Goal: Task Accomplishment & Management: Complete application form

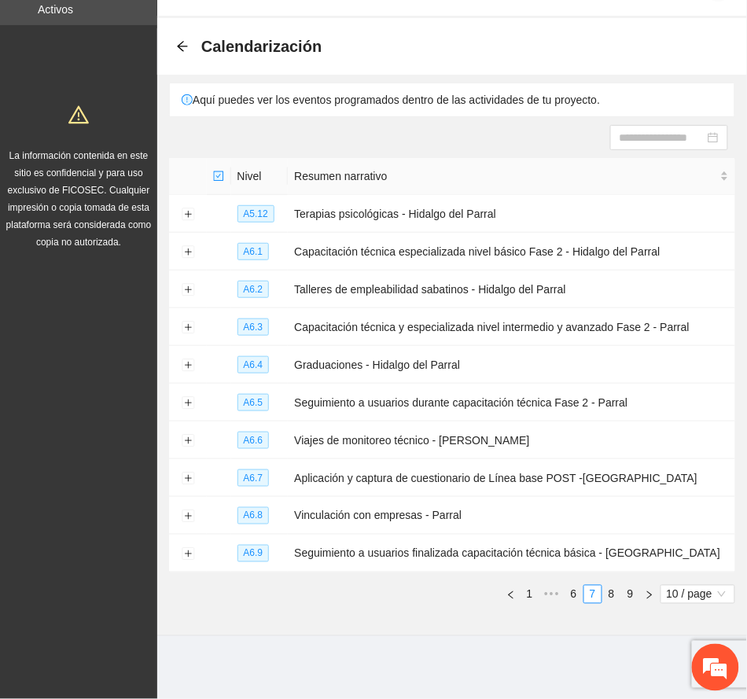
click at [181, 50] on icon "arrow-left" at bounding box center [182, 46] width 13 height 13
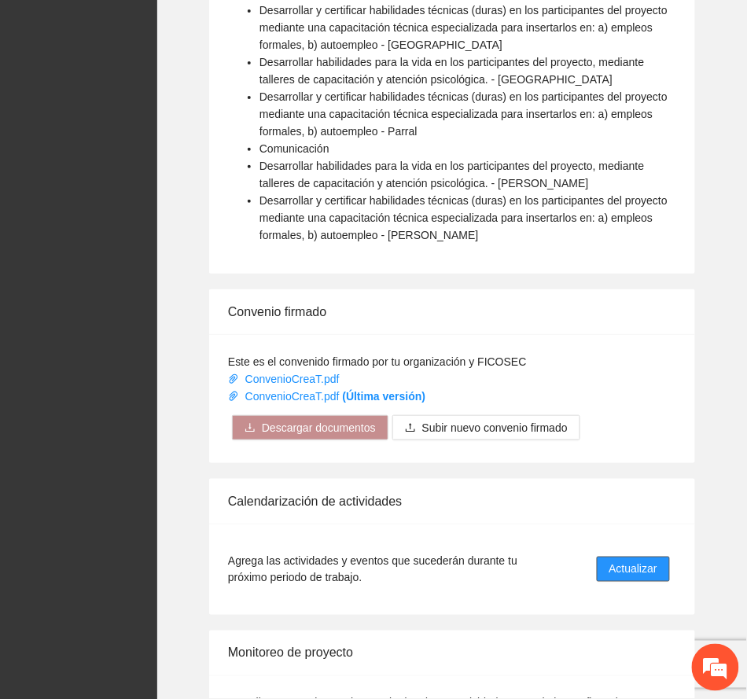
scroll to position [1281, 0]
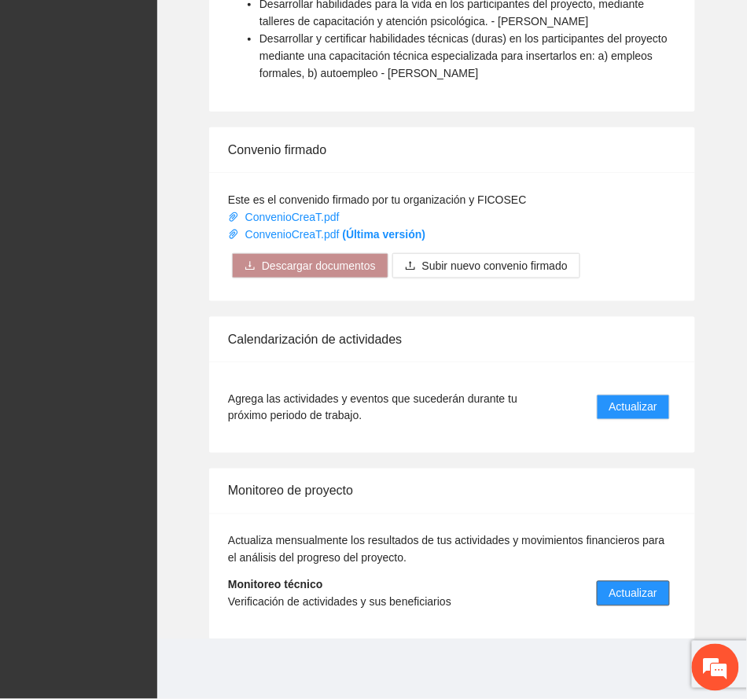
click at [642, 593] on span "Actualizar" at bounding box center [634, 593] width 48 height 17
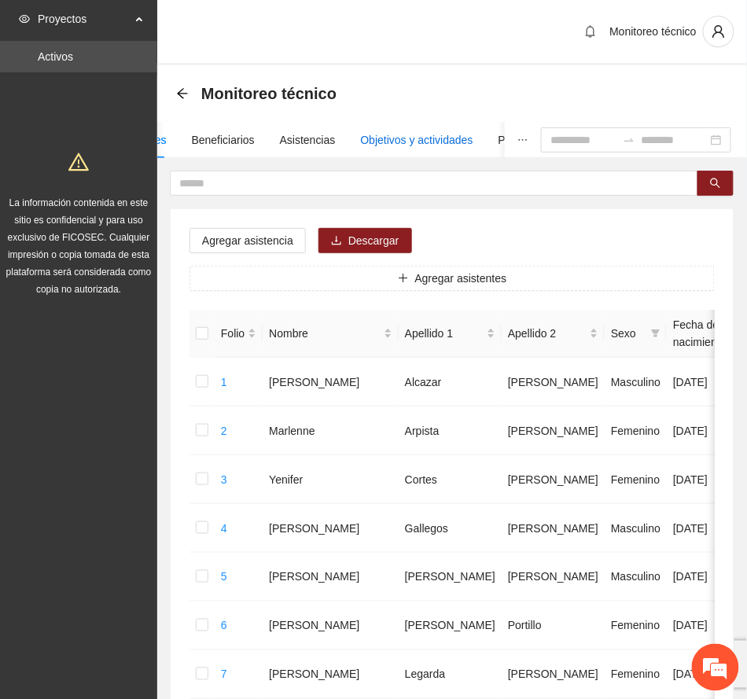
click at [441, 139] on div "Objetivos y actividades" at bounding box center [417, 139] width 112 height 17
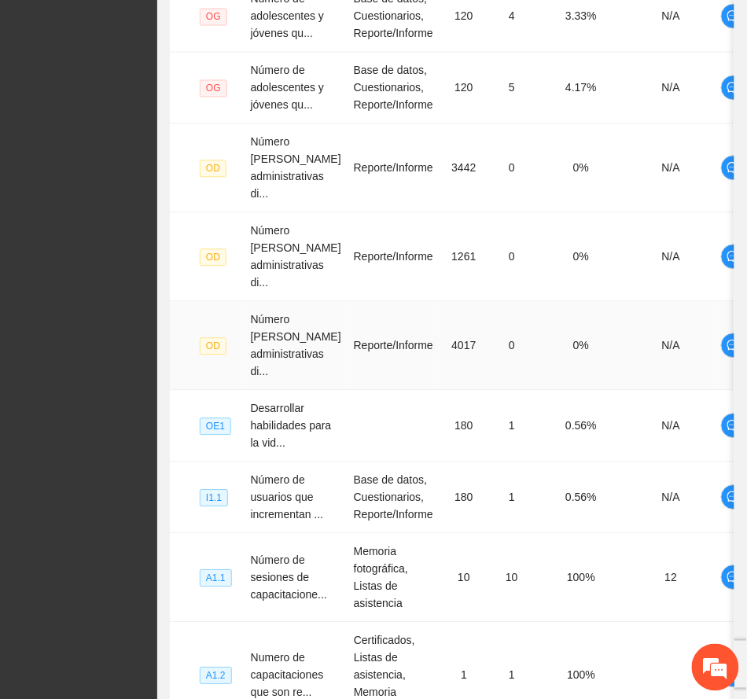
scroll to position [765, 0]
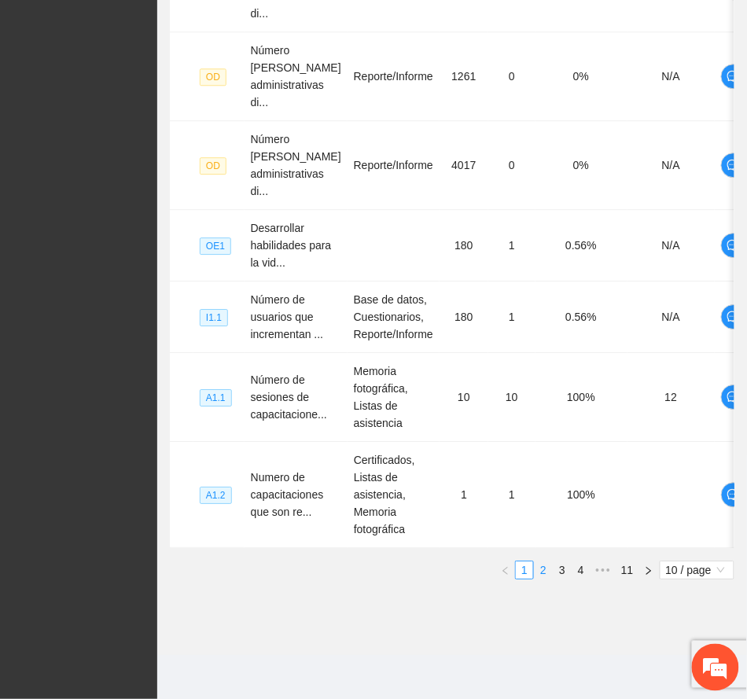
click at [545, 566] on link "2" at bounding box center [543, 570] width 17 height 17
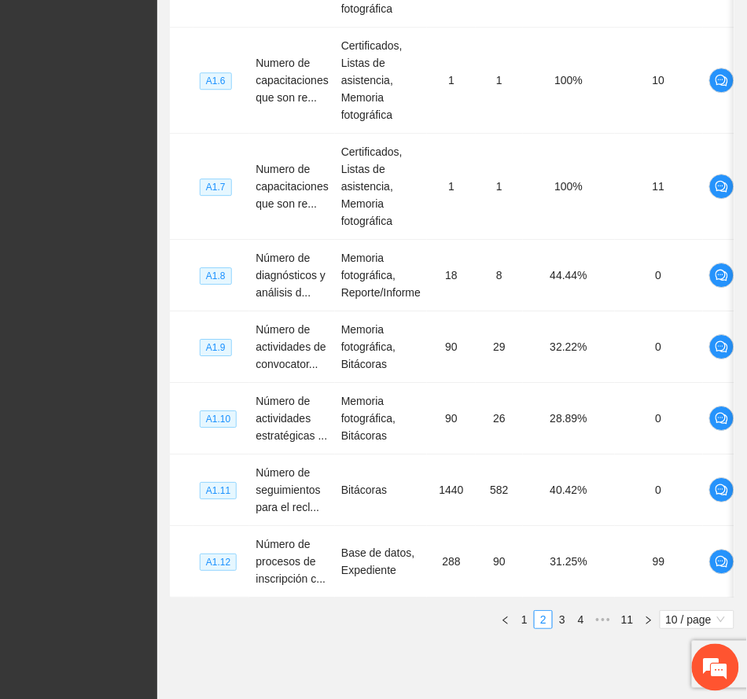
click at [561, 629] on link "3" at bounding box center [562, 619] width 17 height 17
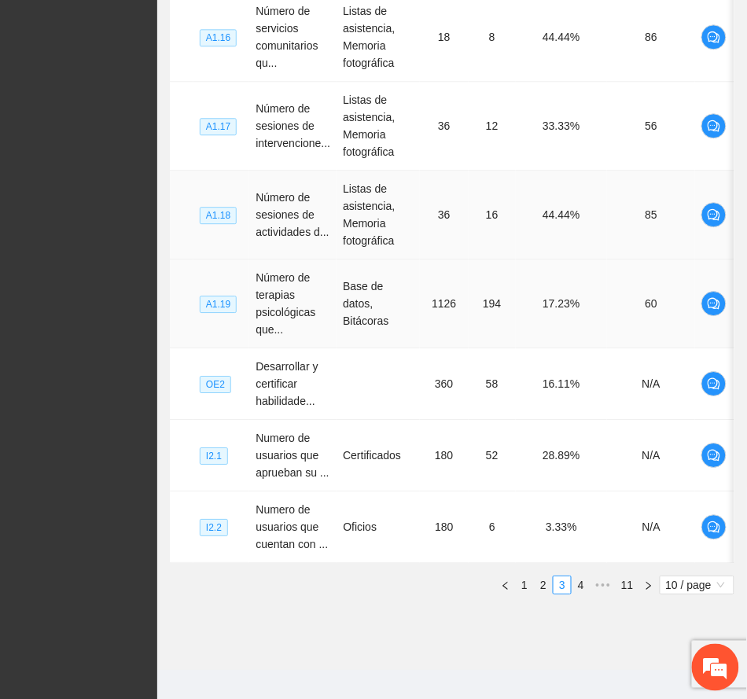
scroll to position [747, 0]
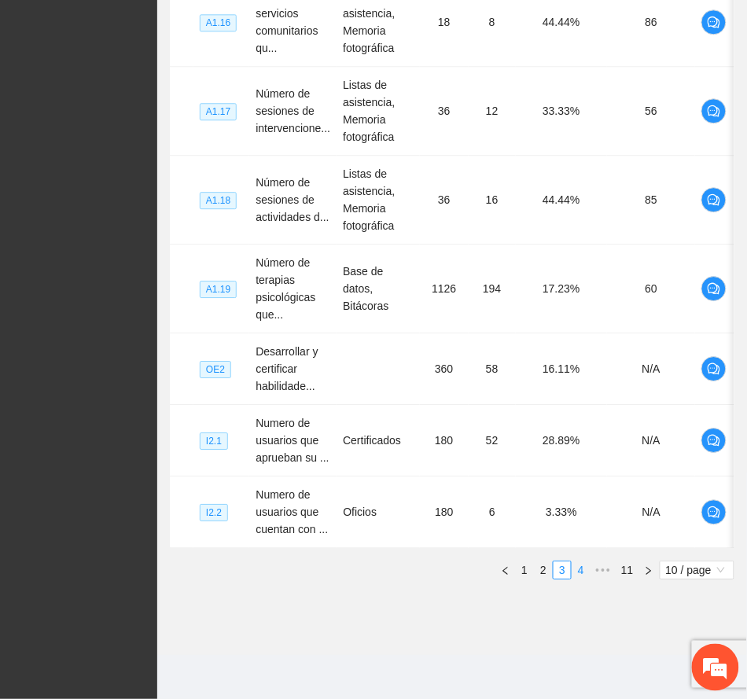
click at [577, 573] on link "4" at bounding box center [581, 570] width 17 height 17
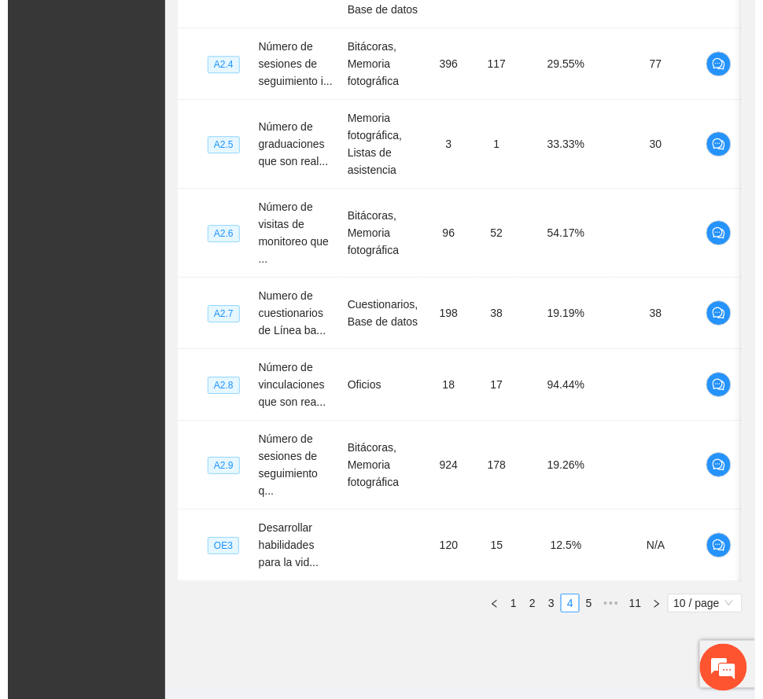
scroll to position [0, 30]
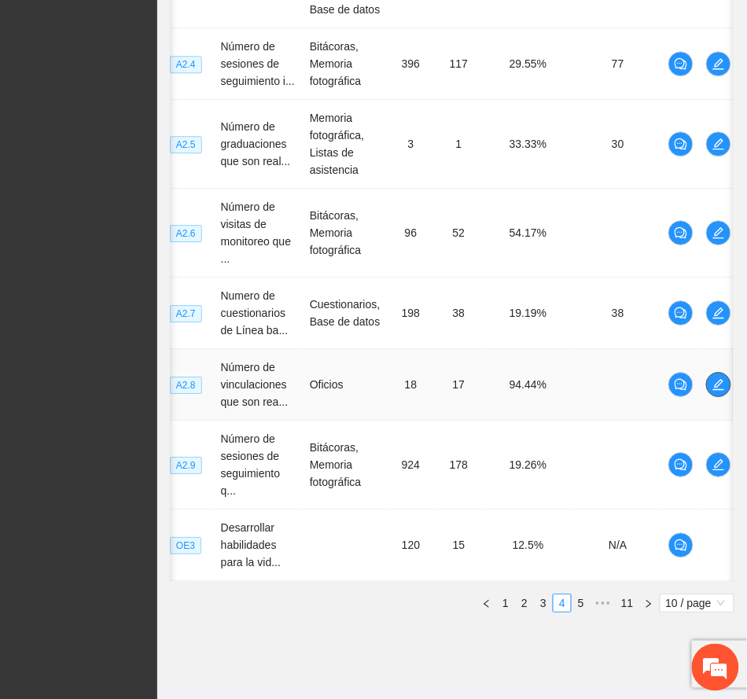
click at [721, 391] on icon "edit" at bounding box center [719, 384] width 13 height 13
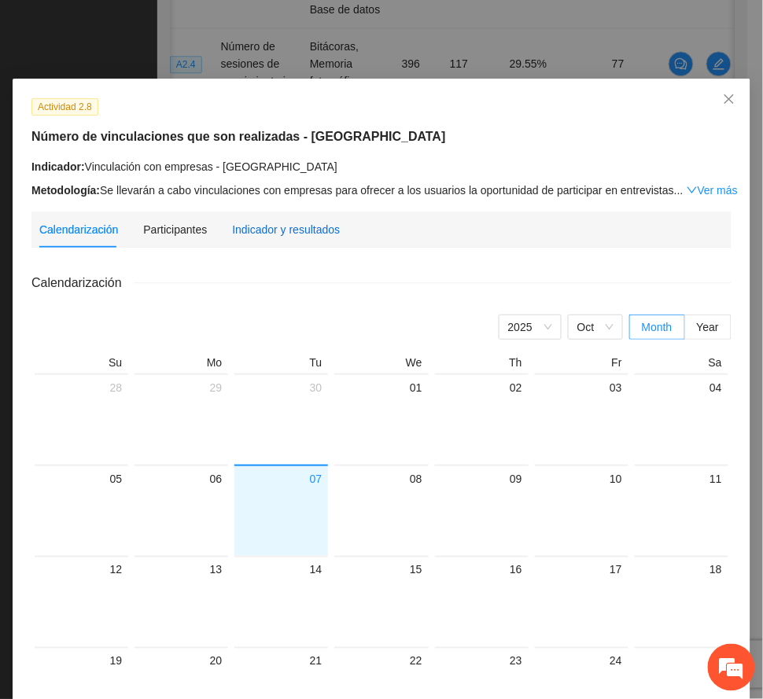
click at [253, 225] on div "Indicador y resultados" at bounding box center [286, 229] width 108 height 17
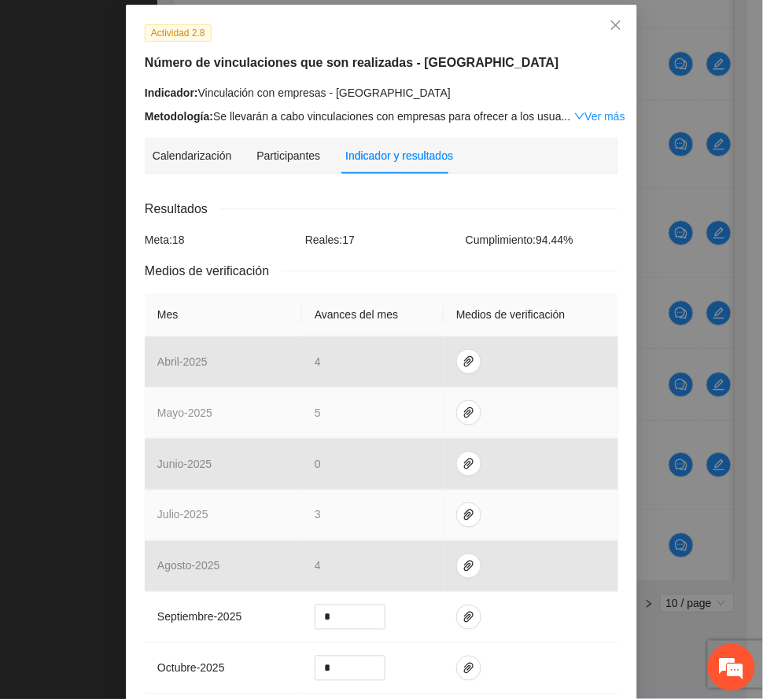
scroll to position [315, 0]
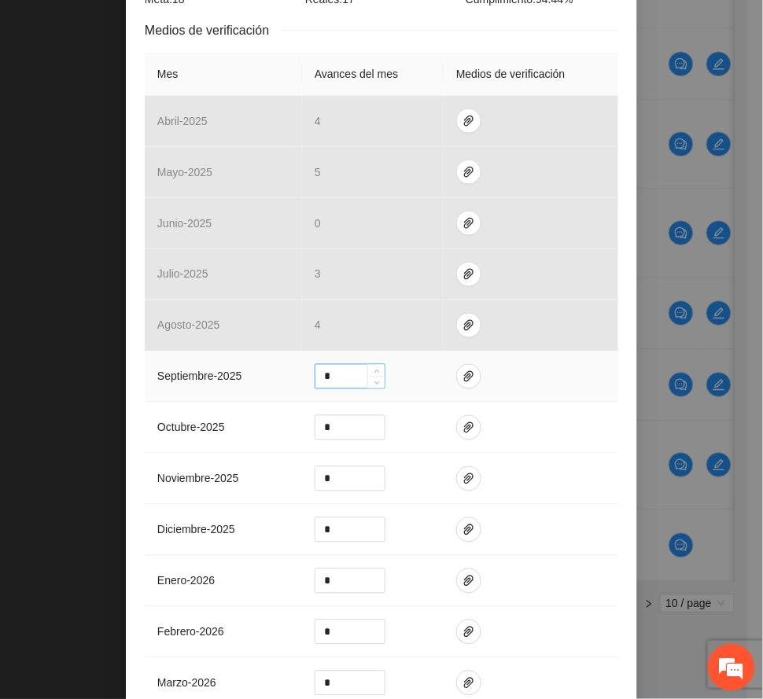
click at [328, 379] on input "*" at bounding box center [349, 377] width 69 height 24
type input "*"
click at [463, 378] on icon "paper-clip" at bounding box center [469, 377] width 13 height 13
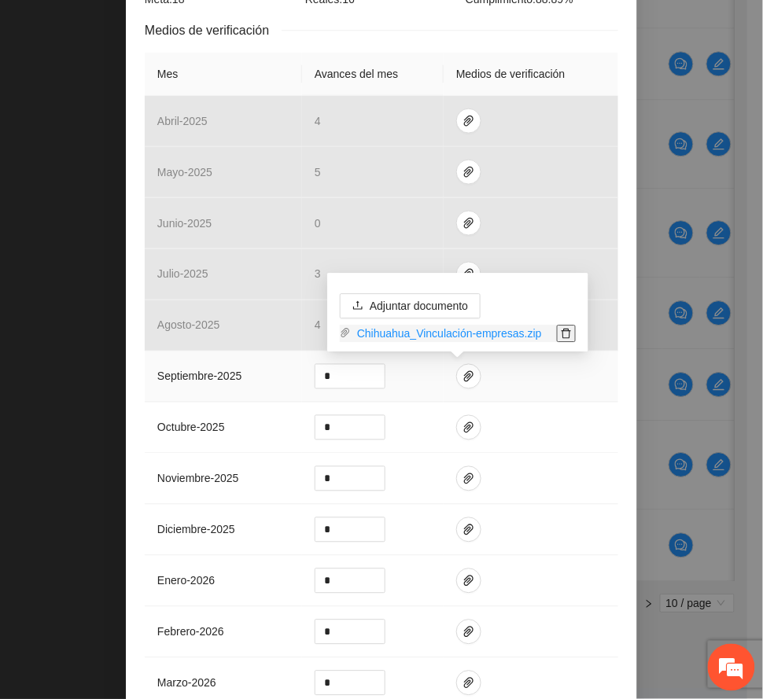
click at [568, 329] on icon "delete" at bounding box center [566, 333] width 9 height 10
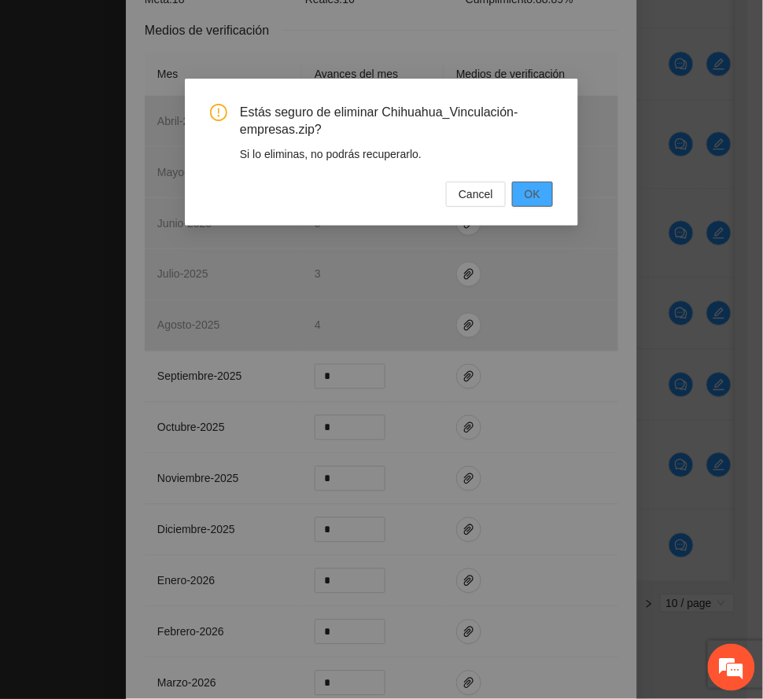
click at [527, 197] on span "OK" at bounding box center [533, 194] width 16 height 17
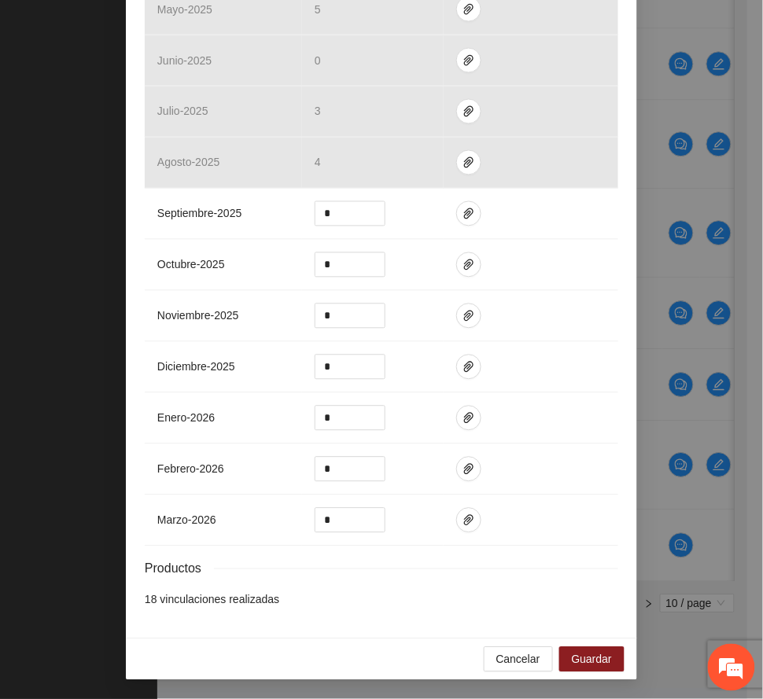
scroll to position [485, 0]
click at [592, 640] on div "Cancelar Guardar" at bounding box center [381, 660] width 511 height 42
click at [593, 658] on span "Guardar" at bounding box center [592, 659] width 40 height 17
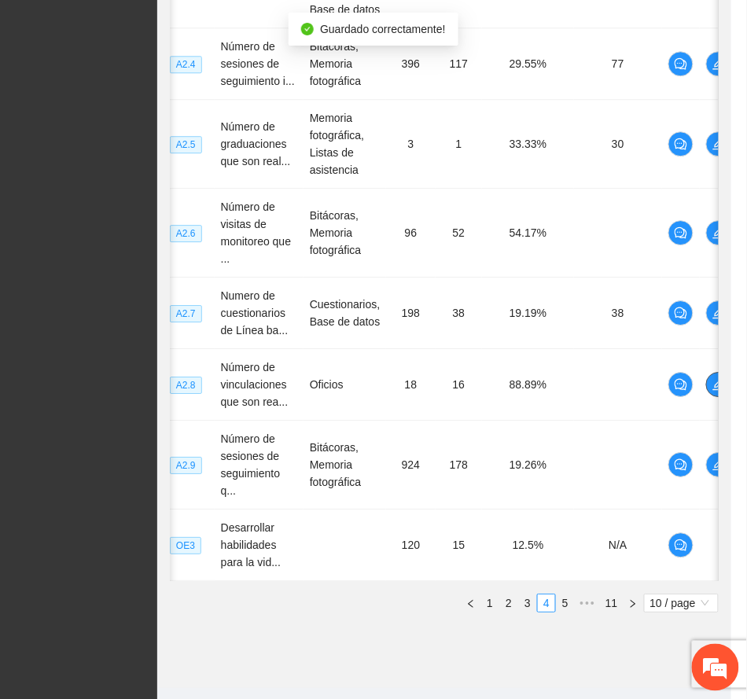
scroll to position [0, 14]
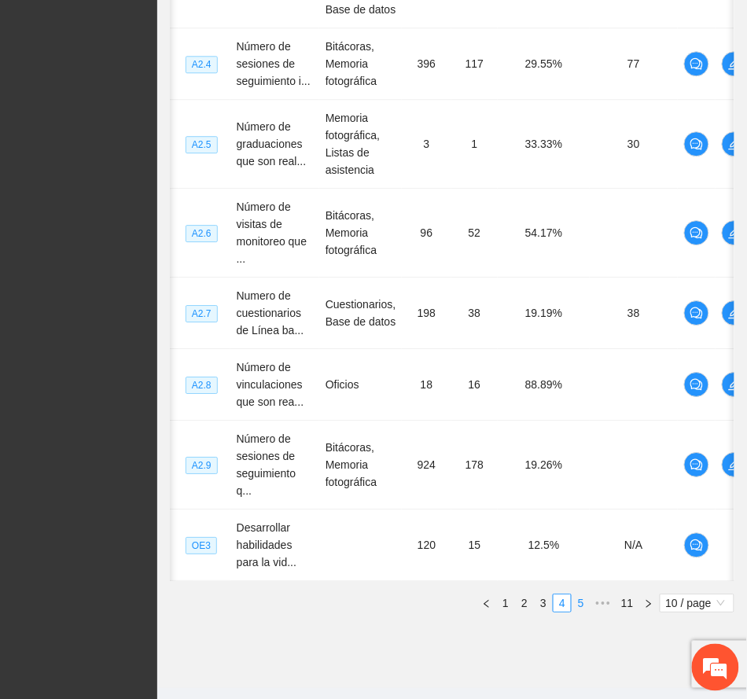
click at [585, 612] on link "5" at bounding box center [581, 603] width 17 height 17
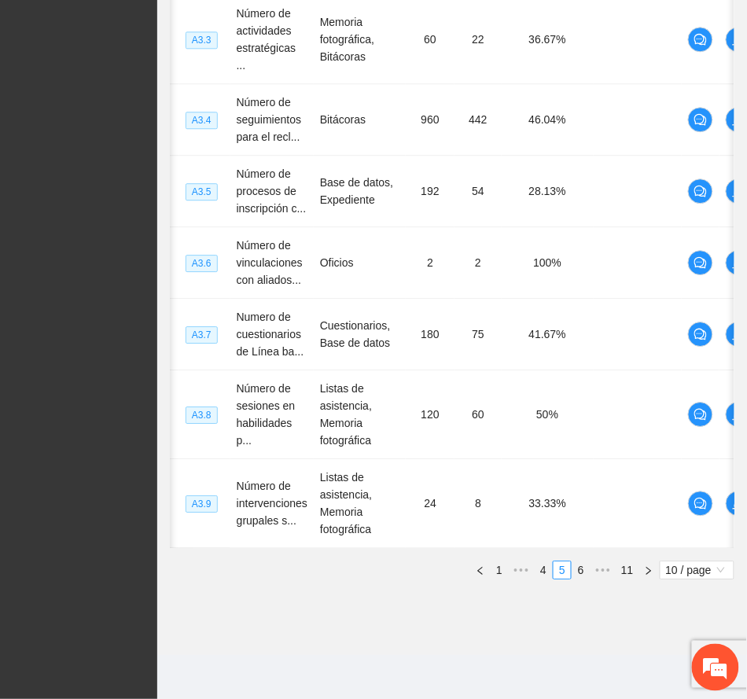
scroll to position [712, 0]
click at [580, 568] on link "6" at bounding box center [581, 570] width 17 height 17
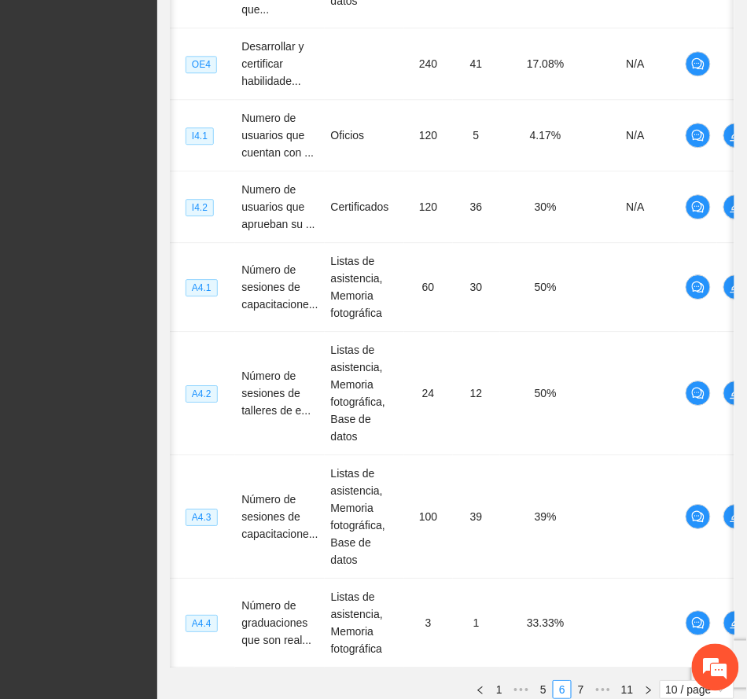
click at [579, 681] on link "7" at bounding box center [581, 689] width 17 height 17
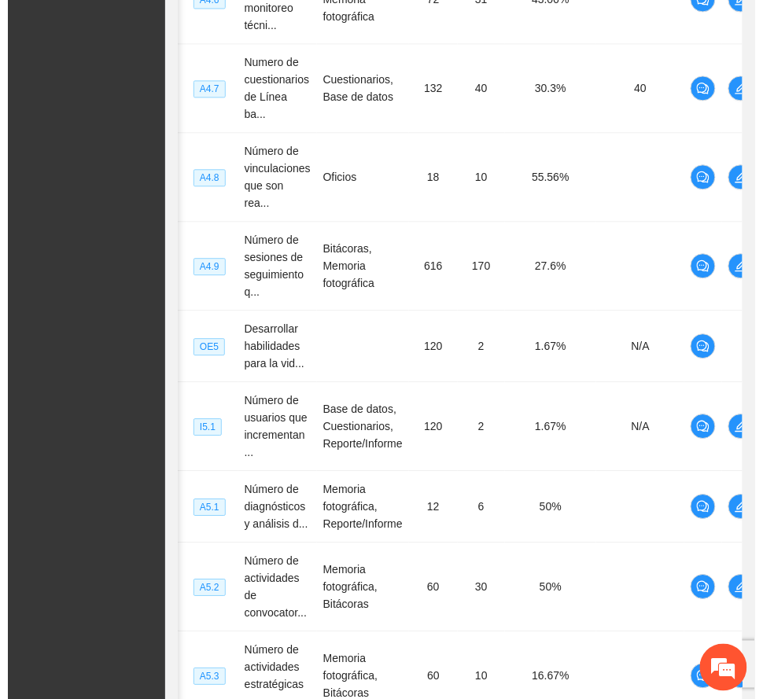
scroll to position [0, 35]
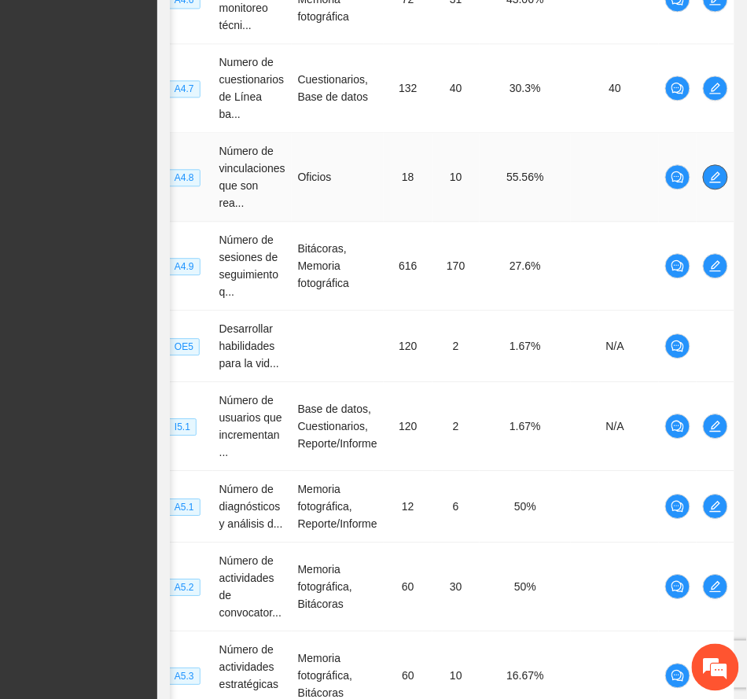
click at [716, 171] on icon "edit" at bounding box center [716, 177] width 13 height 13
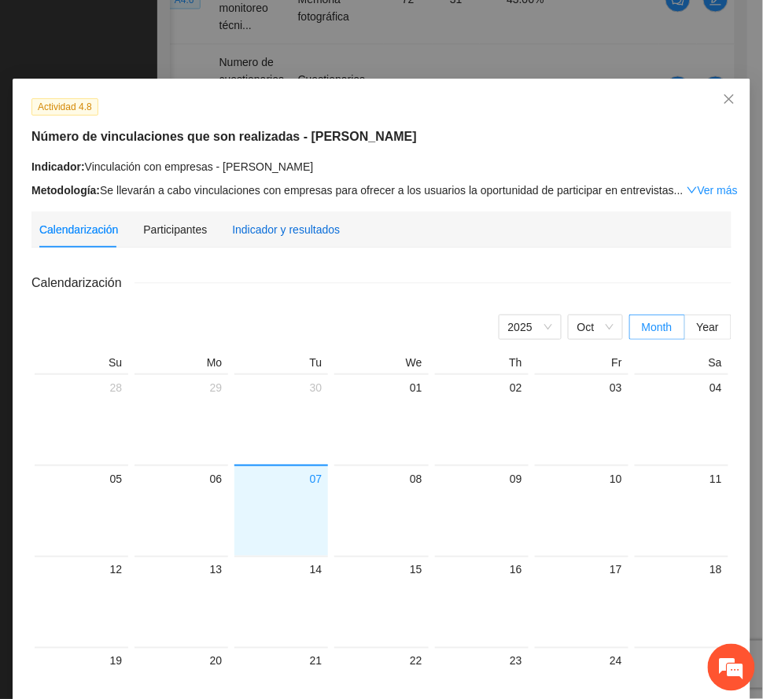
click at [271, 234] on div "Indicador y resultados" at bounding box center [286, 229] width 108 height 17
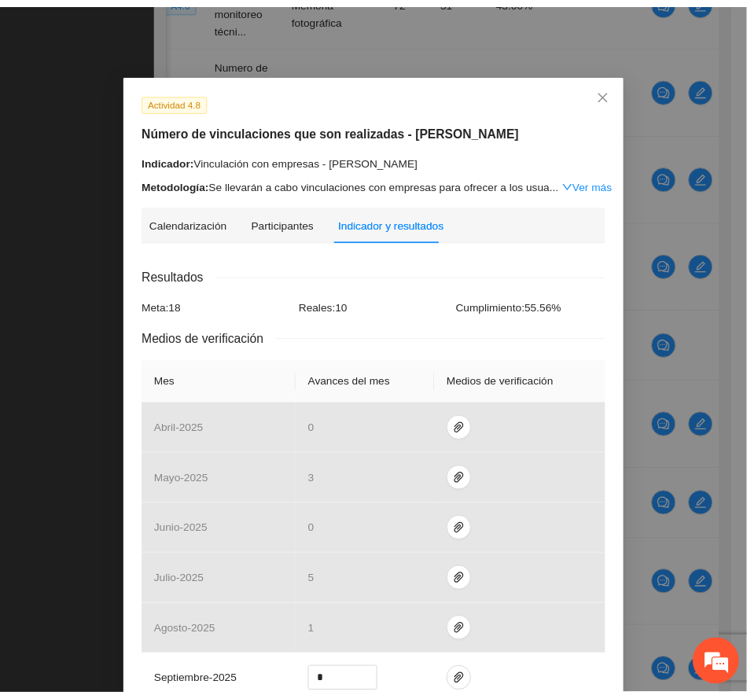
scroll to position [0, 0]
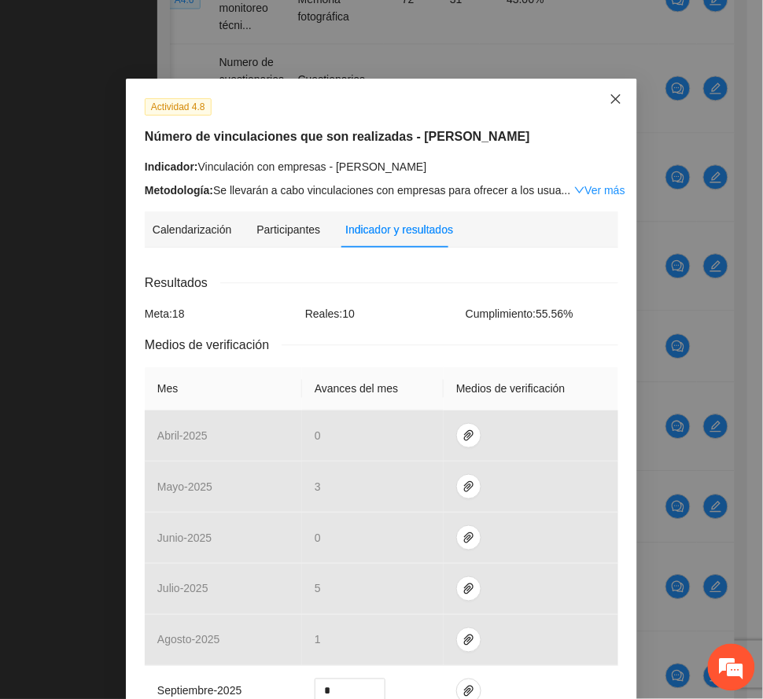
click at [611, 101] on icon "close" at bounding box center [615, 98] width 9 height 9
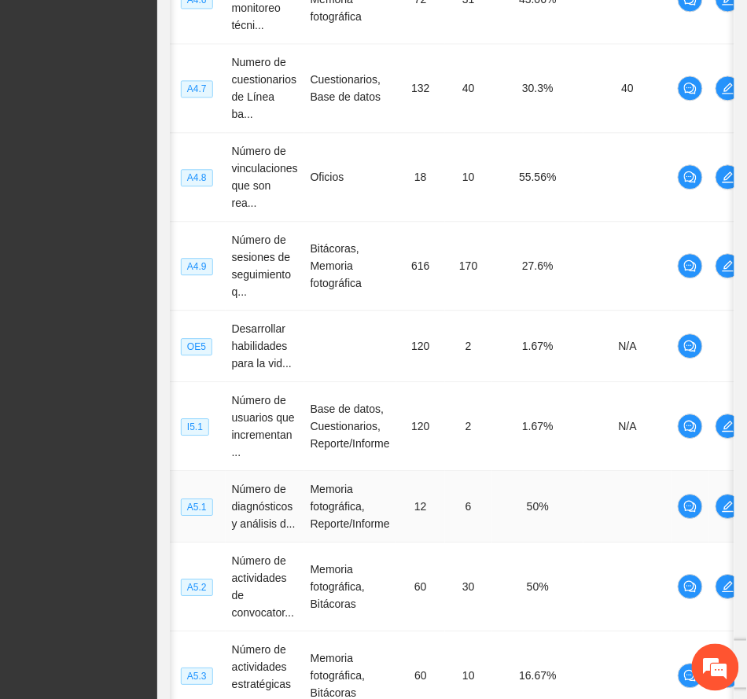
scroll to position [765, 0]
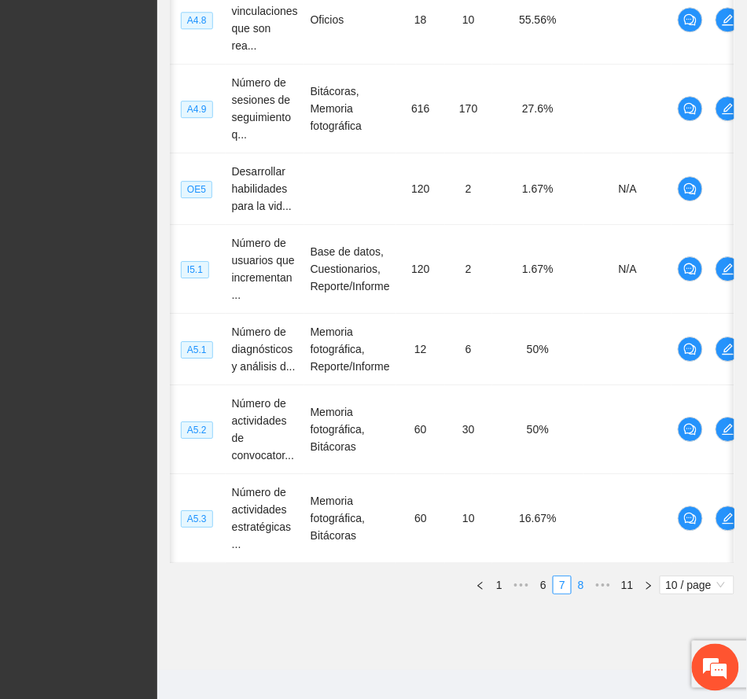
click at [582, 577] on link "8" at bounding box center [581, 585] width 17 height 17
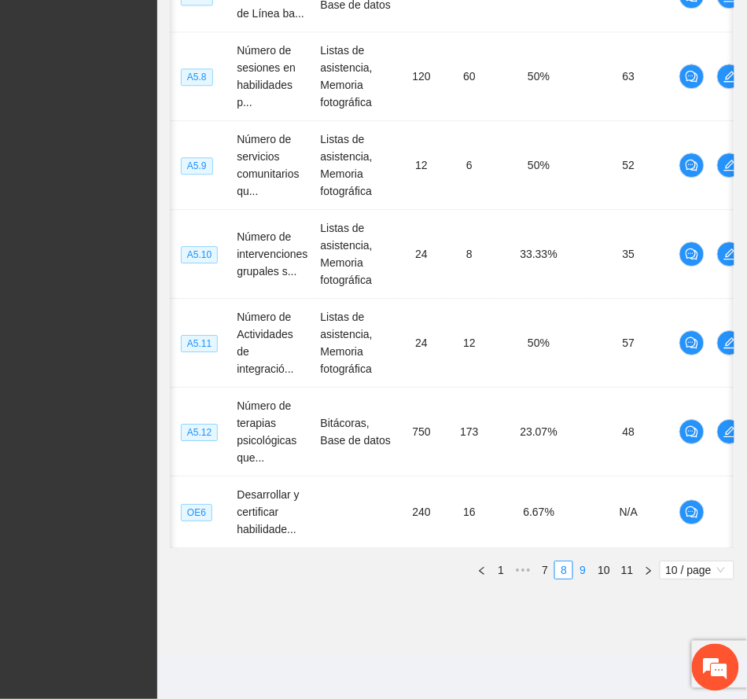
click at [579, 570] on link "9" at bounding box center [582, 570] width 17 height 17
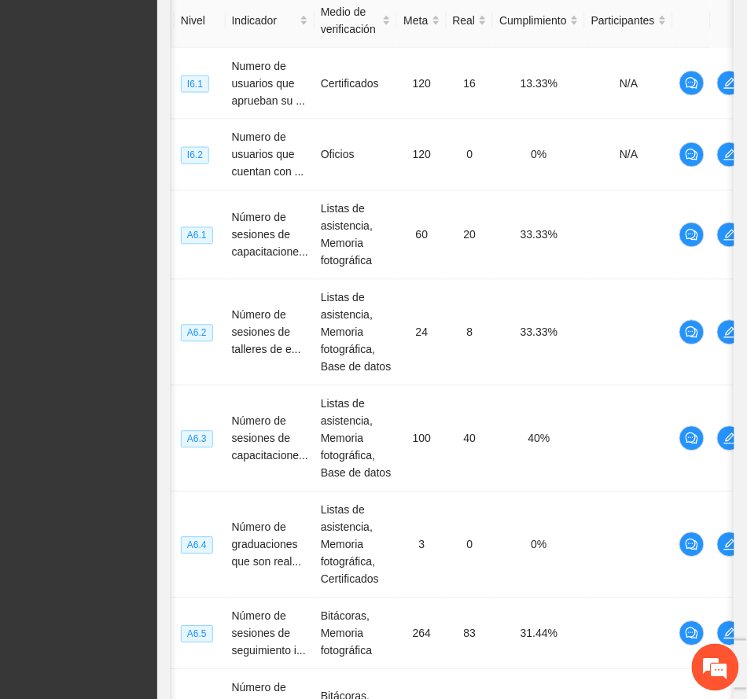
scroll to position [327, 0]
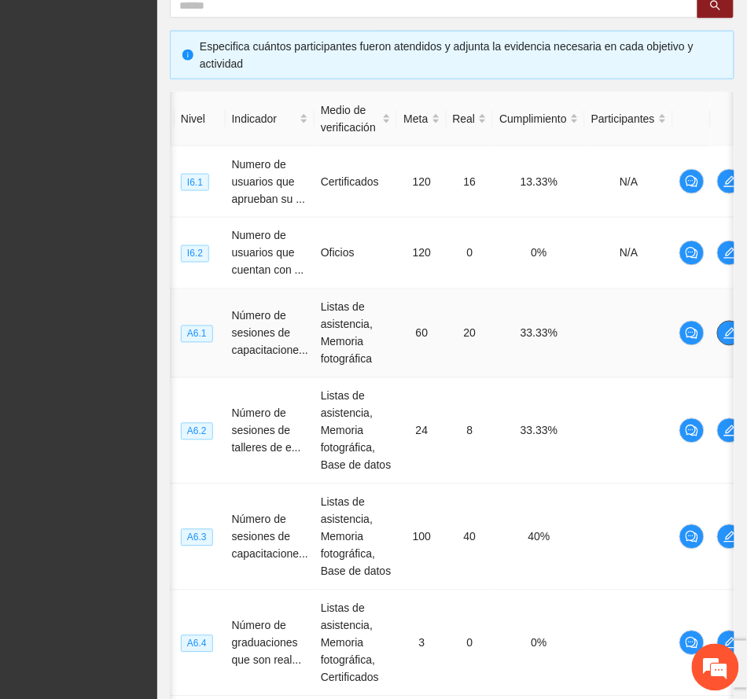
click at [730, 334] on icon "edit" at bounding box center [730, 333] width 11 height 11
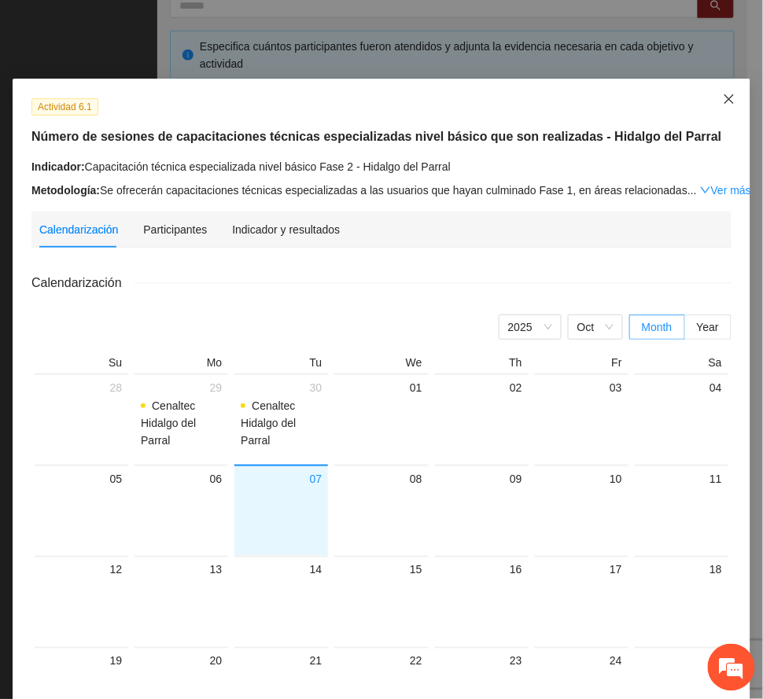
click at [723, 101] on icon "close" at bounding box center [729, 99] width 13 height 13
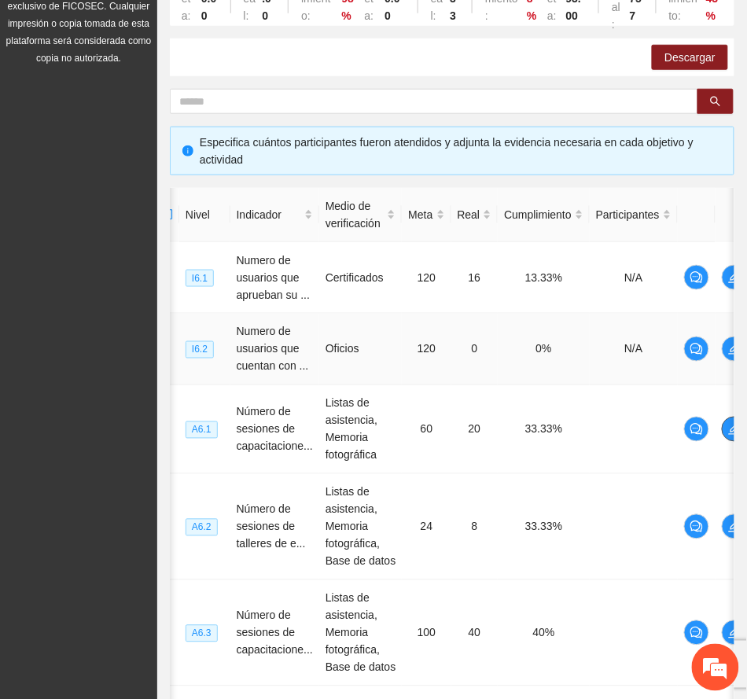
scroll to position [0, 0]
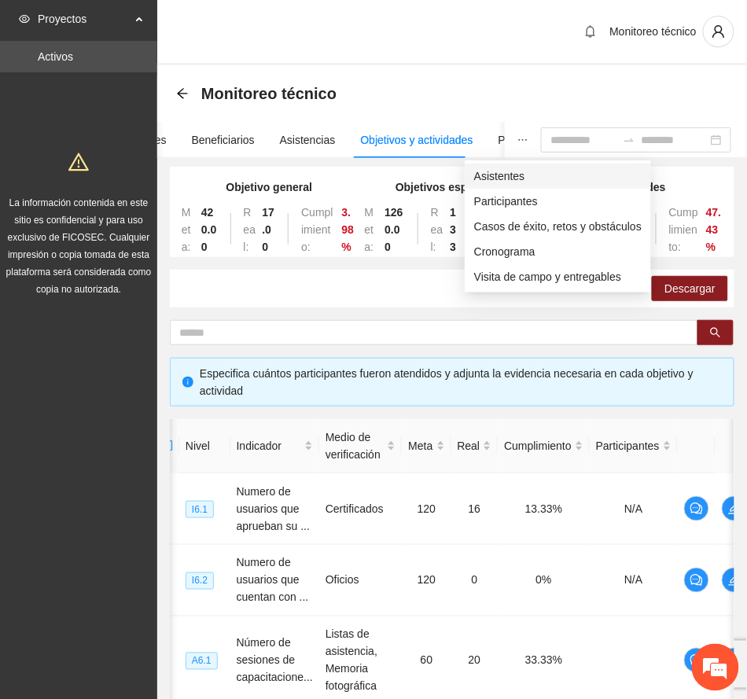
click at [501, 171] on span "Asistentes" at bounding box center [558, 176] width 168 height 17
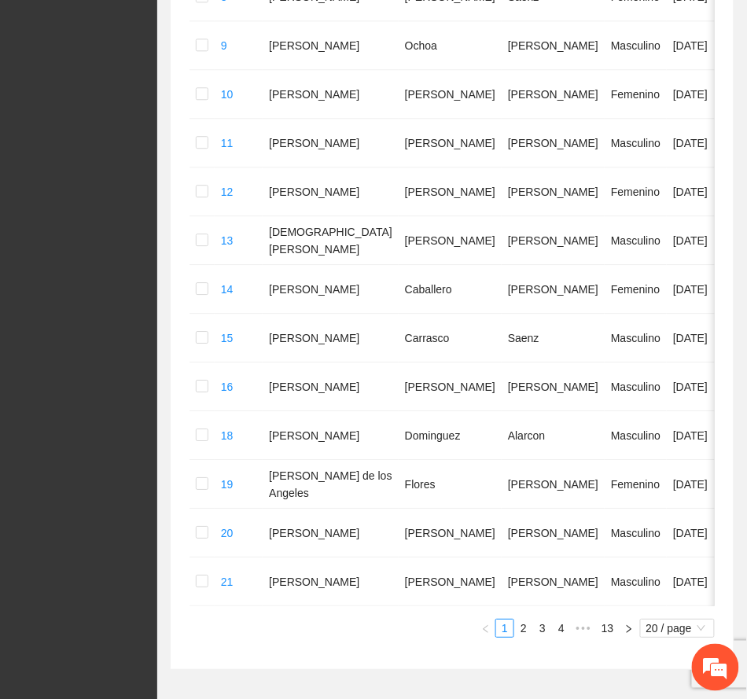
scroll to position [876, 0]
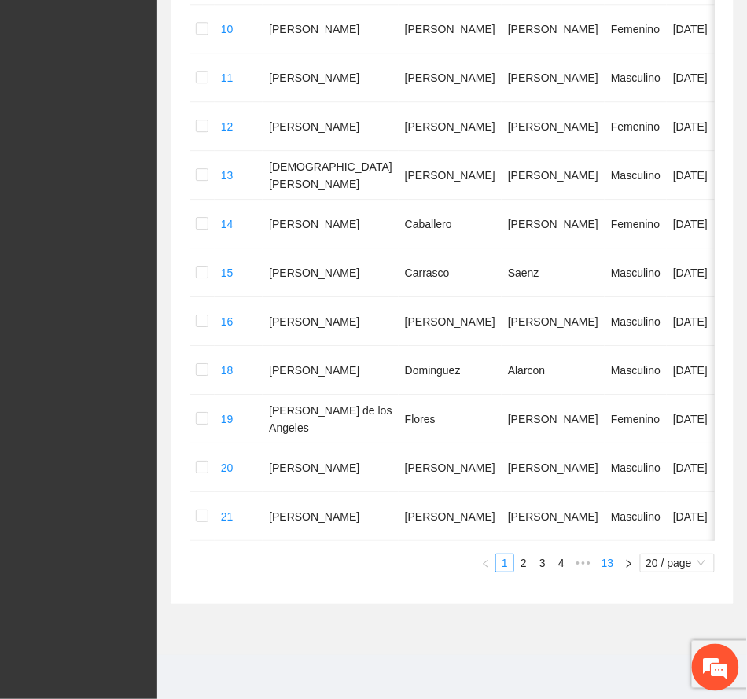
click at [609, 563] on link "13" at bounding box center [608, 563] width 22 height 17
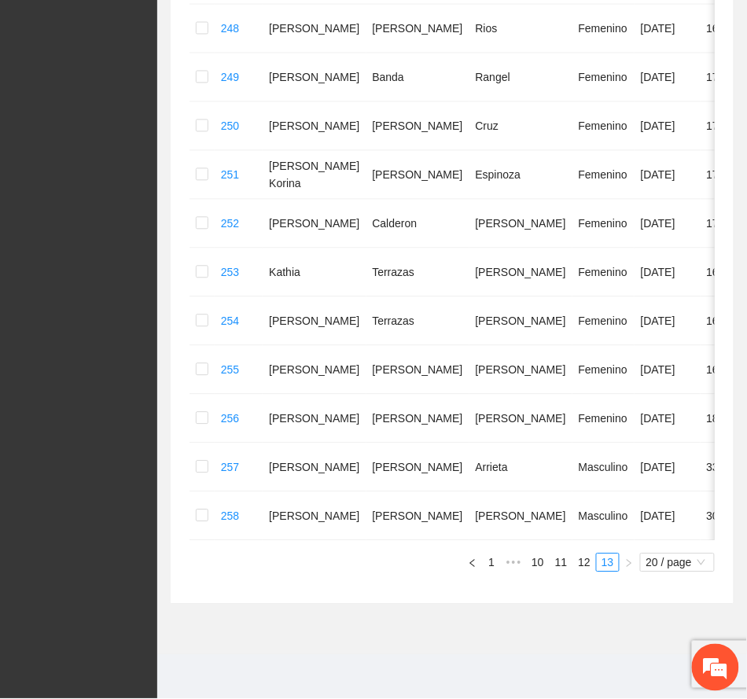
scroll to position [565, 0]
click at [470, 640] on section "Monitoreo técnico Asistentes Beneficiarios Asistencias Objetivos y actividades …" at bounding box center [452, 86] width 590 height 1138
click at [282, 648] on section "Monitoreo técnico Asistentes Beneficiarios Asistencias Objetivos y actividades …" at bounding box center [452, 86] width 590 height 1138
click at [582, 562] on link "12" at bounding box center [584, 563] width 22 height 17
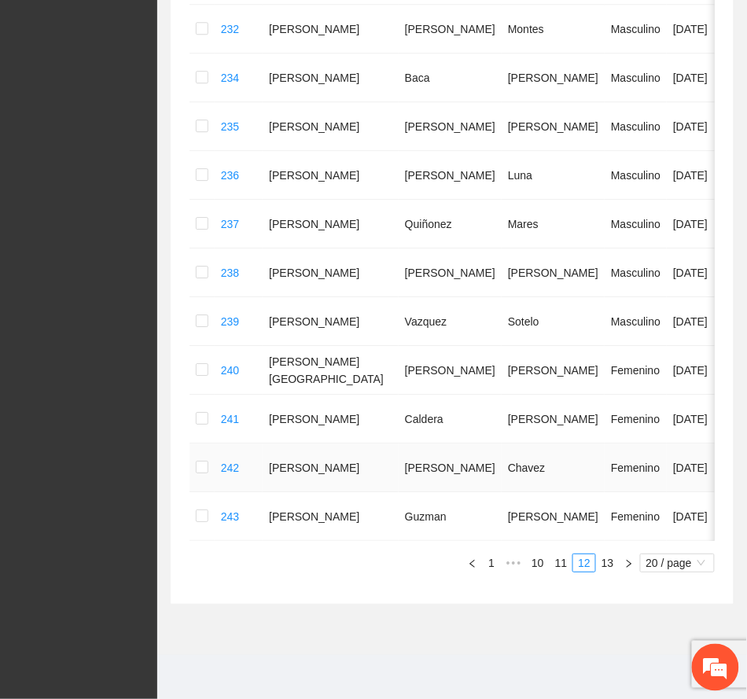
scroll to position [944, 0]
click at [561, 566] on link "11" at bounding box center [562, 563] width 22 height 17
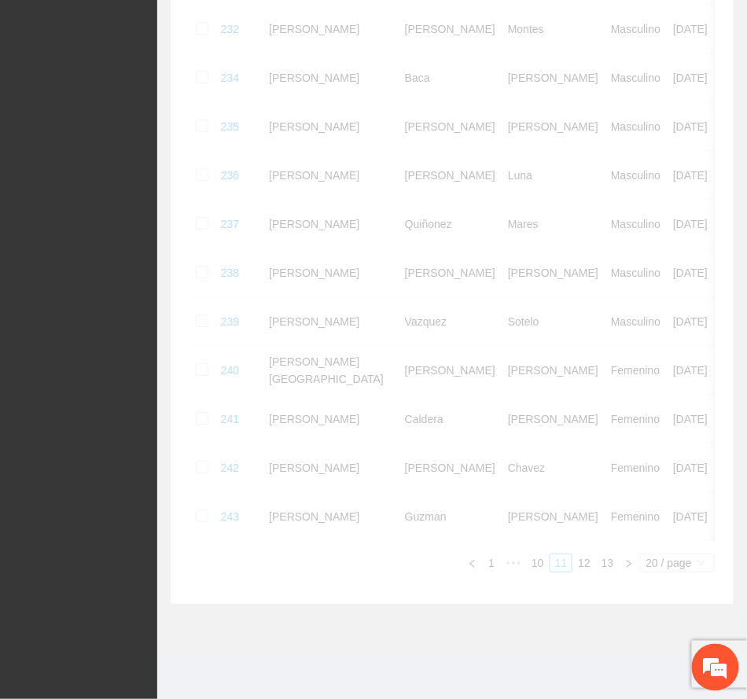
scroll to position [809, 0]
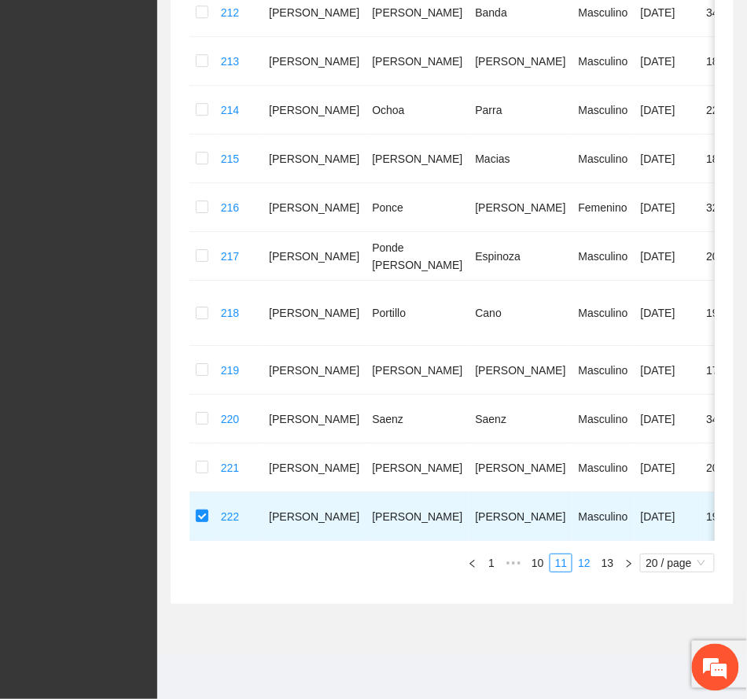
click at [587, 565] on link "12" at bounding box center [584, 563] width 22 height 17
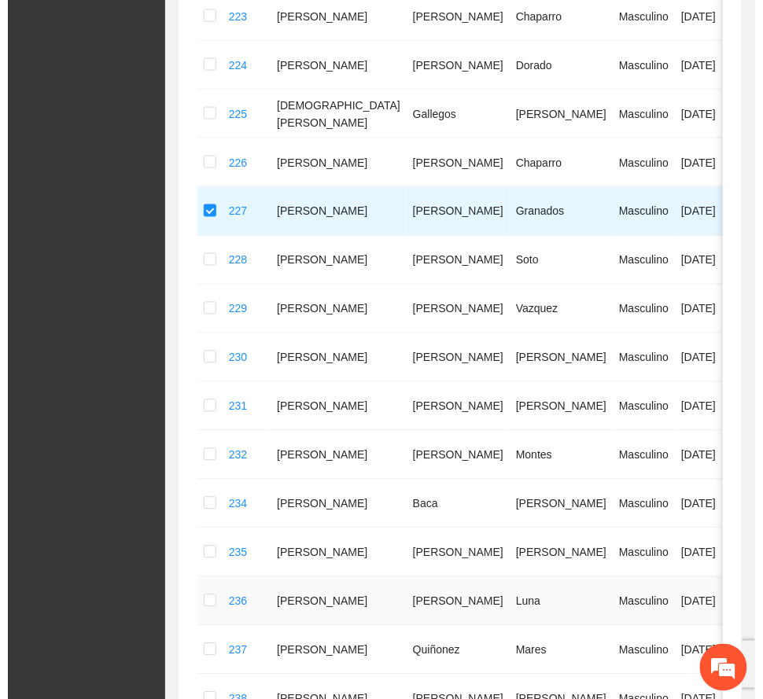
scroll to position [0, 0]
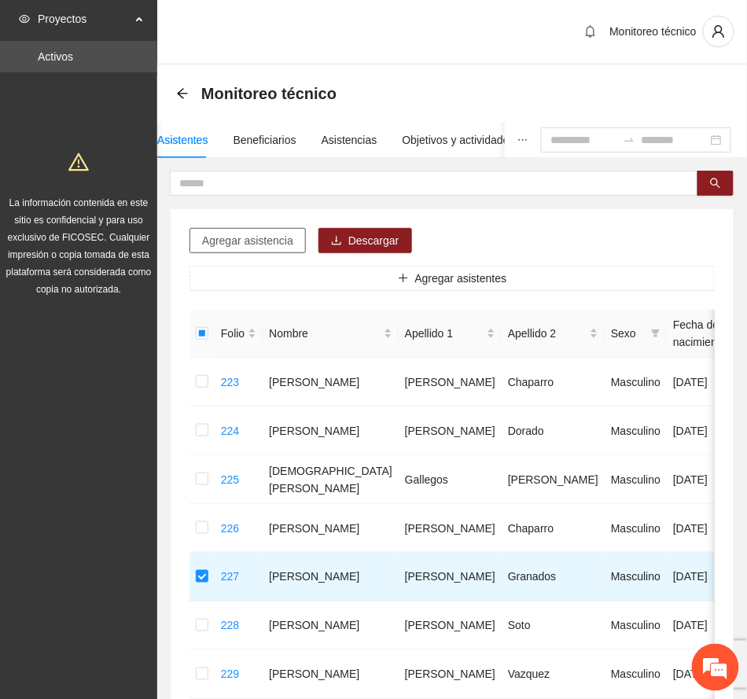
click at [275, 244] on span "Agregar asistencia" at bounding box center [247, 240] width 91 height 17
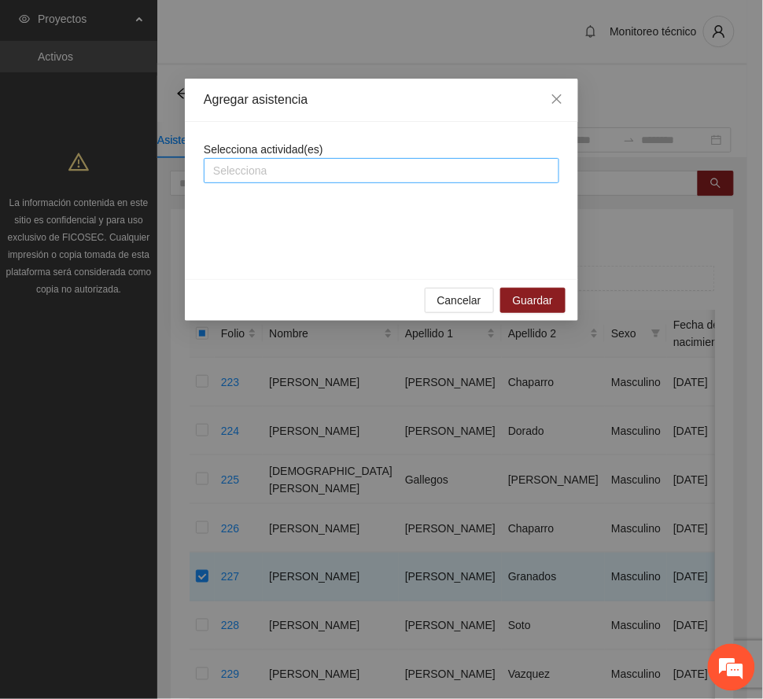
click at [374, 171] on div at bounding box center [382, 170] width 348 height 19
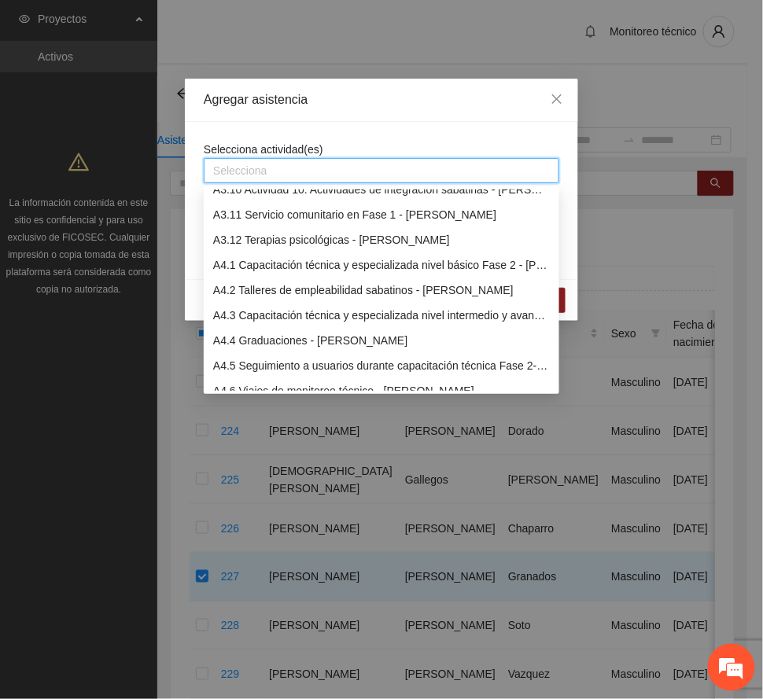
scroll to position [1468, 0]
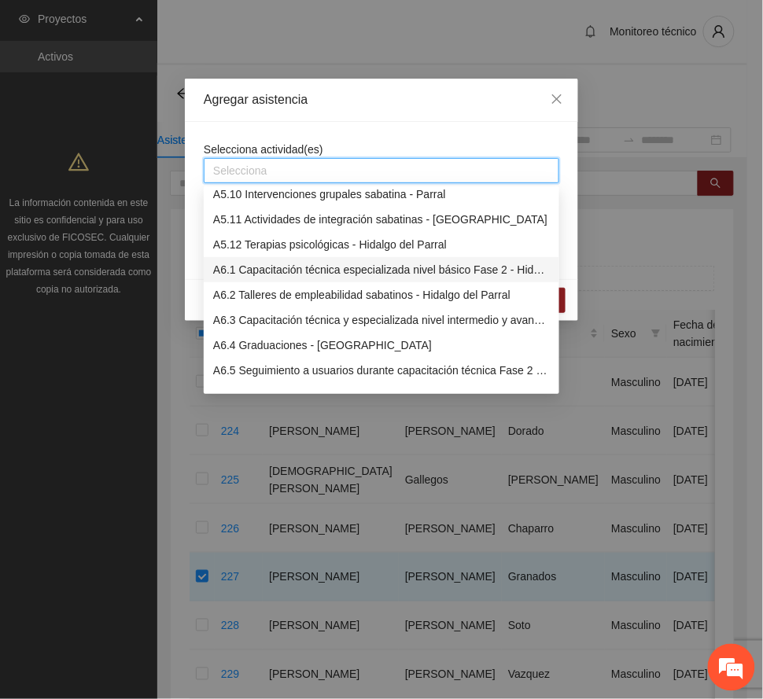
click at [366, 265] on div "A6.1 Capacitación técnica especializada nivel básico Fase 2 - Hidalgo del Parral" at bounding box center [381, 269] width 337 height 17
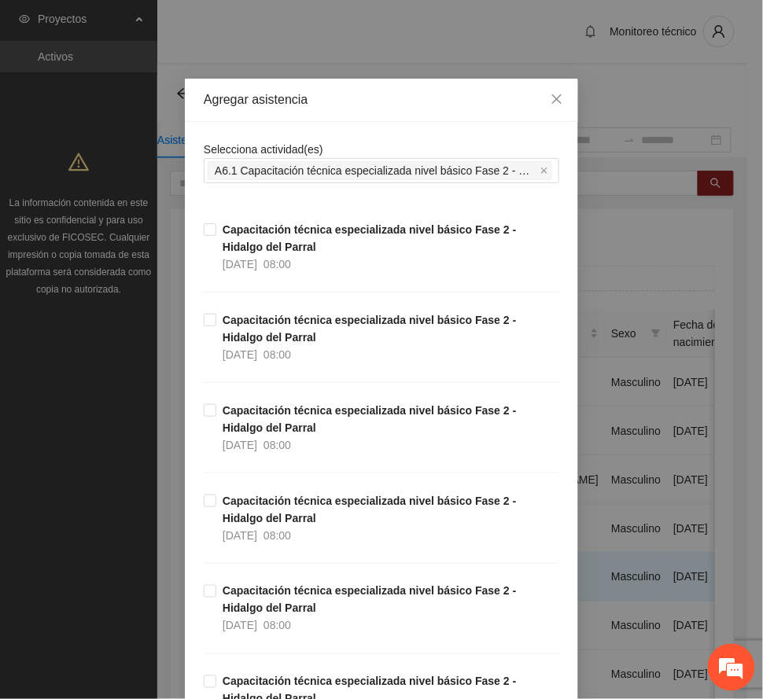
click at [396, 89] on div "Agregar asistencia" at bounding box center [381, 100] width 393 height 43
click at [247, 243] on strong "Capacitación técnica especializada nivel básico Fase 2 - Hidalgo del Parral" at bounding box center [370, 238] width 294 height 30
click at [253, 334] on strong "Capacitación técnica especializada nivel básico Fase 2 - Hidalgo del Parral" at bounding box center [370, 329] width 294 height 30
click at [258, 423] on strong "Capacitación técnica especializada nivel básico Fase 2 - Hidalgo del Parral" at bounding box center [370, 419] width 294 height 30
drag, startPoint x: 253, startPoint y: 527, endPoint x: 278, endPoint y: 618, distance: 94.5
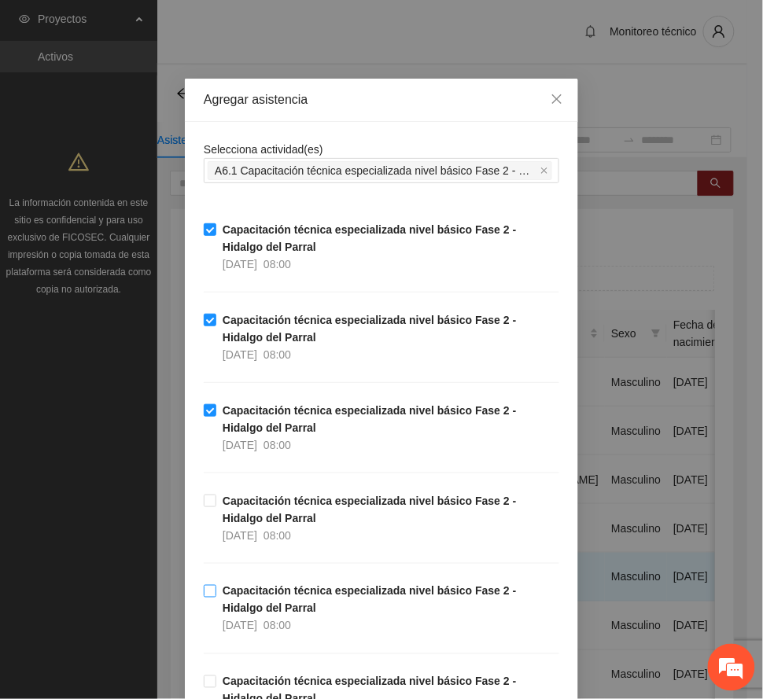
click at [253, 529] on span "Capacitación técnica especializada nivel básico Fase 2 - Hidalgo del Parral [DA…" at bounding box center [387, 518] width 343 height 52
click at [263, 602] on span "Capacitación técnica especializada nivel básico Fase 2 - Hidalgo del Parral [DA…" at bounding box center [387, 609] width 343 height 52
click at [247, 514] on strong "Capacitación técnica especializada nivel básico Fase 2 - Hidalgo del Parral" at bounding box center [370, 510] width 294 height 30
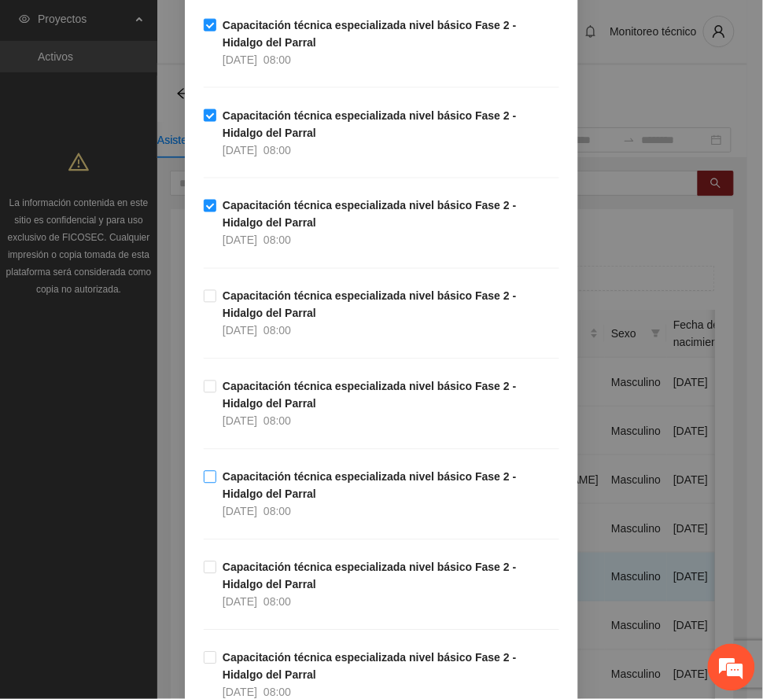
scroll to position [419, 0]
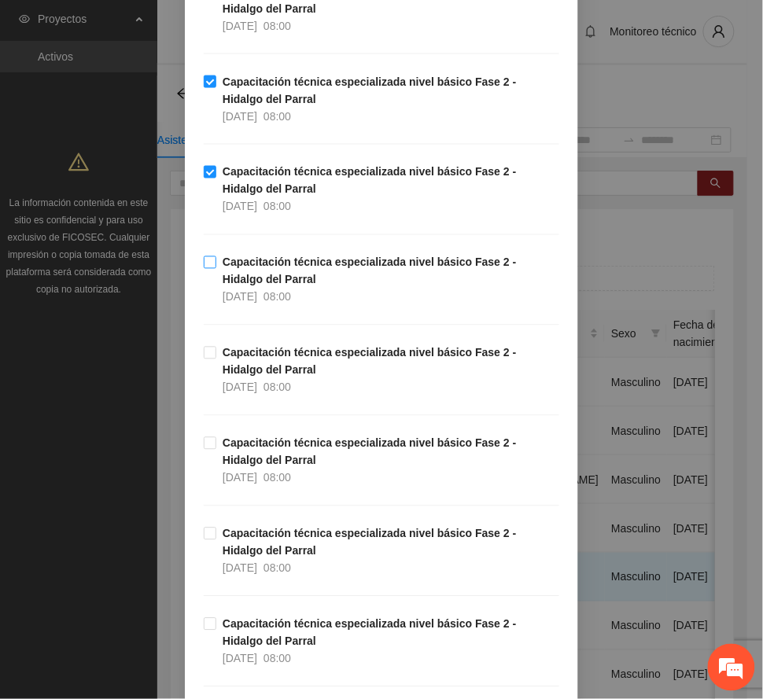
click at [238, 271] on span "Capacitación técnica especializada nivel básico Fase 2 - Hidalgo del Parral [DA…" at bounding box center [387, 280] width 343 height 52
click at [241, 354] on strong "Capacitación técnica especializada nivel básico Fase 2 - Hidalgo del Parral" at bounding box center [370, 362] width 294 height 30
click at [249, 452] on span "Capacitación técnica especializada nivel básico Fase 2 - Hidalgo del Parral [DA…" at bounding box center [387, 461] width 343 height 52
click at [256, 539] on strong "Capacitación técnica especializada nivel básico Fase 2 - Hidalgo del Parral" at bounding box center [370, 543] width 294 height 30
click at [268, 640] on span "Capacitación técnica especializada nivel básico Fase 2 - Hidalgo del Parral [DA…" at bounding box center [387, 642] width 343 height 52
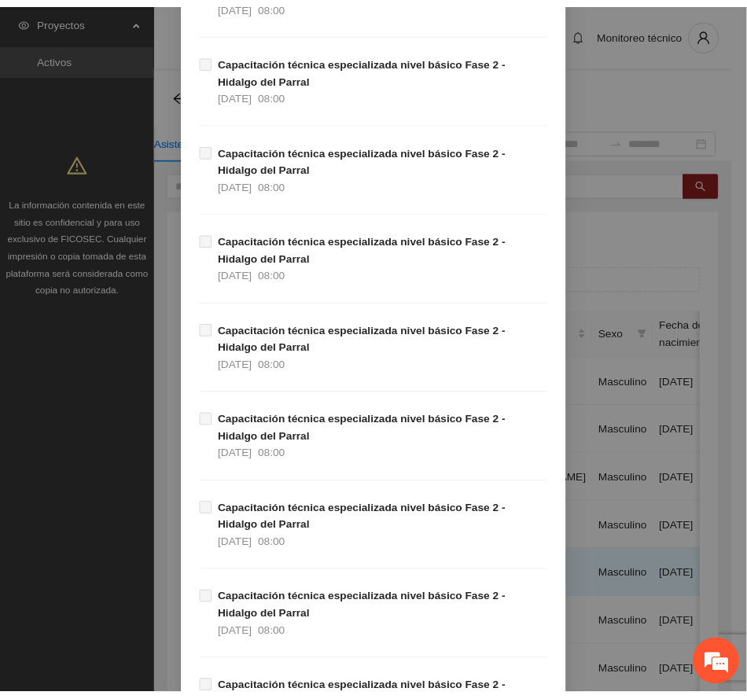
scroll to position [2272, 0]
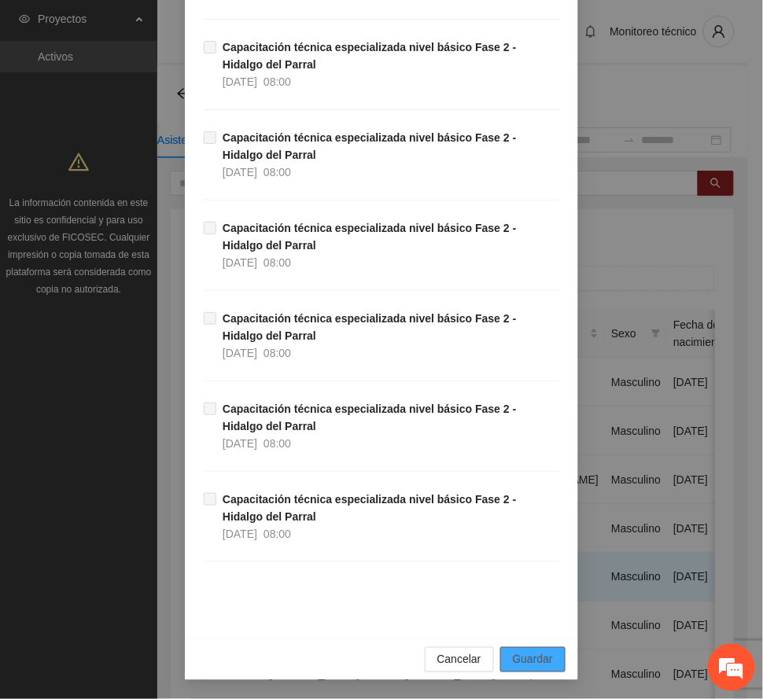
click at [548, 656] on button "Guardar" at bounding box center [532, 659] width 65 height 25
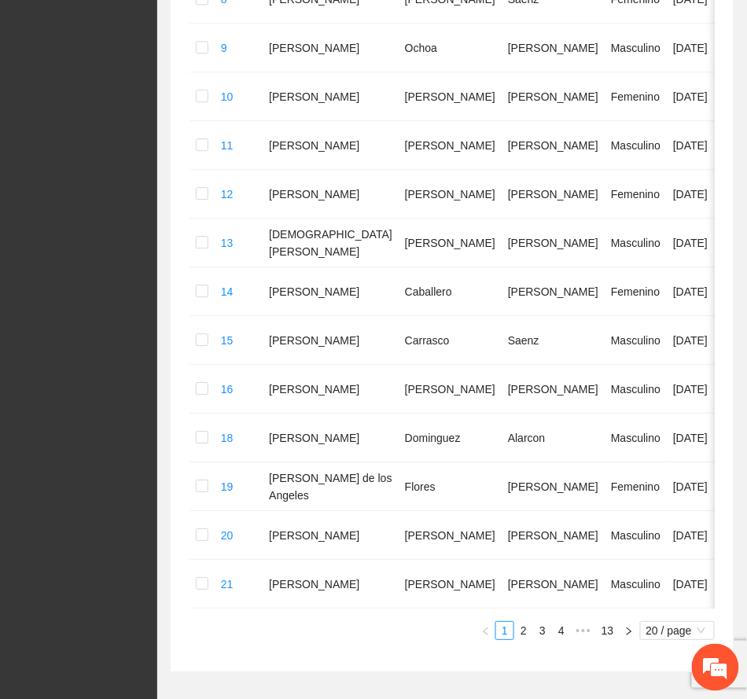
scroll to position [876, 0]
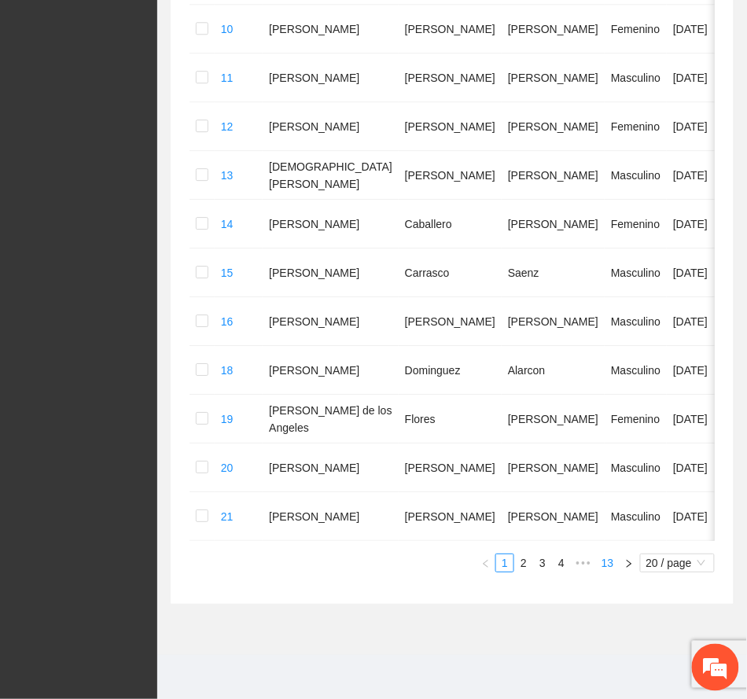
click at [606, 567] on link "13" at bounding box center [608, 563] width 22 height 17
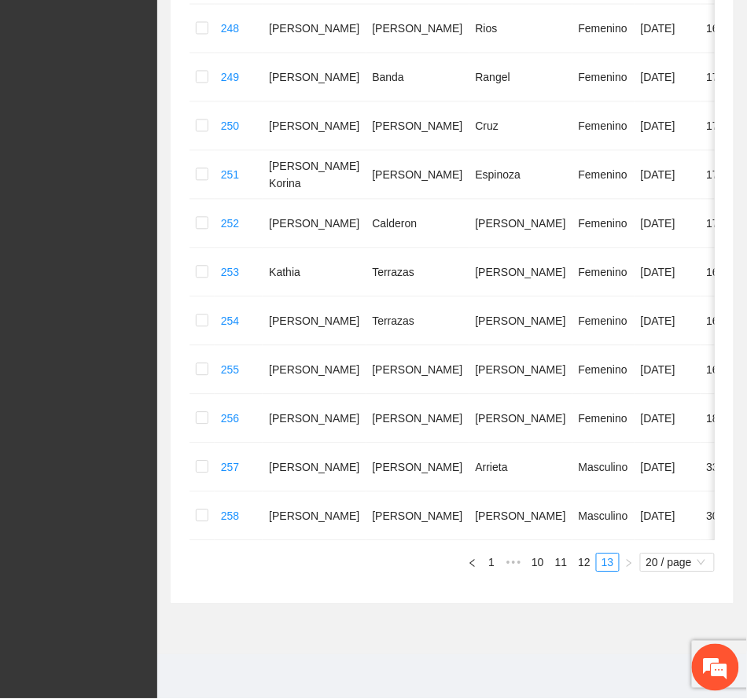
scroll to position [565, 0]
click at [584, 566] on link "12" at bounding box center [584, 563] width 22 height 17
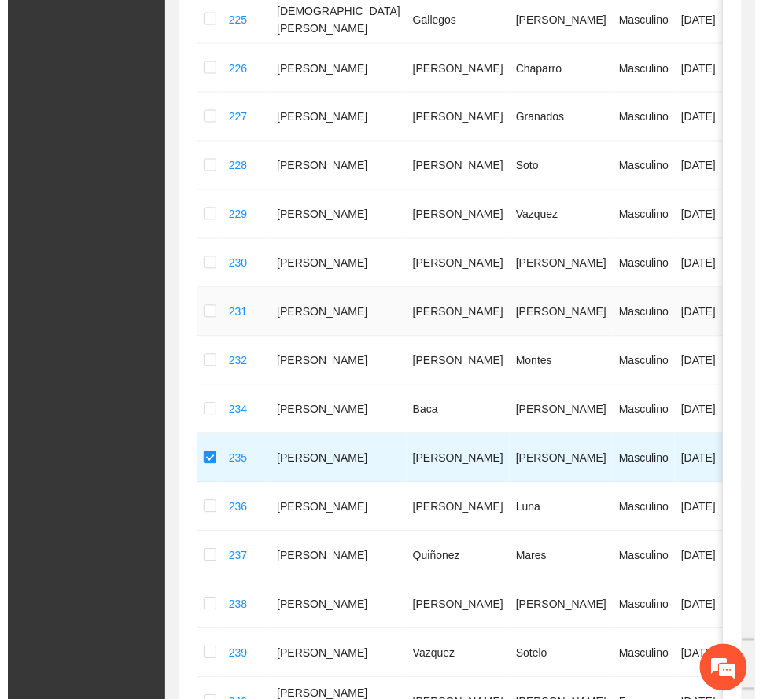
scroll to position [0, 0]
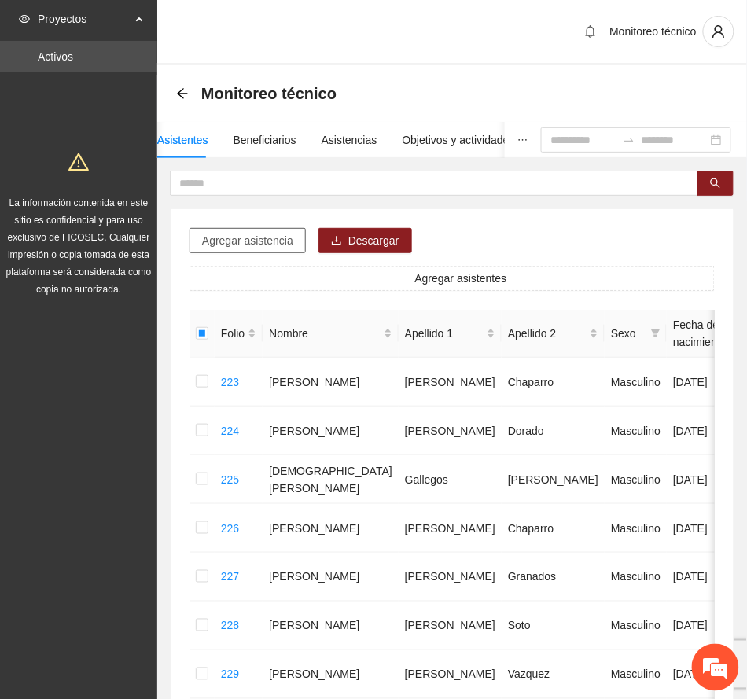
click at [269, 238] on span "Agregar asistencia" at bounding box center [247, 240] width 91 height 17
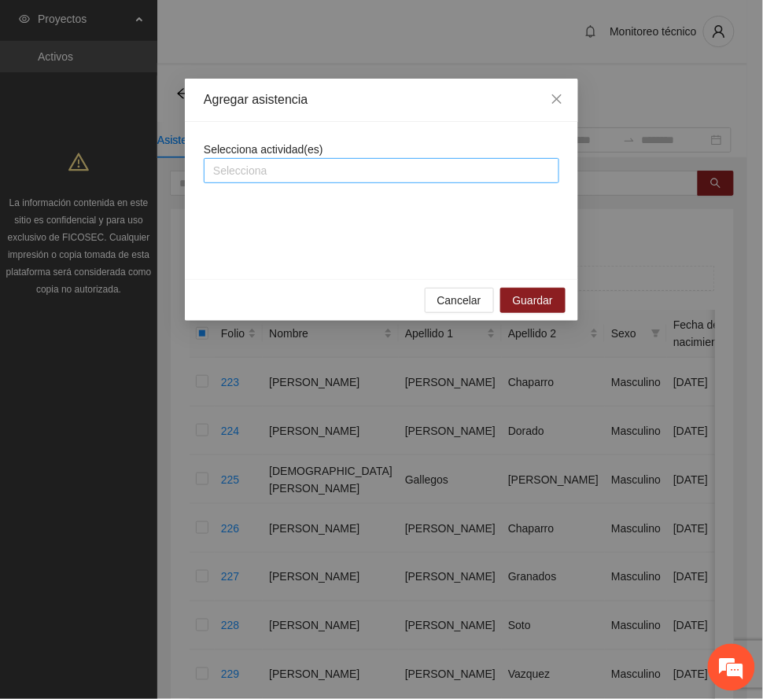
click at [353, 165] on div at bounding box center [382, 170] width 348 height 19
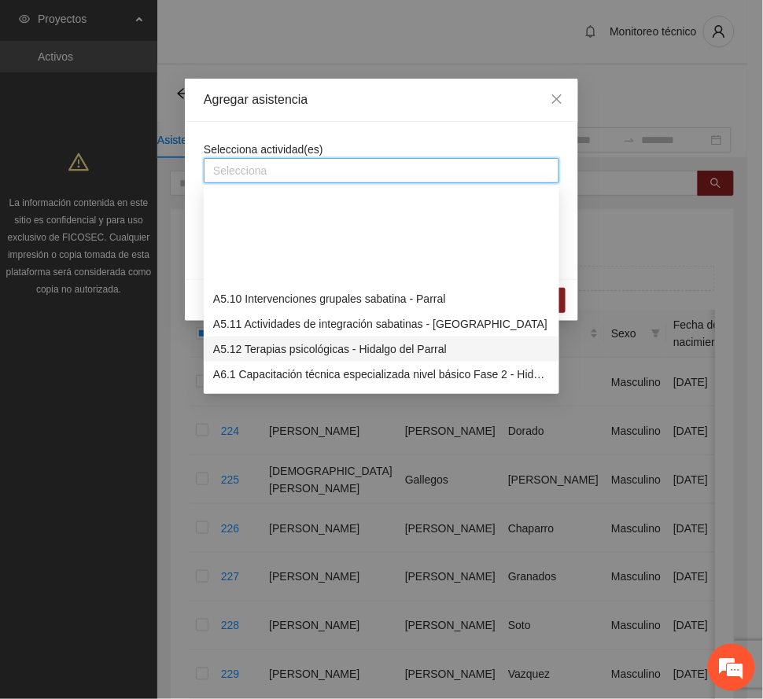
scroll to position [1468, 0]
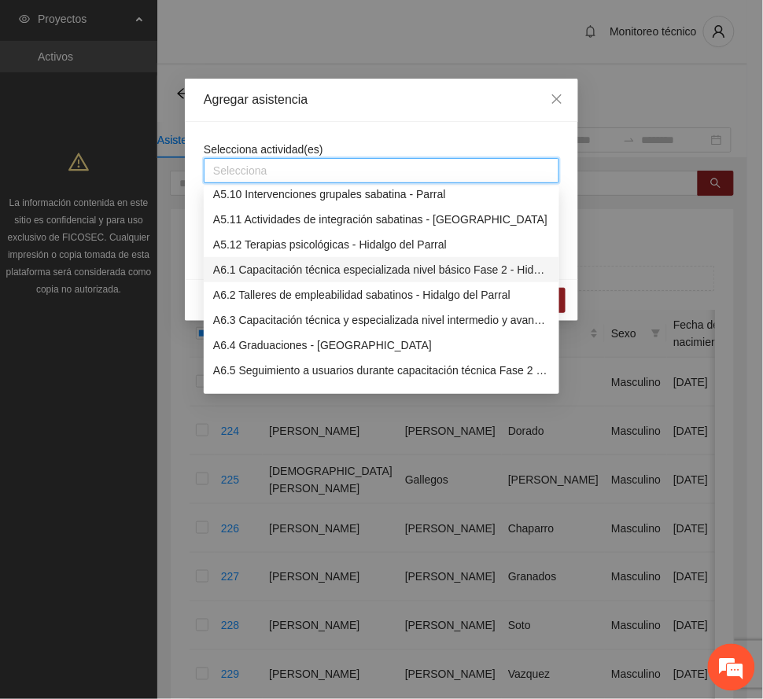
click at [315, 268] on div "A6.1 Capacitación técnica especializada nivel básico Fase 2 - Hidalgo del Parral" at bounding box center [381, 269] width 337 height 17
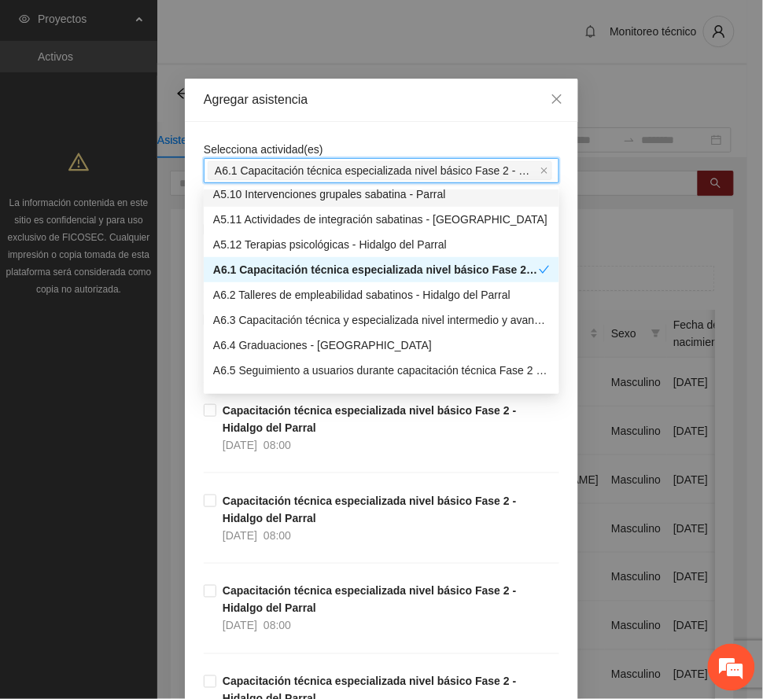
click at [416, 96] on div "Agregar asistencia" at bounding box center [382, 99] width 356 height 17
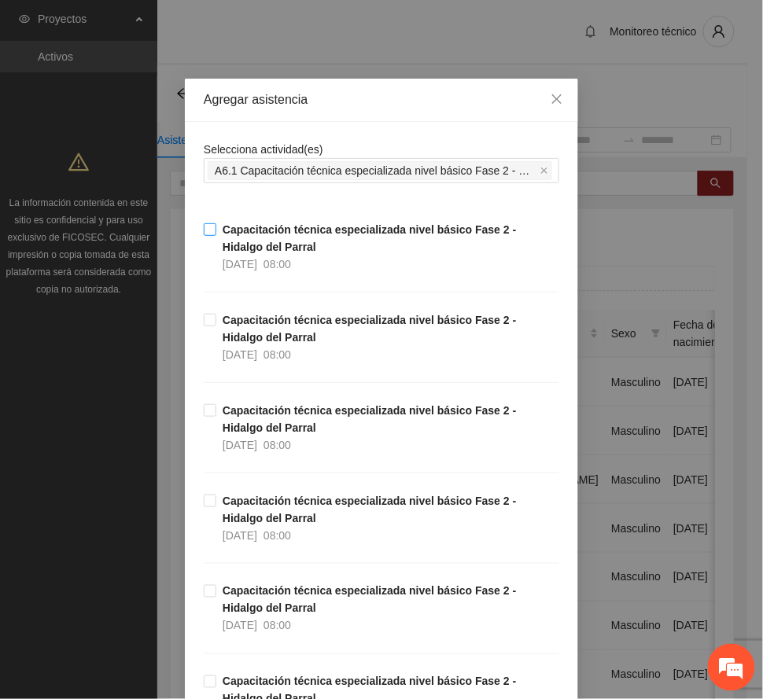
click at [272, 242] on span "Capacitación técnica especializada nivel básico Fase 2 - Hidalgo del Parral [DA…" at bounding box center [387, 247] width 343 height 52
click at [263, 337] on span "Capacitación técnica especializada nivel básico Fase 2 - Hidalgo del Parral [DA…" at bounding box center [387, 338] width 343 height 52
click at [266, 426] on span "Capacitación técnica especializada nivel básico Fase 2 - Hidalgo del Parral [DA…" at bounding box center [387, 428] width 343 height 52
click at [253, 529] on span "[DATE]" at bounding box center [240, 535] width 35 height 13
click at [261, 614] on strong "Capacitación técnica especializada nivel básico Fase 2 - Hidalgo del Parral" at bounding box center [370, 600] width 294 height 30
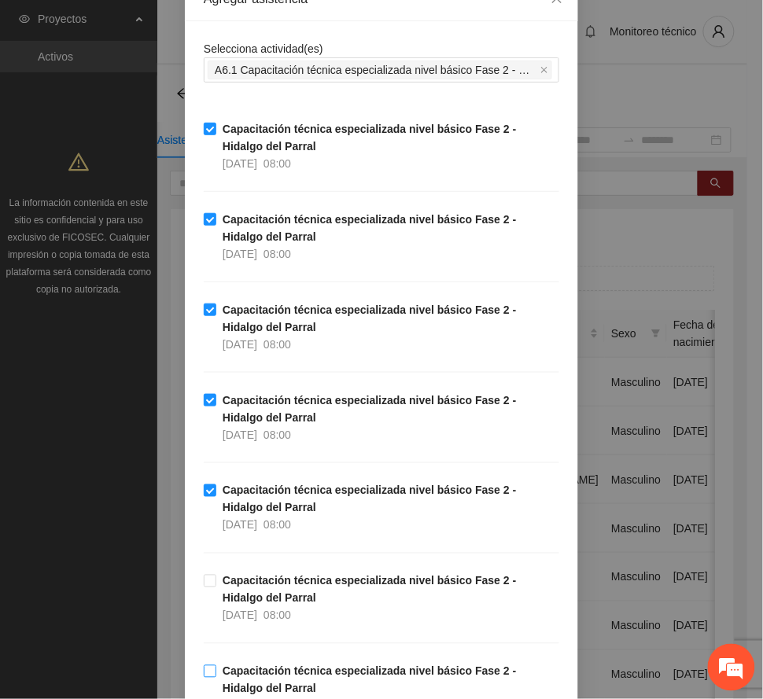
scroll to position [315, 0]
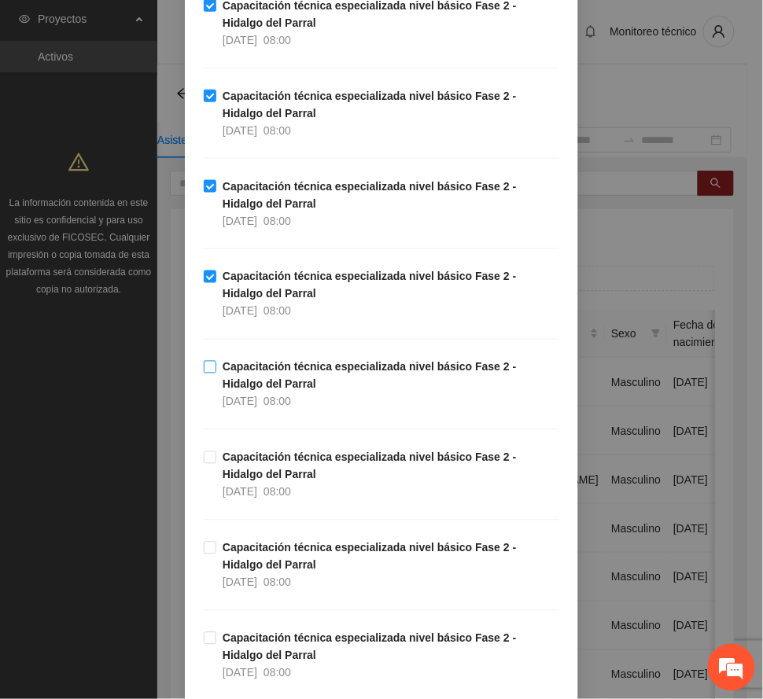
click at [281, 384] on span "Capacitación técnica especializada nivel básico Fase 2 - Hidalgo del Parral [DA…" at bounding box center [387, 385] width 343 height 52
click at [269, 567] on span "Capacitación técnica especializada nivel básico Fase 2 - Hidalgo del Parral [DA…" at bounding box center [387, 566] width 343 height 52
click at [275, 645] on strong "Capacitación técnica especializada nivel básico Fase 2 - Hidalgo del Parral" at bounding box center [370, 647] width 294 height 30
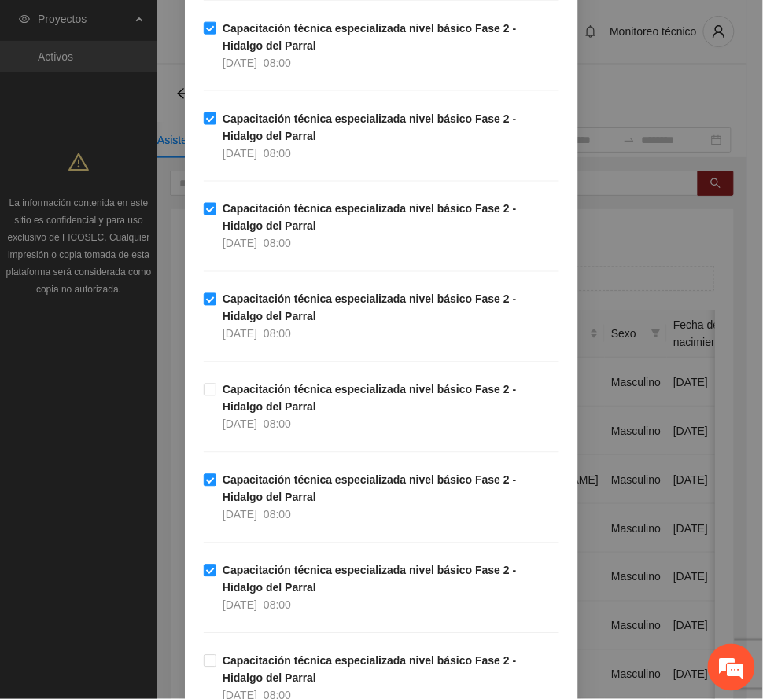
scroll to position [524, 0]
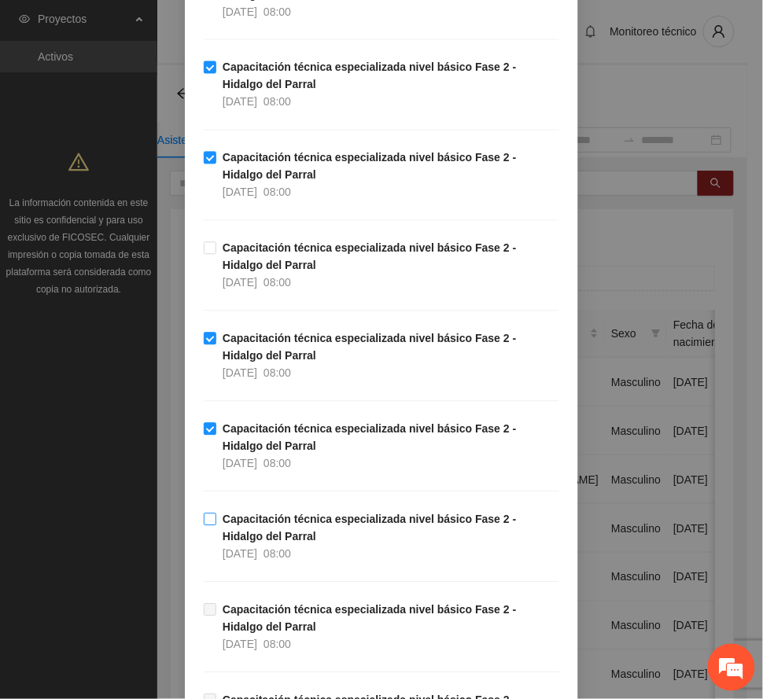
click at [255, 526] on strong "Capacitación técnica especializada nivel básico Fase 2 - Hidalgo del Parral" at bounding box center [370, 529] width 294 height 30
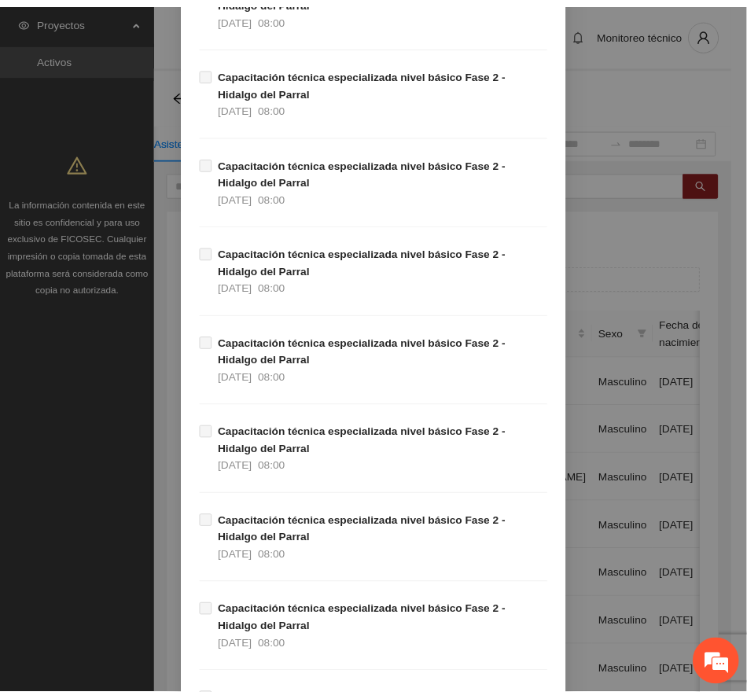
scroll to position [2272, 0]
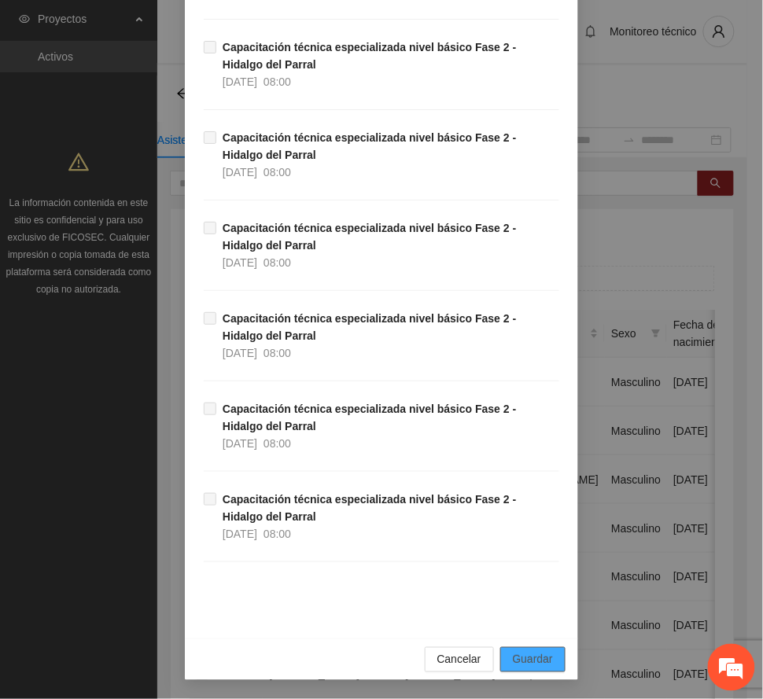
click at [526, 656] on span "Guardar" at bounding box center [533, 659] width 40 height 17
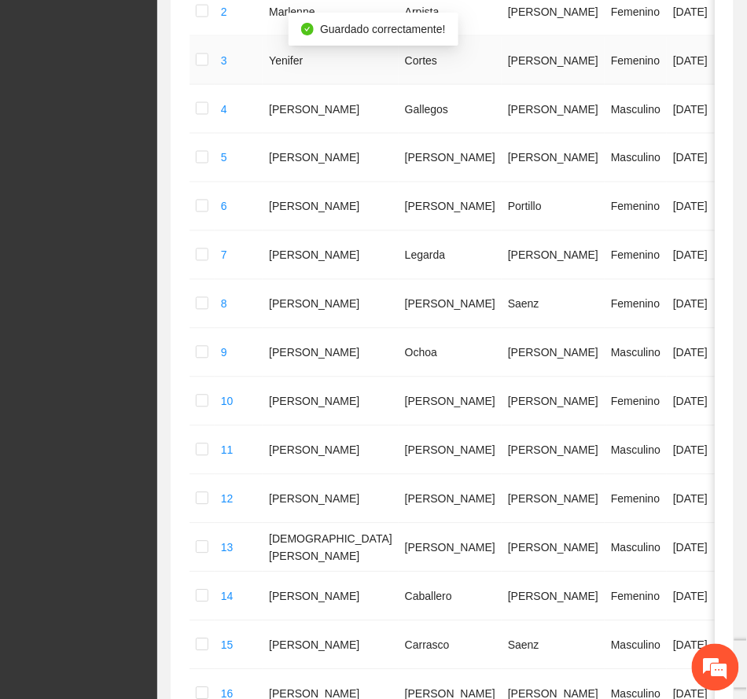
scroll to position [876, 0]
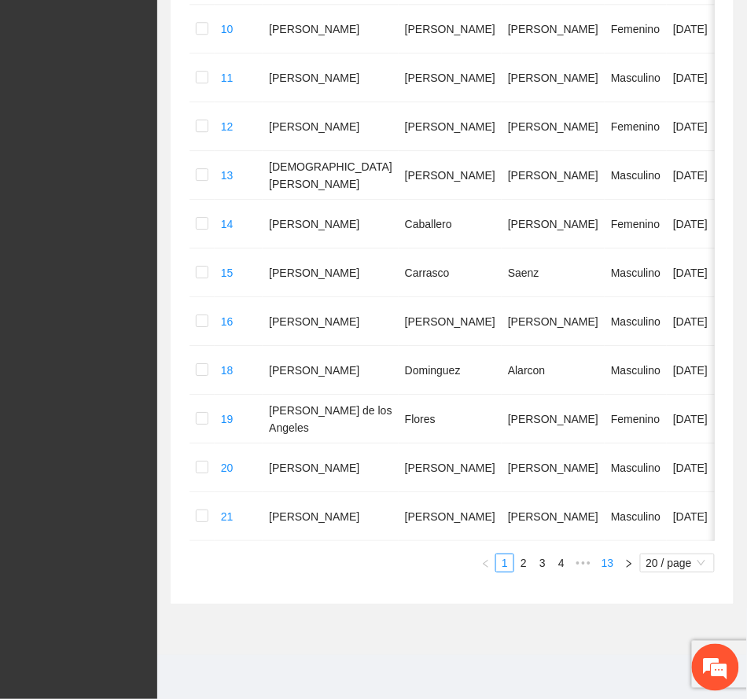
click at [608, 566] on link "13" at bounding box center [608, 563] width 22 height 17
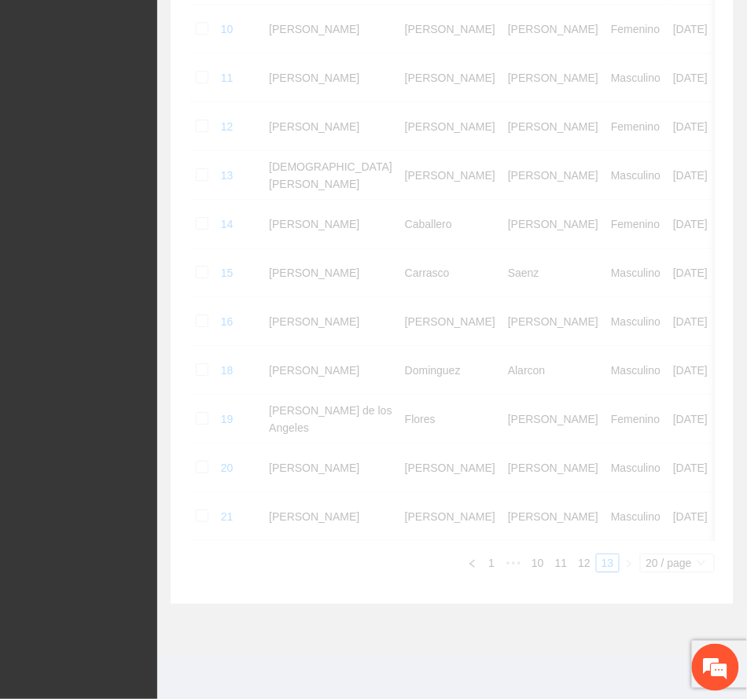
click at [581, 563] on div "Folio Nombre Apellido 1 Apellido 2 Sexo Fecha de nacimiento Edad Municipio Colo…" at bounding box center [452, 45] width 525 height 1055
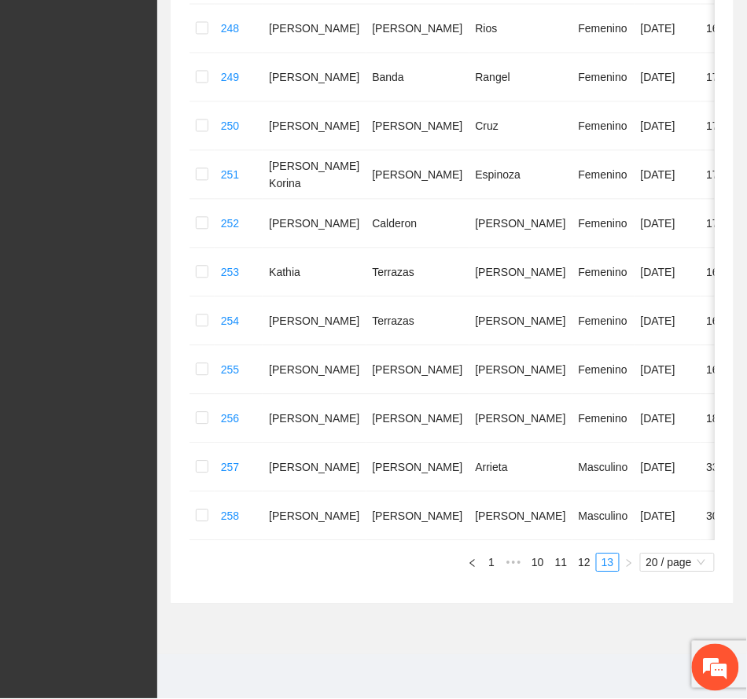
click at [582, 567] on link "12" at bounding box center [584, 563] width 22 height 17
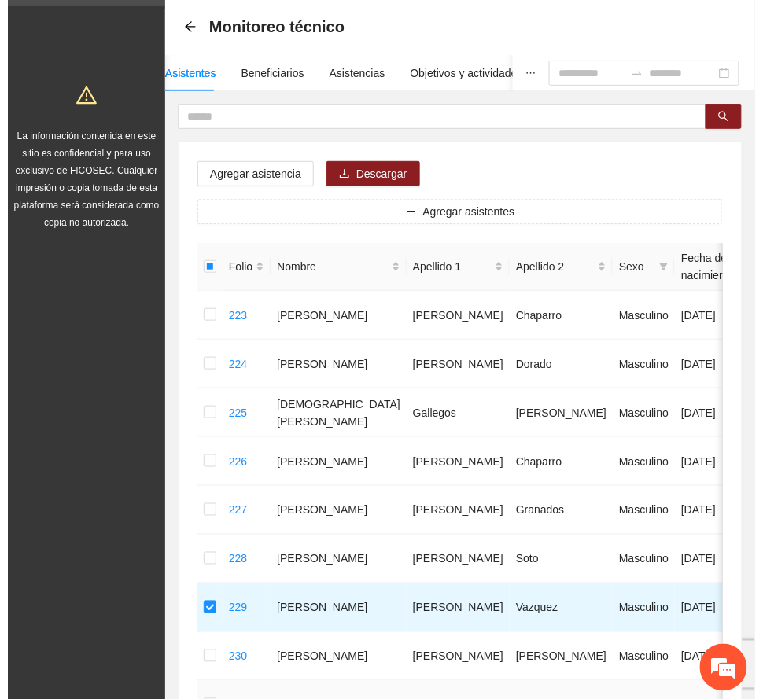
scroll to position [0, 0]
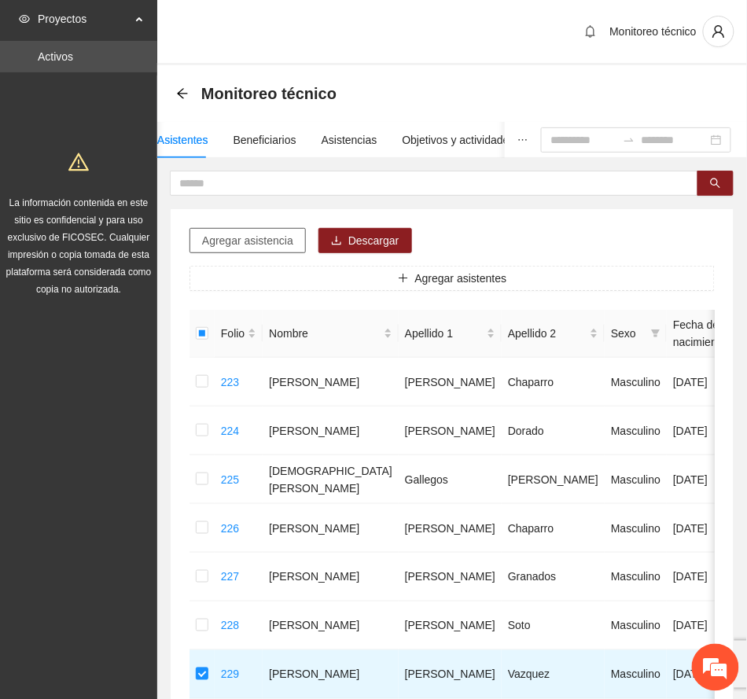
click at [264, 244] on span "Agregar asistencia" at bounding box center [247, 240] width 91 height 17
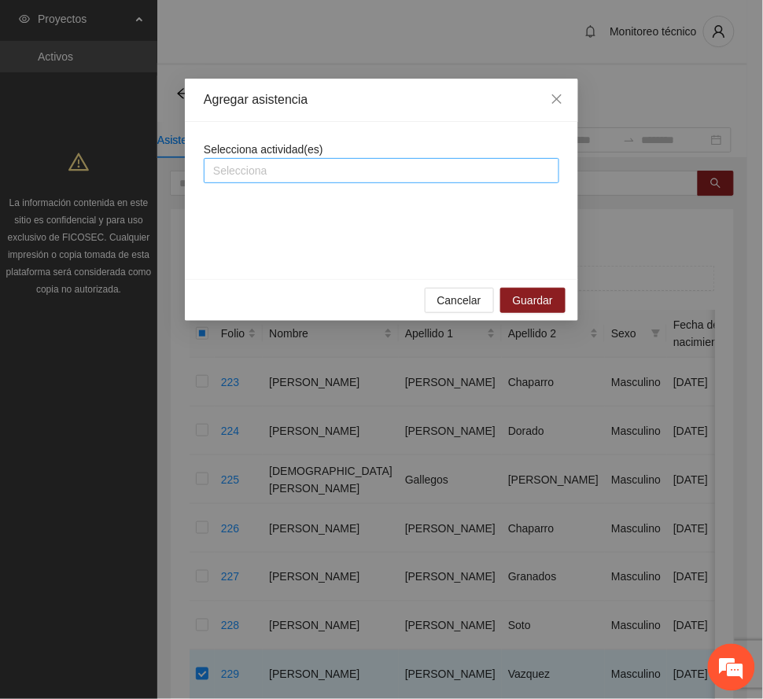
click at [340, 177] on div at bounding box center [382, 170] width 348 height 19
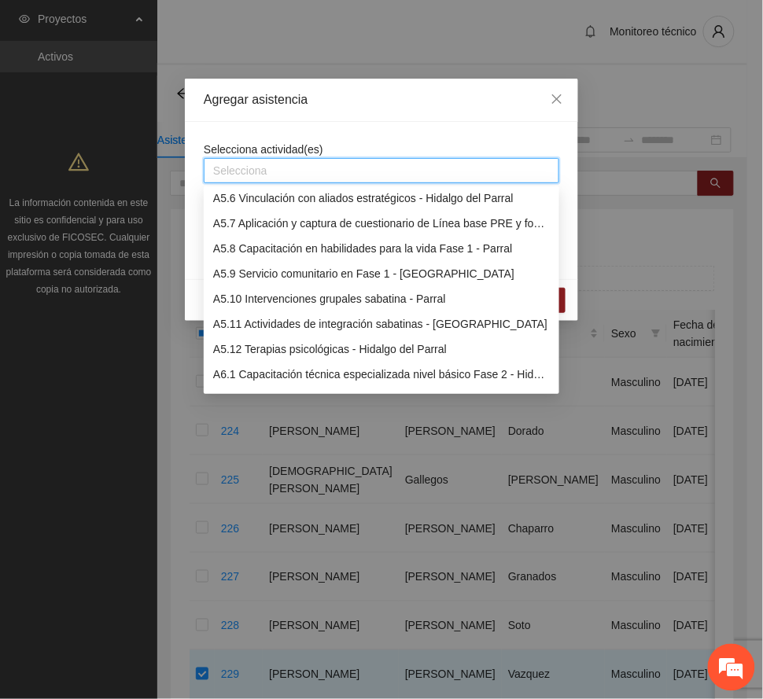
scroll to position [1468, 0]
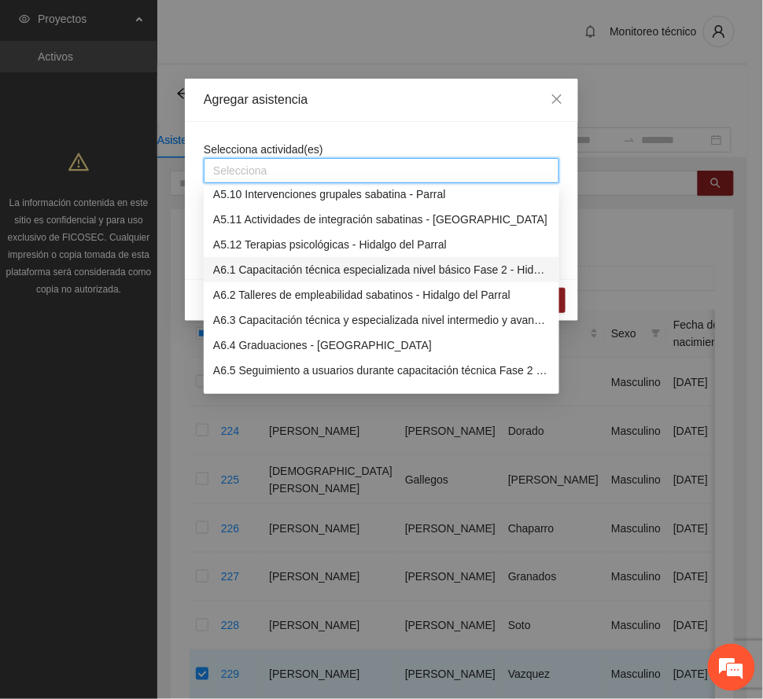
click at [300, 263] on div "A6.1 Capacitación técnica especializada nivel básico Fase 2 - Hidalgo del Parral" at bounding box center [381, 269] width 337 height 17
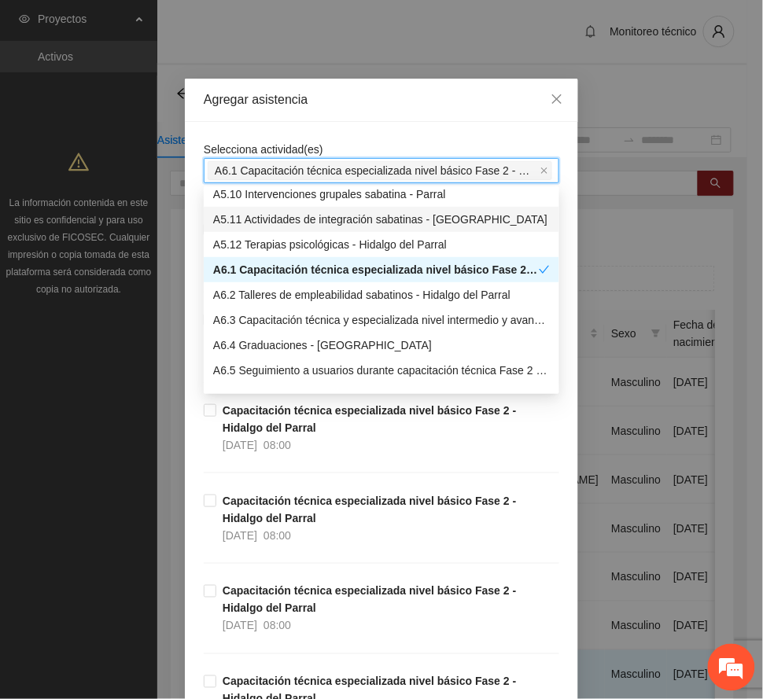
click at [341, 105] on div "Agregar asistencia" at bounding box center [382, 99] width 356 height 17
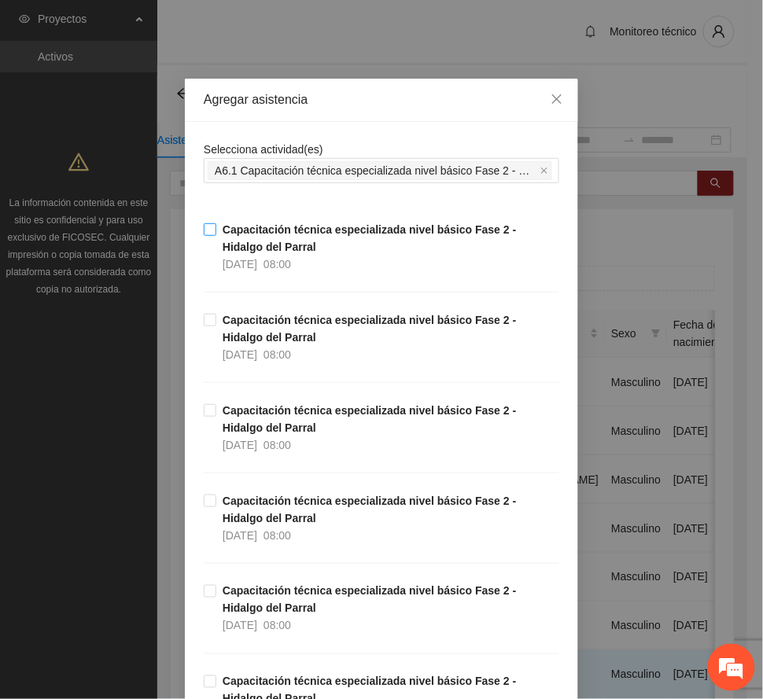
click at [297, 246] on span "Capacitación técnica especializada nivel básico Fase 2 - Hidalgo del Parral [DA…" at bounding box center [387, 247] width 343 height 52
click at [284, 325] on strong "Capacitación técnica especializada nivel básico Fase 2 - Hidalgo del Parral" at bounding box center [370, 329] width 294 height 30
click at [265, 425] on span "Capacitación técnica especializada nivel básico Fase 2 - Hidalgo del Parral [DA…" at bounding box center [387, 428] width 343 height 52
click at [237, 590] on strong "Capacitación técnica especializada nivel básico Fase 2 - Hidalgo del Parral" at bounding box center [370, 600] width 294 height 30
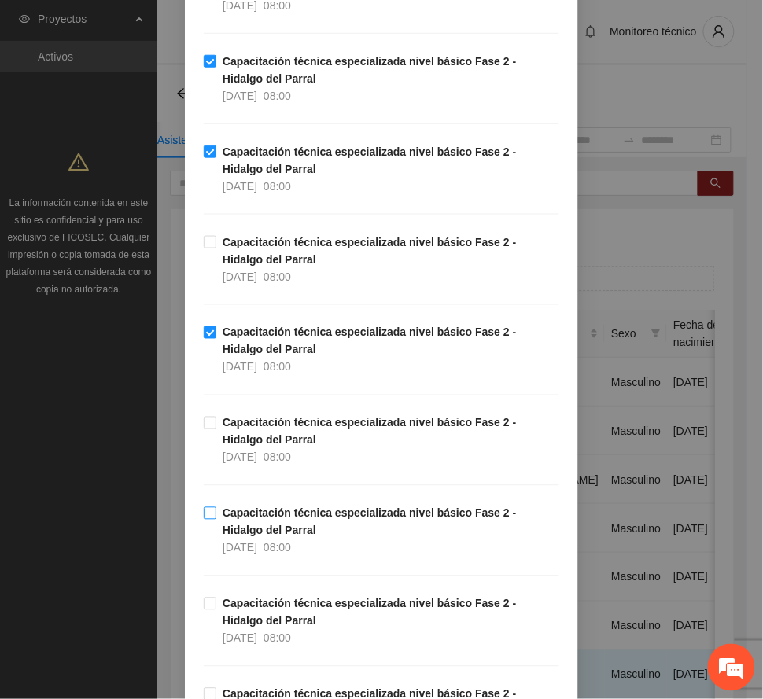
scroll to position [315, 0]
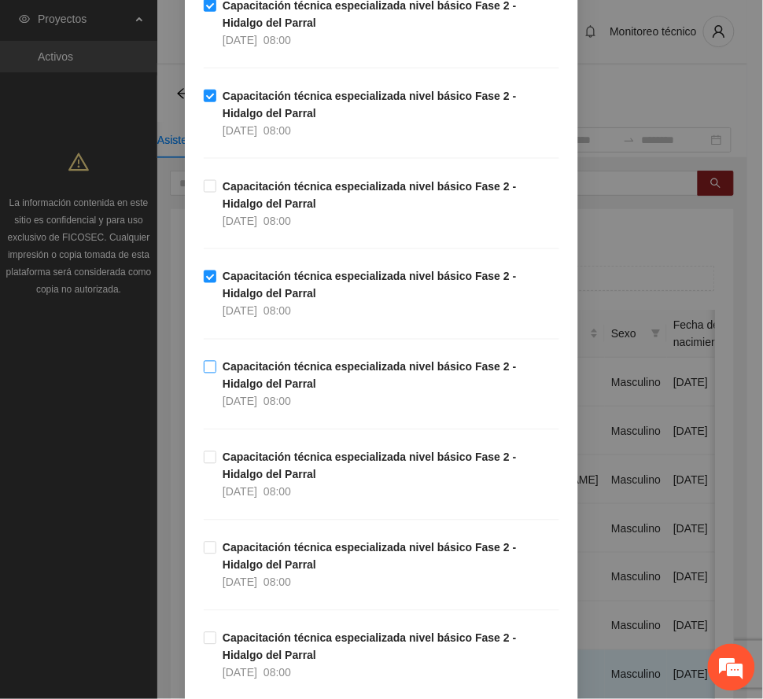
click at [291, 391] on span "Capacitación técnica especializada nivel básico Fase 2 - Hidalgo del Parral [DA…" at bounding box center [387, 385] width 343 height 52
click at [296, 482] on span "Capacitación técnica especializada nivel básico Fase 2 - Hidalgo del Parral [DA…" at bounding box center [387, 475] width 343 height 52
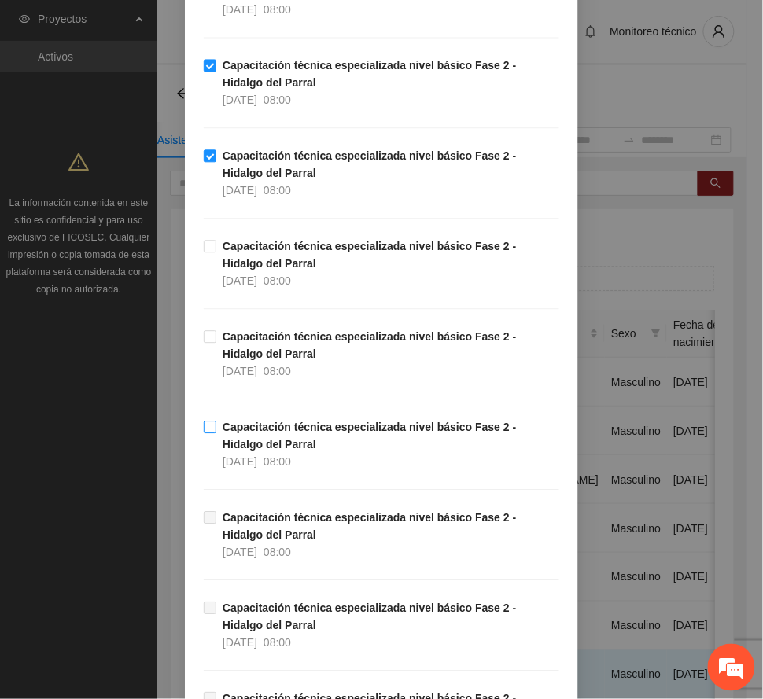
scroll to position [629, 0]
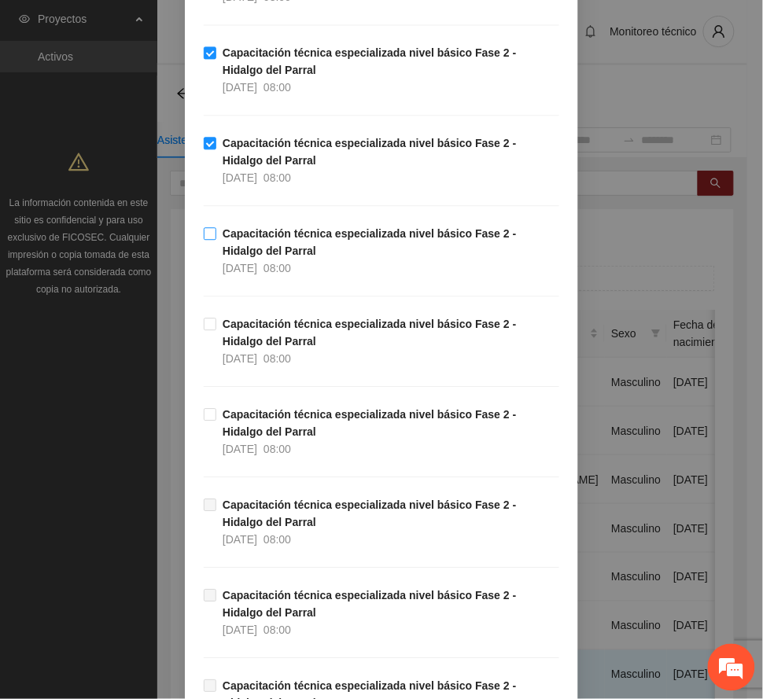
click at [269, 258] on span "Capacitación técnica especializada nivel básico Fase 2 - Hidalgo del Parral [DA…" at bounding box center [387, 251] width 343 height 52
click at [262, 337] on span "Capacitación técnica especializada nivel básico Fase 2 - Hidalgo del Parral [DA…" at bounding box center [387, 341] width 343 height 52
click at [263, 435] on span "Capacitación técnica especializada nivel básico Fase 2 - Hidalgo del Parral [DA…" at bounding box center [387, 432] width 343 height 52
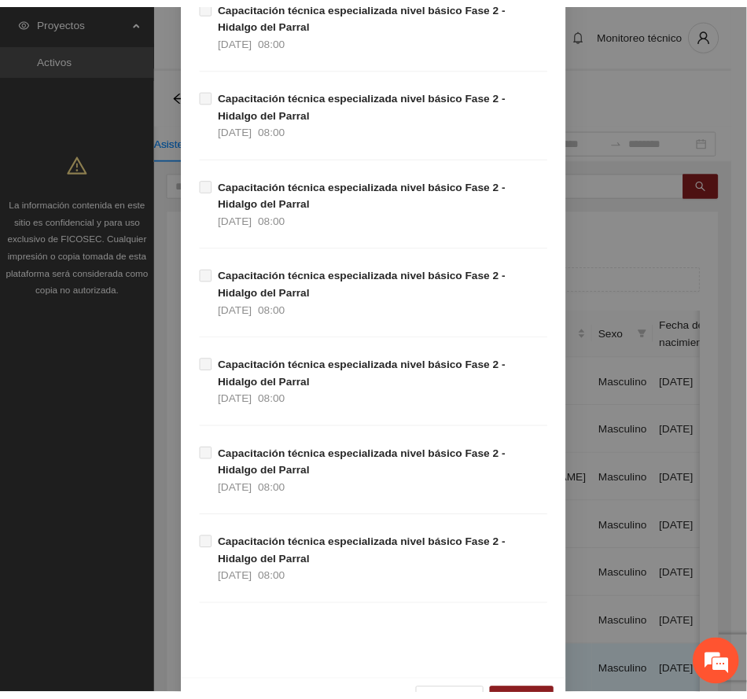
scroll to position [2272, 0]
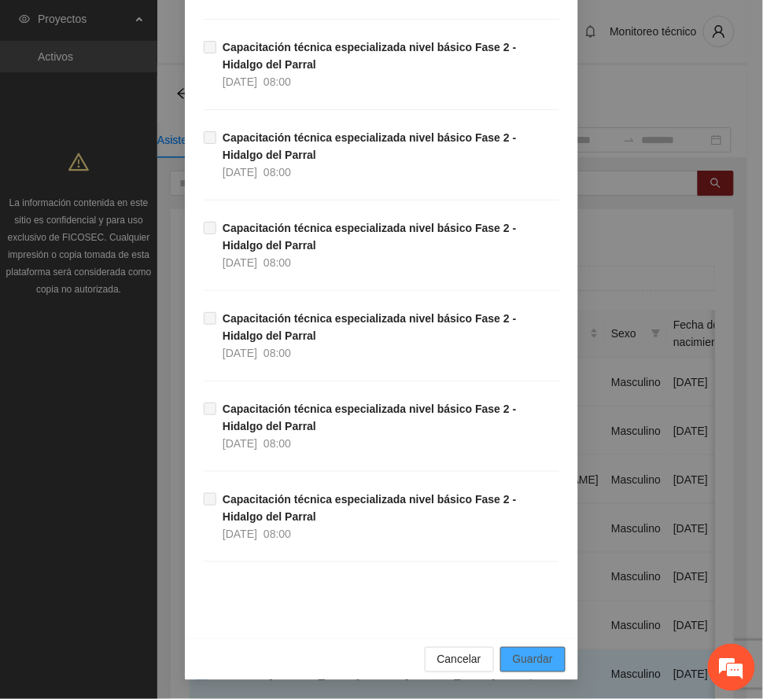
click at [529, 651] on span "Guardar" at bounding box center [533, 659] width 40 height 17
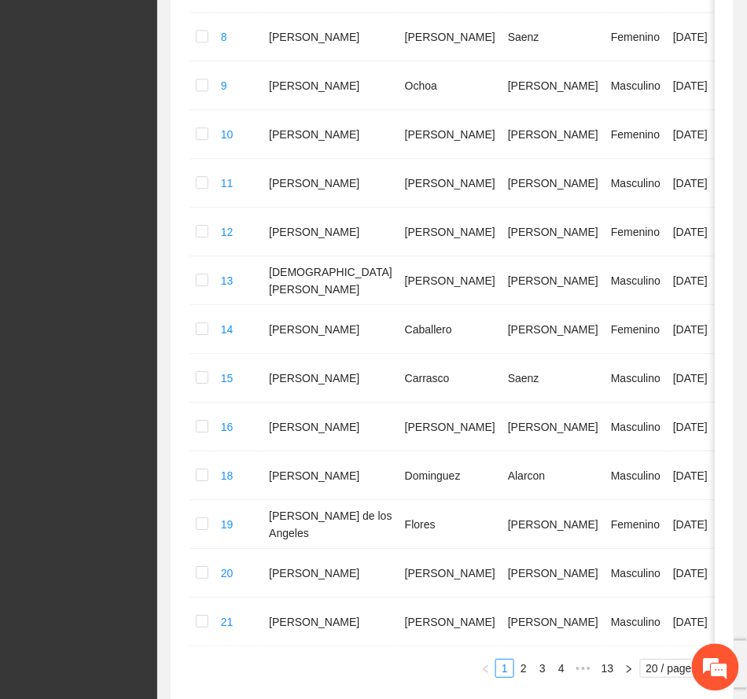
scroll to position [876, 0]
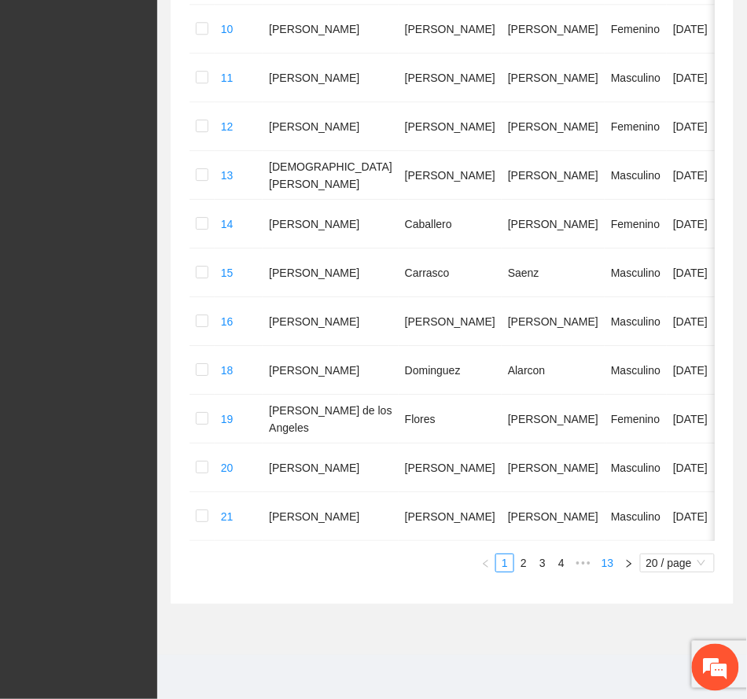
click at [607, 567] on link "13" at bounding box center [608, 563] width 22 height 17
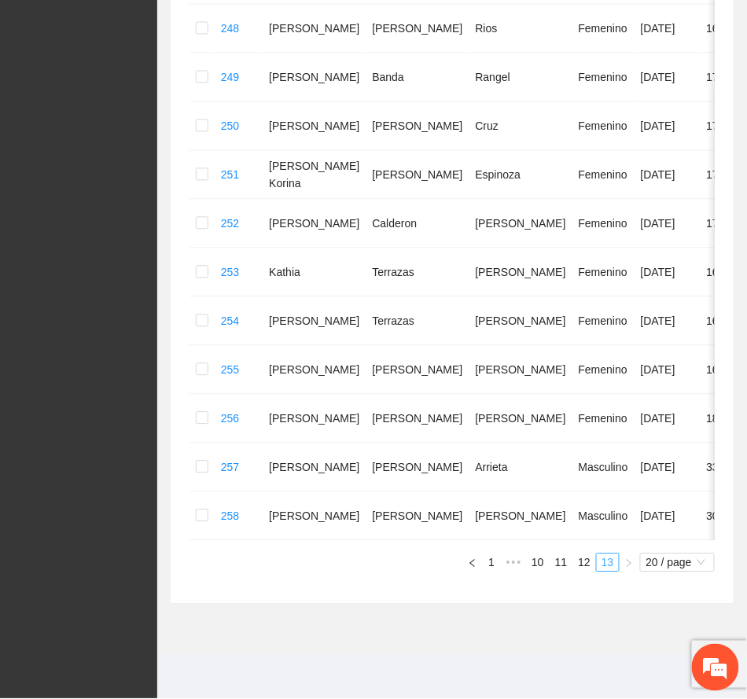
scroll to position [565, 0]
click at [581, 558] on link "12" at bounding box center [584, 563] width 22 height 17
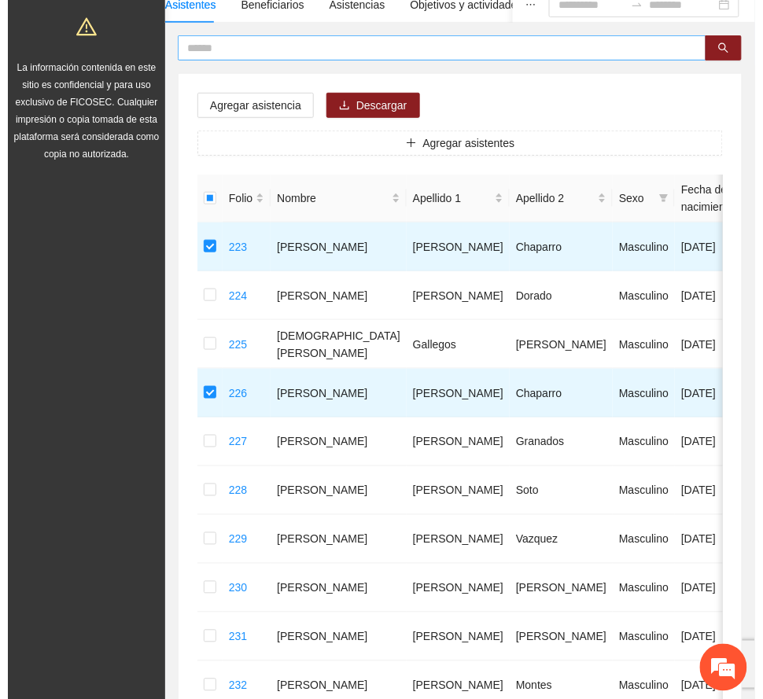
scroll to position [0, 0]
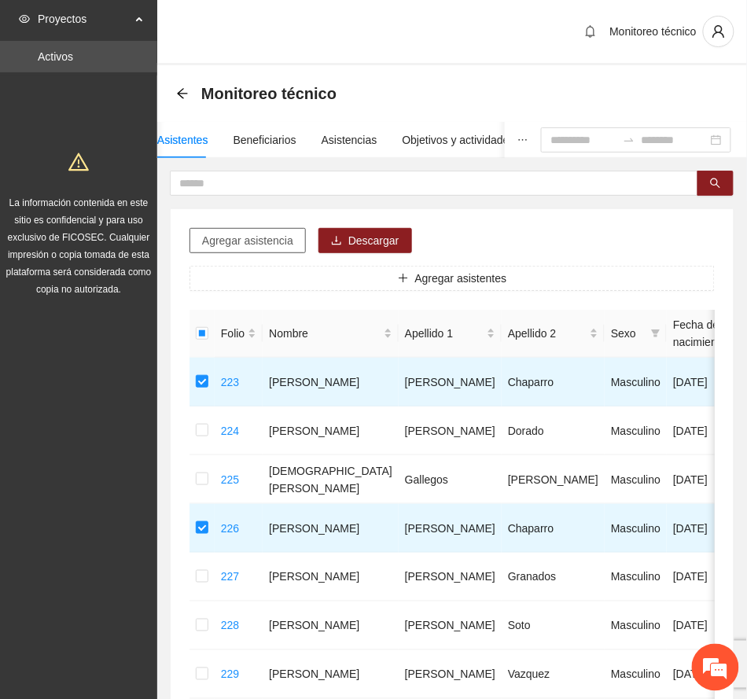
click at [272, 240] on span "Agregar asistencia" at bounding box center [247, 240] width 91 height 17
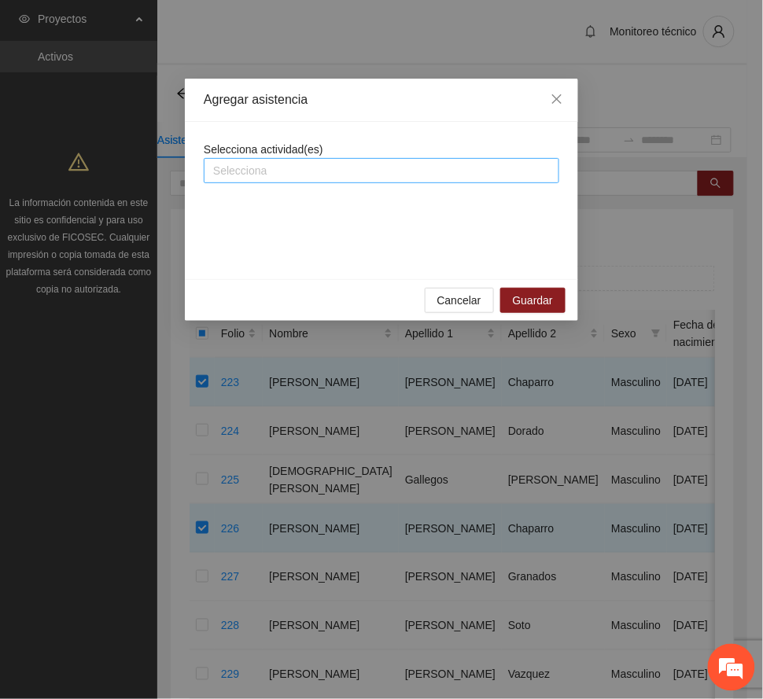
click at [345, 173] on div at bounding box center [382, 170] width 348 height 19
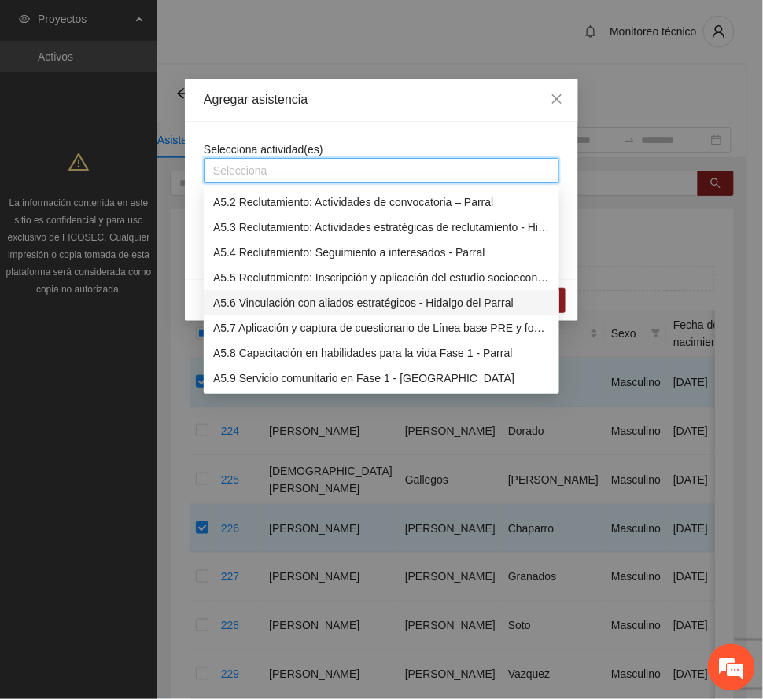
scroll to position [1363, 0]
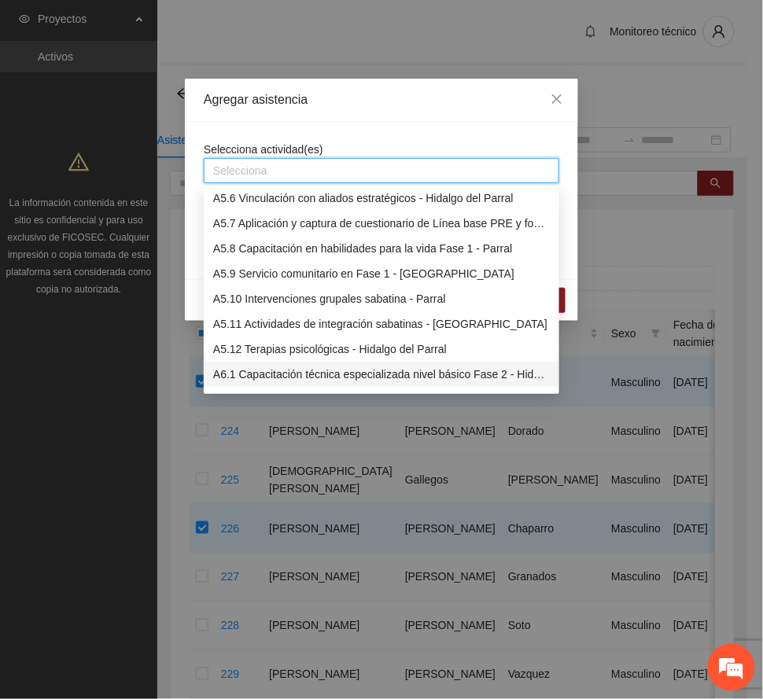
click at [313, 374] on div "A6.1 Capacitación técnica especializada nivel básico Fase 2 - Hidalgo del Parral" at bounding box center [381, 374] width 337 height 17
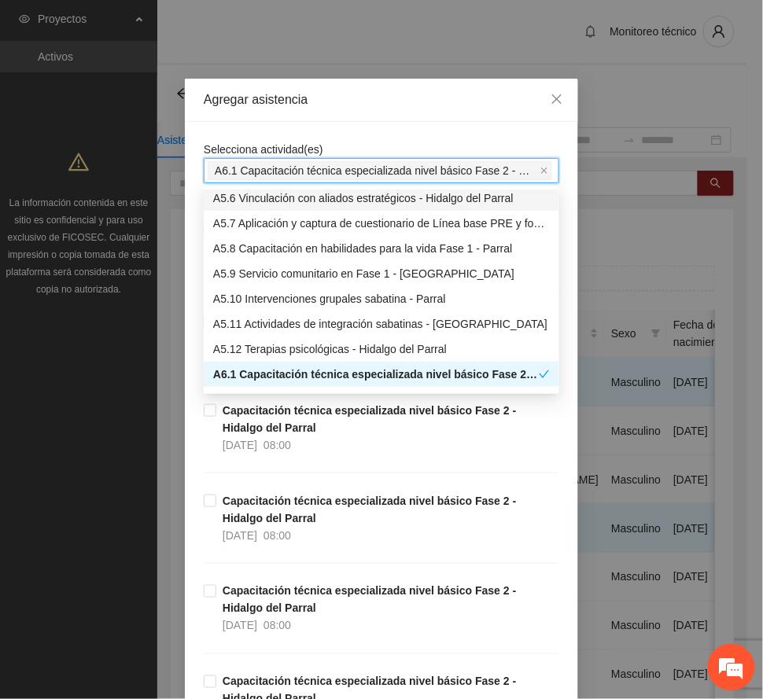
click at [407, 91] on div "Agregar asistencia" at bounding box center [382, 99] width 356 height 17
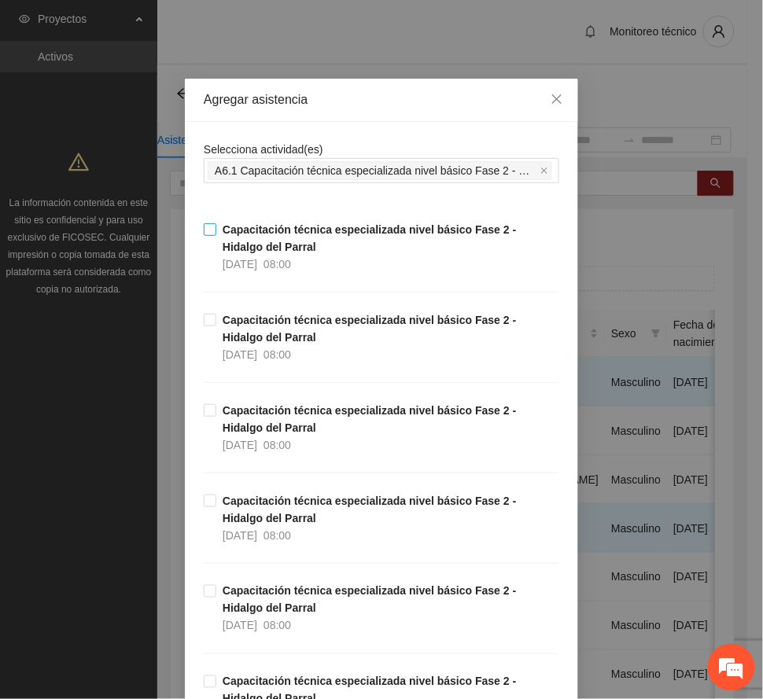
click at [318, 247] on span "Capacitación técnica especializada nivel básico Fase 2 - Hidalgo del Parral [DA…" at bounding box center [387, 247] width 343 height 52
click at [309, 353] on span "Capacitación técnica especializada nivel básico Fase 2 - Hidalgo del Parral [DA…" at bounding box center [387, 338] width 343 height 52
click at [318, 513] on span "Capacitación técnica especializada nivel básico Fase 2 - Hidalgo del Parral [DA…" at bounding box center [387, 518] width 343 height 52
click at [330, 605] on span "Capacitación técnica especializada nivel básico Fase 2 - Hidalgo del Parral [DA…" at bounding box center [387, 609] width 343 height 52
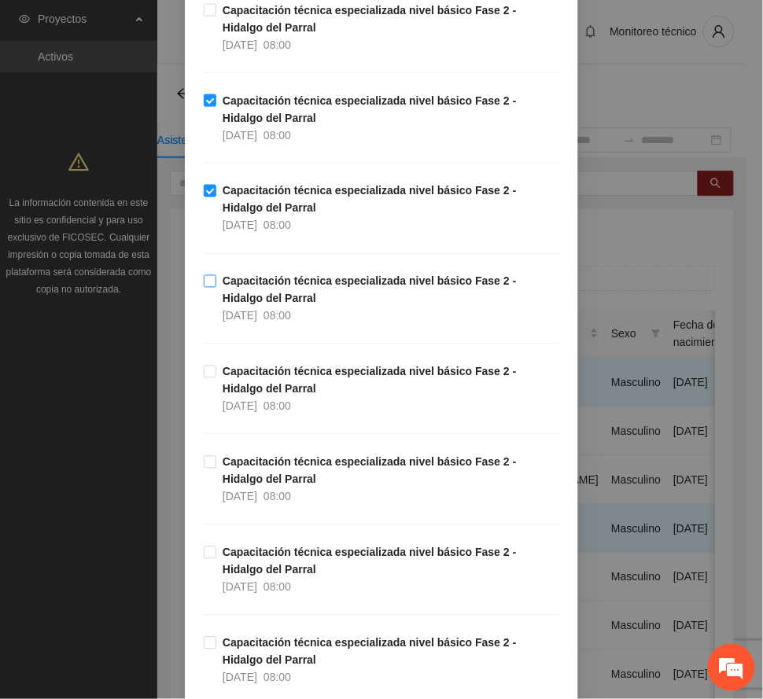
scroll to position [419, 0]
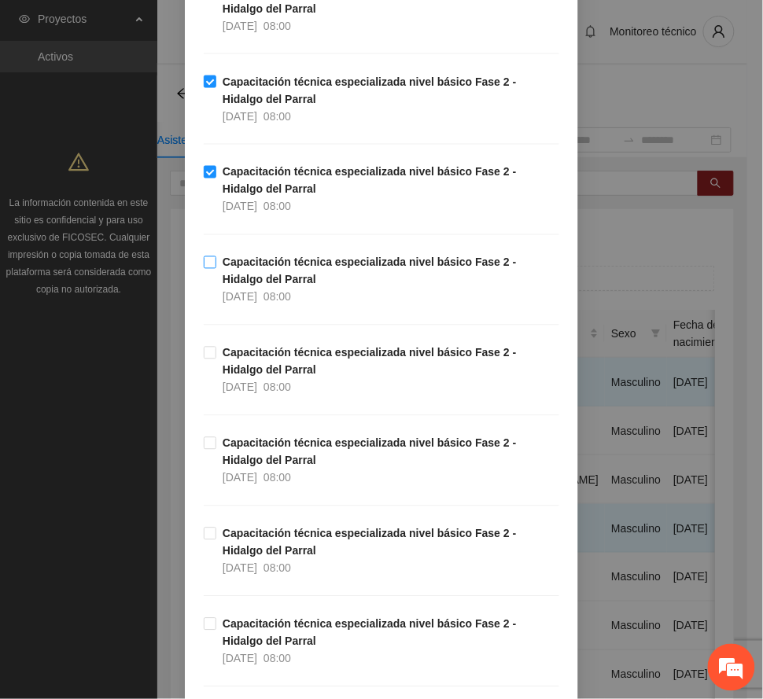
click at [261, 271] on span "Capacitación técnica especializada nivel básico Fase 2 - Hidalgo del Parral [DA…" at bounding box center [387, 280] width 343 height 52
click at [259, 362] on strong "Capacitación técnica especializada nivel básico Fase 2 - Hidalgo del Parral" at bounding box center [370, 362] width 294 height 30
click at [257, 474] on span "[DATE]" at bounding box center [240, 478] width 35 height 13
drag, startPoint x: 249, startPoint y: 558, endPoint x: 262, endPoint y: 551, distance: 14.8
click at [249, 557] on strong "Capacitación técnica especializada nivel básico Fase 2 - Hidalgo del Parral" at bounding box center [370, 543] width 294 height 30
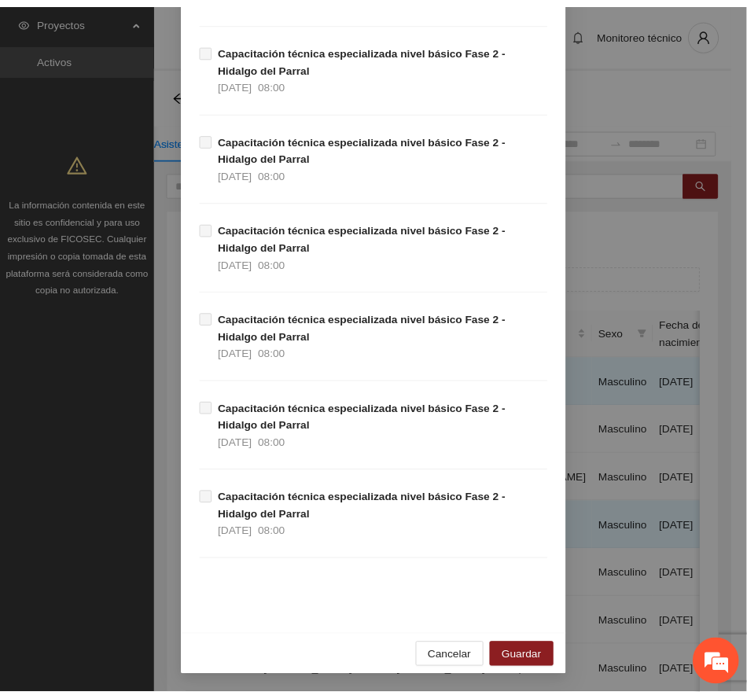
scroll to position [2272, 0]
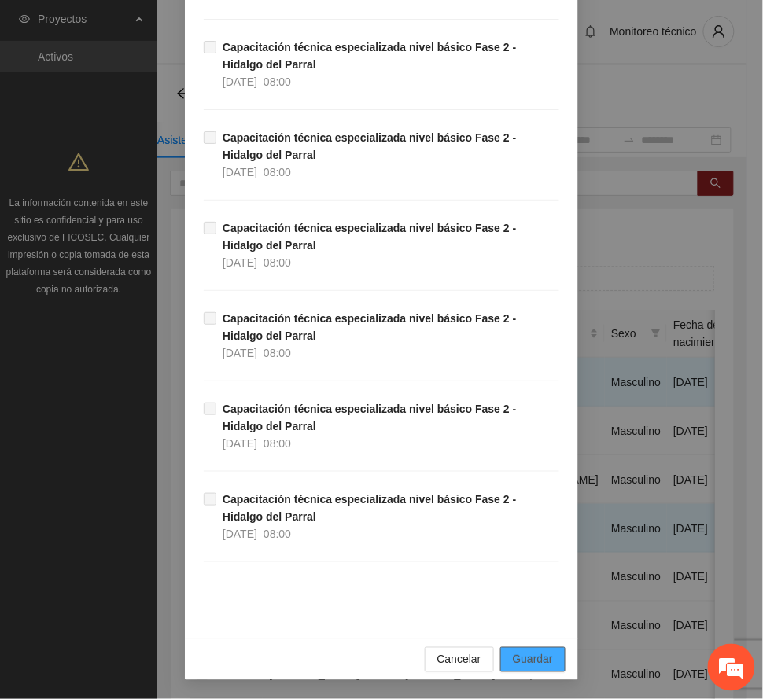
click at [539, 653] on span "Guardar" at bounding box center [533, 659] width 40 height 17
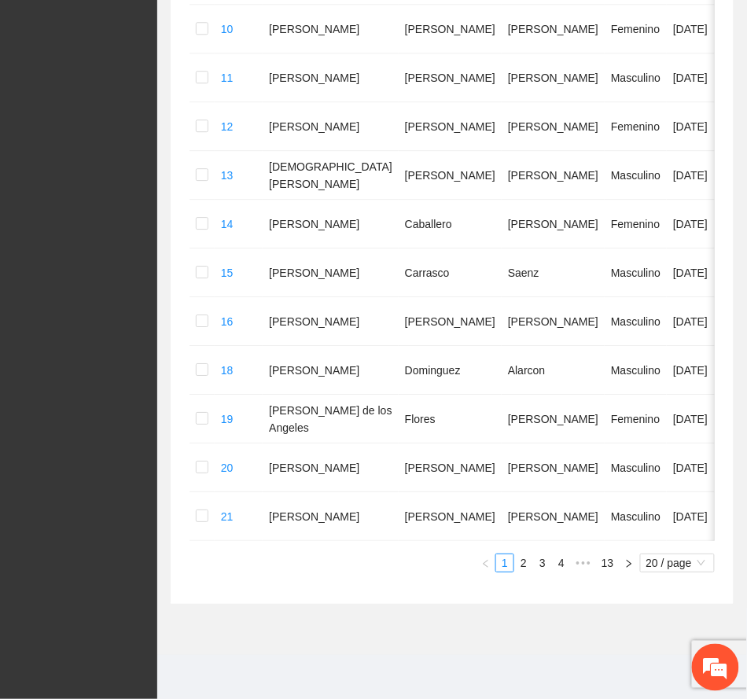
scroll to position [876, 0]
click at [612, 562] on link "13" at bounding box center [608, 563] width 22 height 17
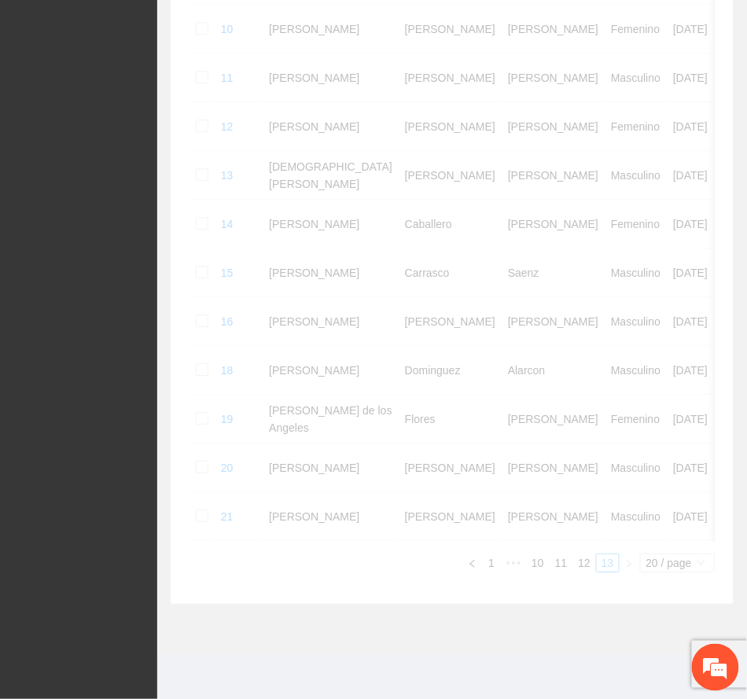
scroll to position [565, 0]
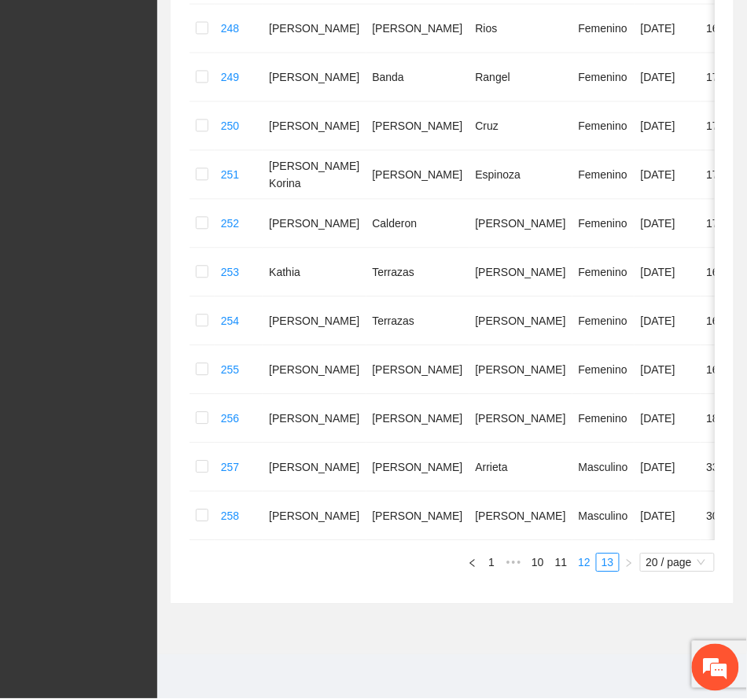
click at [582, 561] on link "12" at bounding box center [584, 563] width 22 height 17
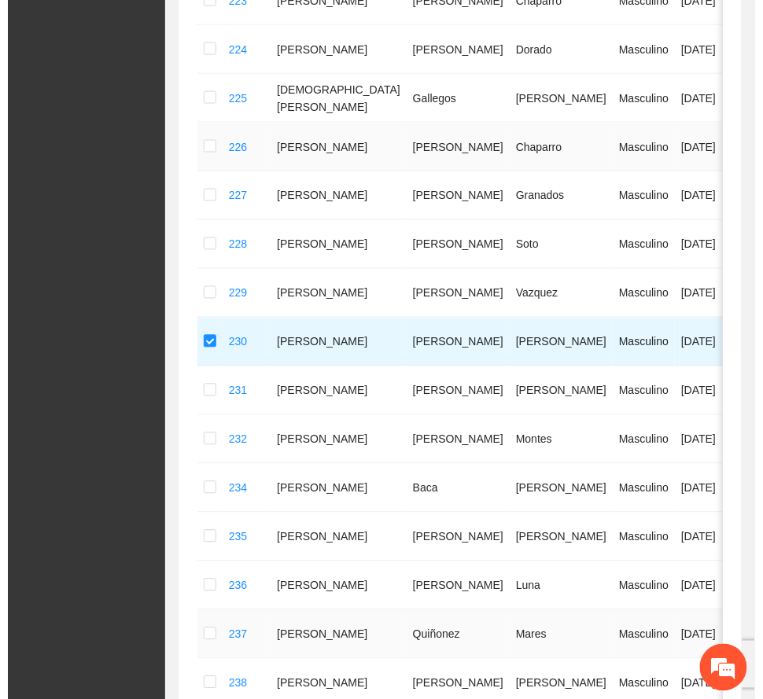
scroll to position [0, 0]
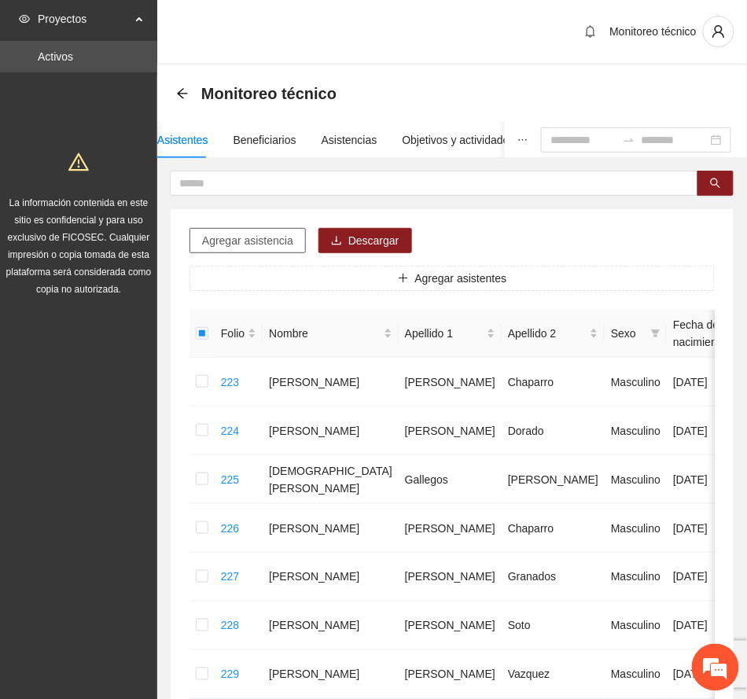
click at [271, 234] on span "Agregar asistencia" at bounding box center [247, 240] width 91 height 17
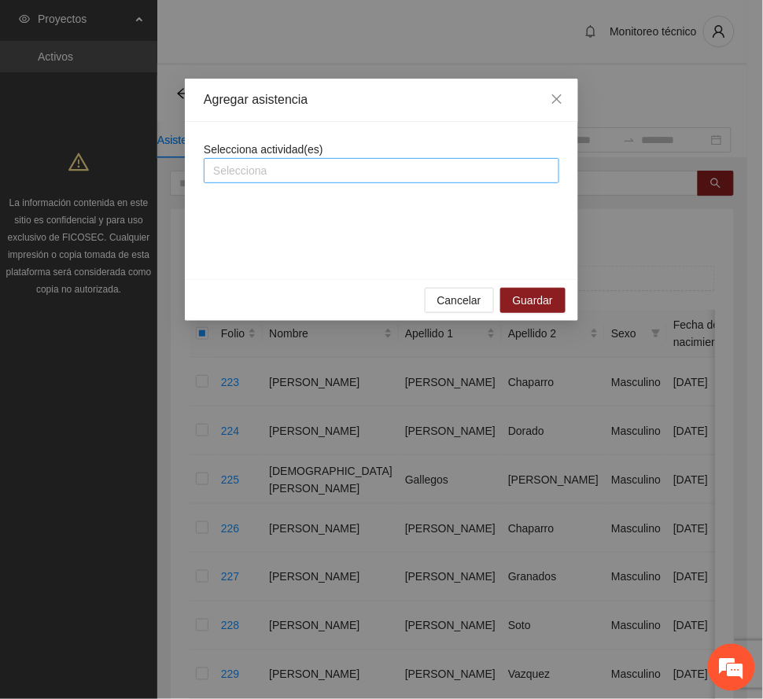
click at [353, 167] on div at bounding box center [382, 170] width 348 height 19
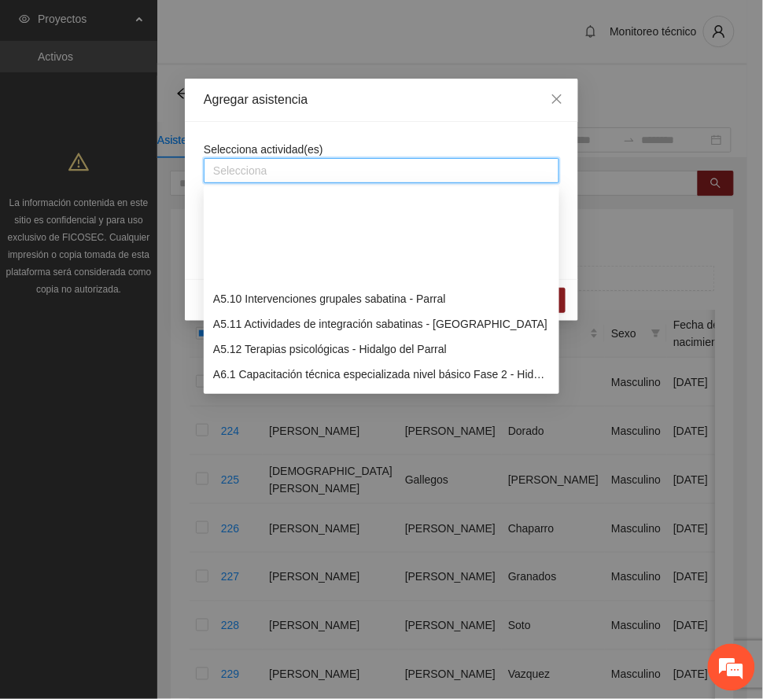
scroll to position [1468, 0]
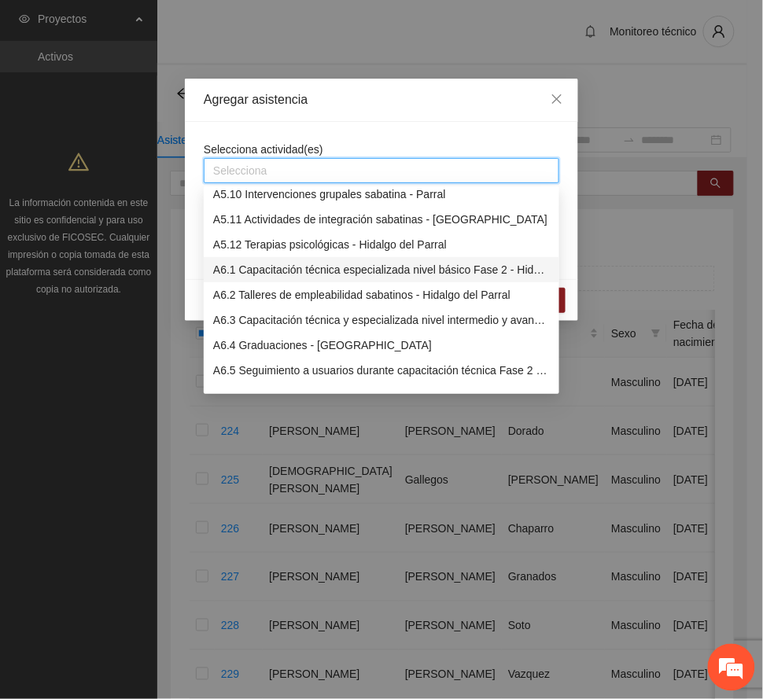
click at [284, 264] on div "A6.1 Capacitación técnica especializada nivel básico Fase 2 - Hidalgo del Parral" at bounding box center [381, 269] width 337 height 17
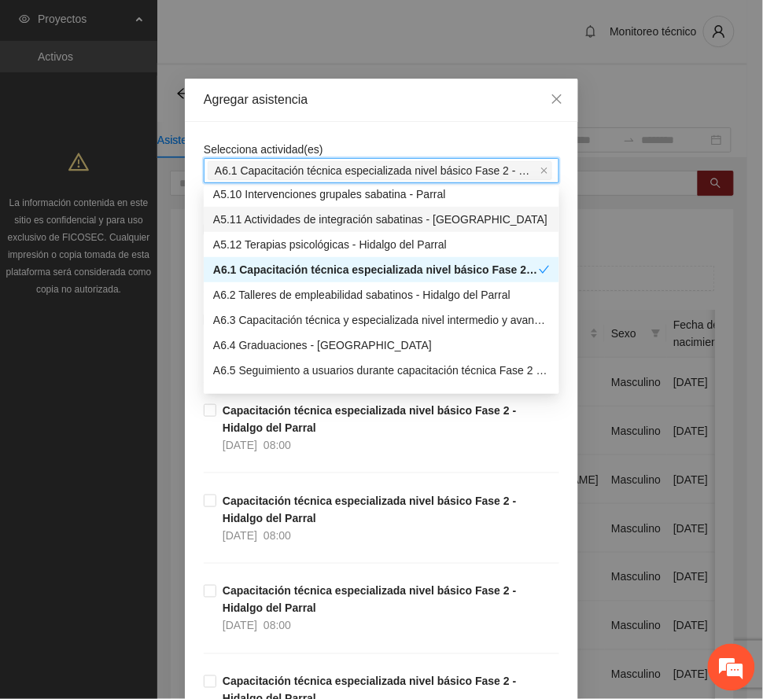
click at [411, 83] on div "Agregar asistencia" at bounding box center [381, 100] width 393 height 43
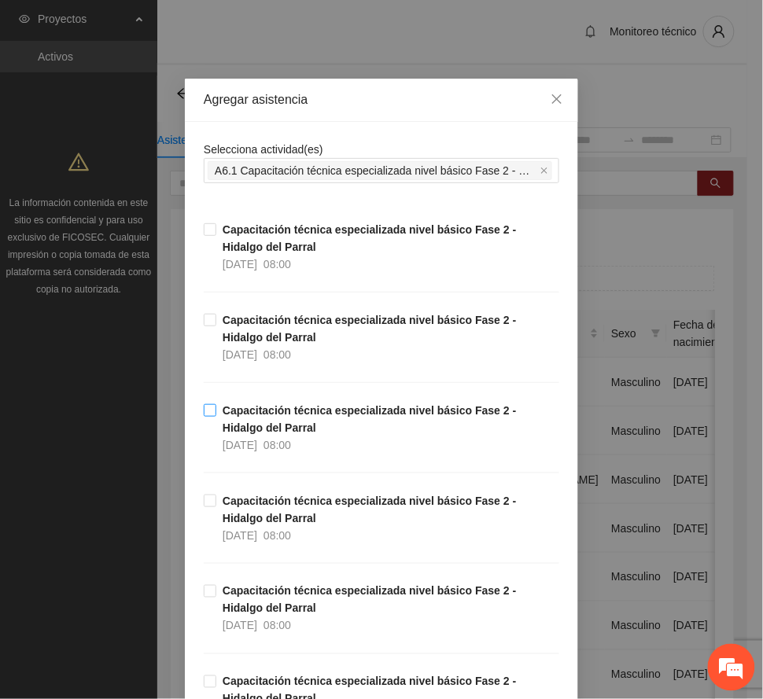
click at [264, 436] on span "Capacitación técnica especializada nivel básico Fase 2 - Hidalgo del Parral [DA…" at bounding box center [387, 428] width 343 height 52
click at [258, 510] on span "Capacitación técnica especializada nivel básico Fase 2 - Hidalgo del Parral [DA…" at bounding box center [387, 518] width 343 height 52
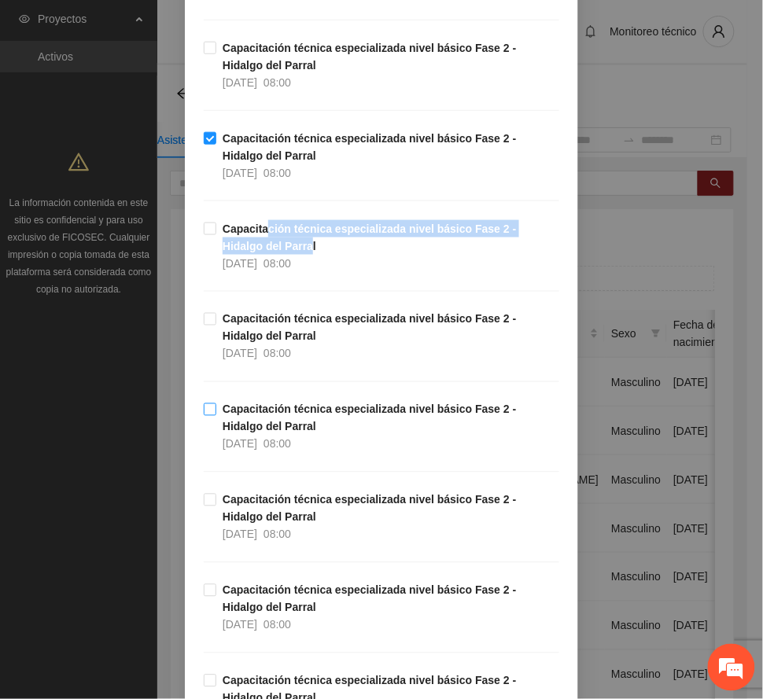
scroll to position [315, 0]
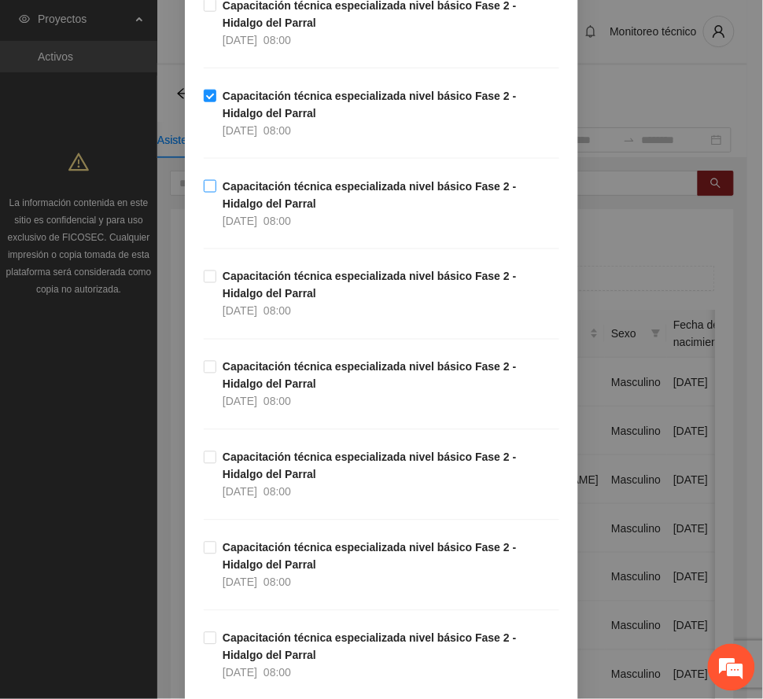
click at [236, 186] on strong "Capacitación técnica especializada nivel básico Fase 2 - Hidalgo del Parral" at bounding box center [370, 195] width 294 height 30
click at [249, 275] on strong "Capacitación técnica especializada nivel básico Fase 2 - Hidalgo del Parral" at bounding box center [370, 286] width 294 height 30
click at [262, 366] on strong "Capacitación técnica especializada nivel básico Fase 2 - Hidalgo del Parral" at bounding box center [370, 376] width 294 height 30
click at [245, 457] on strong "Capacitación técnica especializada nivel básico Fase 2 - Hidalgo del Parral" at bounding box center [370, 467] width 294 height 30
click at [223, 459] on strong "Capacitación técnica especializada nivel básico Fase 2 - Hidalgo del Parral" at bounding box center [370, 467] width 294 height 30
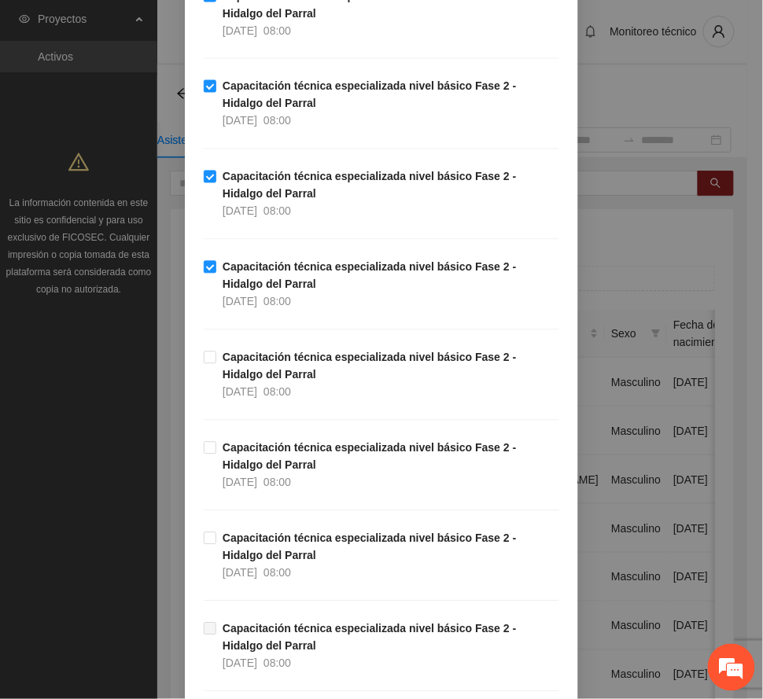
scroll to position [524, 0]
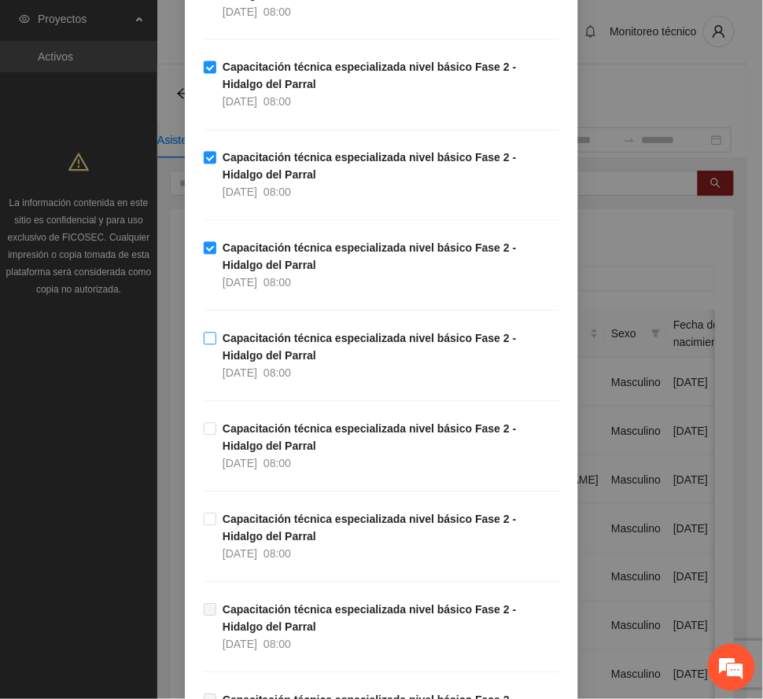
click at [244, 341] on strong "Capacitación técnica especializada nivel básico Fase 2 - Hidalgo del Parral" at bounding box center [370, 348] width 294 height 30
click at [250, 433] on strong "Capacitación técnica especializada nivel básico Fase 2 - Hidalgo del Parral" at bounding box center [370, 438] width 294 height 30
click at [271, 514] on strong "Capacitación técnica especializada nivel básico Fase 2 - Hidalgo del Parral" at bounding box center [370, 529] width 294 height 30
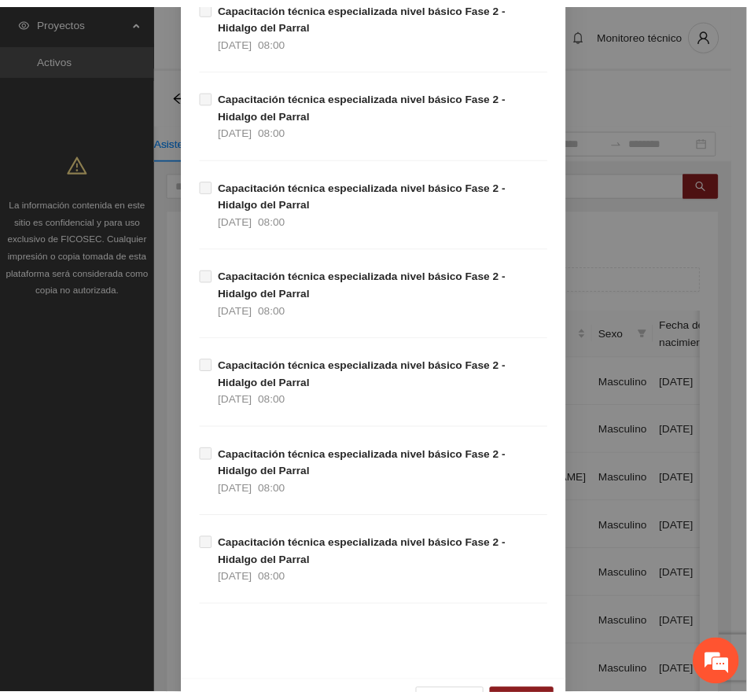
scroll to position [2272, 0]
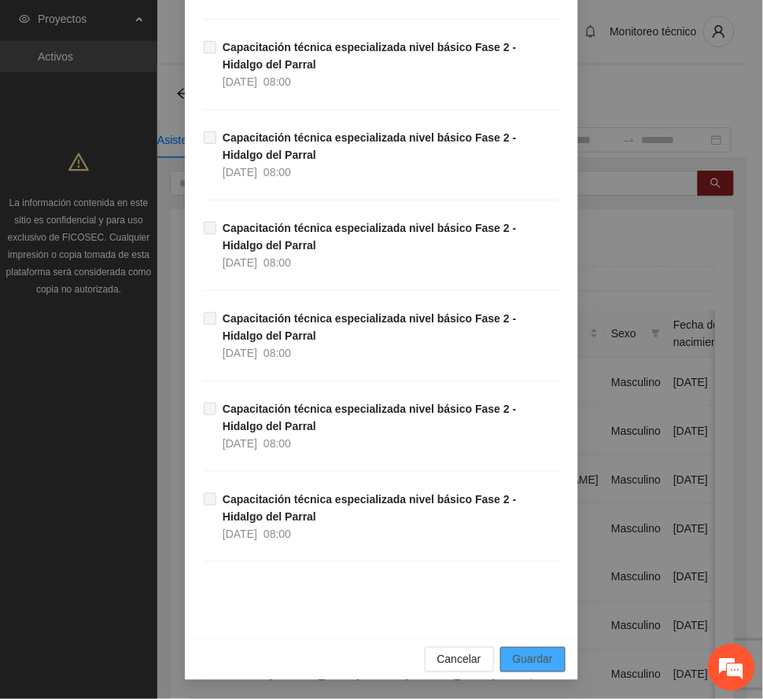
click at [529, 659] on span "Guardar" at bounding box center [533, 659] width 40 height 17
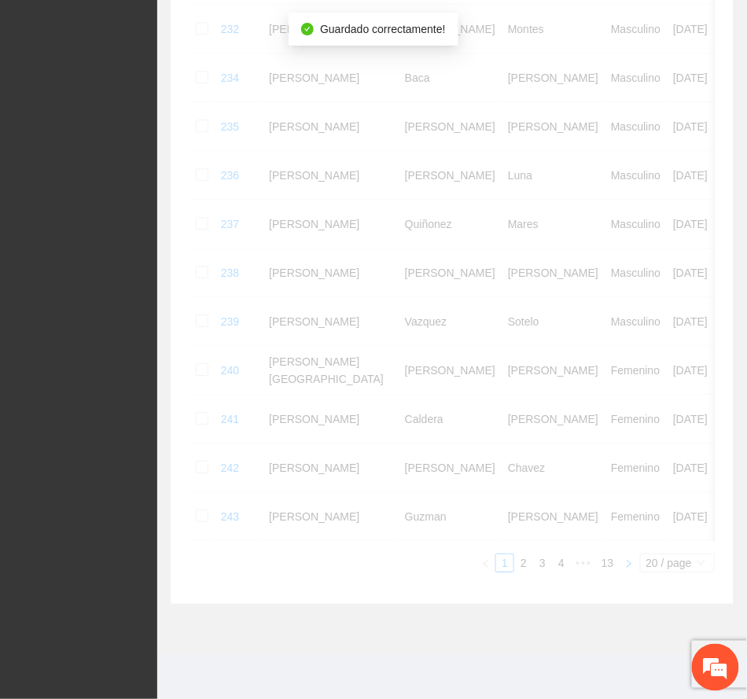
scroll to position [876, 0]
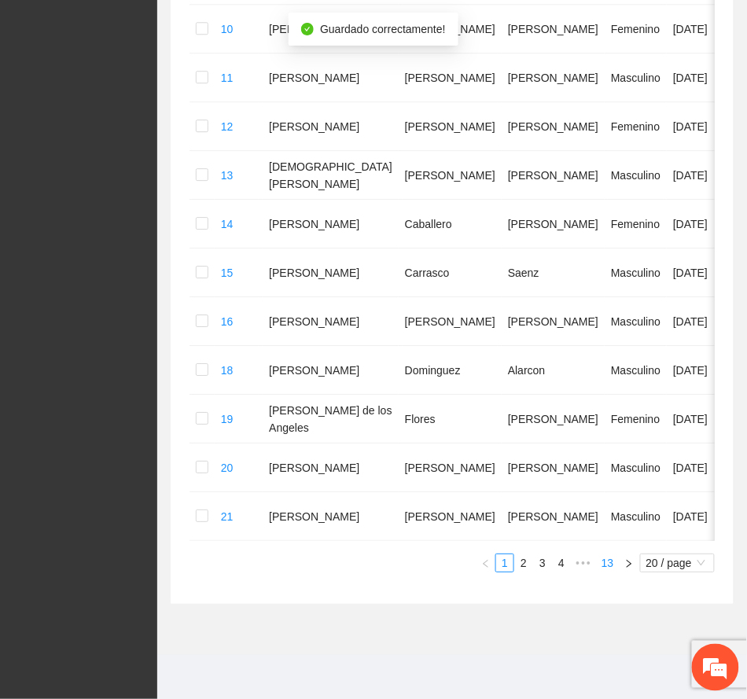
click at [603, 558] on link "13" at bounding box center [608, 563] width 22 height 17
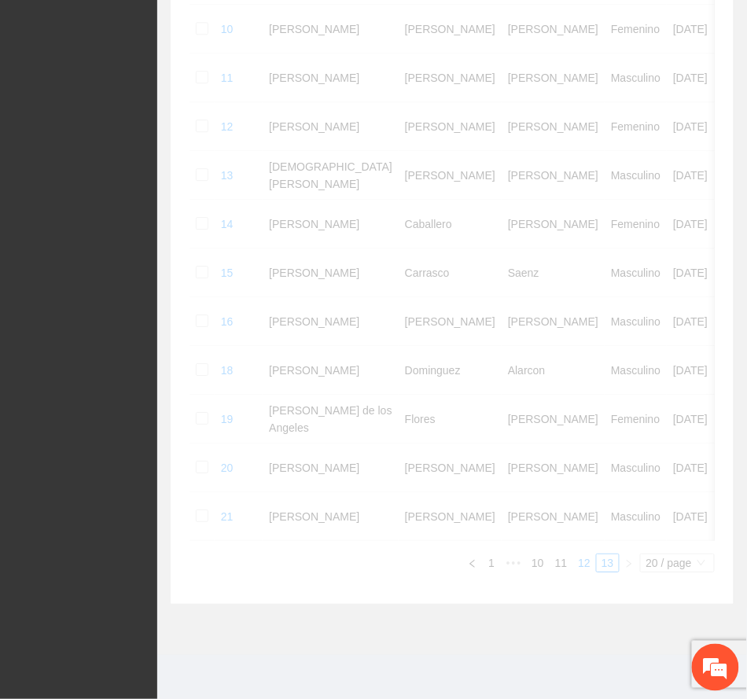
scroll to position [565, 0]
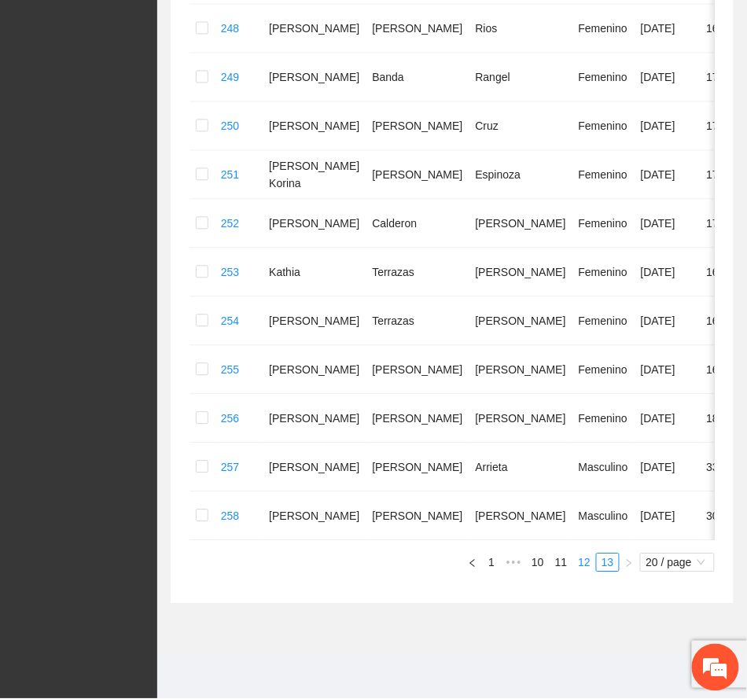
click at [577, 557] on link "12" at bounding box center [584, 563] width 22 height 17
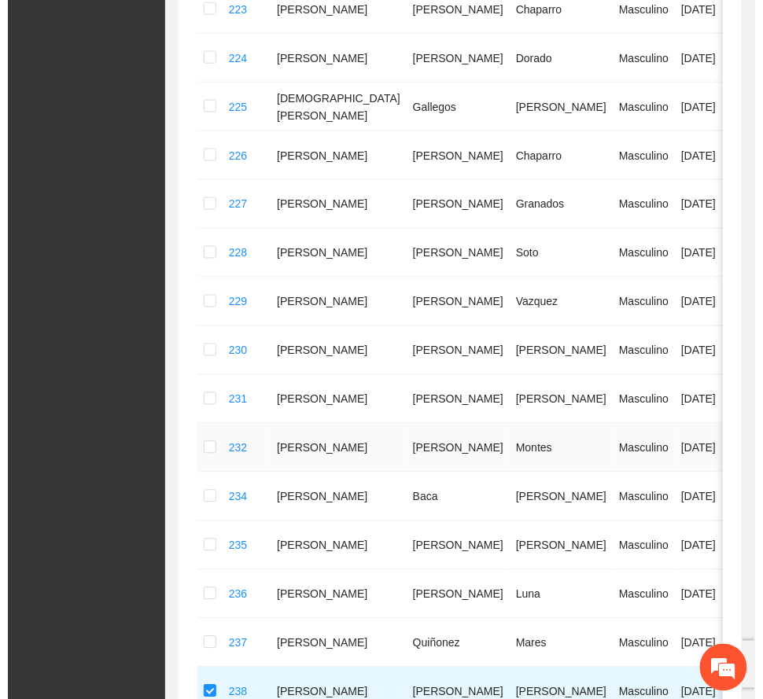
scroll to position [0, 0]
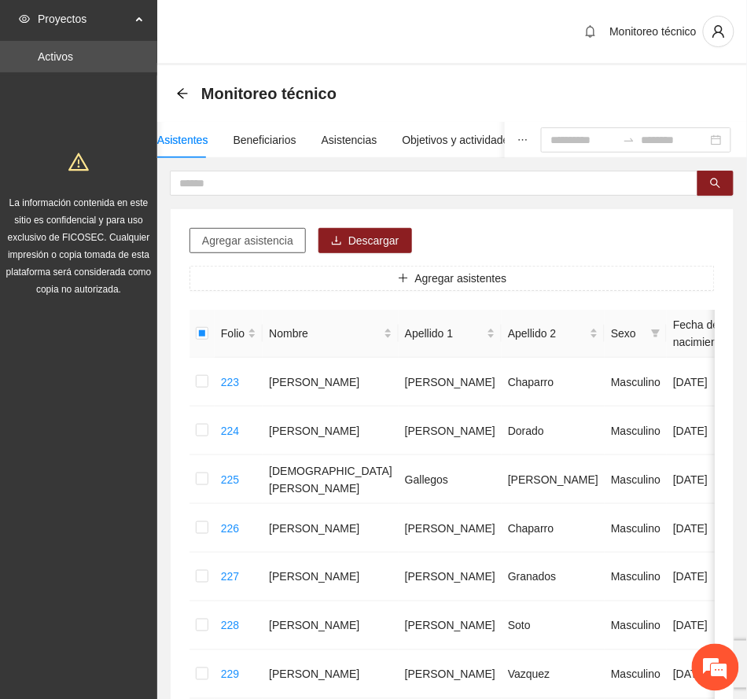
click at [266, 242] on span "Agregar asistencia" at bounding box center [247, 240] width 91 height 17
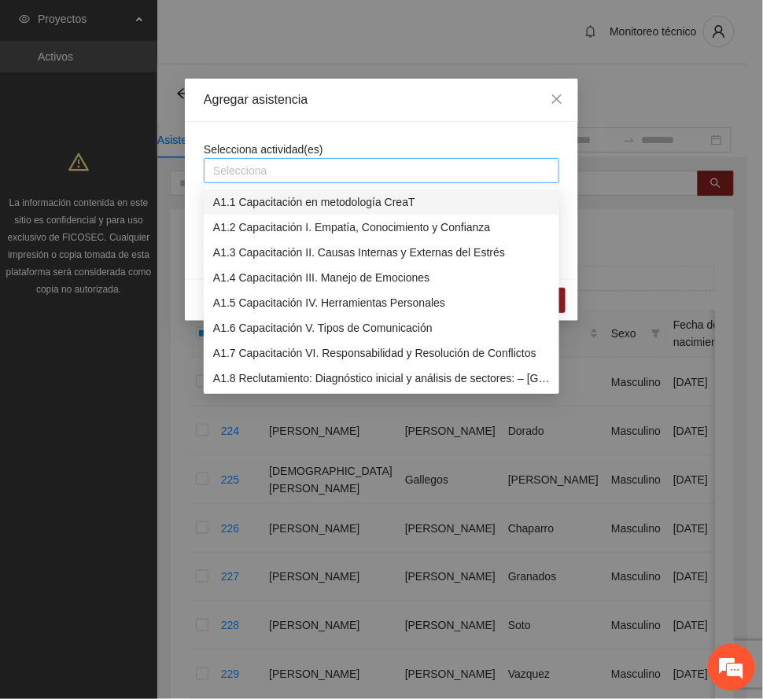
click at [334, 171] on div at bounding box center [382, 170] width 348 height 19
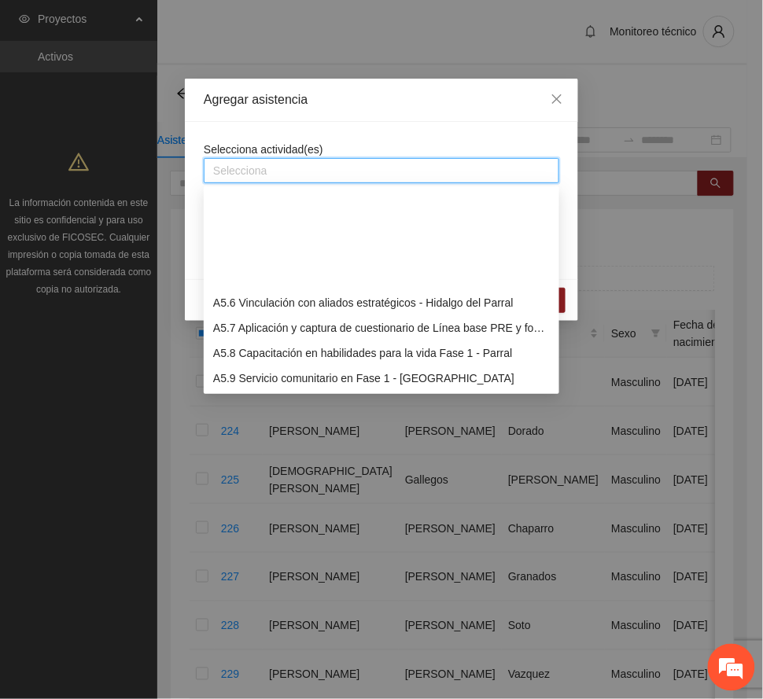
scroll to position [1363, 0]
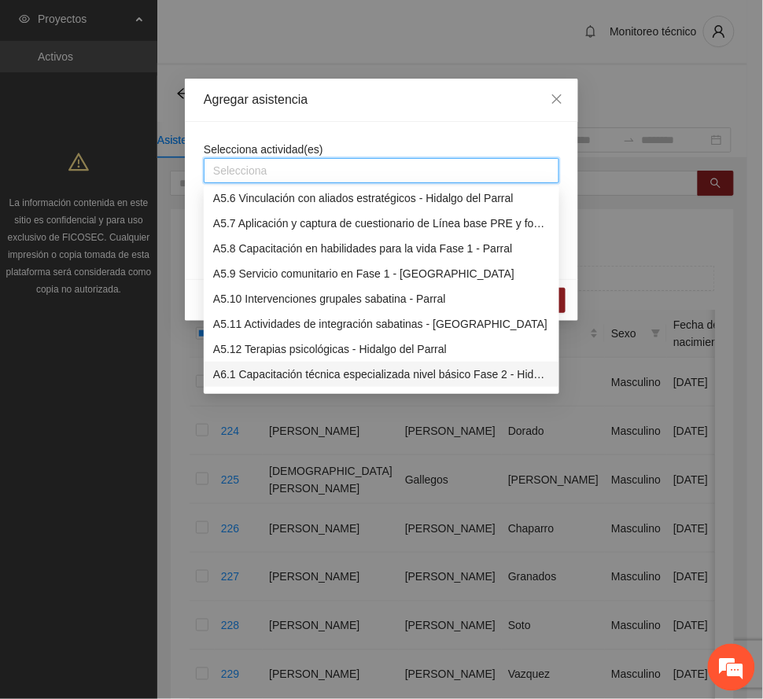
click at [275, 375] on div "A6.1 Capacitación técnica especializada nivel básico Fase 2 - Hidalgo del Parral" at bounding box center [381, 374] width 337 height 17
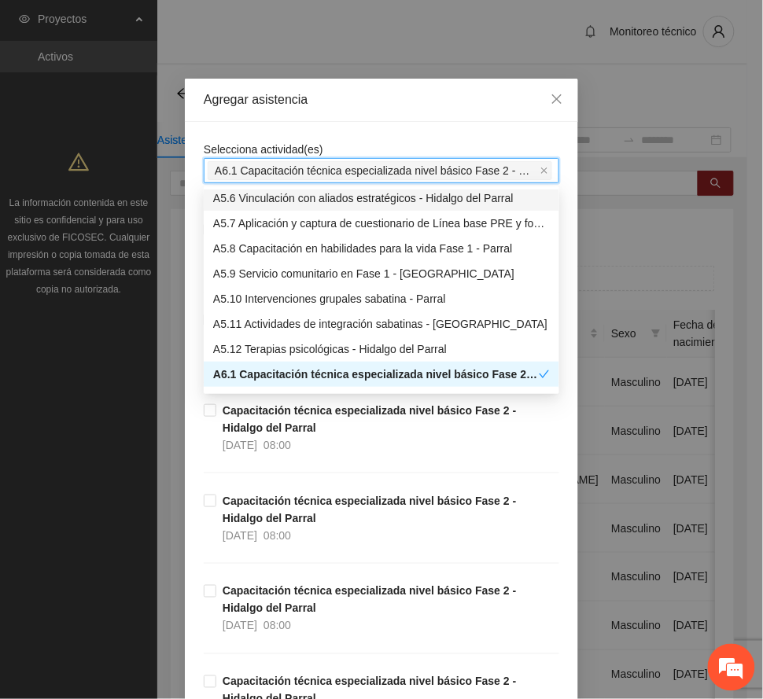
click at [357, 108] on div "Agregar asistencia" at bounding box center [382, 99] width 356 height 17
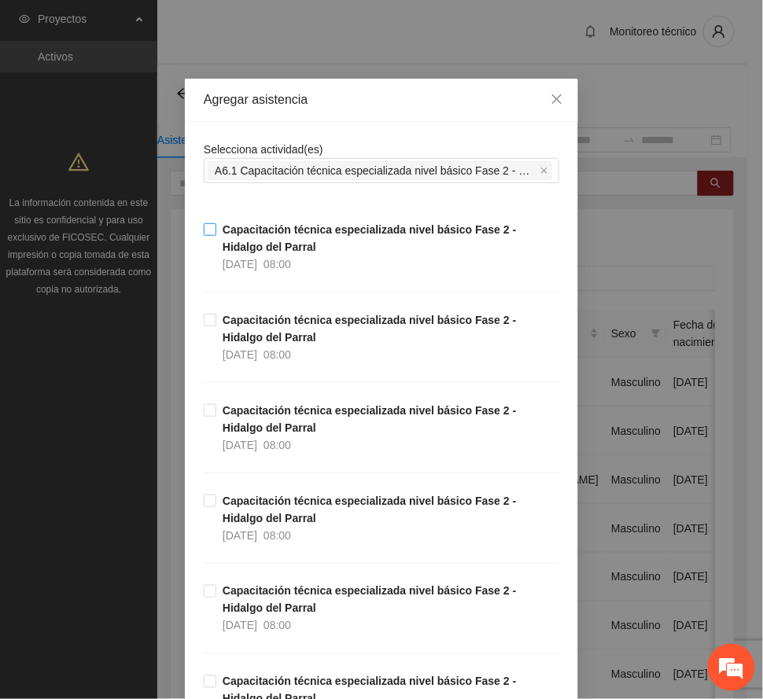
click at [282, 242] on span "Capacitación técnica especializada nivel básico Fase 2 - Hidalgo del Parral [DA…" at bounding box center [387, 247] width 343 height 52
click at [284, 324] on strong "Capacitación técnica especializada nivel básico Fase 2 - Hidalgo del Parral" at bounding box center [370, 329] width 294 height 30
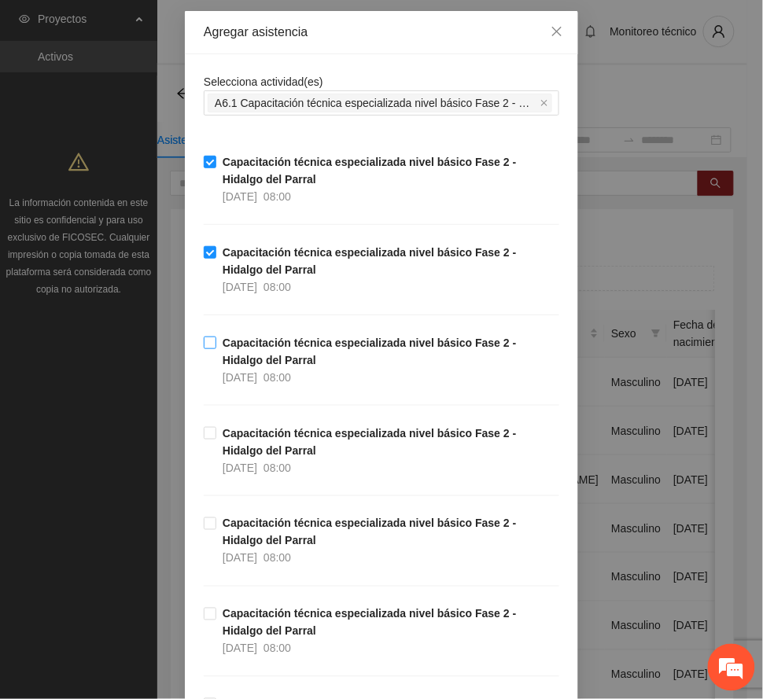
scroll to position [105, 0]
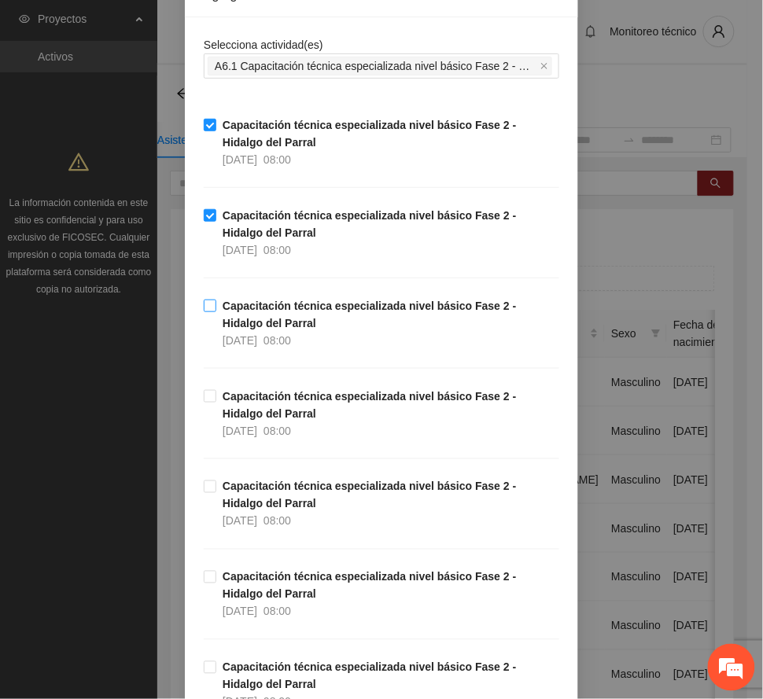
click at [283, 319] on span "Capacitación técnica especializada nivel básico Fase 2 - Hidalgo del Parral [DA…" at bounding box center [387, 323] width 343 height 52
click at [271, 414] on span "Capacitación técnica especializada nivel básico Fase 2 - Hidalgo del Parral [DA…" at bounding box center [387, 414] width 343 height 52
click at [280, 498] on span "Capacitación técnica especializada nivel básico Fase 2 - Hidalgo del Parral [DA…" at bounding box center [387, 504] width 343 height 52
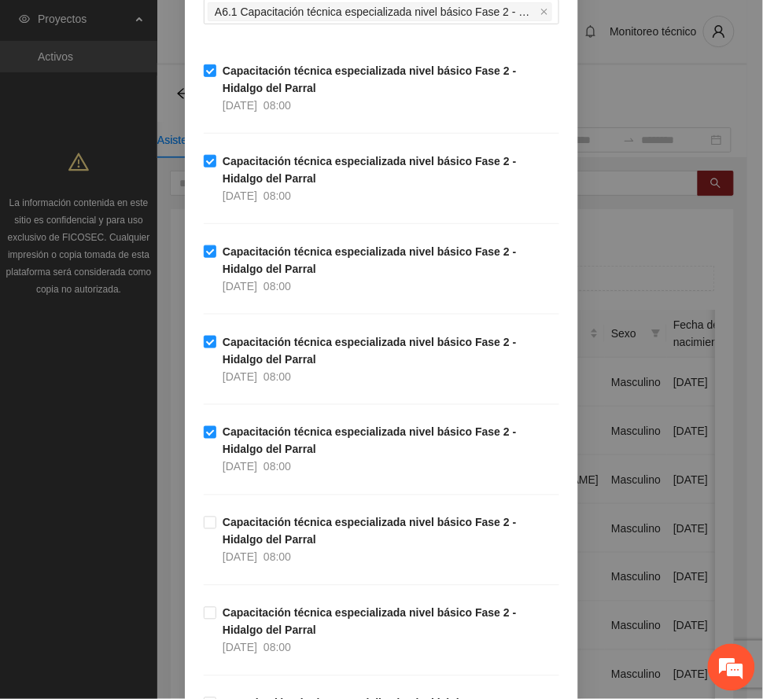
scroll to position [315, 0]
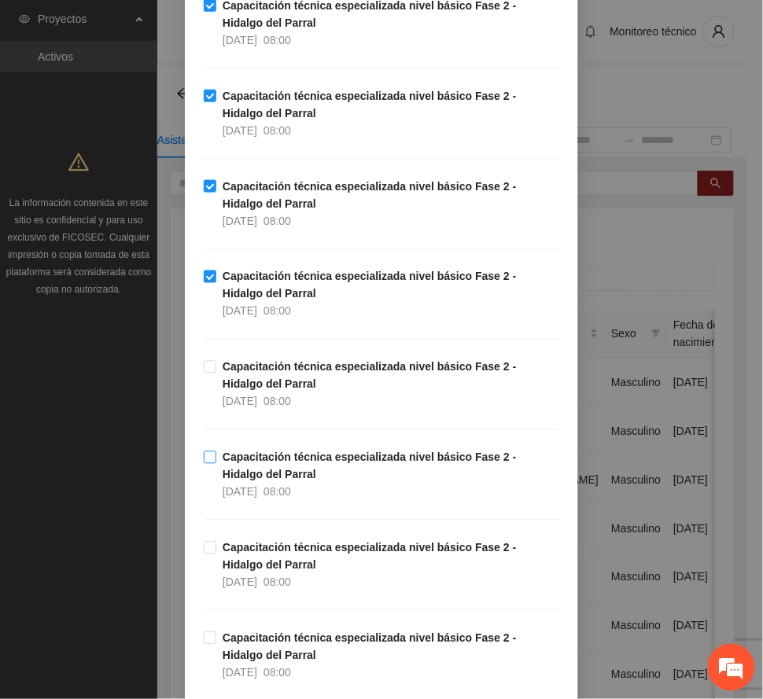
click at [265, 475] on span "Capacitación técnica especializada nivel básico Fase 2 - Hidalgo del Parral [DA…" at bounding box center [387, 475] width 343 height 52
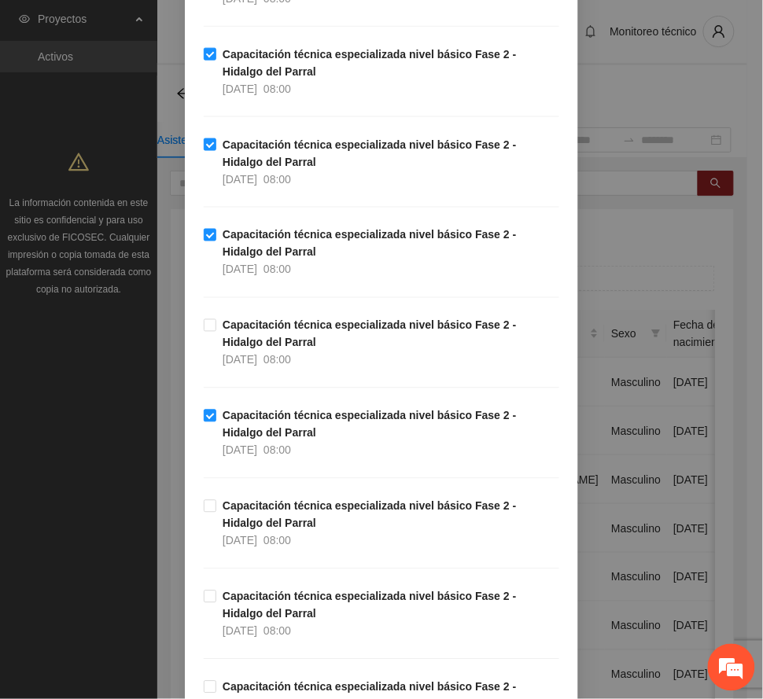
scroll to position [419, 0]
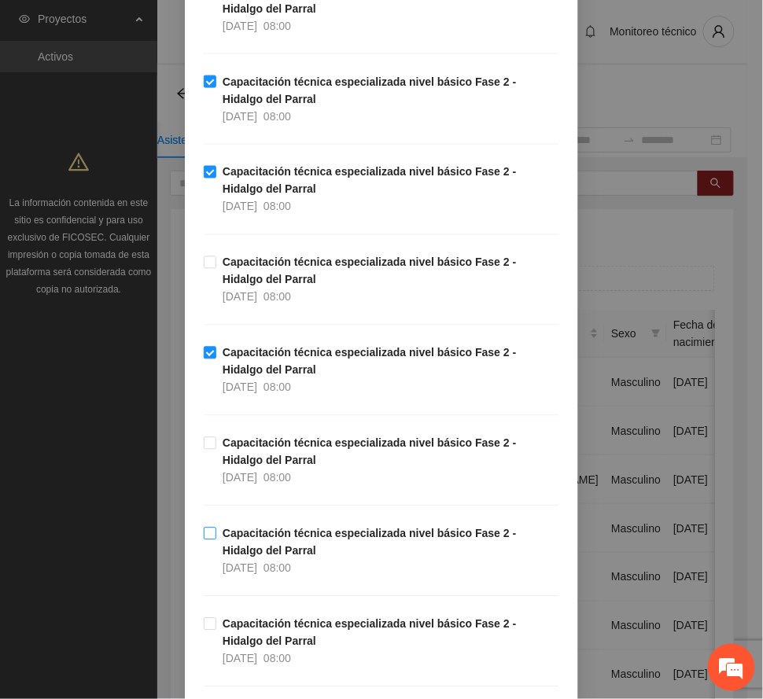
click at [281, 559] on span "Capacitación técnica especializada nivel básico Fase 2 - Hidalgo del Parral [DA…" at bounding box center [387, 551] width 343 height 52
click at [271, 646] on span "Capacitación técnica especializada nivel básico Fase 2 - Hidalgo del Parral [DA…" at bounding box center [387, 642] width 343 height 52
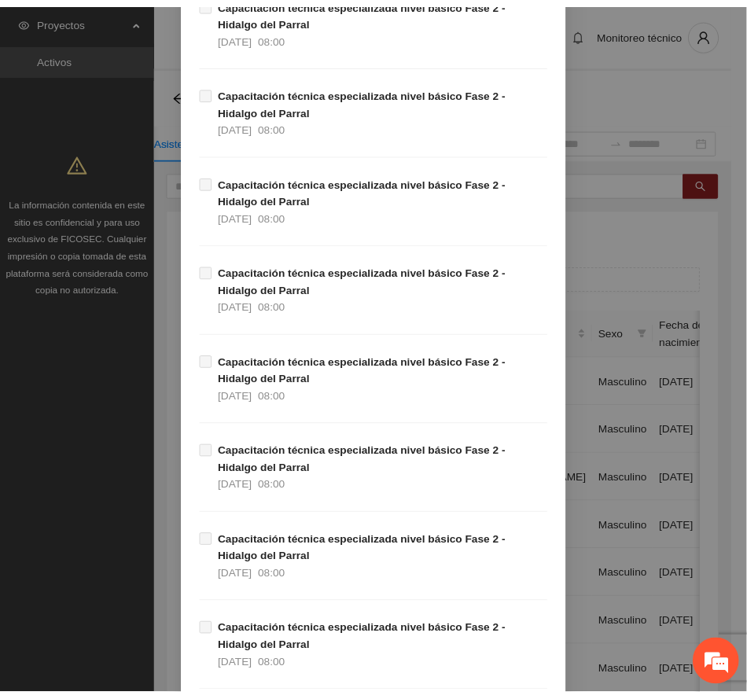
scroll to position [2272, 0]
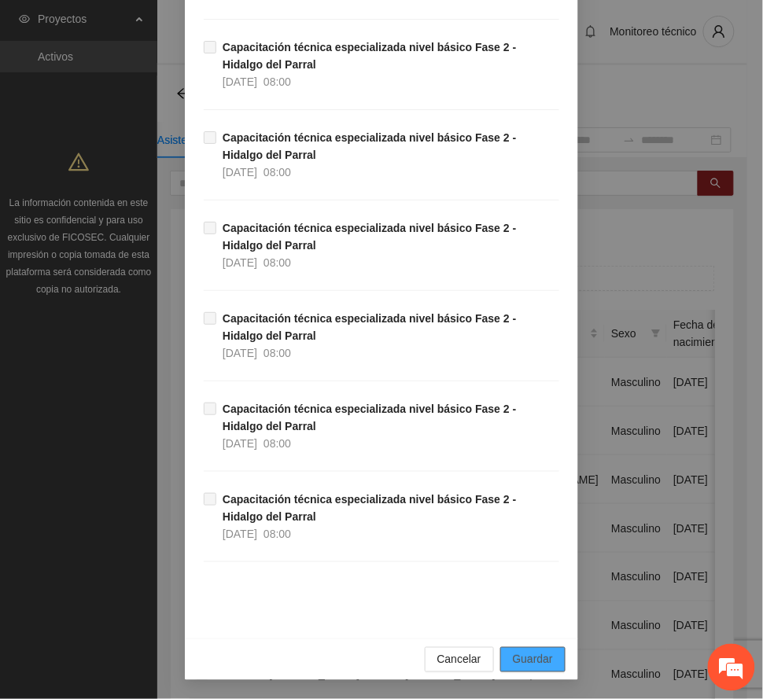
click at [522, 658] on span "Guardar" at bounding box center [533, 659] width 40 height 17
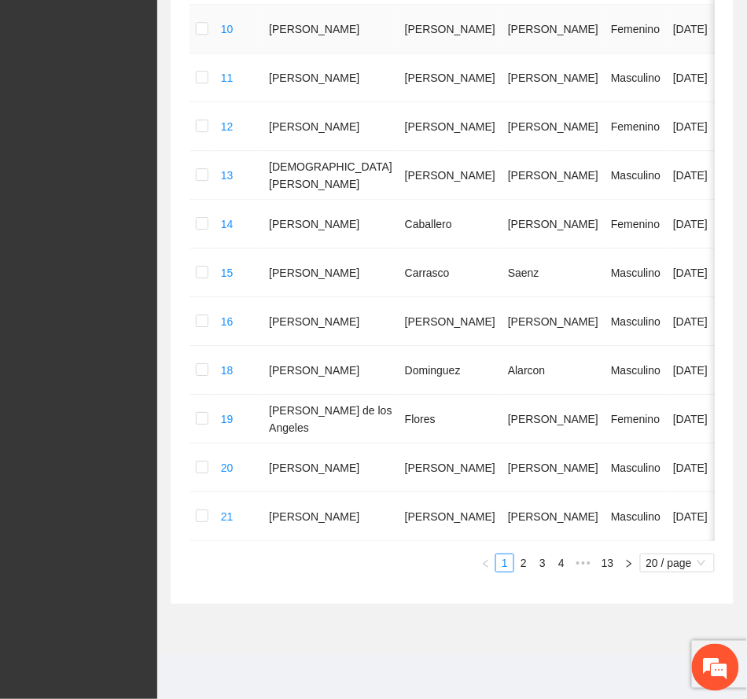
scroll to position [876, 0]
click at [612, 564] on link "13" at bounding box center [608, 563] width 22 height 17
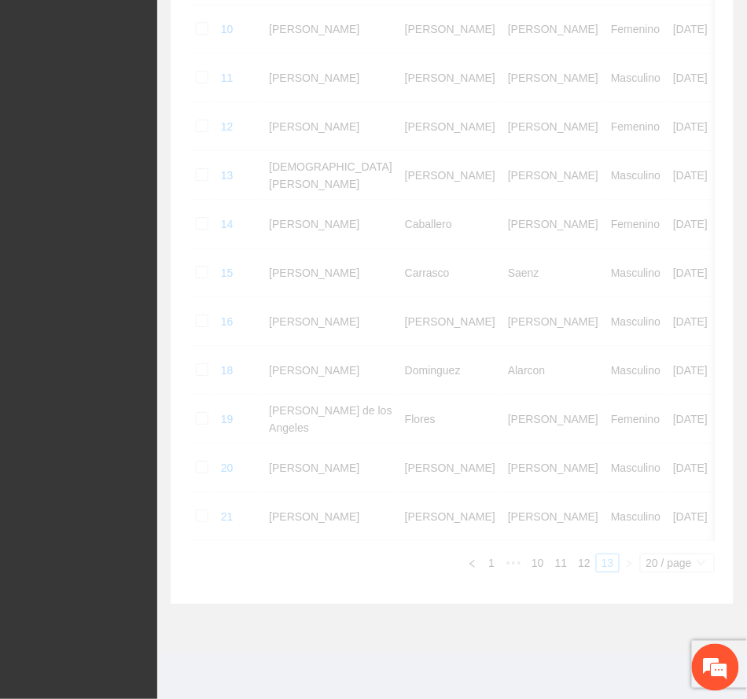
scroll to position [565, 0]
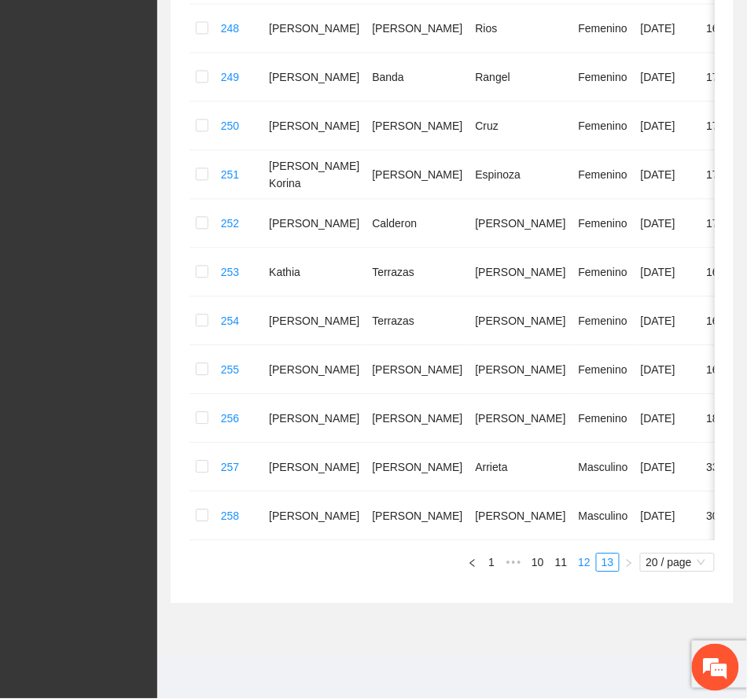
click at [582, 565] on link "12" at bounding box center [584, 563] width 22 height 17
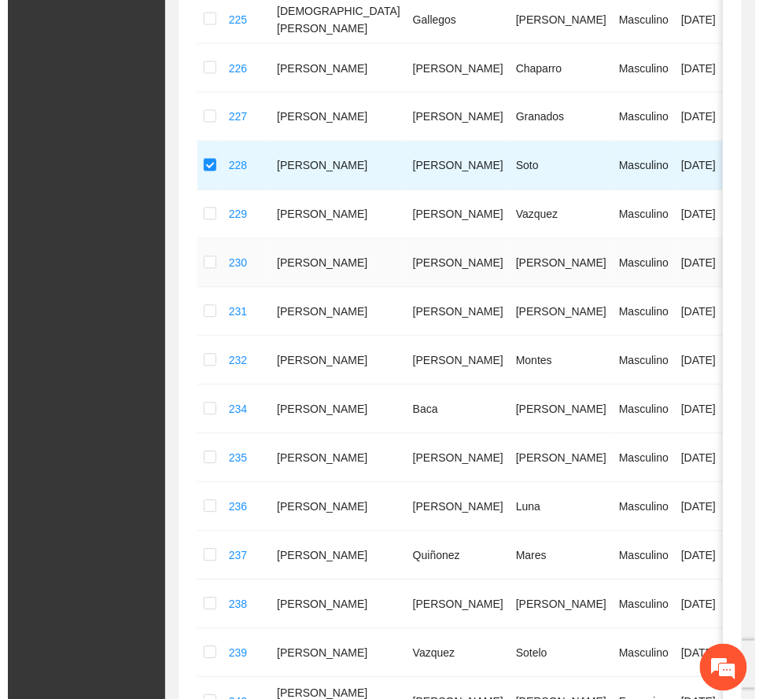
scroll to position [0, 0]
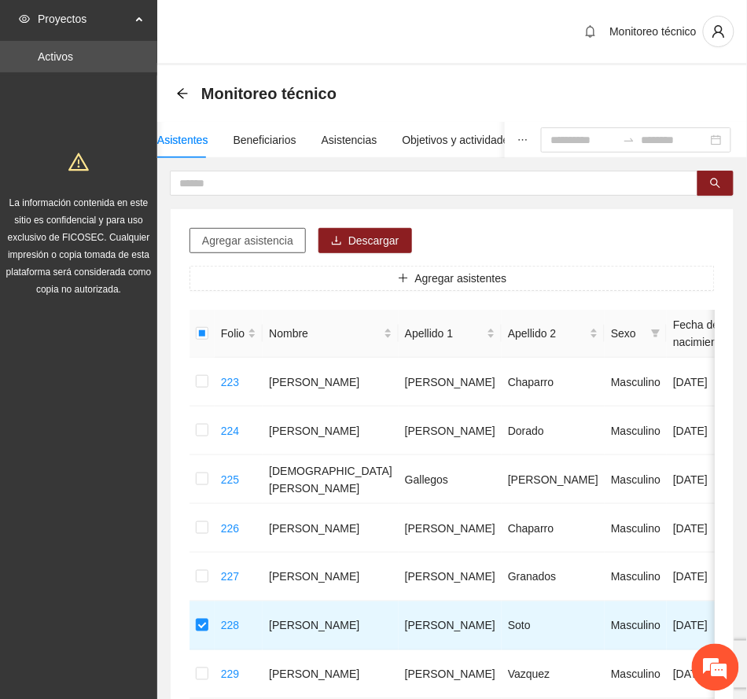
click at [233, 231] on button "Agregar asistencia" at bounding box center [248, 240] width 116 height 25
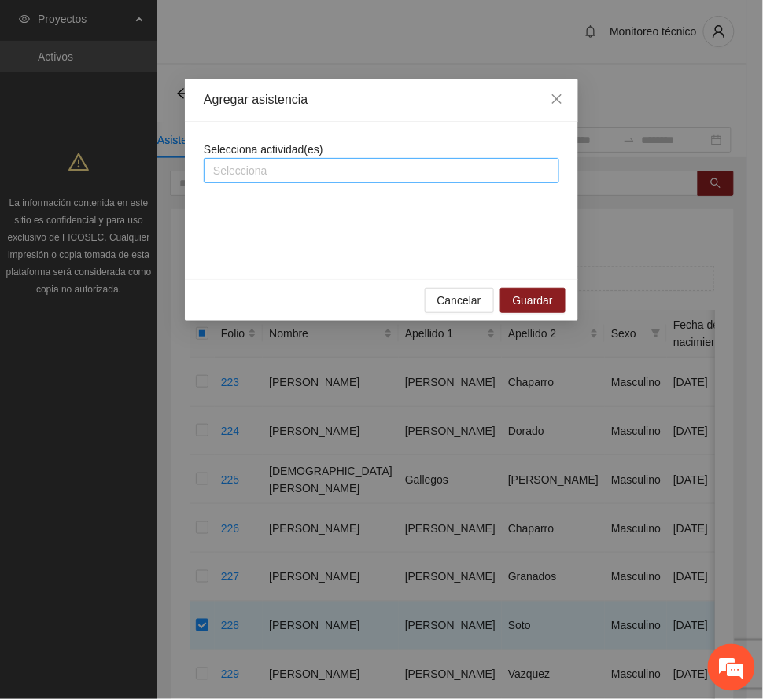
click at [300, 167] on div at bounding box center [382, 170] width 348 height 19
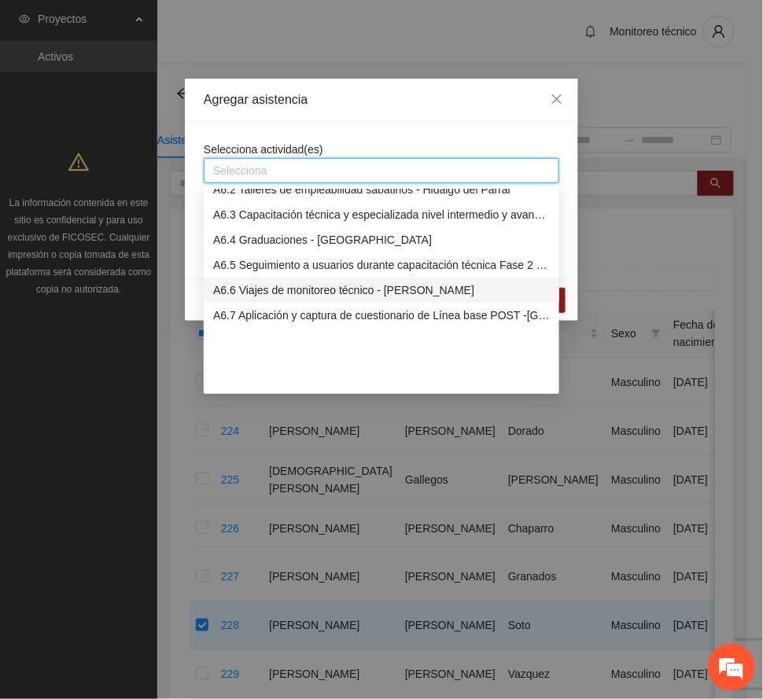
scroll to position [1468, 0]
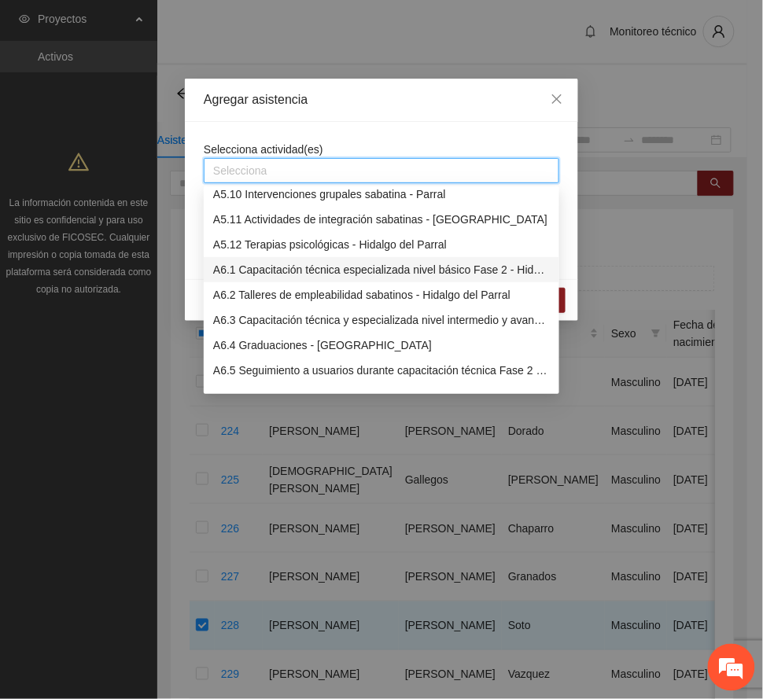
click at [272, 268] on div "A6.1 Capacitación técnica especializada nivel básico Fase 2 - Hidalgo del Parral" at bounding box center [381, 269] width 337 height 17
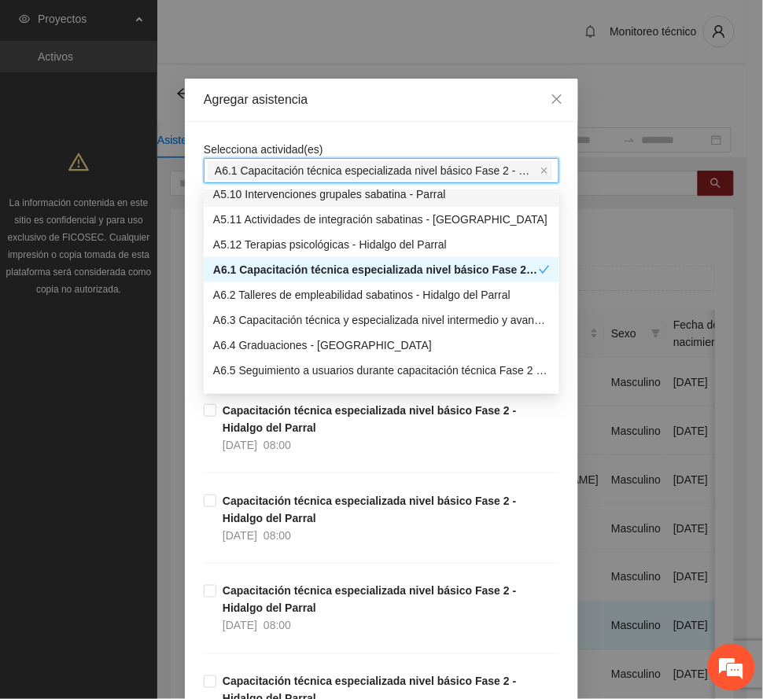
click at [357, 90] on div "Agregar asistencia" at bounding box center [381, 100] width 393 height 43
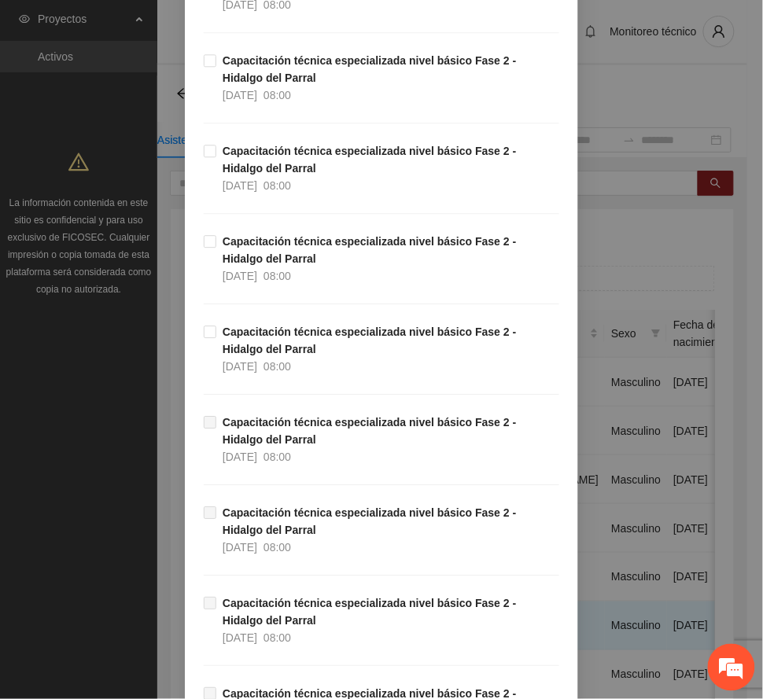
scroll to position [734, 0]
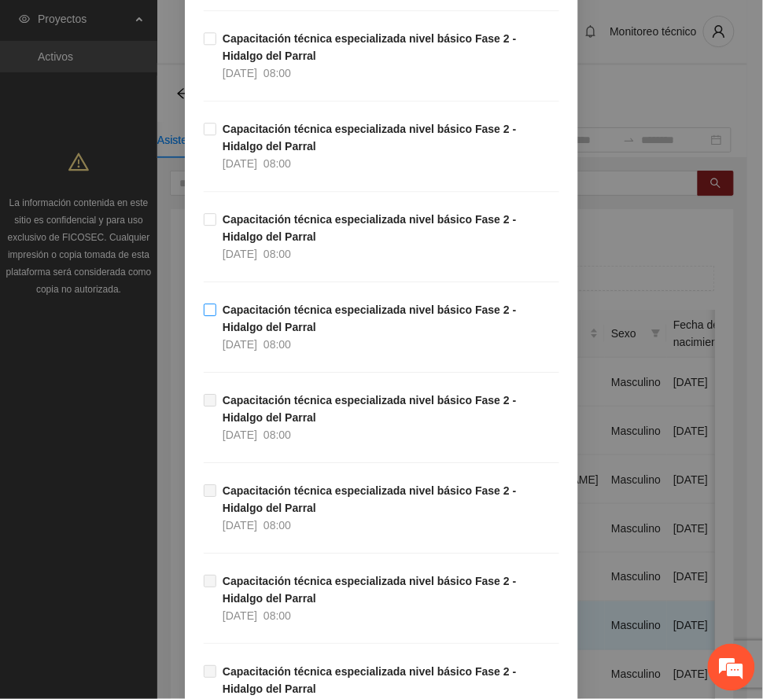
click at [269, 327] on span "Capacitación técnica especializada nivel básico Fase 2 - Hidalgo del Parral [DA…" at bounding box center [387, 327] width 343 height 52
drag, startPoint x: 265, startPoint y: 225, endPoint x: 272, endPoint y: 193, distance: 33.0
click at [267, 215] on strong "Capacitación técnica especializada nivel básico Fase 2 - Hidalgo del Parral" at bounding box center [370, 228] width 294 height 30
click at [285, 146] on span "Capacitación técnica especializada nivel básico Fase 2 - Hidalgo del Parral [DA…" at bounding box center [387, 146] width 343 height 52
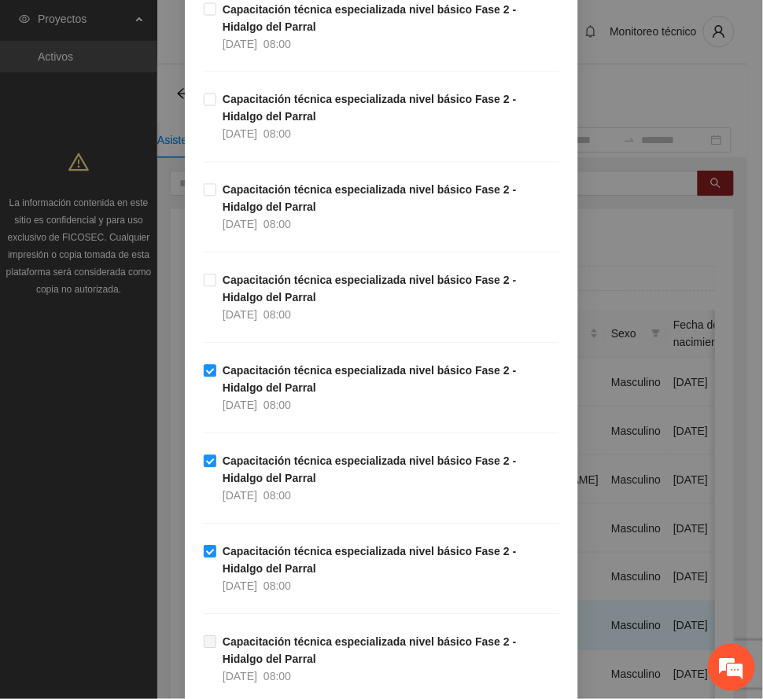
scroll to position [419, 0]
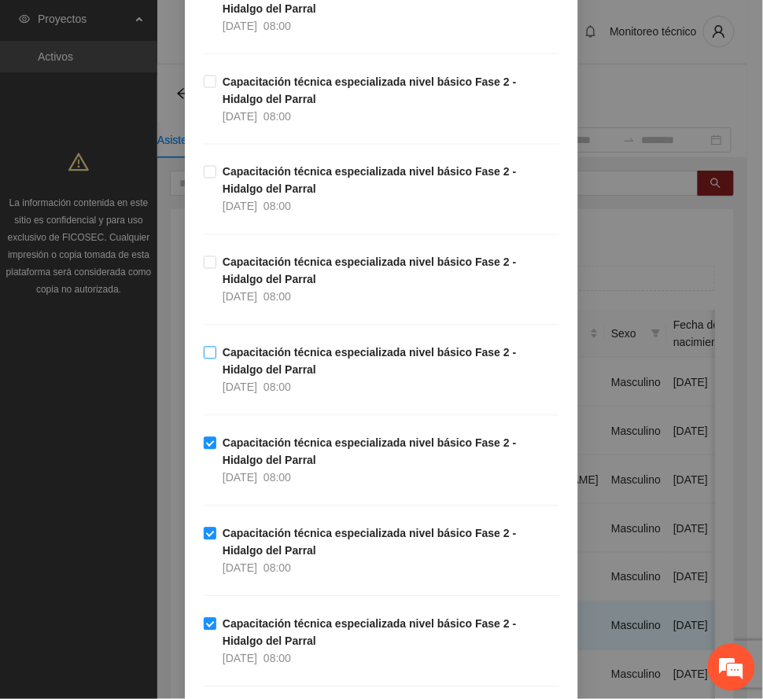
click at [271, 367] on span "Capacitación técnica especializada nivel básico Fase 2 - Hidalgo del Parral [DA…" at bounding box center [387, 371] width 343 height 52
click at [277, 282] on span "Capacitación técnica especializada nivel básico Fase 2 - Hidalgo del Parral [DA…" at bounding box center [387, 280] width 343 height 52
click at [266, 187] on span "Capacitación técnica especializada nivel básico Fase 2 - Hidalgo del Parral [DA…" at bounding box center [387, 190] width 343 height 52
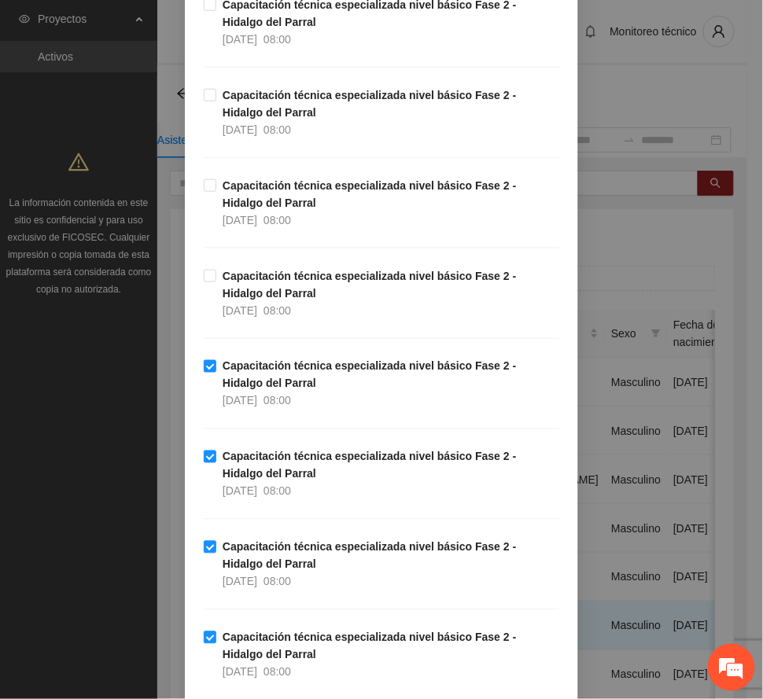
scroll to position [209, 0]
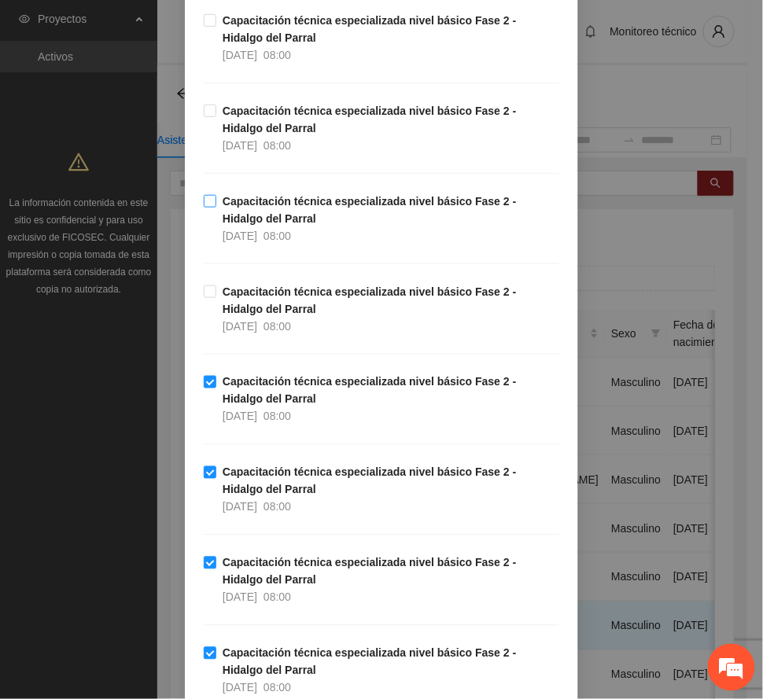
click at [263, 219] on span "Capacitación técnica especializada nivel básico Fase 2 - Hidalgo del Parral [DA…" at bounding box center [387, 219] width 343 height 52
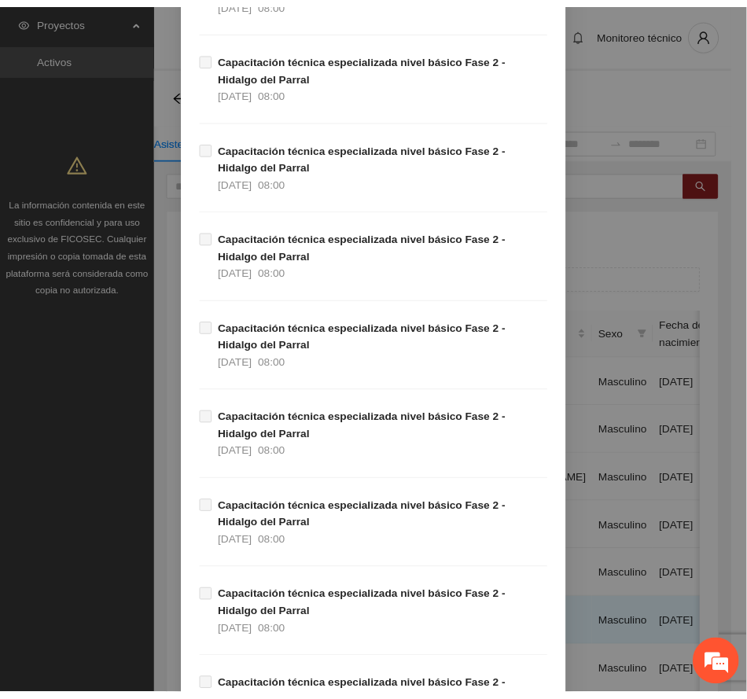
scroll to position [2272, 0]
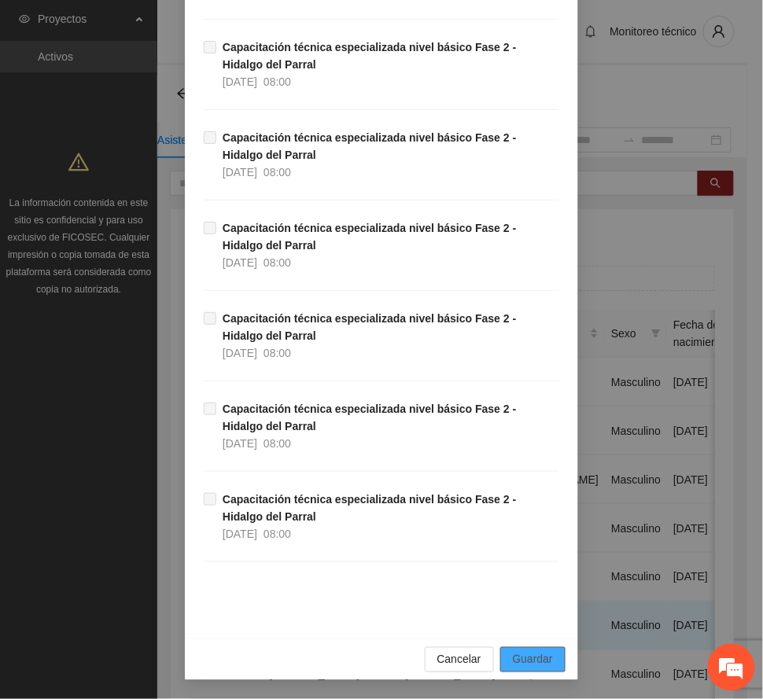
click at [522, 656] on span "Guardar" at bounding box center [533, 659] width 40 height 17
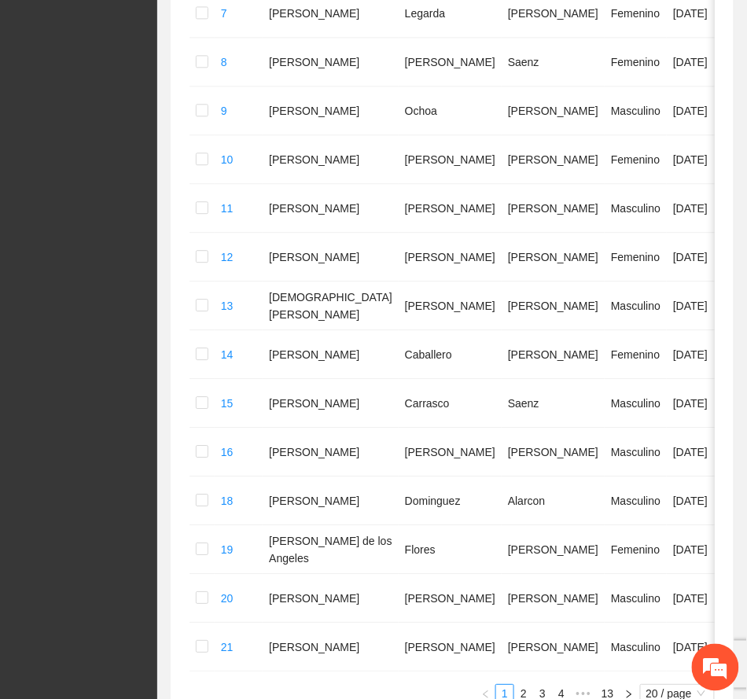
scroll to position [876, 0]
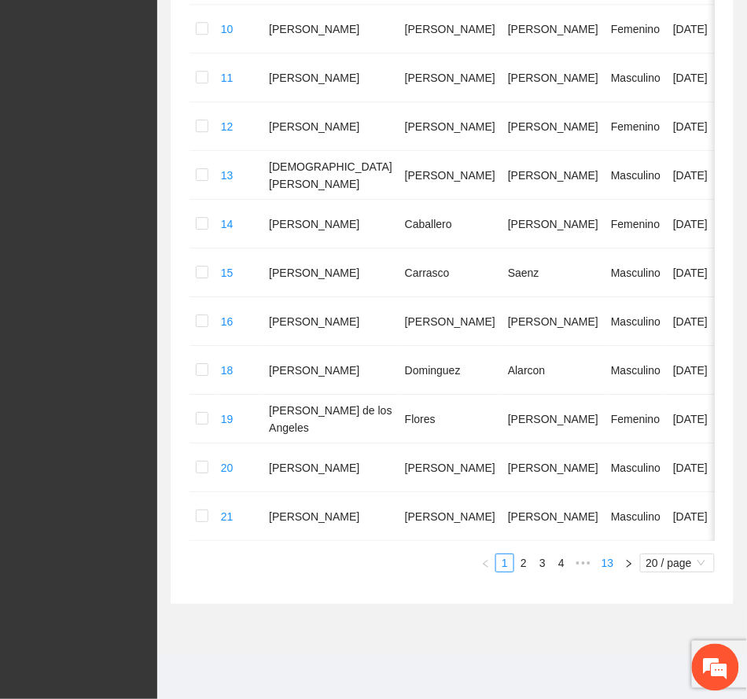
click at [608, 566] on link "13" at bounding box center [608, 563] width 22 height 17
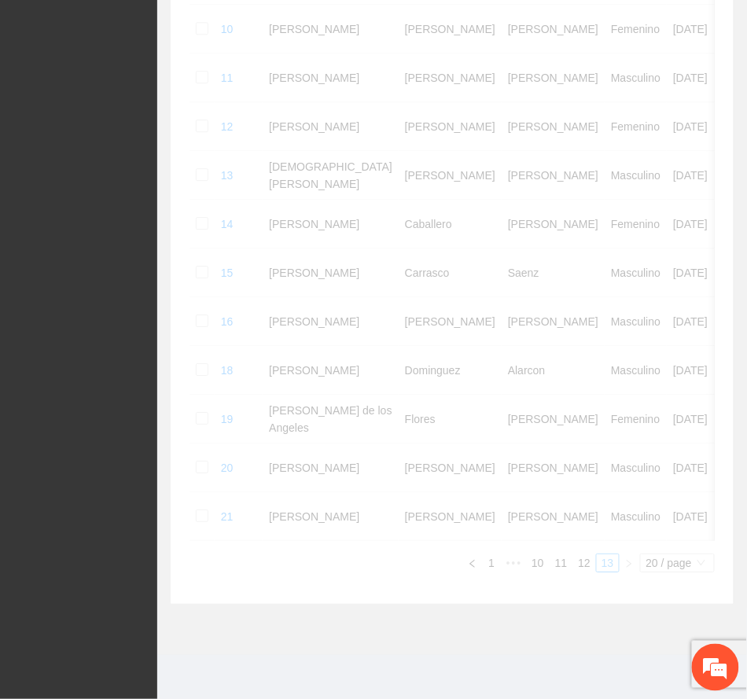
scroll to position [565, 0]
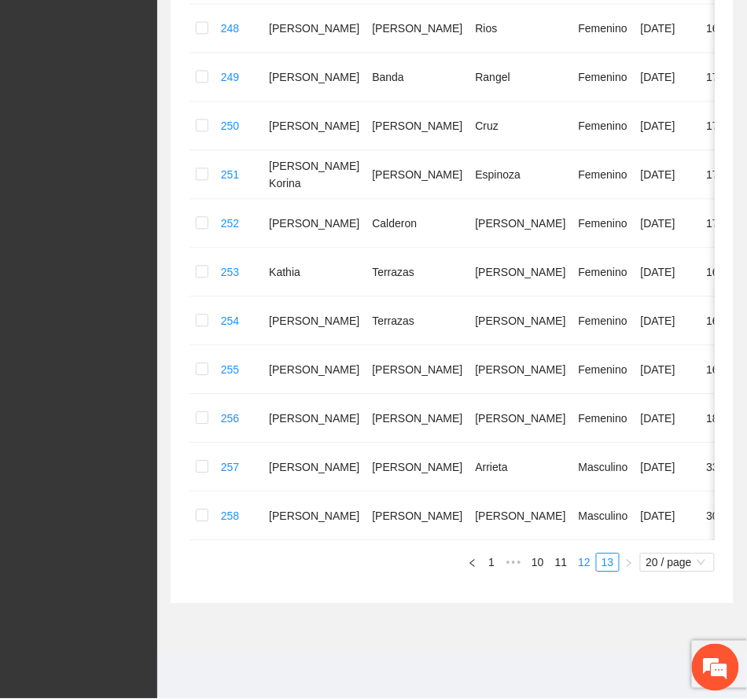
click at [581, 561] on link "12" at bounding box center [584, 563] width 22 height 17
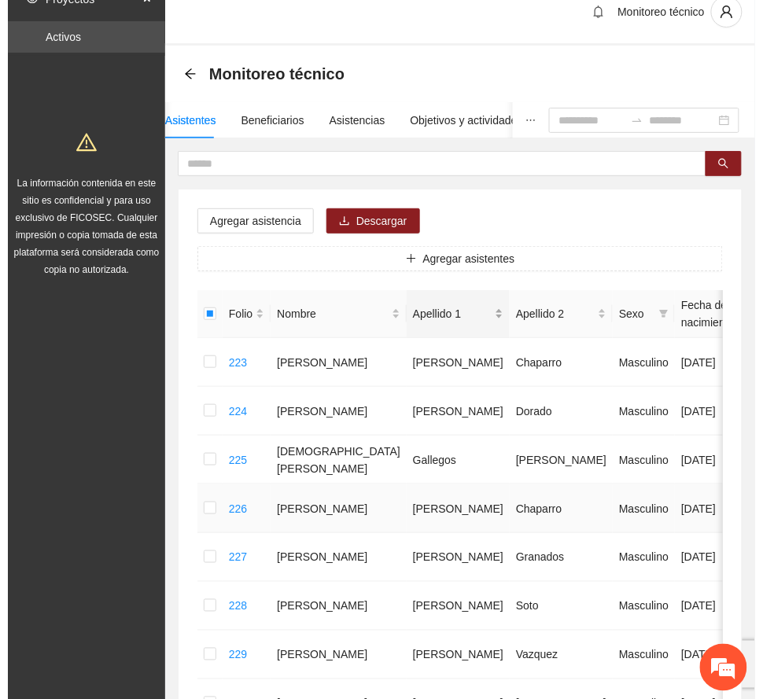
scroll to position [0, 0]
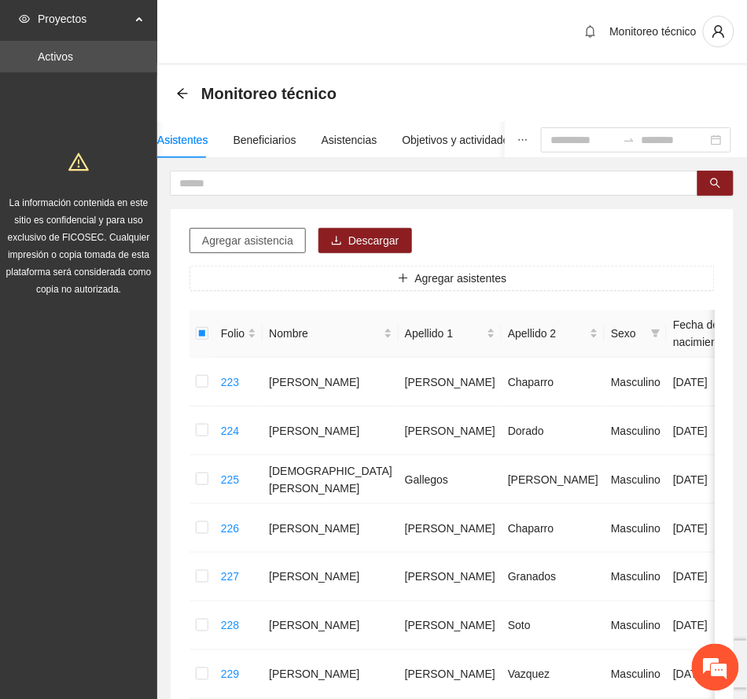
click at [275, 239] on span "Agregar asistencia" at bounding box center [247, 240] width 91 height 17
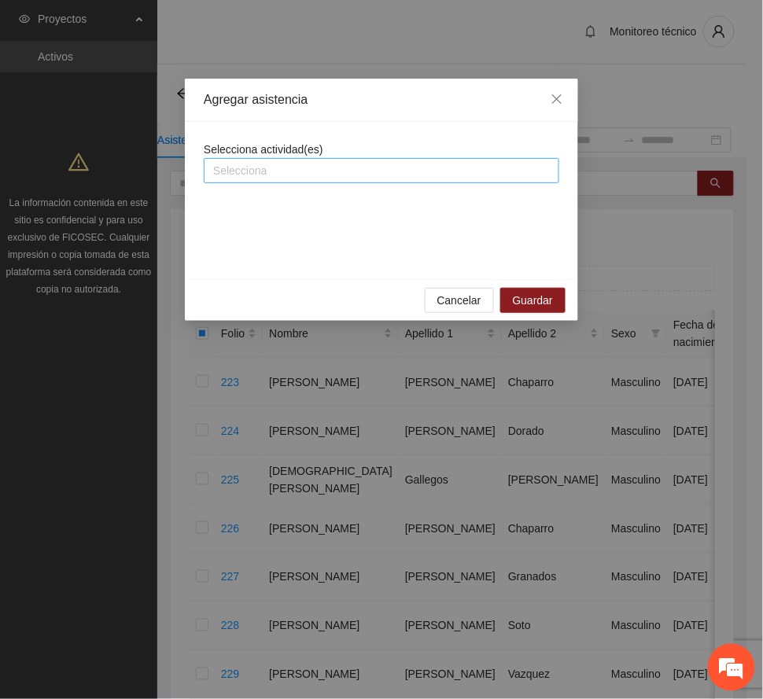
click at [312, 168] on div at bounding box center [382, 170] width 348 height 19
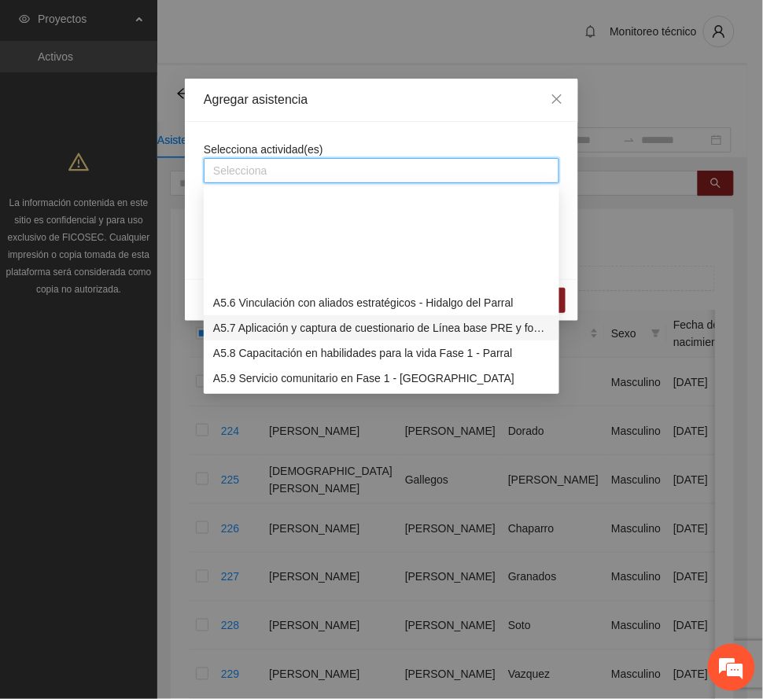
scroll to position [1363, 0]
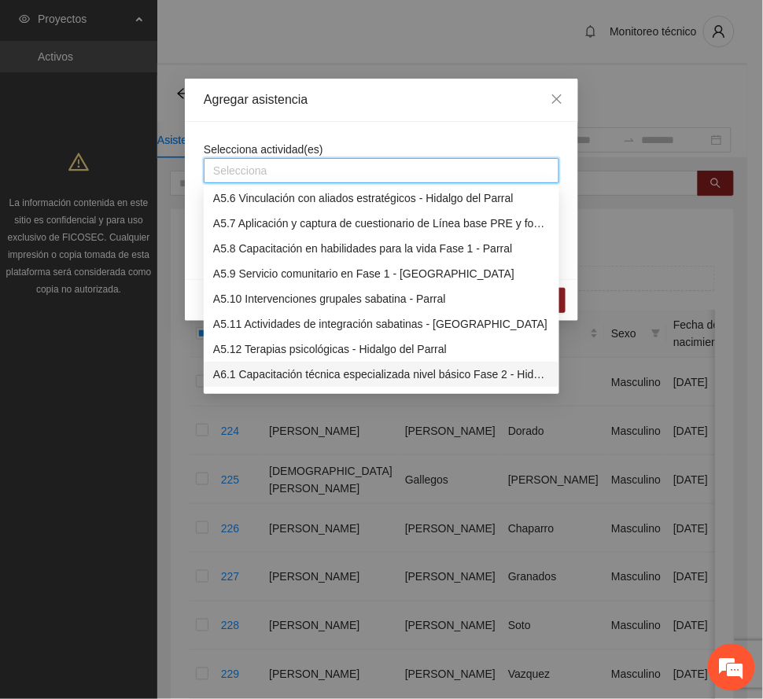
click at [310, 371] on div "A6.1 Capacitación técnica especializada nivel básico Fase 2 - Hidalgo del Parral" at bounding box center [381, 374] width 337 height 17
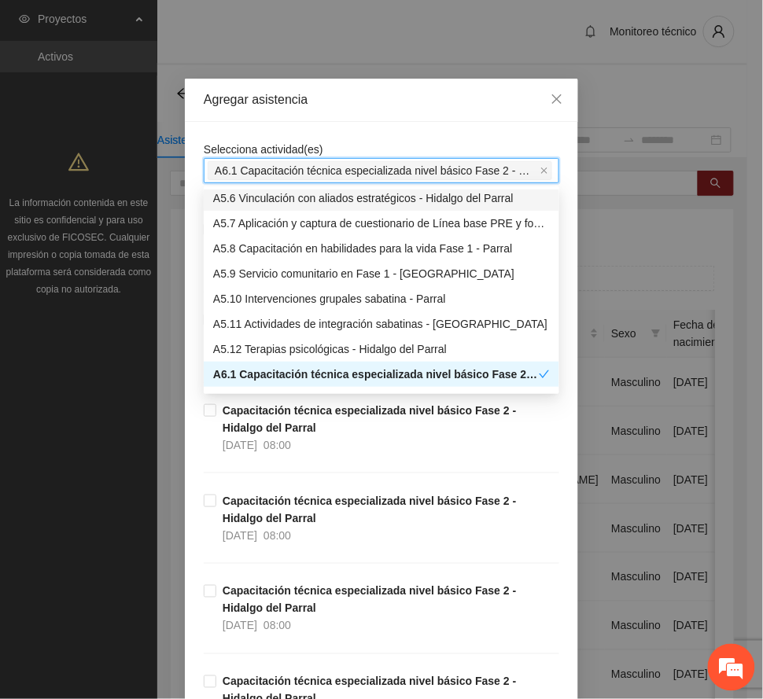
click at [378, 91] on div "Agregar asistencia" at bounding box center [382, 99] width 356 height 17
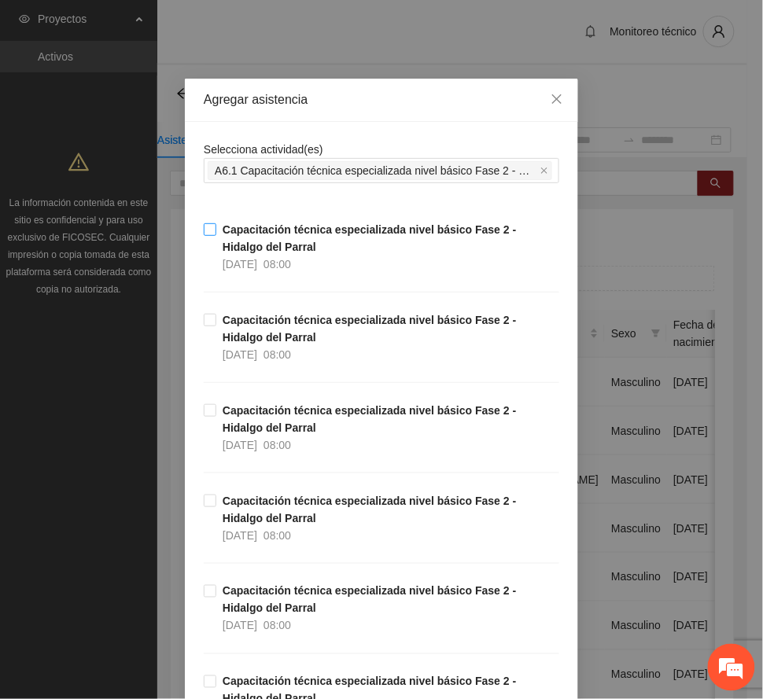
click at [283, 252] on span "Capacitación técnica especializada nivel básico Fase 2 - Hidalgo del Parral [DA…" at bounding box center [387, 247] width 343 height 52
click at [272, 343] on span "Capacitación técnica especializada nivel básico Fase 2 - Hidalgo del Parral [DA…" at bounding box center [387, 338] width 343 height 52
click at [264, 422] on span "Capacitación técnica especializada nivel básico Fase 2 - Hidalgo del Parral [DA…" at bounding box center [387, 428] width 343 height 52
click at [286, 514] on span "Capacitación técnica especializada nivel básico Fase 2 - Hidalgo del Parral [DA…" at bounding box center [387, 518] width 343 height 52
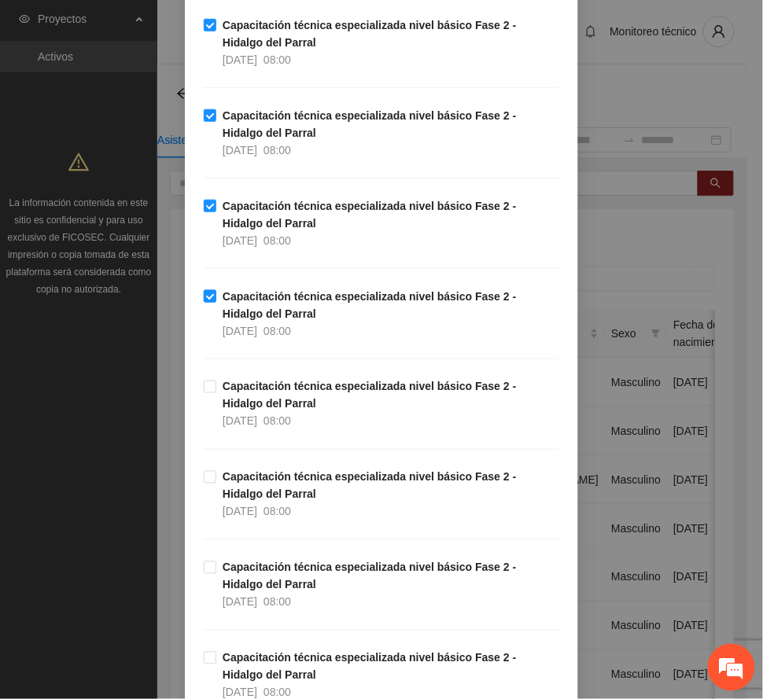
scroll to position [209, 0]
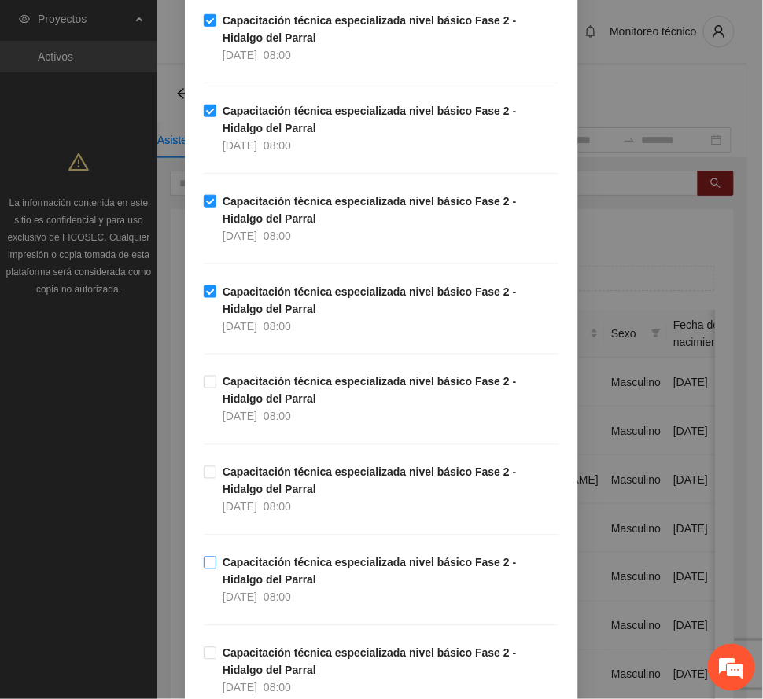
click at [286, 570] on strong "Capacitación técnica especializada nivel básico Fase 2 - Hidalgo del Parral" at bounding box center [370, 572] width 294 height 30
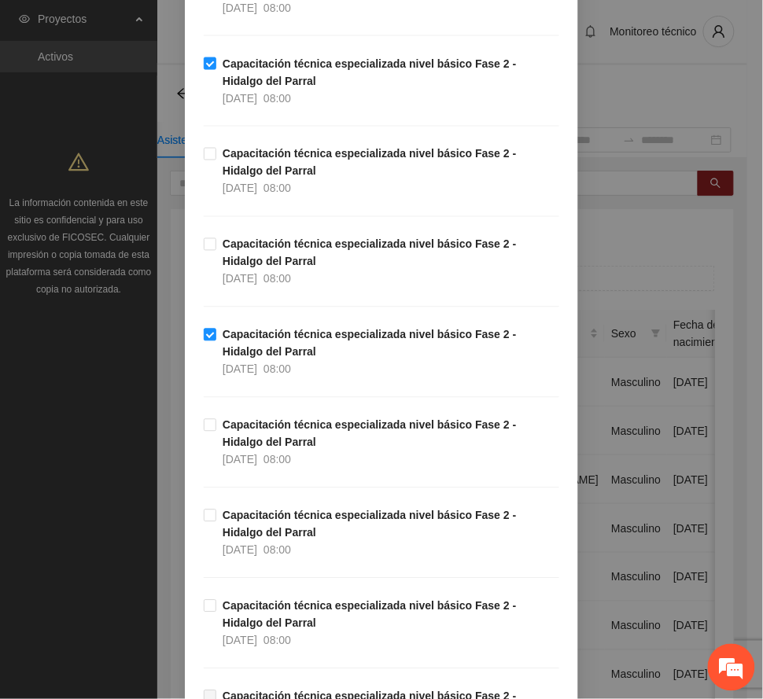
scroll to position [524, 0]
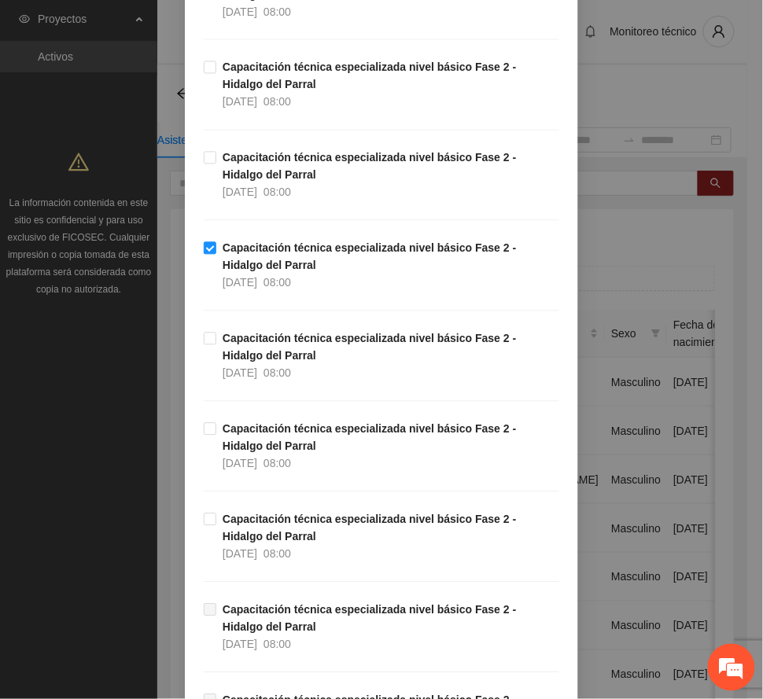
drag, startPoint x: 247, startPoint y: 366, endPoint x: 245, endPoint y: 422, distance: 55.9
click at [247, 365] on span "Capacitación técnica especializada nivel básico Fase 2 - Hidalgo del Parral [DA…" at bounding box center [387, 356] width 343 height 52
click at [256, 445] on strong "Capacitación técnica especializada nivel básico Fase 2 - Hidalgo del Parral" at bounding box center [370, 438] width 294 height 30
click at [255, 527] on strong "Capacitación técnica especializada nivel básico Fase 2 - Hidalgo del Parral" at bounding box center [370, 529] width 294 height 30
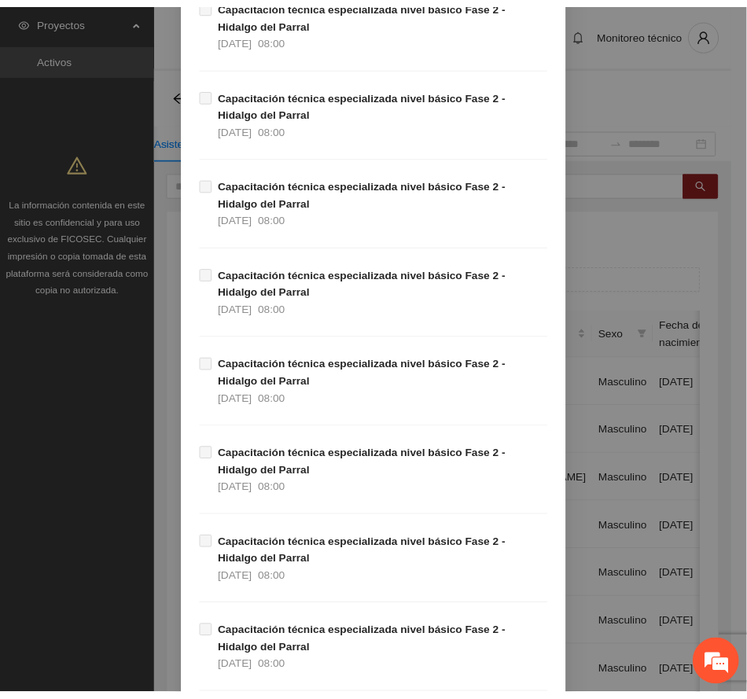
scroll to position [2272, 0]
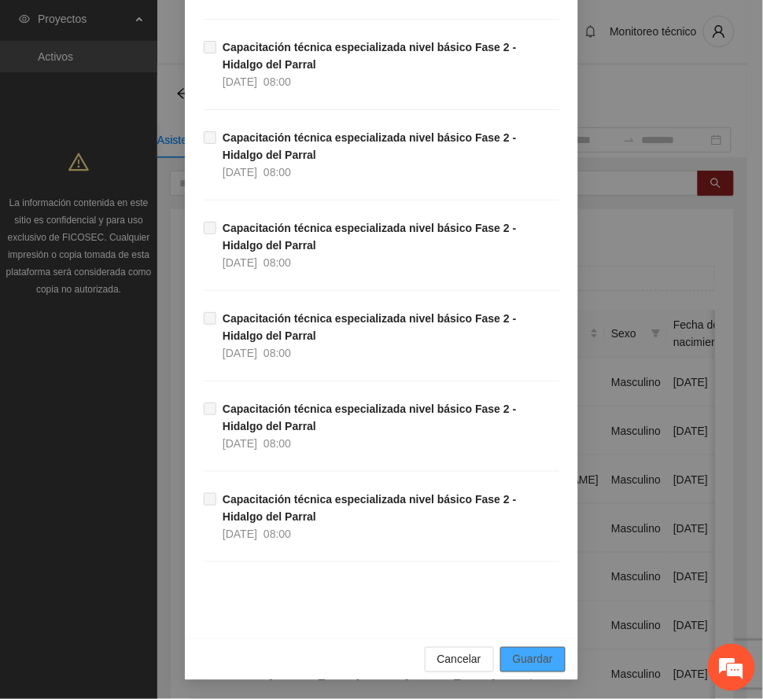
click at [529, 662] on span "Guardar" at bounding box center [533, 659] width 40 height 17
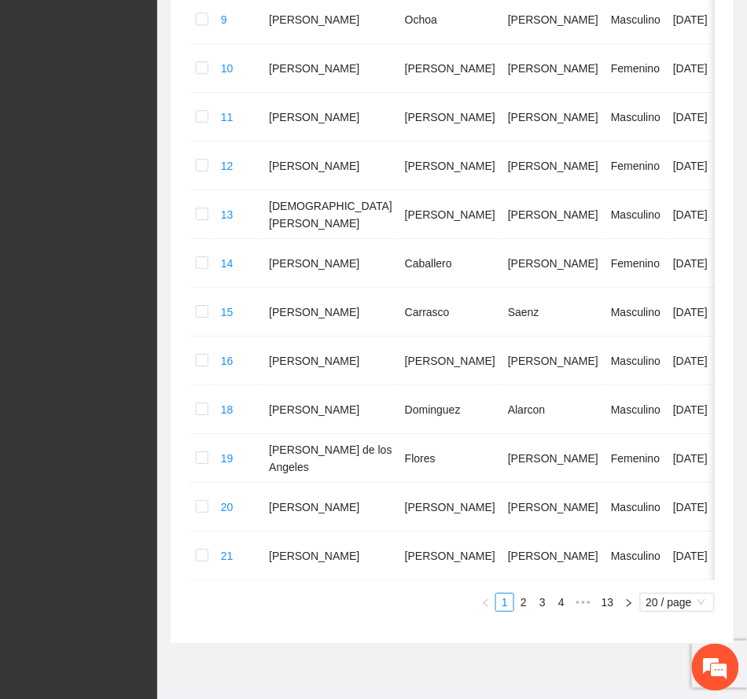
scroll to position [876, 0]
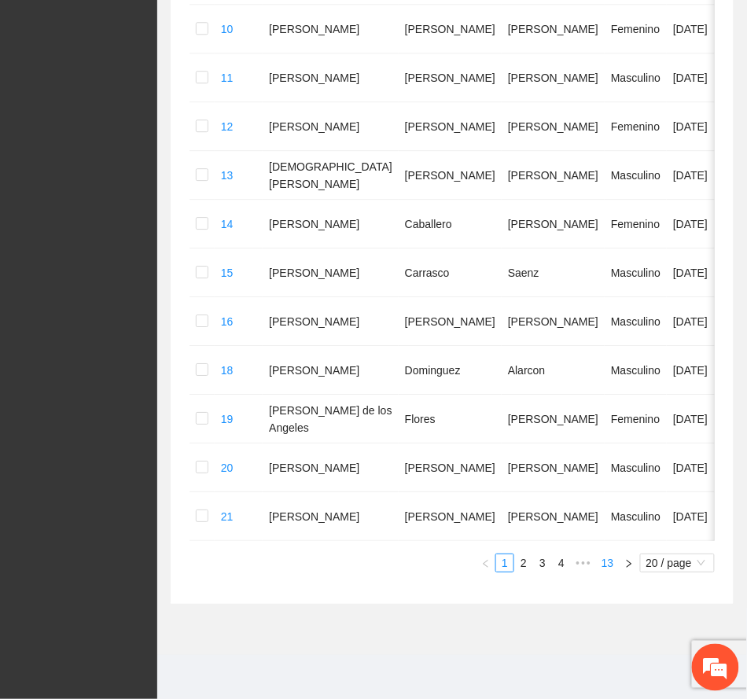
click at [610, 566] on link "13" at bounding box center [608, 563] width 22 height 17
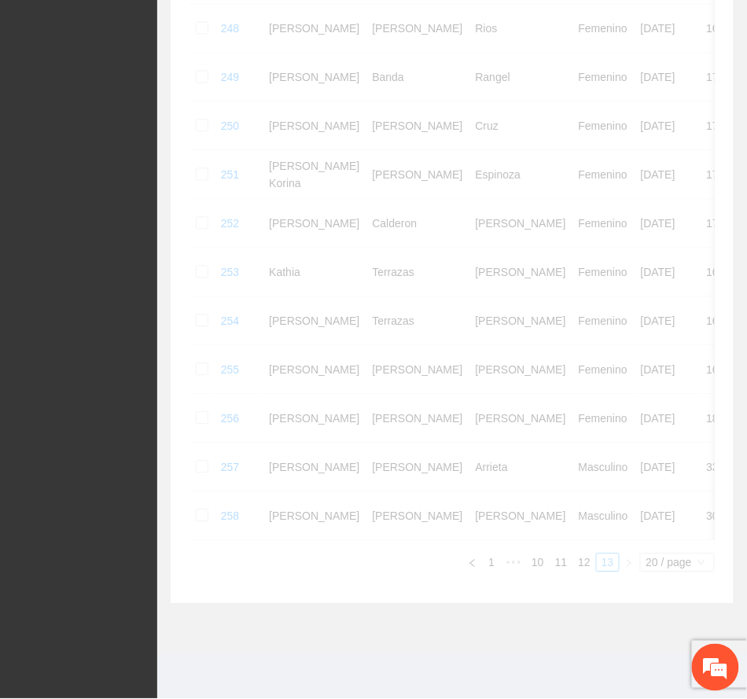
scroll to position [565, 0]
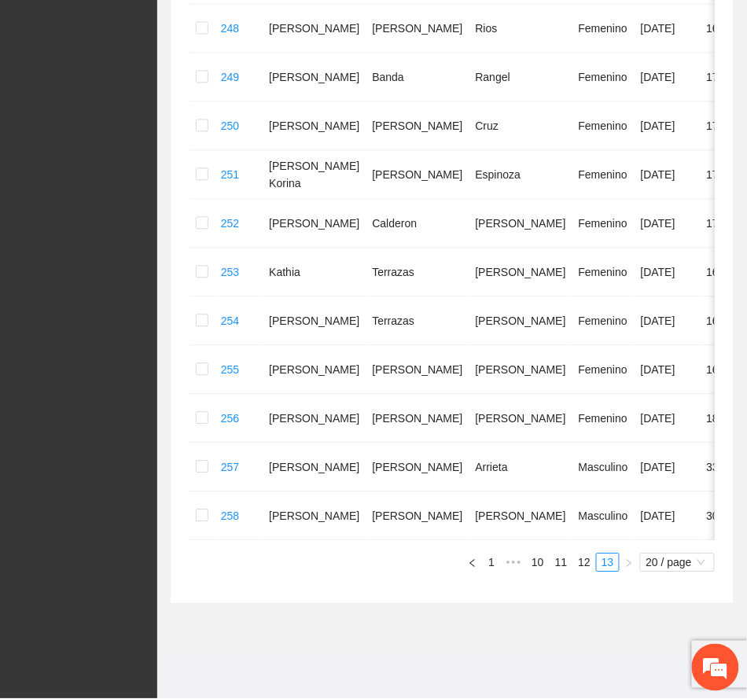
click at [583, 561] on link "12" at bounding box center [584, 563] width 22 height 17
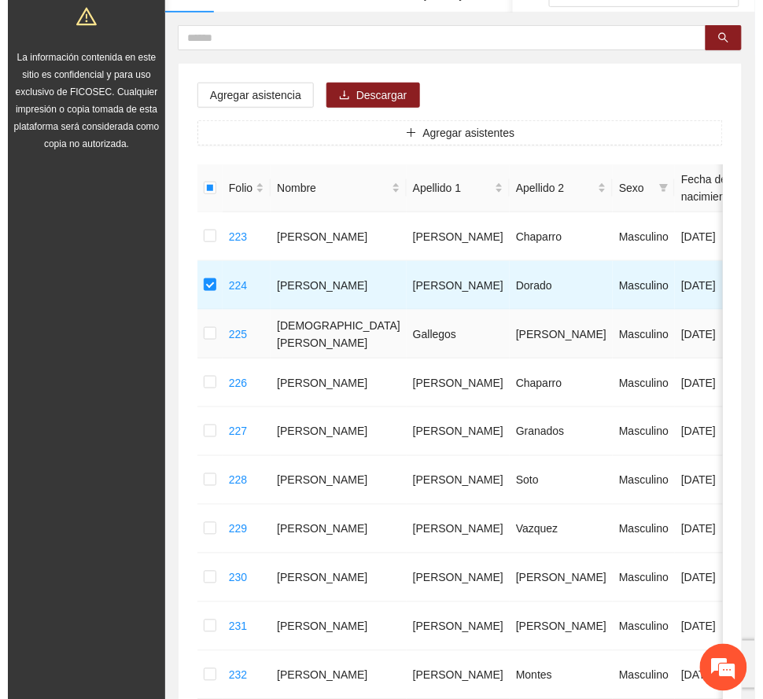
scroll to position [0, 0]
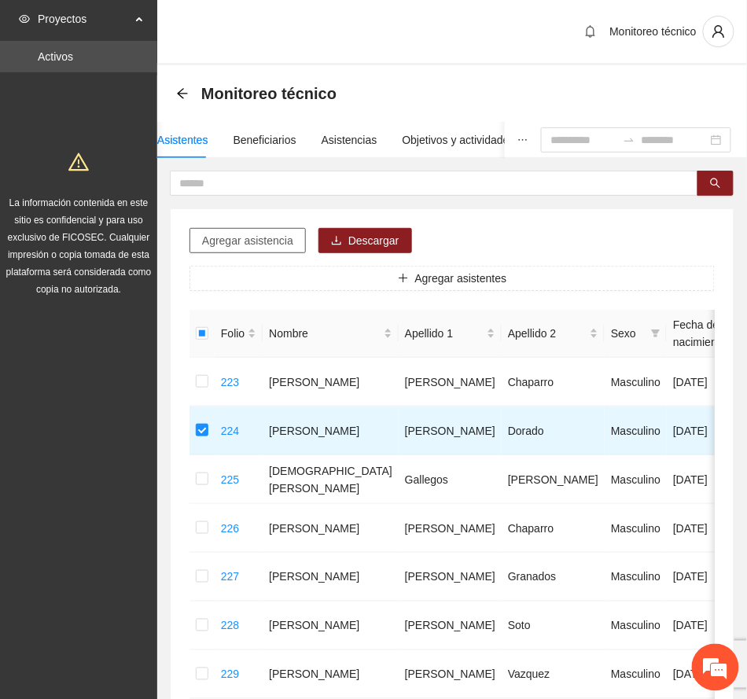
click at [225, 236] on span "Agregar asistencia" at bounding box center [247, 240] width 91 height 17
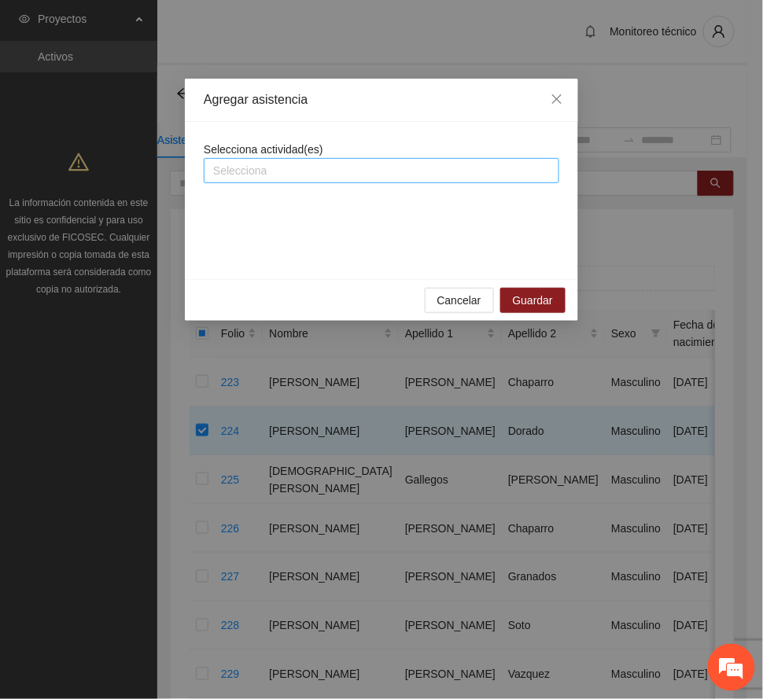
click at [318, 164] on div at bounding box center [382, 170] width 348 height 19
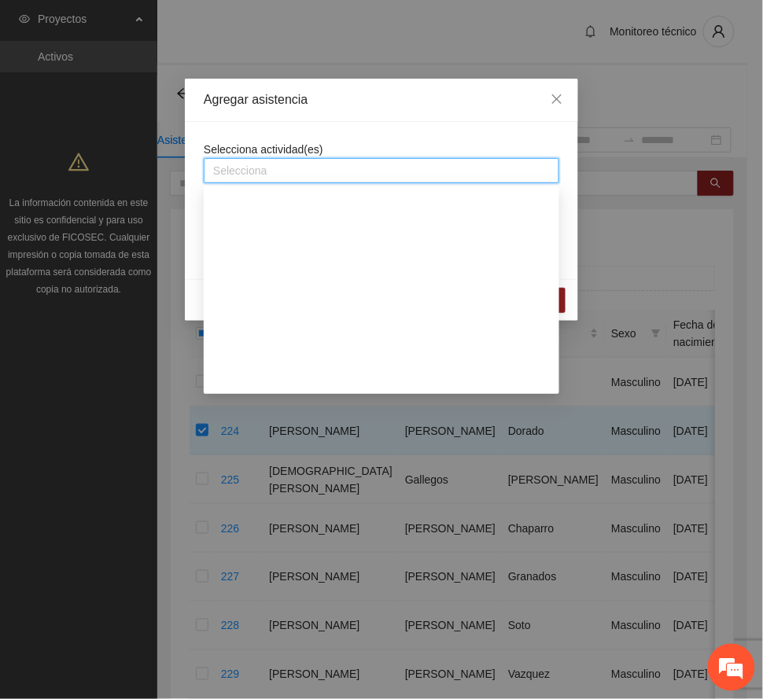
scroll to position [1468, 0]
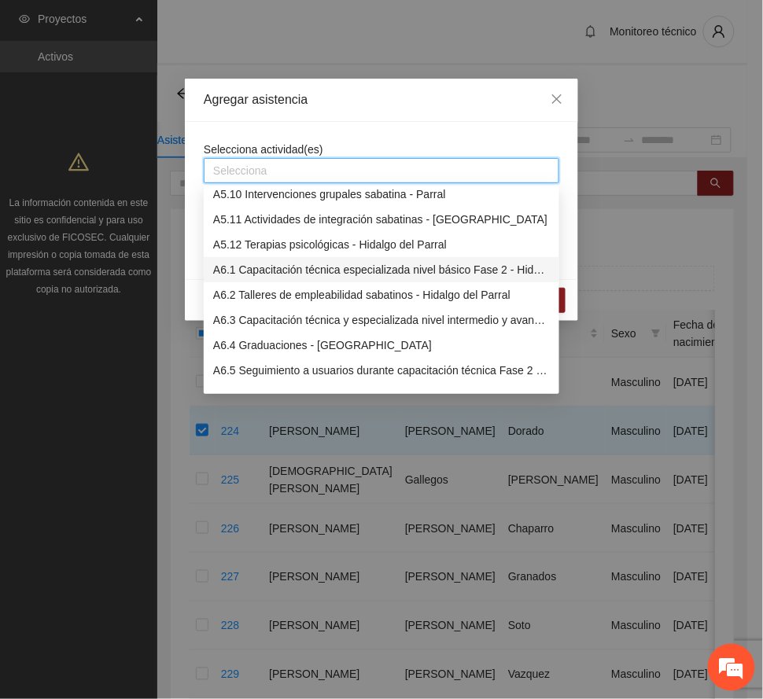
click at [312, 265] on div "A6.1 Capacitación técnica especializada nivel básico Fase 2 - Hidalgo del Parral" at bounding box center [381, 269] width 337 height 17
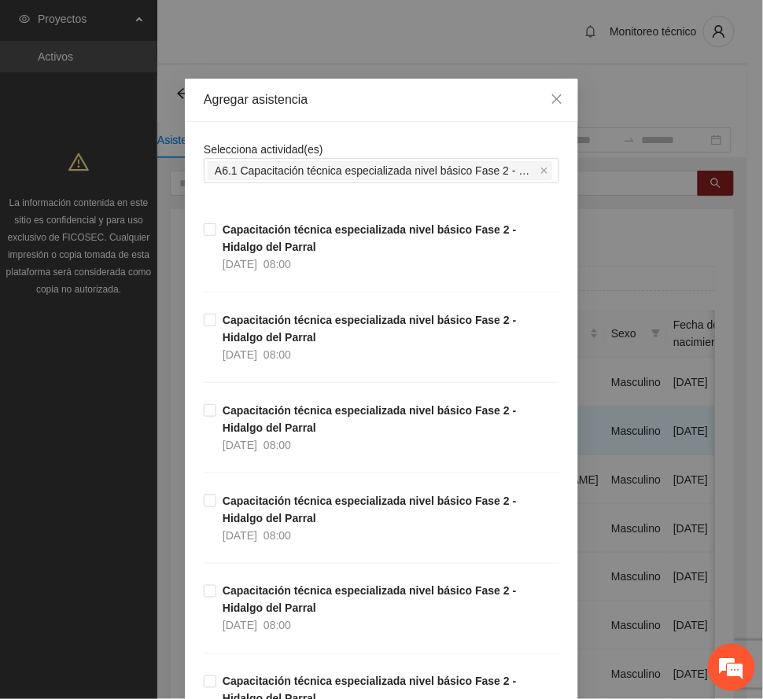
click at [367, 94] on div "Agregar asistencia" at bounding box center [382, 99] width 356 height 17
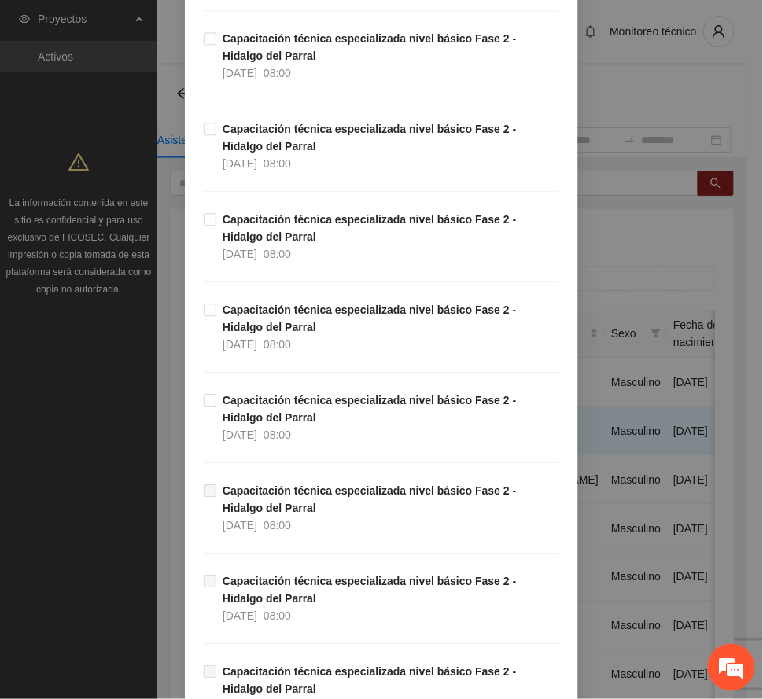
scroll to position [629, 0]
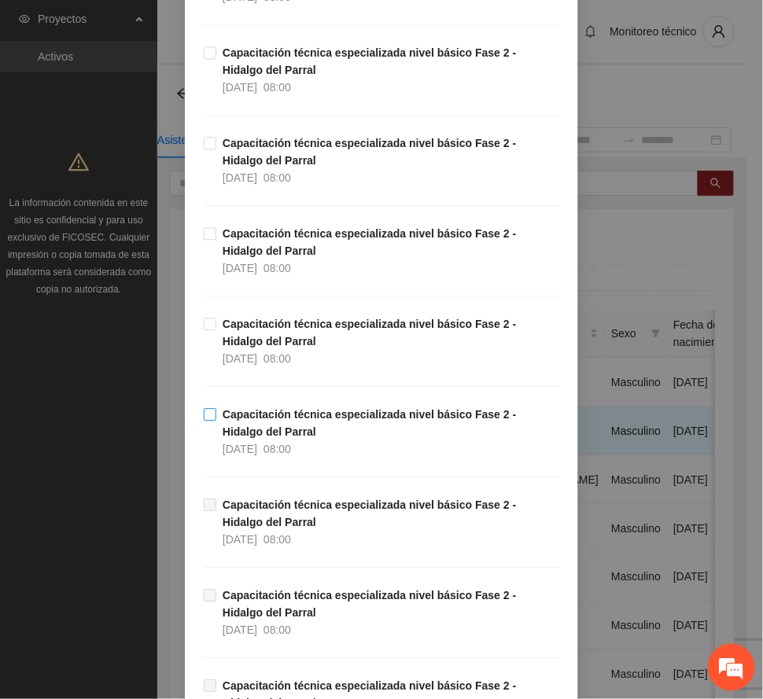
click at [305, 434] on span "Capacitación técnica especializada nivel básico Fase 2 - Hidalgo del Parral [DA…" at bounding box center [387, 432] width 343 height 52
click at [278, 348] on span "Capacitación técnica especializada nivel básico Fase 2 - Hidalgo del Parral [DA…" at bounding box center [387, 341] width 343 height 52
click at [287, 263] on span "08:00" at bounding box center [278, 268] width 28 height 13
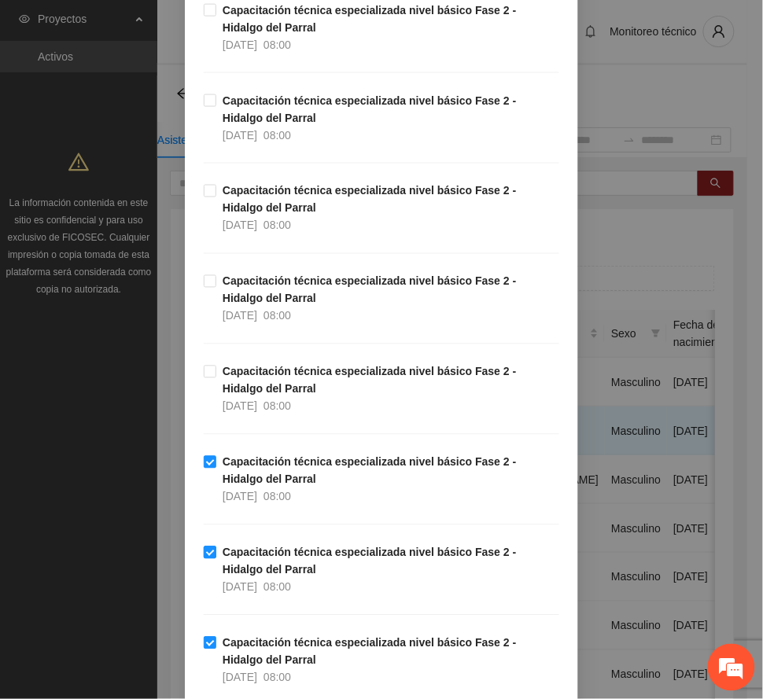
scroll to position [315, 0]
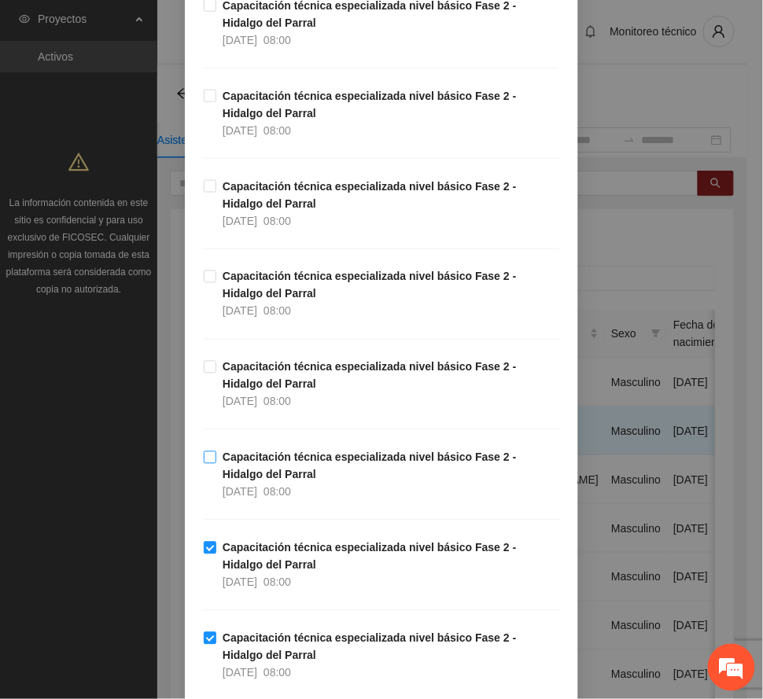
click at [289, 474] on span "Capacitación técnica especializada nivel básico Fase 2 - Hidalgo del Parral [DA…" at bounding box center [387, 475] width 343 height 52
click at [241, 209] on strong "Capacitación técnica especializada nivel básico Fase 2 - Hidalgo del Parral" at bounding box center [370, 195] width 294 height 30
click at [269, 117] on span "Capacitación técnica especializada nivel básico Fase 2 - Hidalgo del Parral [DA…" at bounding box center [387, 113] width 343 height 52
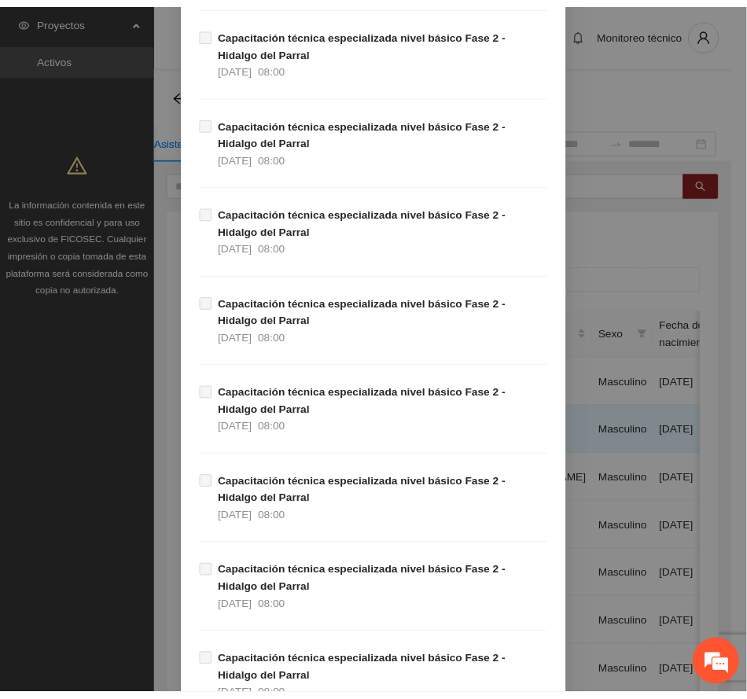
scroll to position [2272, 0]
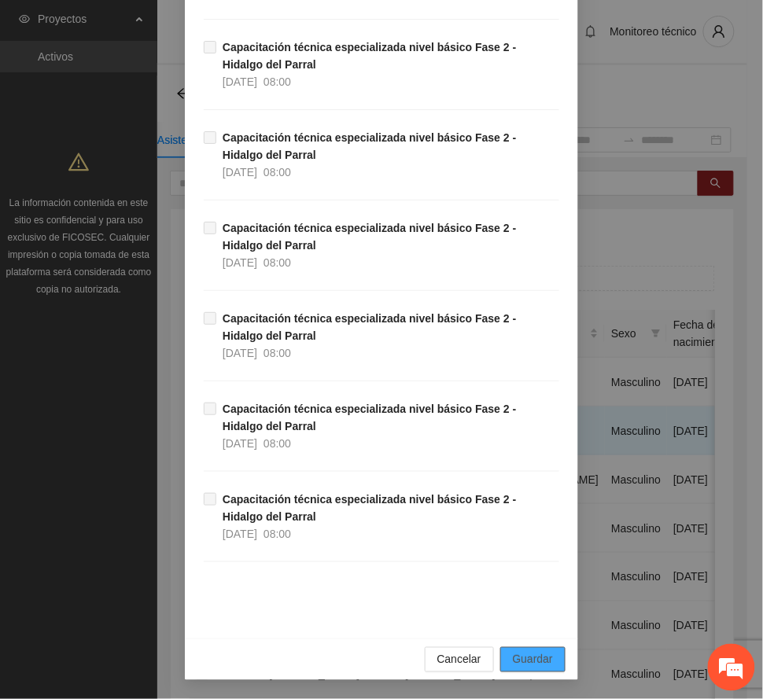
click at [522, 651] on span "Guardar" at bounding box center [533, 659] width 40 height 17
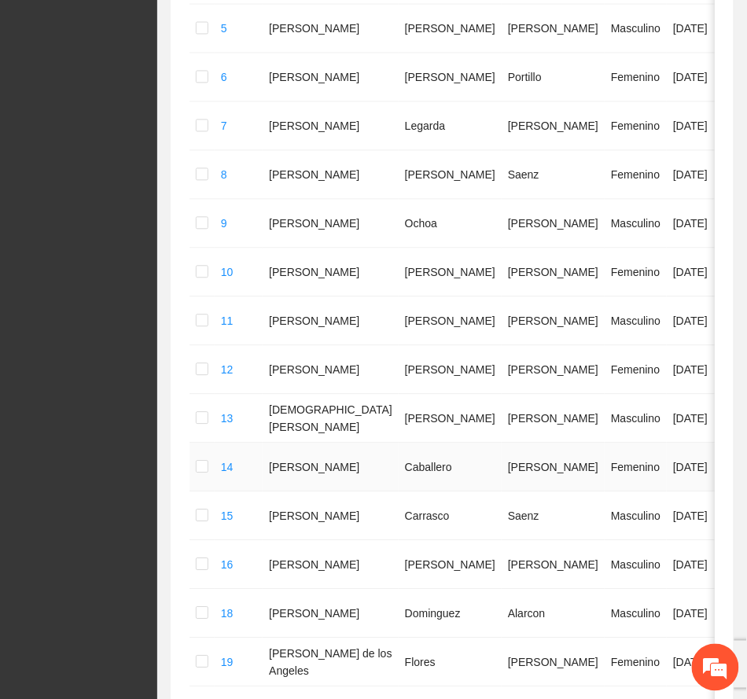
scroll to position [876, 0]
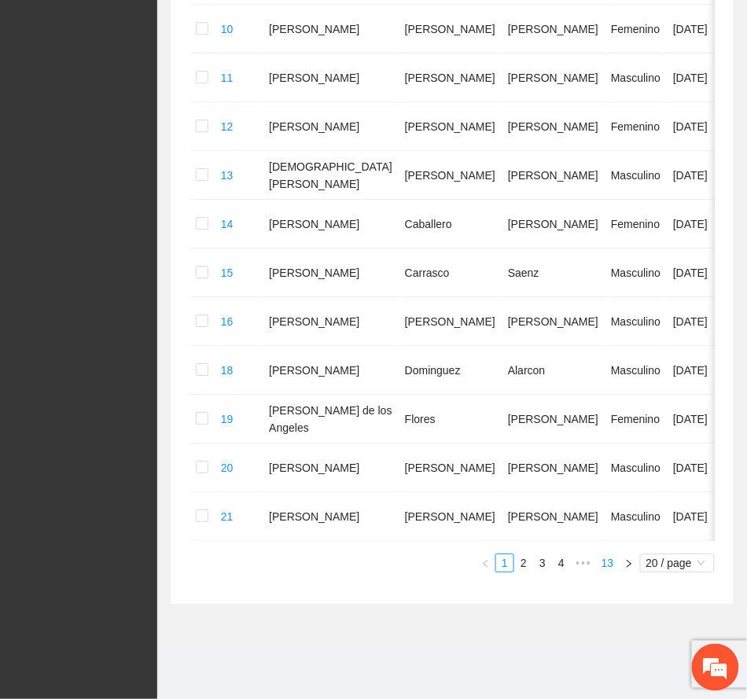
click at [607, 567] on link "13" at bounding box center [608, 563] width 22 height 17
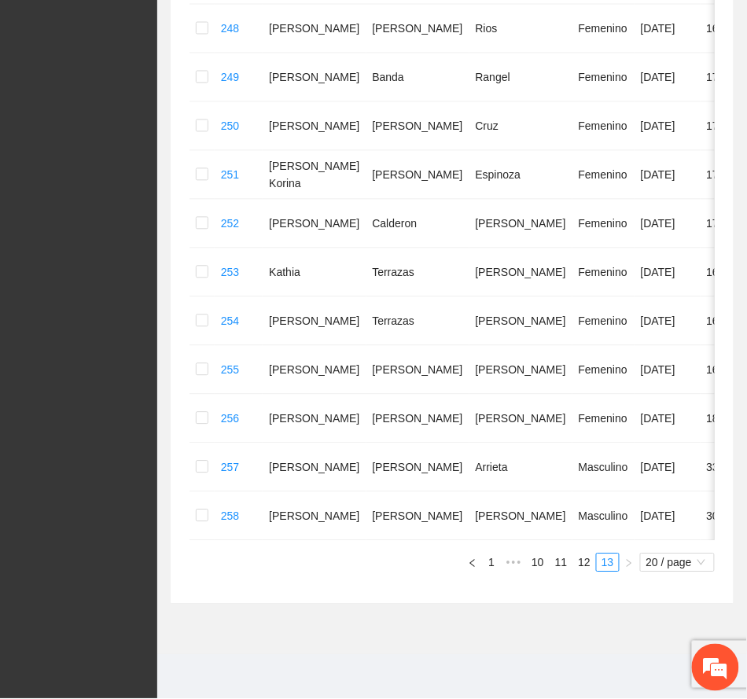
scroll to position [565, 0]
click at [583, 570] on link "12" at bounding box center [584, 563] width 22 height 17
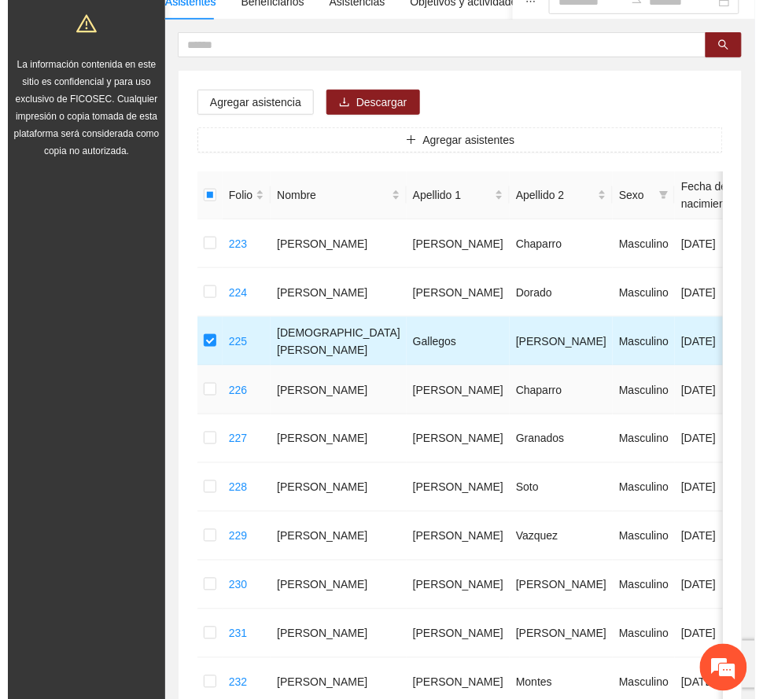
scroll to position [0, 0]
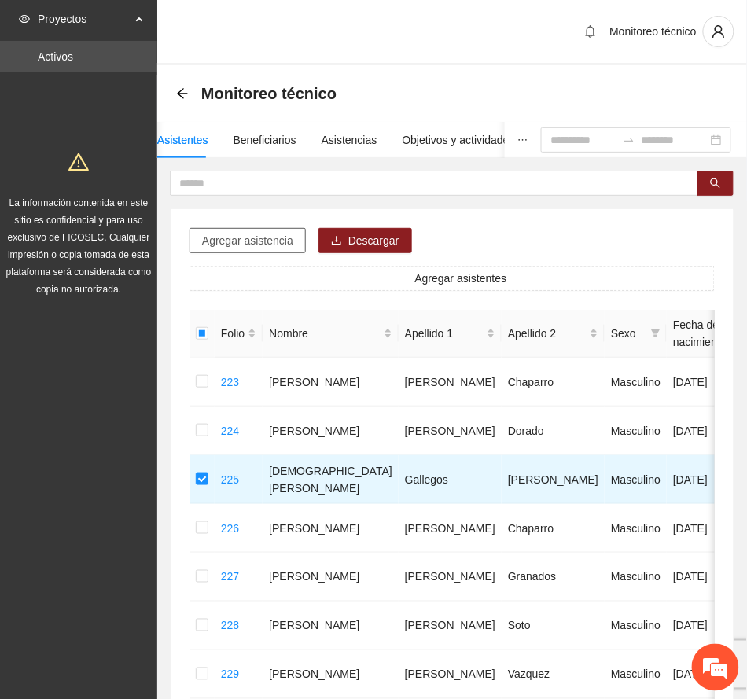
click at [275, 240] on span "Agregar asistencia" at bounding box center [247, 240] width 91 height 17
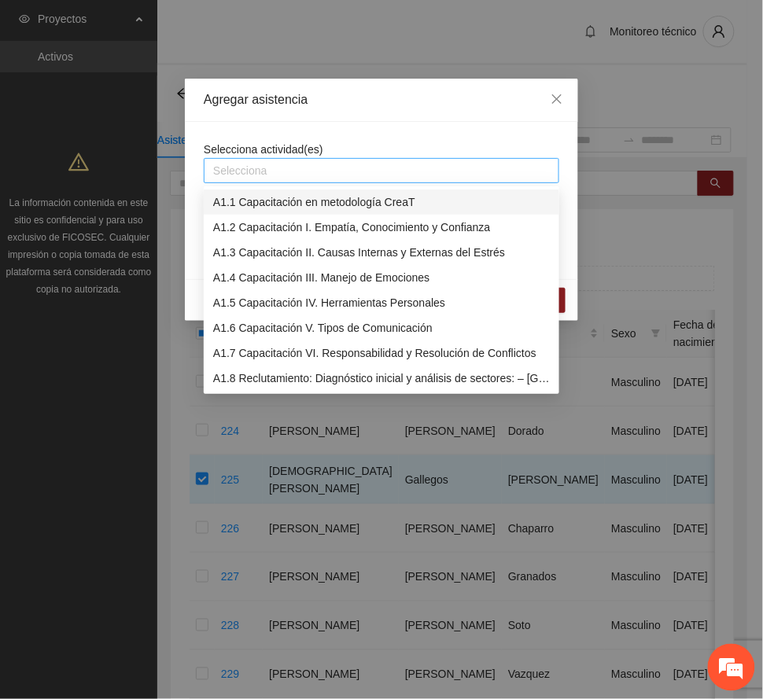
click at [334, 171] on div at bounding box center [382, 170] width 348 height 19
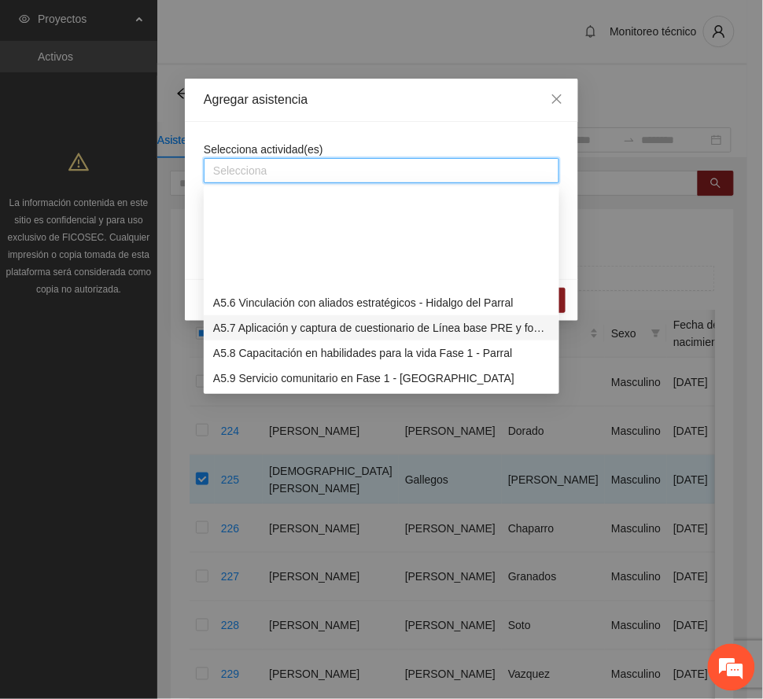
scroll to position [1363, 0]
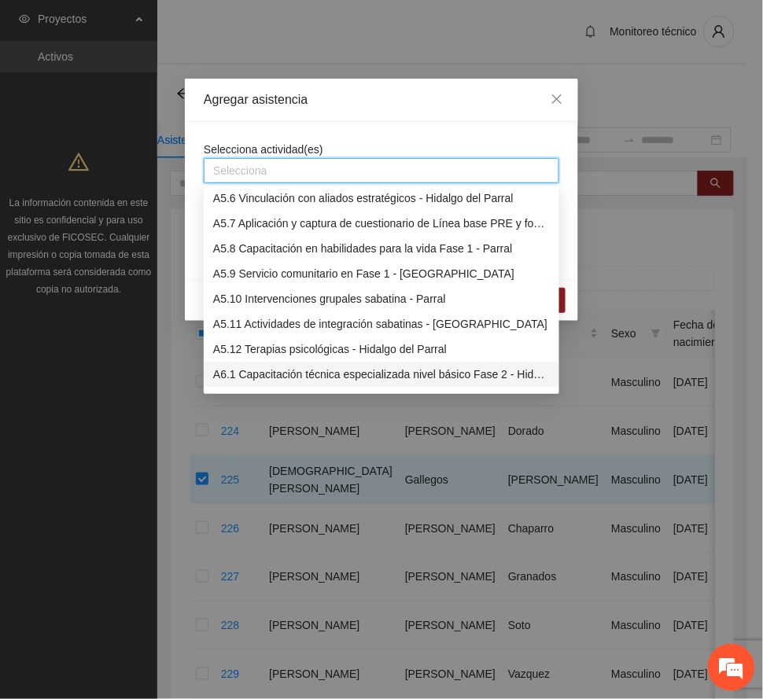
click at [313, 372] on div "A6.1 Capacitación técnica especializada nivel básico Fase 2 - Hidalgo del Parral" at bounding box center [381, 374] width 337 height 17
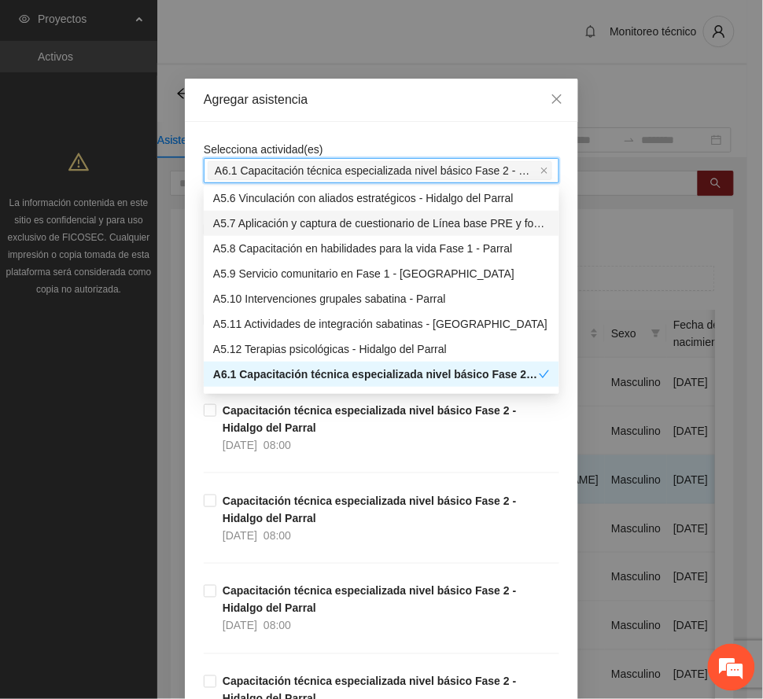
click at [376, 102] on div "Agregar asistencia" at bounding box center [382, 99] width 356 height 17
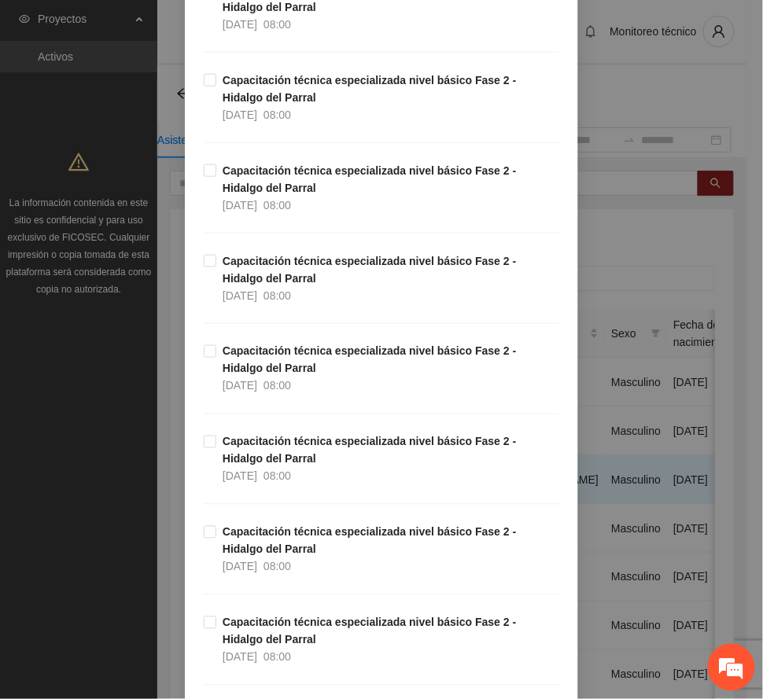
scroll to position [524, 0]
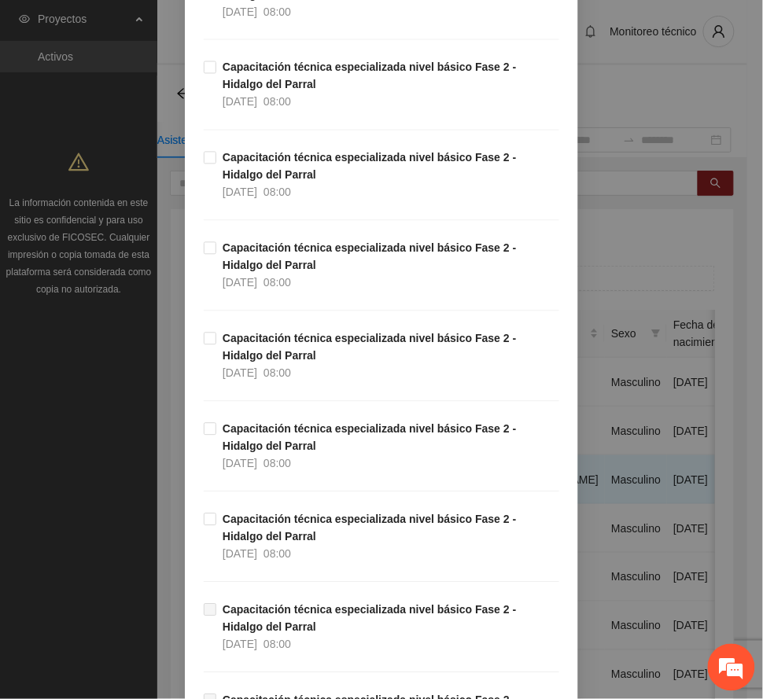
click at [285, 511] on div "Capacitación técnica especializada nivel básico Fase 2 - Hidalgo del Parral [DA…" at bounding box center [382, 466] width 356 height 90
click at [278, 527] on strong "Capacitación técnica especializada nivel básico Fase 2 - Hidalgo del Parral" at bounding box center [370, 529] width 294 height 30
click at [260, 444] on strong "Capacitación técnica especializada nivel básico Fase 2 - Hidalgo del Parral" at bounding box center [370, 438] width 294 height 30
click at [262, 356] on span "Capacitación técnica especializada nivel básico Fase 2 - Hidalgo del Parral [DA…" at bounding box center [387, 356] width 343 height 52
click at [259, 90] on strong "Capacitación técnica especializada nivel básico Fase 2 - Hidalgo del Parral" at bounding box center [370, 76] width 294 height 30
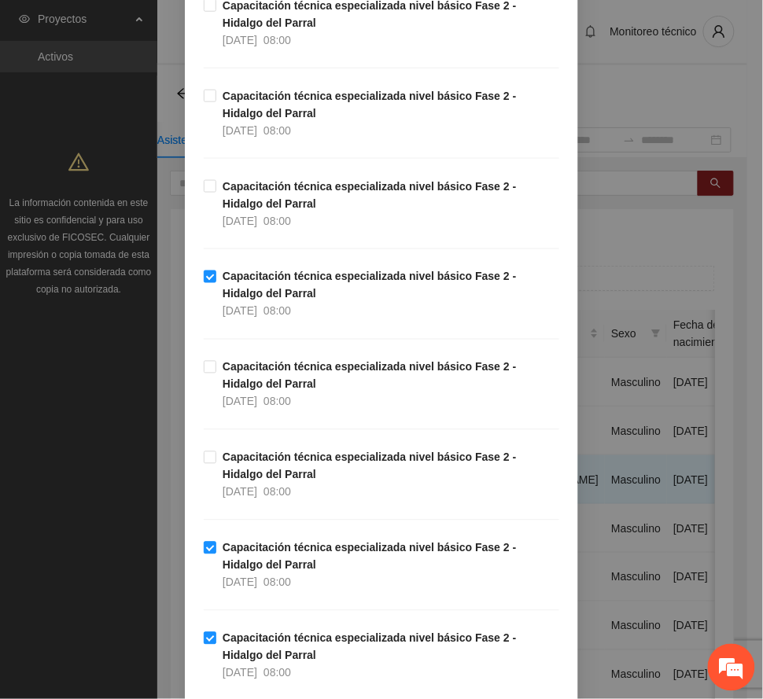
scroll to position [209, 0]
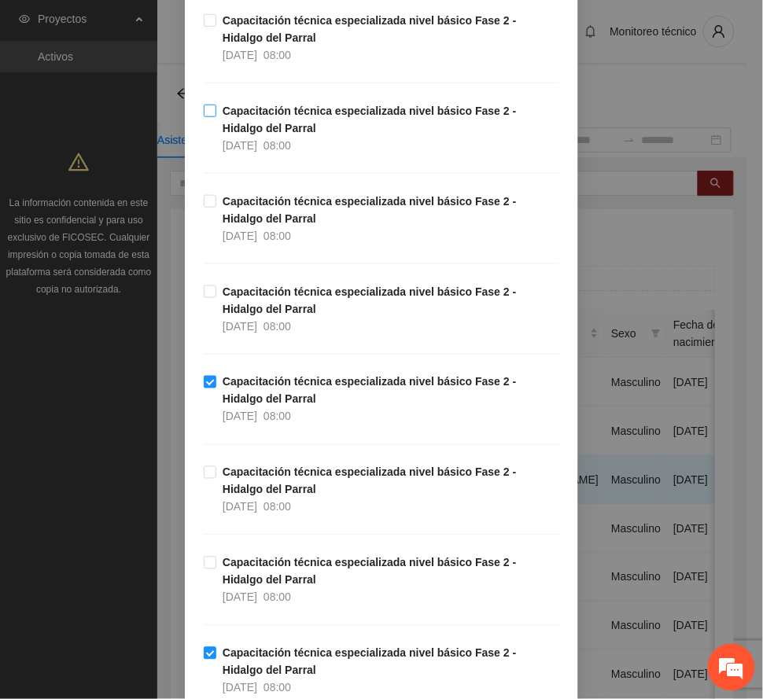
click at [243, 132] on strong "Capacitación técnica especializada nivel básico Fase 2 - Hidalgo del Parral" at bounding box center [370, 120] width 294 height 30
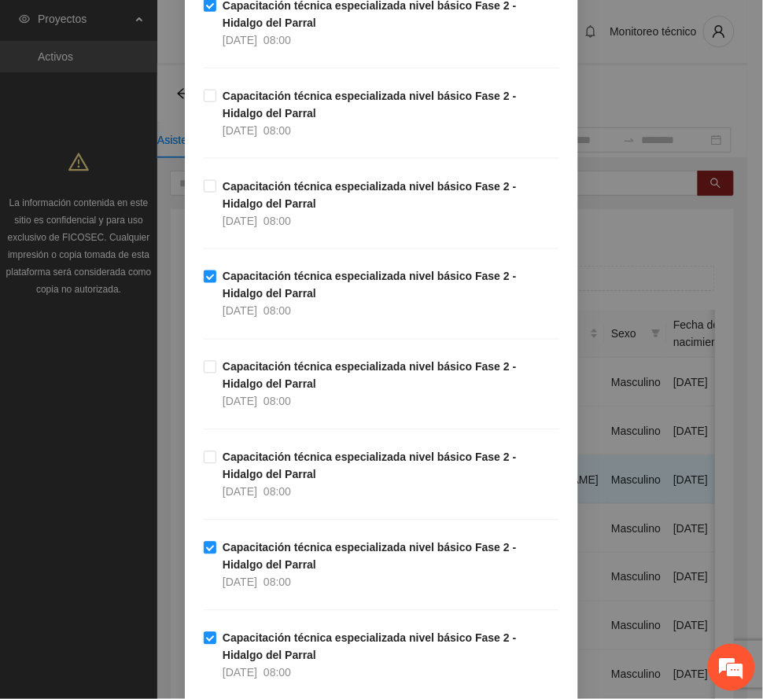
scroll to position [524, 0]
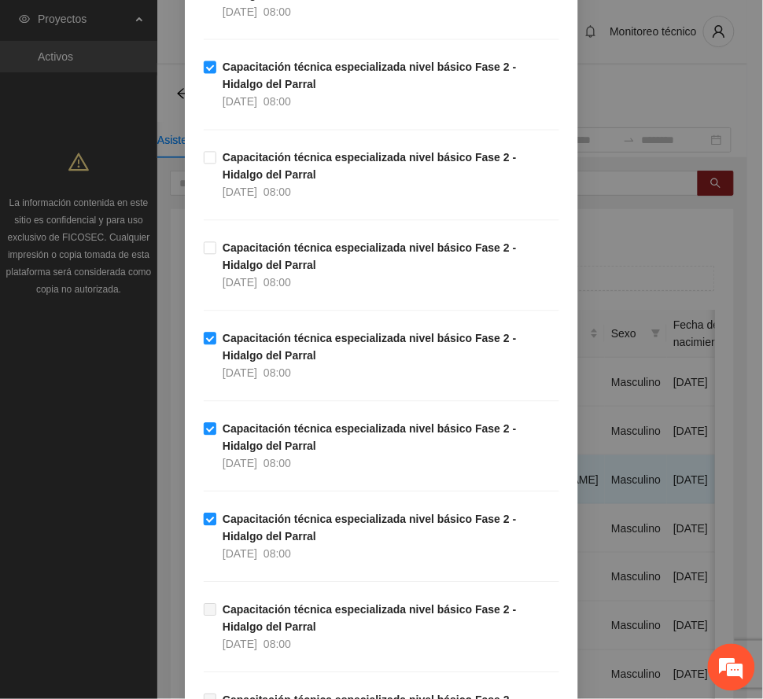
click at [239, 532] on strong "Capacitación técnica especializada nivel básico Fase 2 - Hidalgo del Parral" at bounding box center [370, 529] width 294 height 30
drag, startPoint x: 234, startPoint y: 439, endPoint x: 252, endPoint y: 378, distance: 63.2
click at [234, 437] on span "Capacitación técnica especializada nivel básico Fase 2 - Hidalgo del Parral [DA…" at bounding box center [387, 447] width 343 height 52
click at [256, 347] on strong "Capacitación técnica especializada nivel básico Fase 2 - Hidalgo del Parral" at bounding box center [370, 348] width 294 height 30
click at [256, 346] on strong "Capacitación técnica especializada nivel básico Fase 2 - Hidalgo del Parral" at bounding box center [370, 348] width 294 height 30
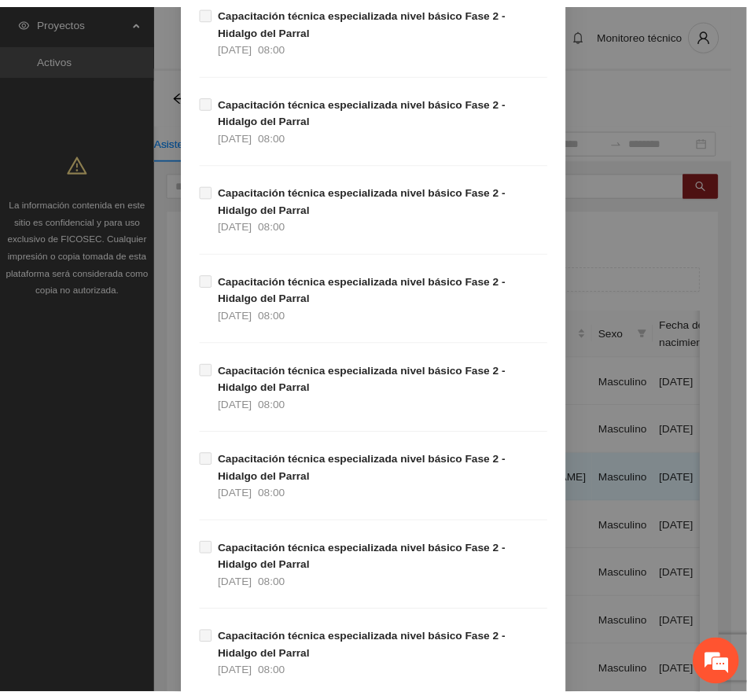
scroll to position [2272, 0]
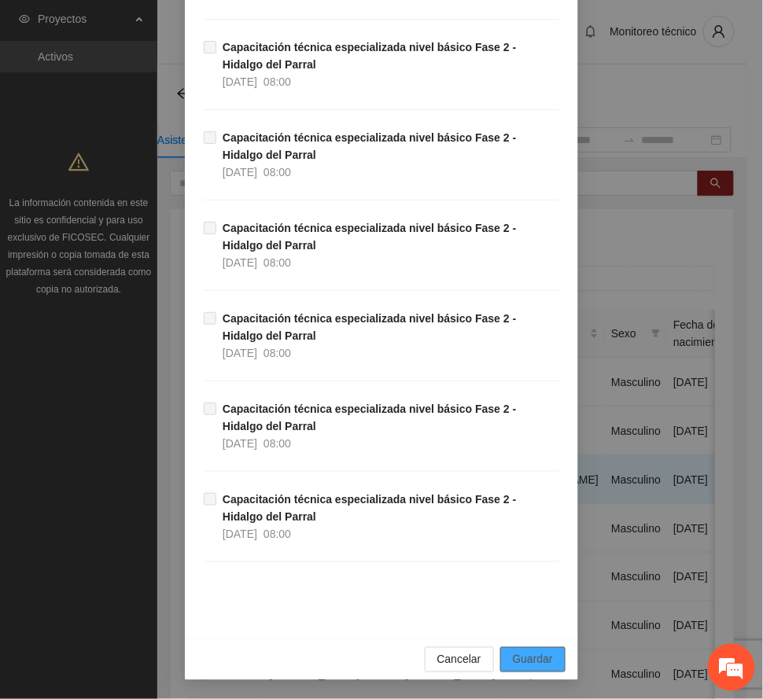
click at [514, 659] on span "Guardar" at bounding box center [533, 659] width 40 height 17
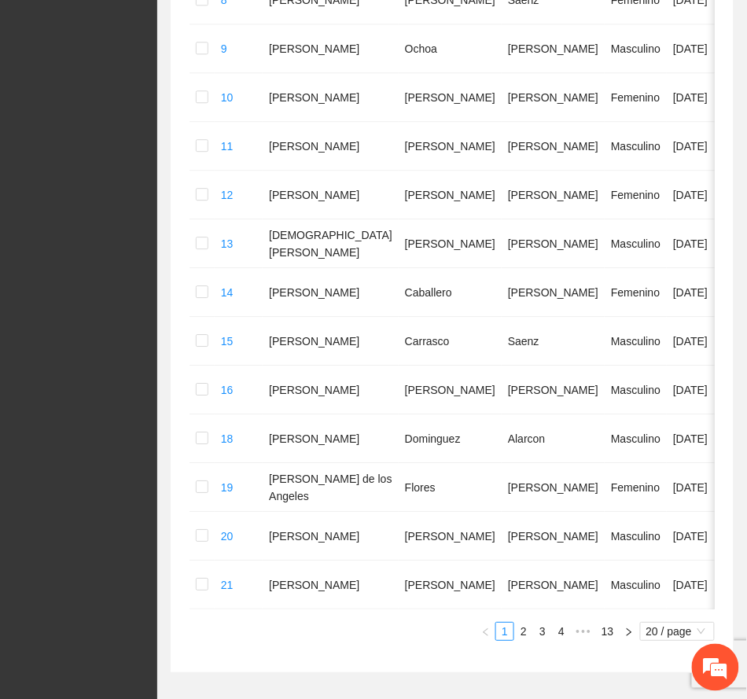
scroll to position [876, 0]
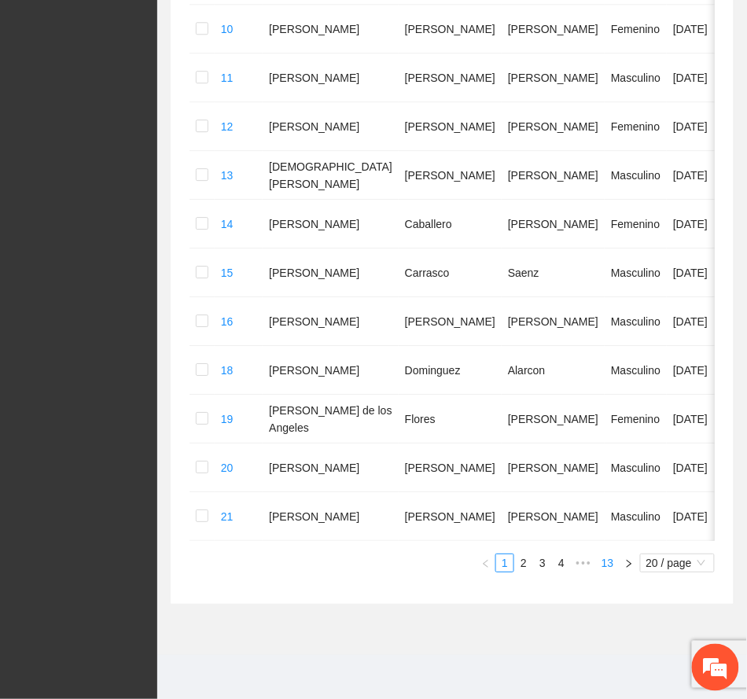
click at [605, 562] on link "13" at bounding box center [608, 563] width 22 height 17
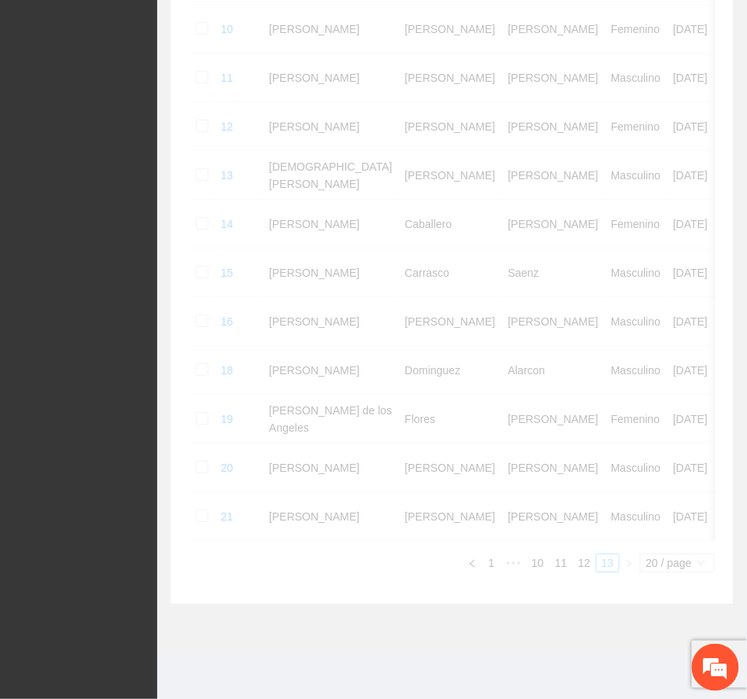
scroll to position [565, 0]
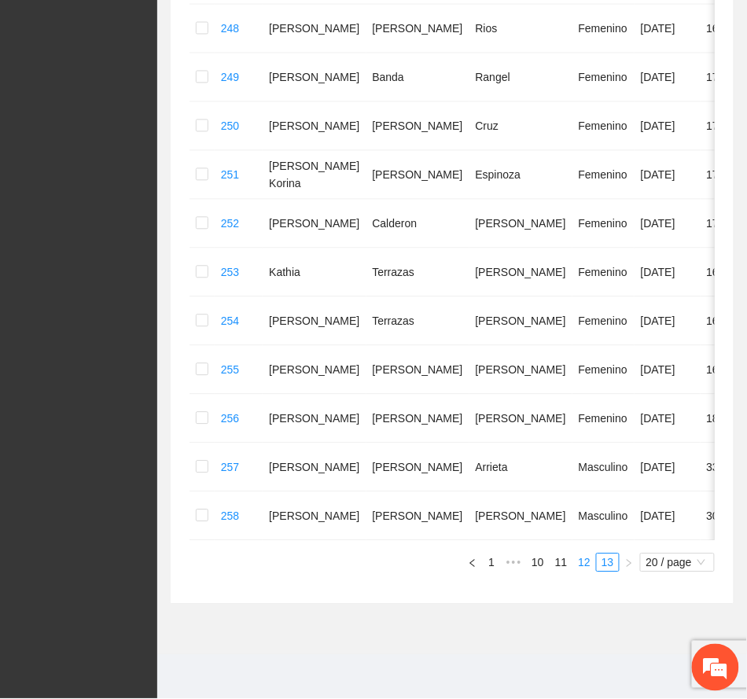
click at [585, 564] on link "12" at bounding box center [584, 563] width 22 height 17
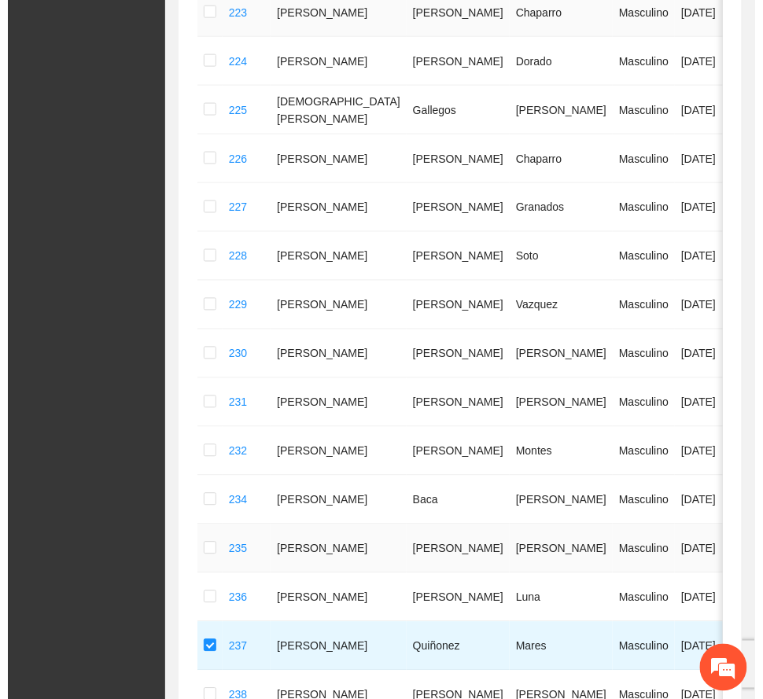
scroll to position [41, 0]
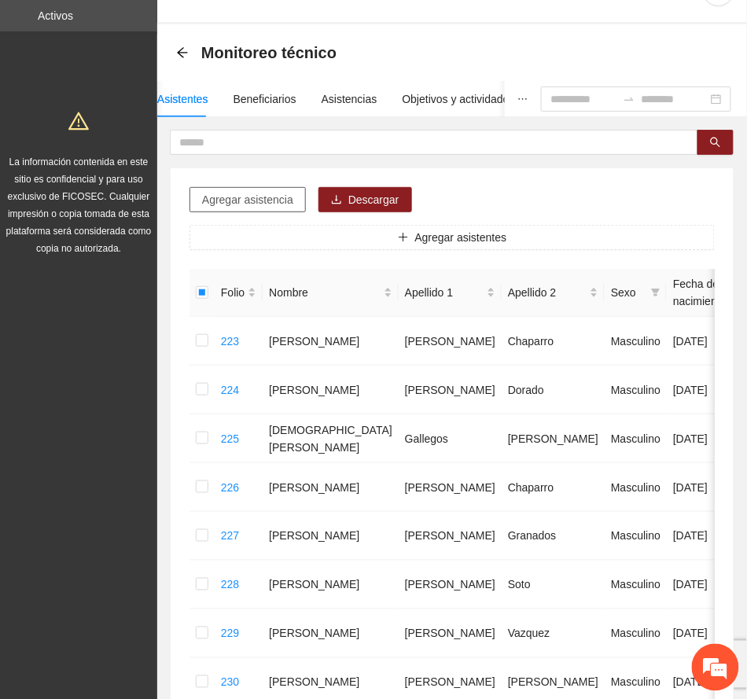
click at [262, 202] on span "Agregar asistencia" at bounding box center [247, 199] width 91 height 17
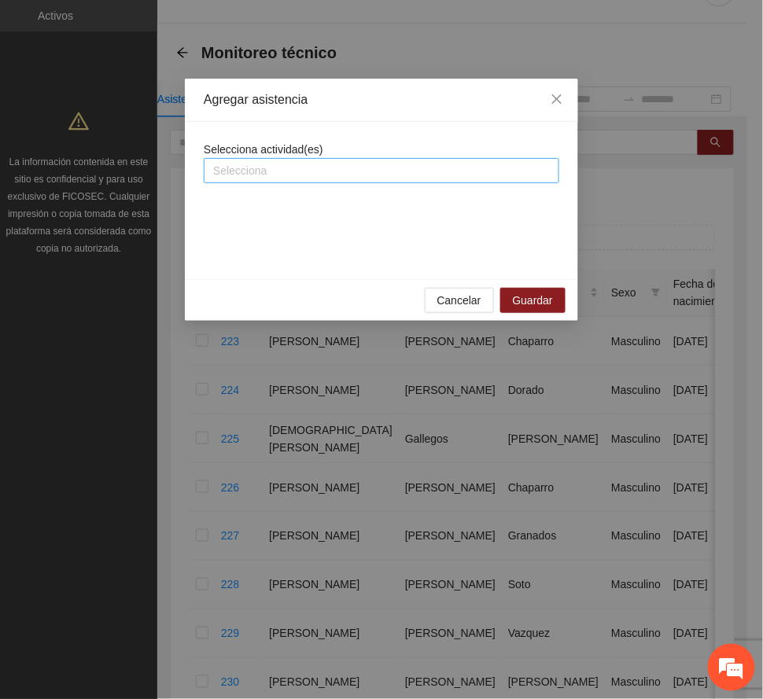
click at [340, 171] on div at bounding box center [382, 170] width 348 height 19
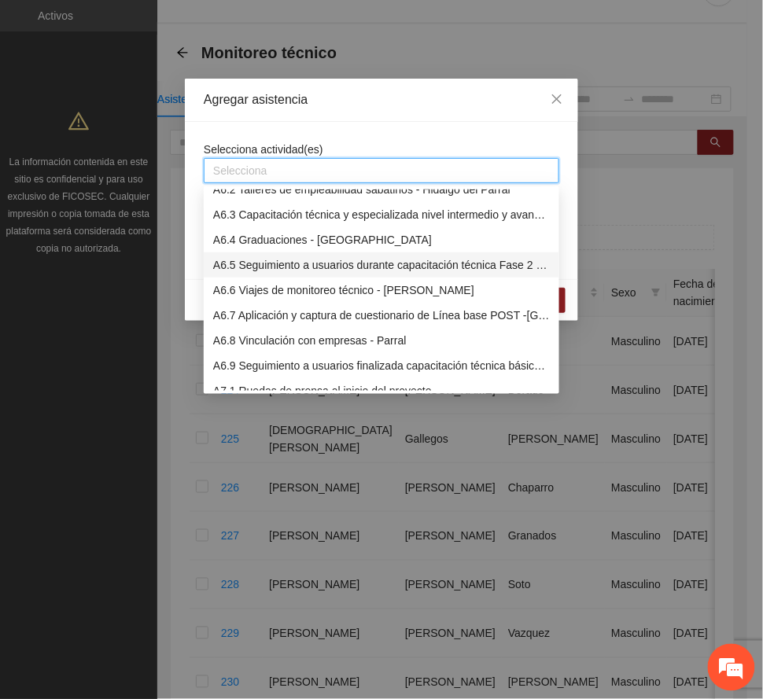
scroll to position [1468, 0]
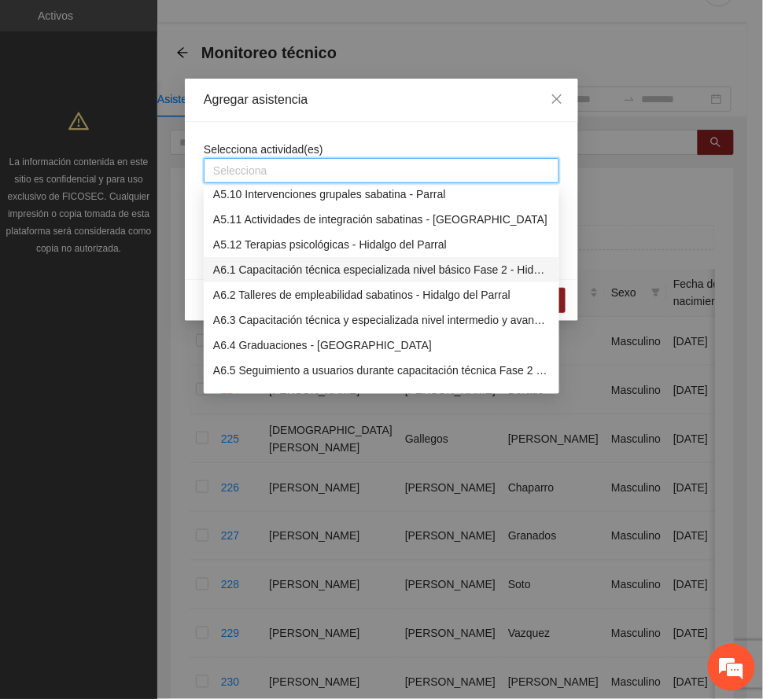
click at [278, 274] on div "A6.1 Capacitación técnica especializada nivel básico Fase 2 - Hidalgo del Parral" at bounding box center [381, 269] width 337 height 17
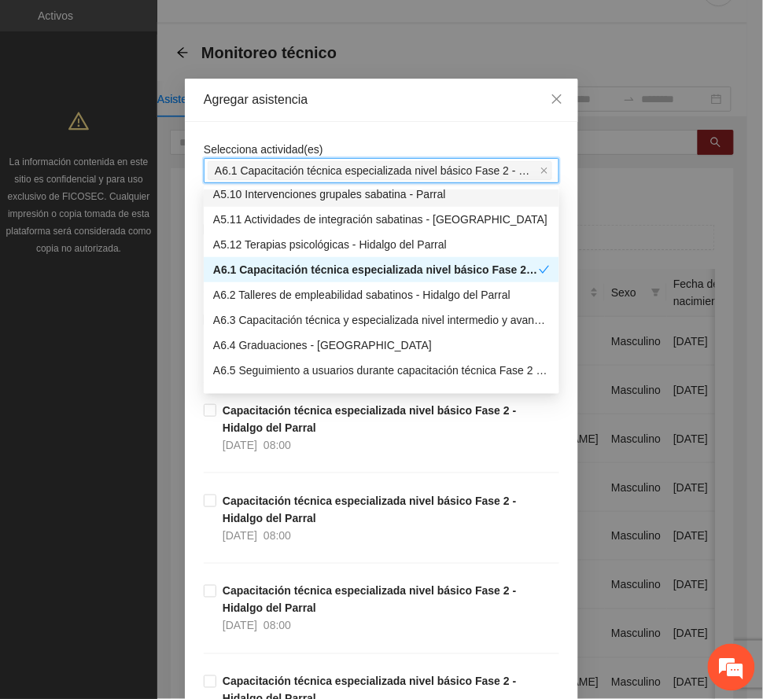
click at [349, 102] on div "Agregar asistencia" at bounding box center [382, 99] width 356 height 17
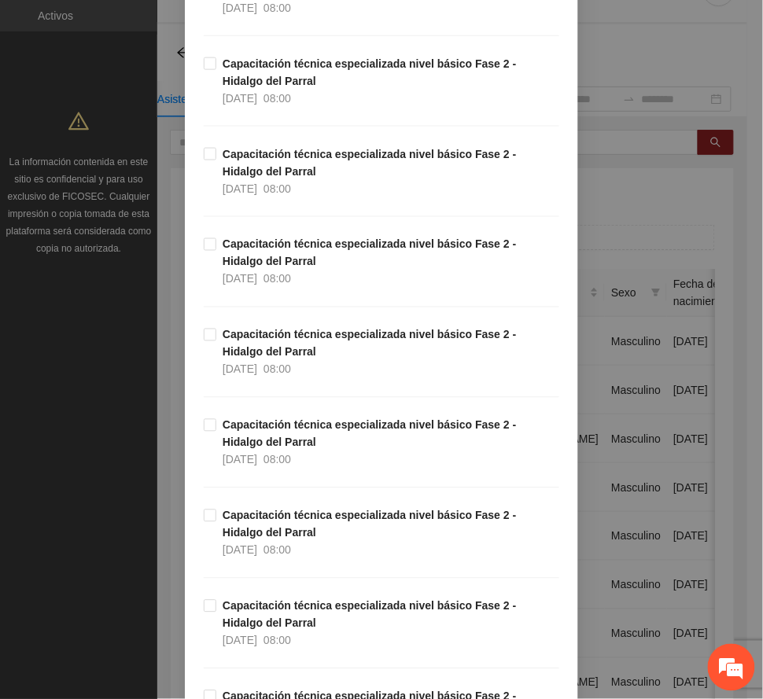
scroll to position [524, 0]
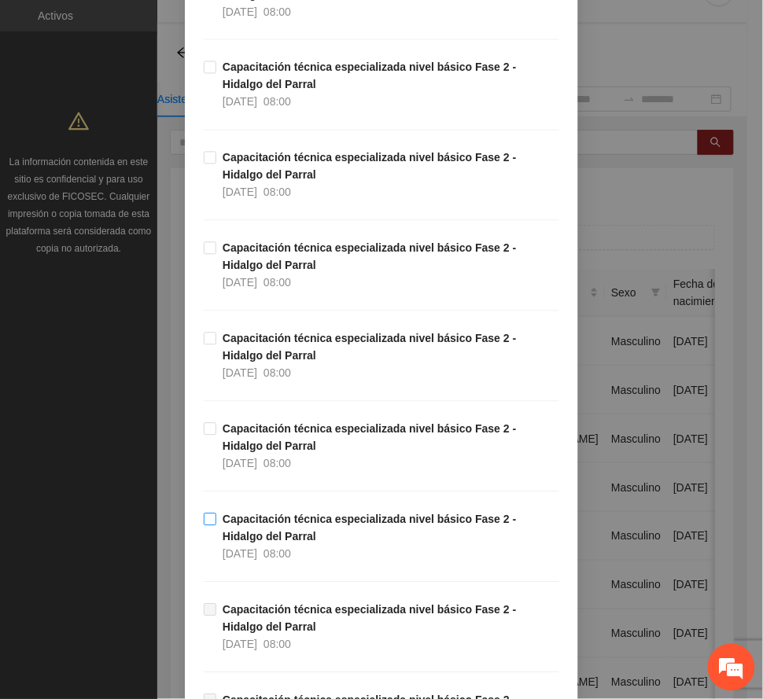
click at [310, 519] on strong "Capacitación técnica especializada nivel básico Fase 2 - Hidalgo del Parral" at bounding box center [370, 529] width 294 height 30
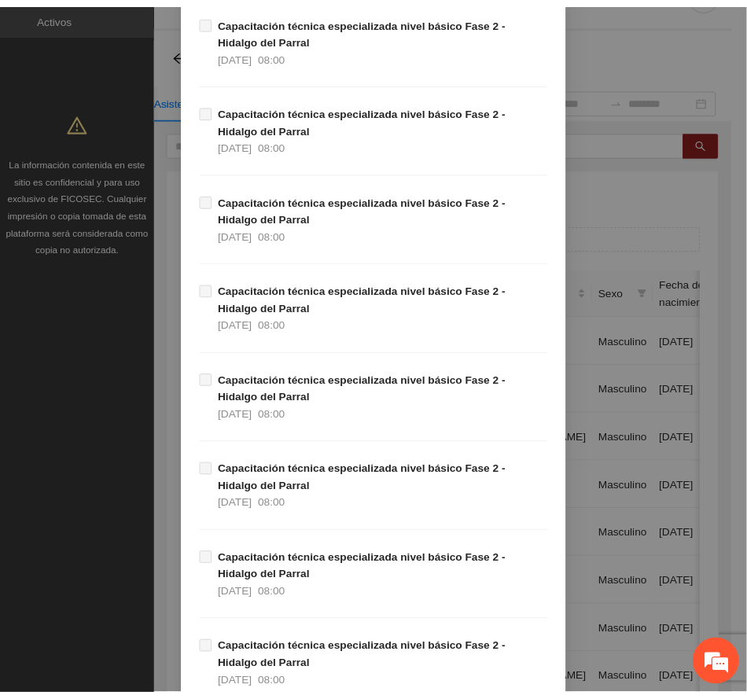
scroll to position [2272, 0]
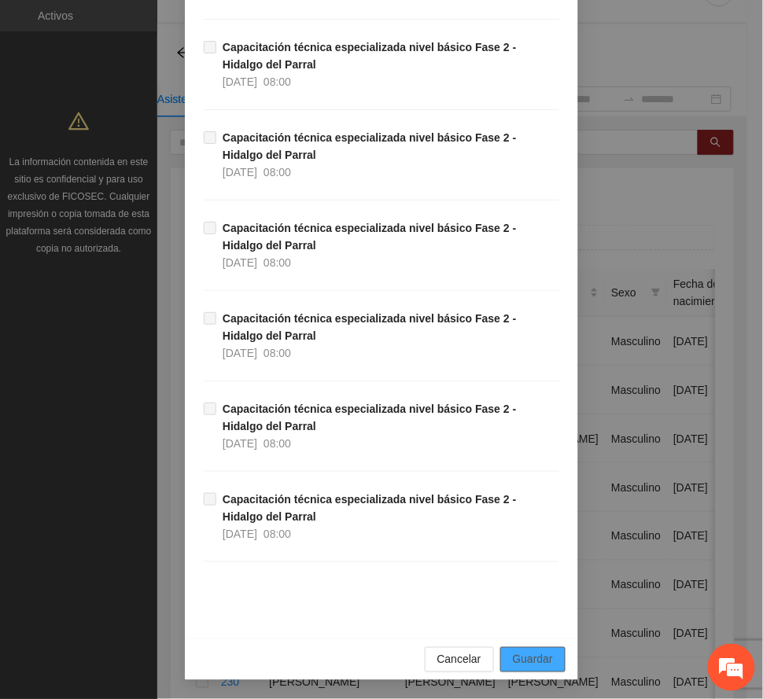
click at [542, 667] on span "Guardar" at bounding box center [533, 659] width 40 height 17
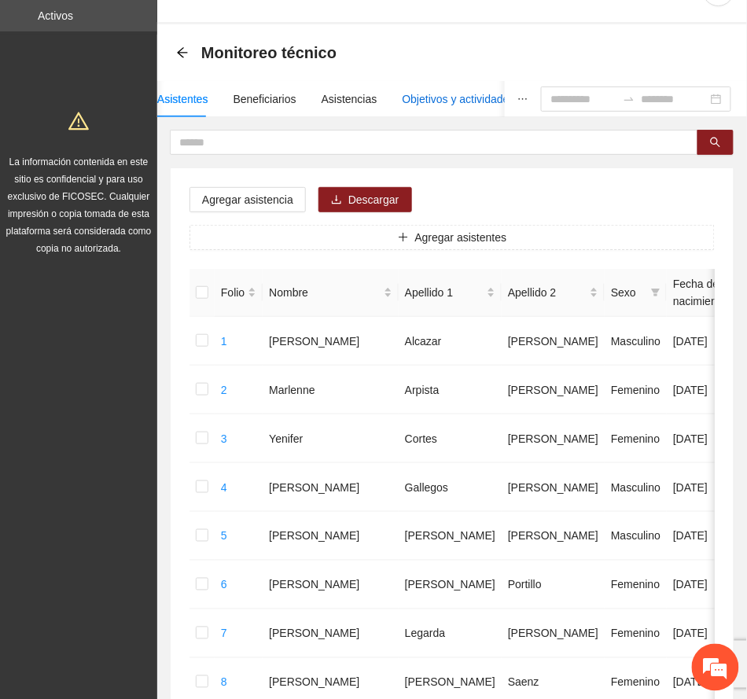
click at [432, 91] on div "Objetivos y actividades" at bounding box center [459, 98] width 112 height 17
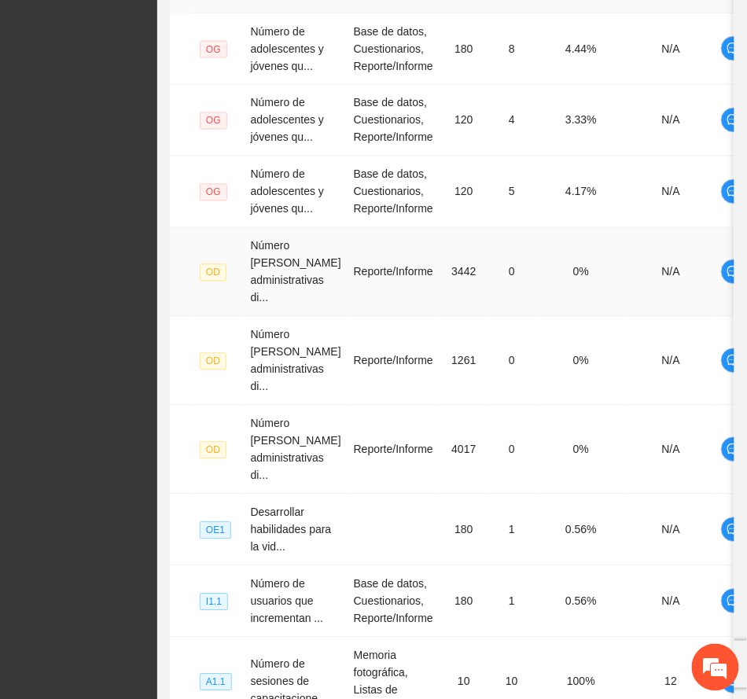
scroll to position [765, 0]
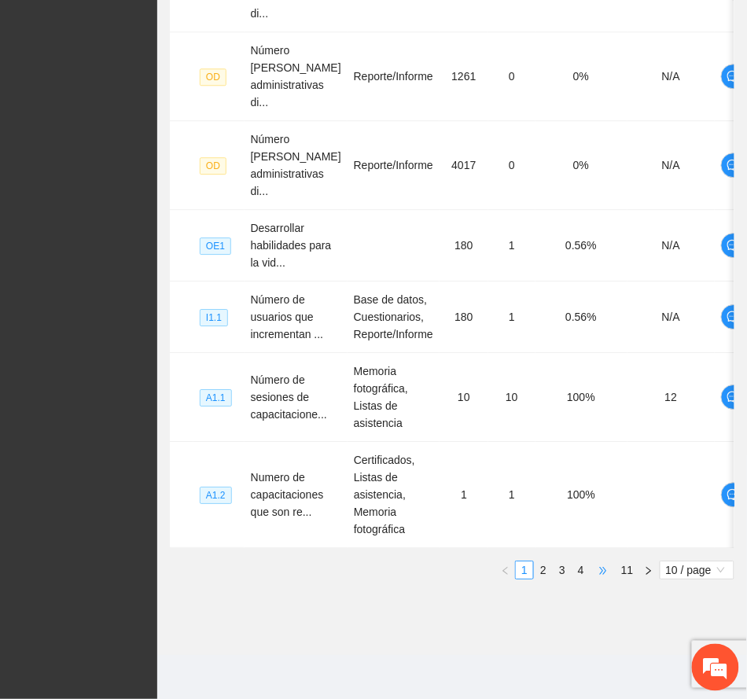
click at [595, 570] on span "•••" at bounding box center [603, 570] width 25 height 19
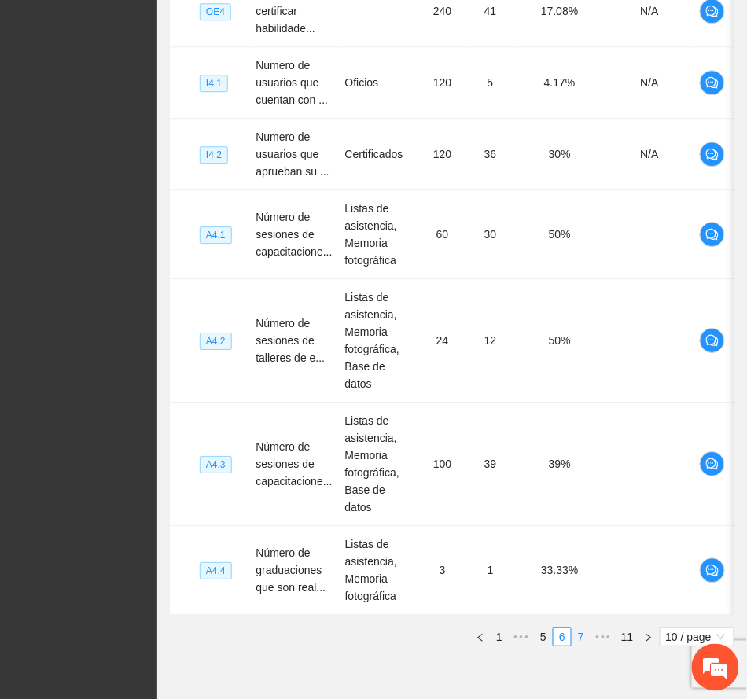
click at [579, 629] on link "7" at bounding box center [581, 637] width 17 height 17
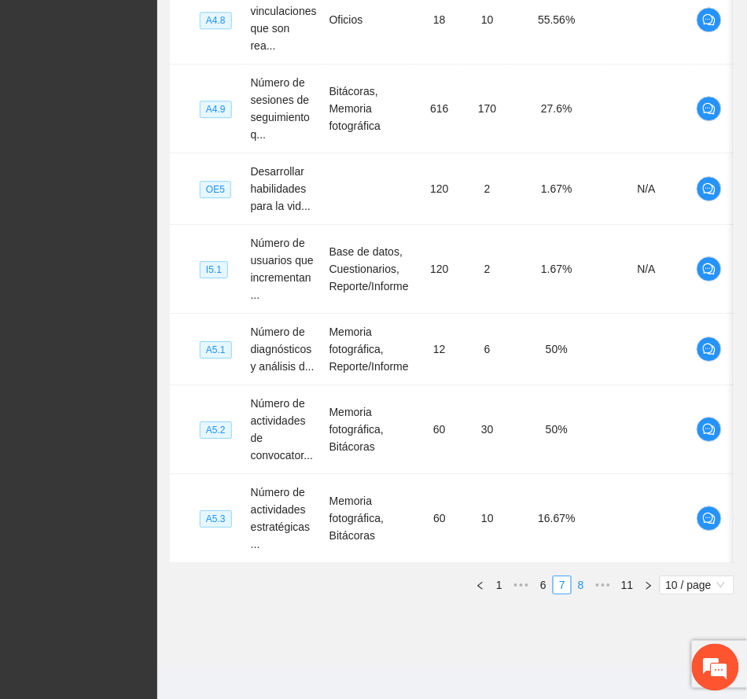
click at [580, 577] on link "8" at bounding box center [581, 585] width 17 height 17
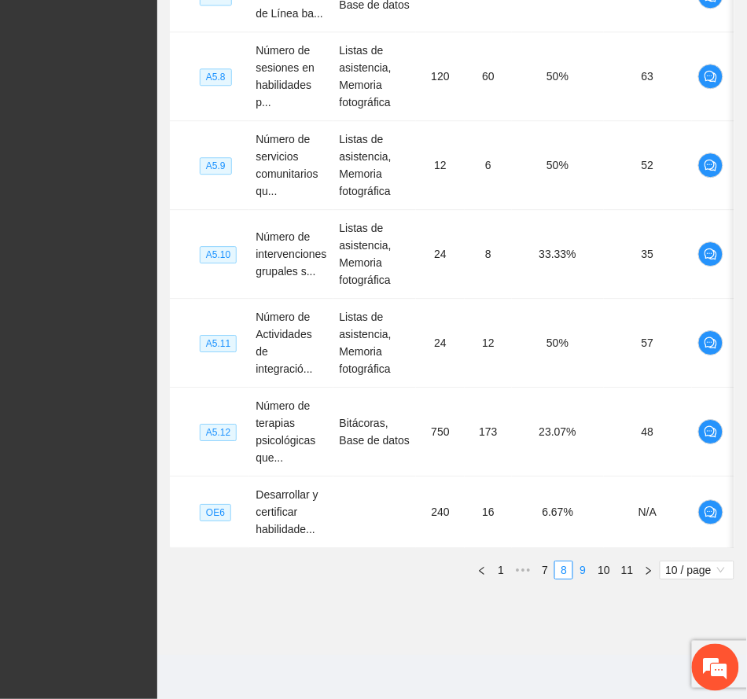
click at [577, 570] on link "9" at bounding box center [582, 570] width 17 height 17
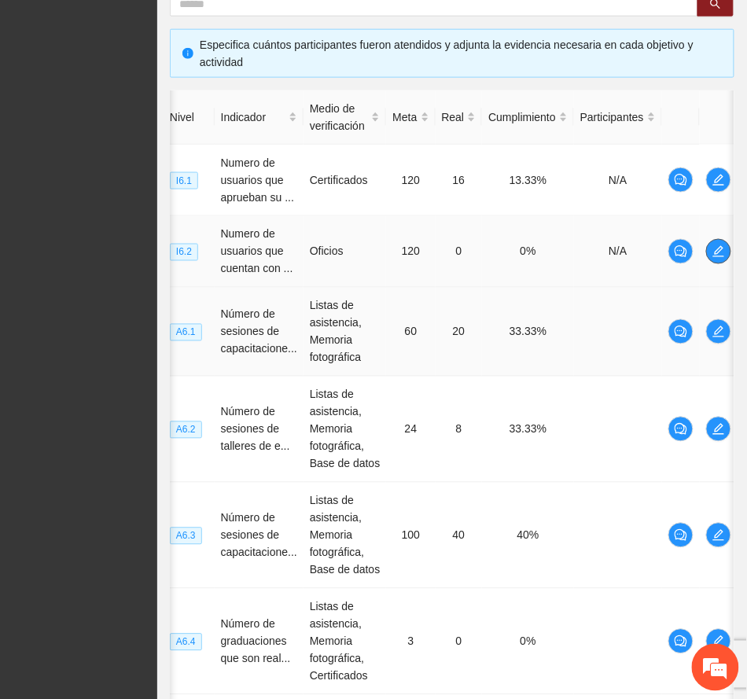
scroll to position [327, 0]
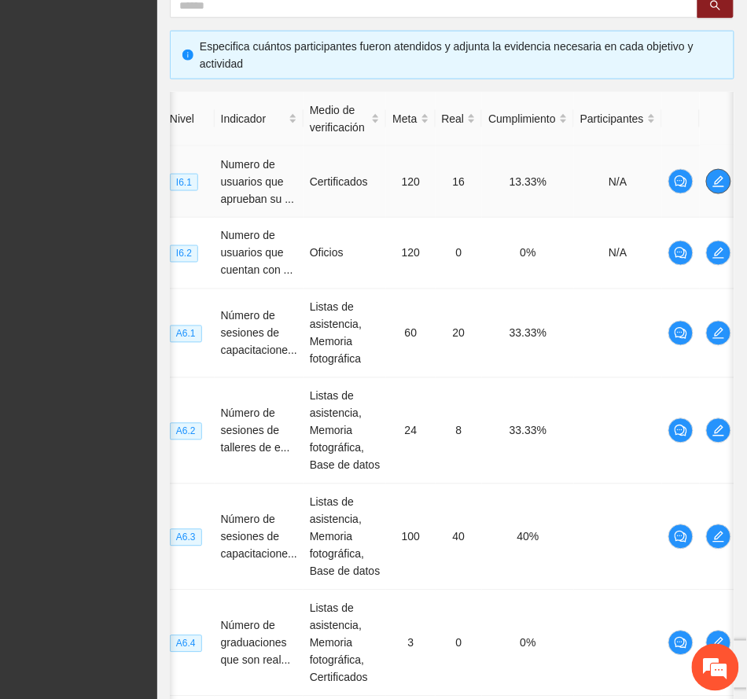
click at [713, 186] on icon "edit" at bounding box center [718, 181] width 11 height 11
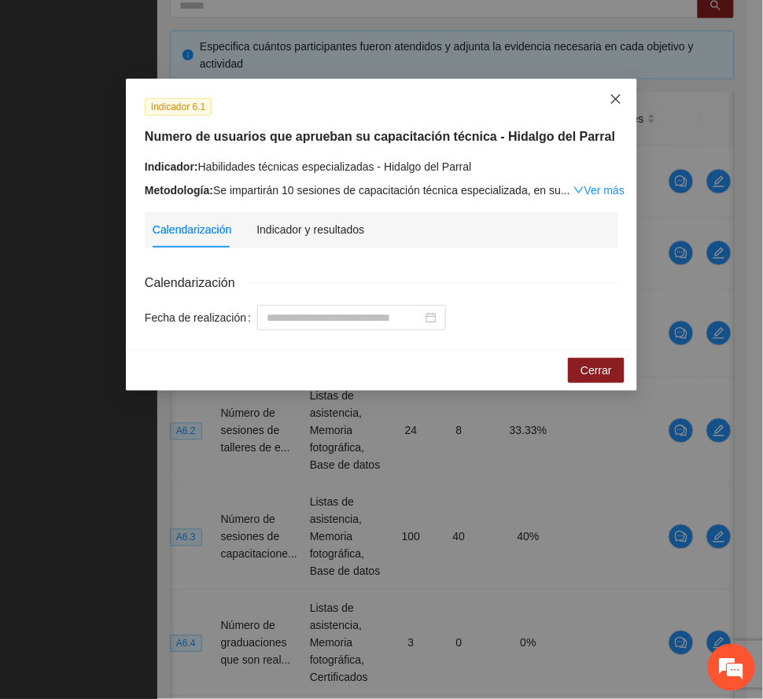
click at [615, 101] on icon "close" at bounding box center [616, 99] width 13 height 13
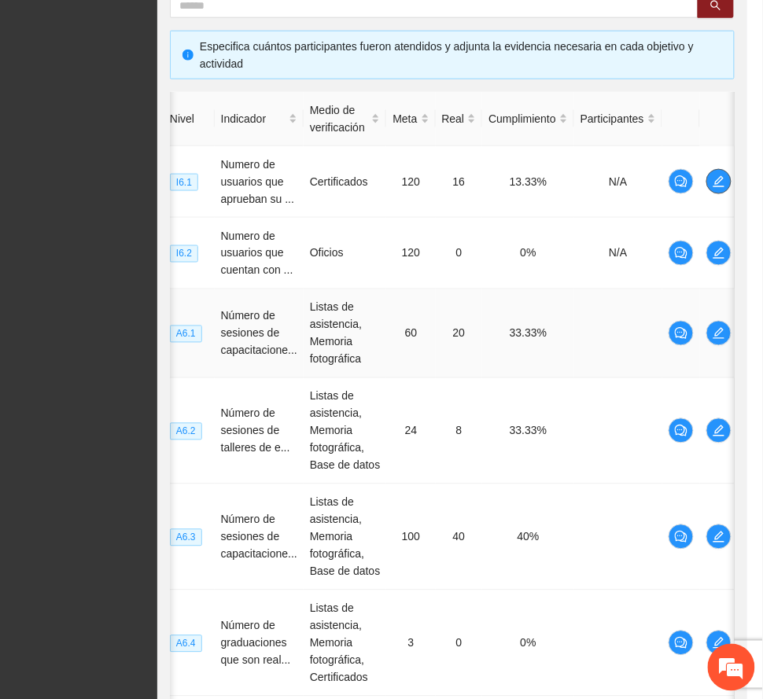
scroll to position [0, 14]
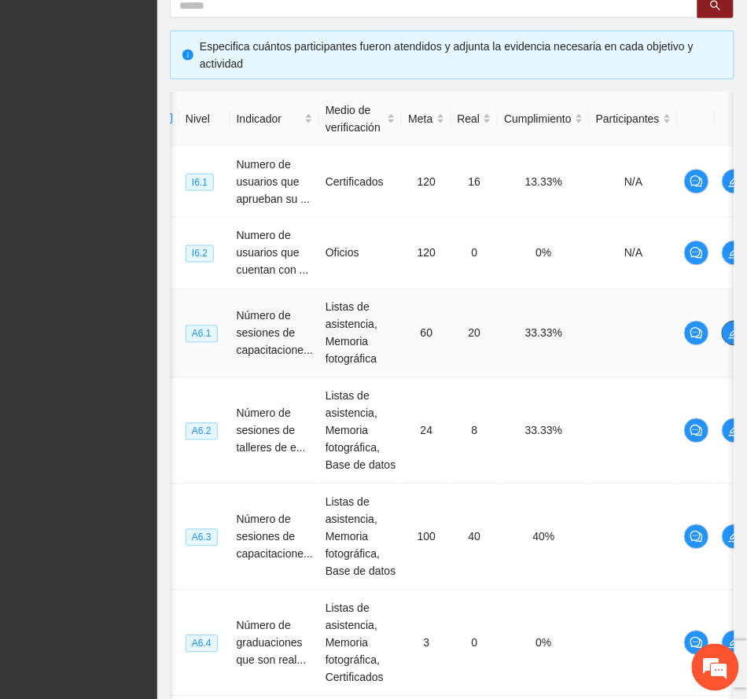
click at [731, 338] on icon "edit" at bounding box center [734, 333] width 13 height 13
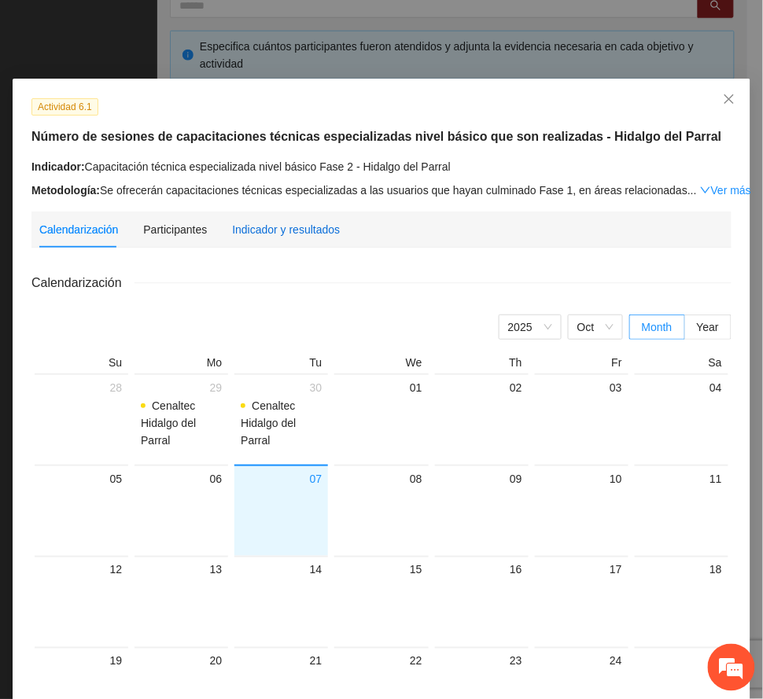
click at [266, 231] on div "Indicador y resultados" at bounding box center [286, 229] width 108 height 17
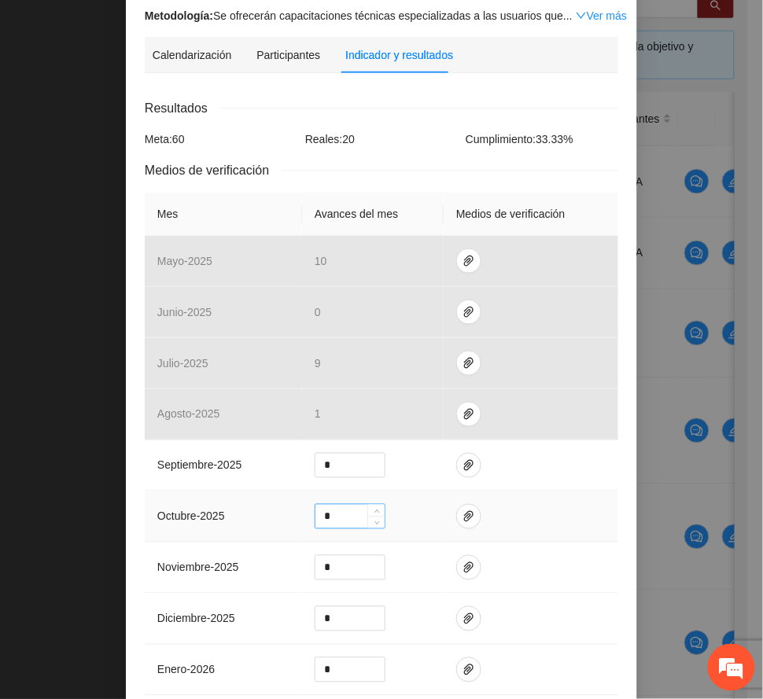
scroll to position [209, 0]
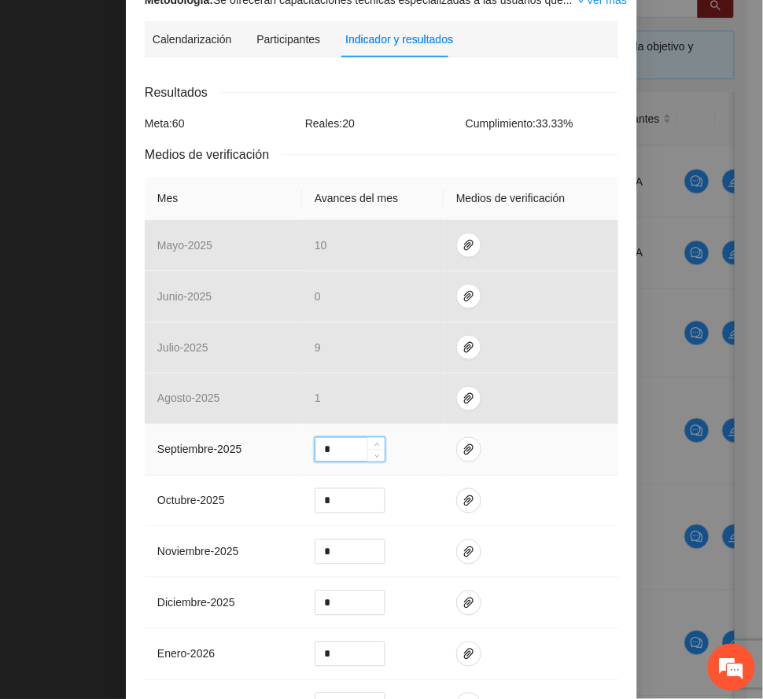
click at [326, 455] on input "*" at bounding box center [349, 450] width 69 height 24
type input "**"
click at [457, 453] on span "paper-clip" at bounding box center [469, 450] width 24 height 13
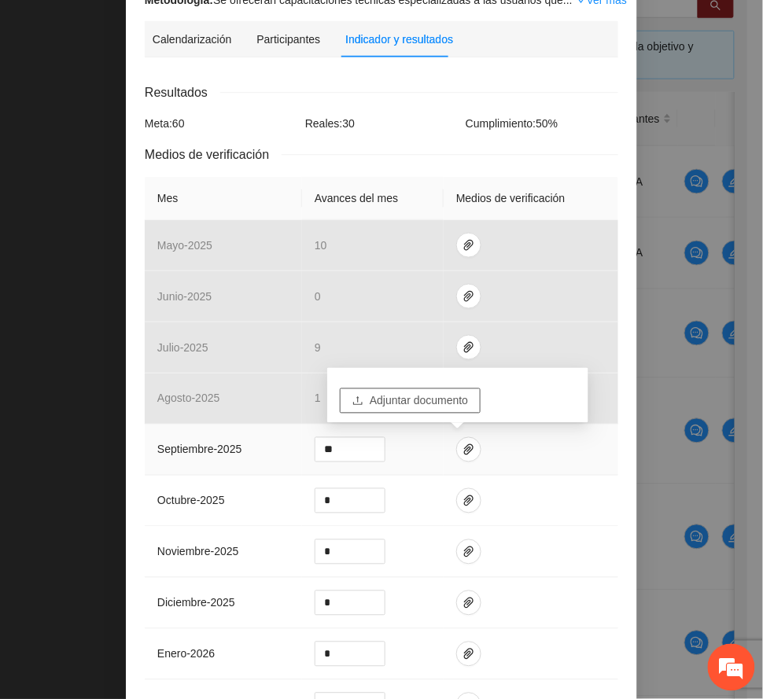
click at [447, 401] on span "Adjuntar documento" at bounding box center [419, 401] width 98 height 17
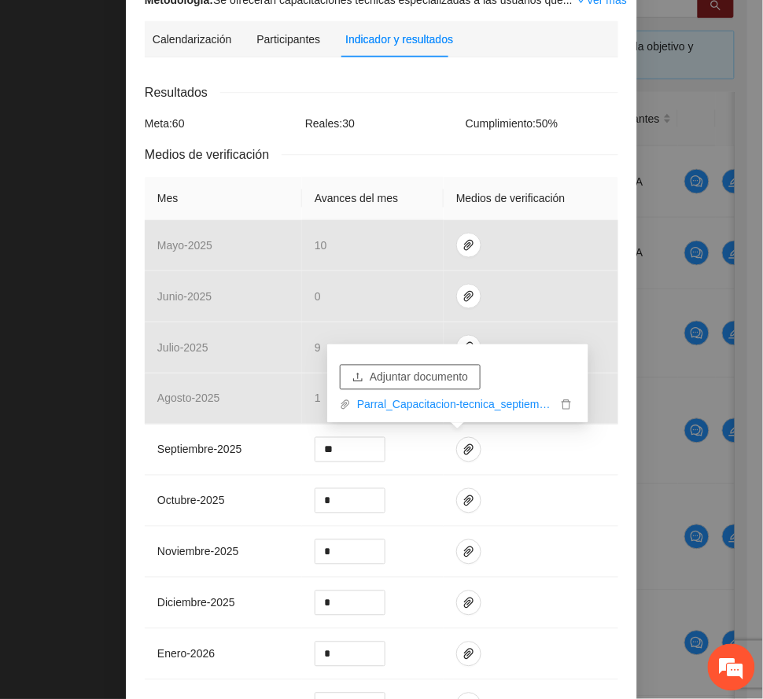
scroll to position [470, 0]
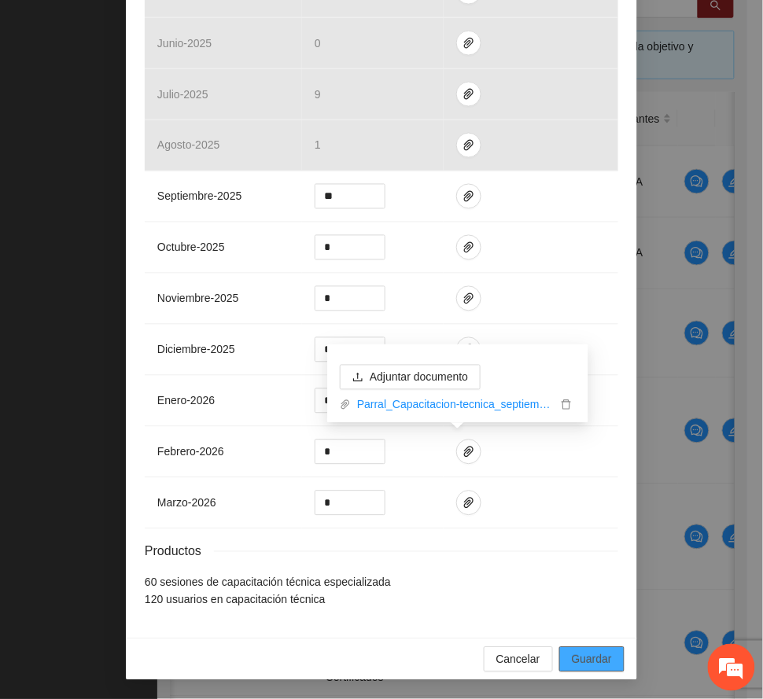
click at [581, 655] on span "Guardar" at bounding box center [592, 659] width 40 height 17
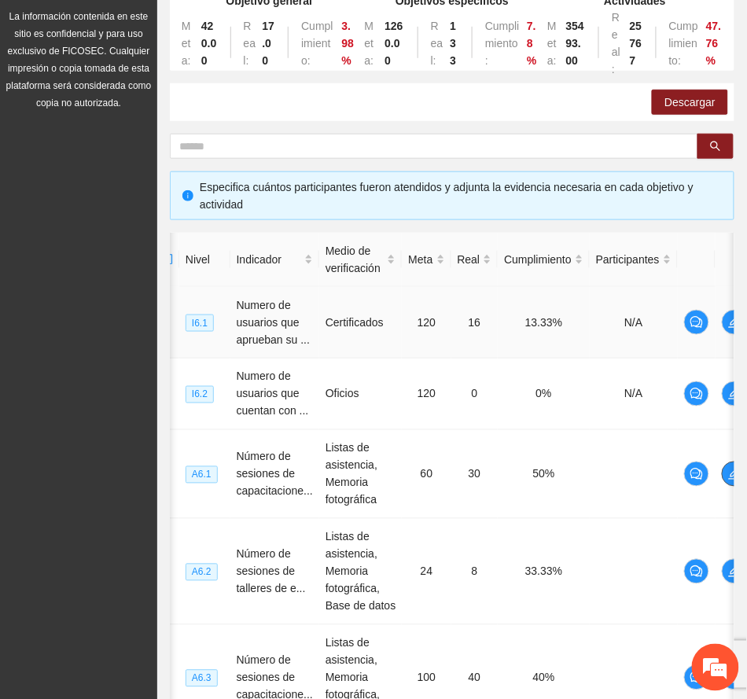
scroll to position [0, 0]
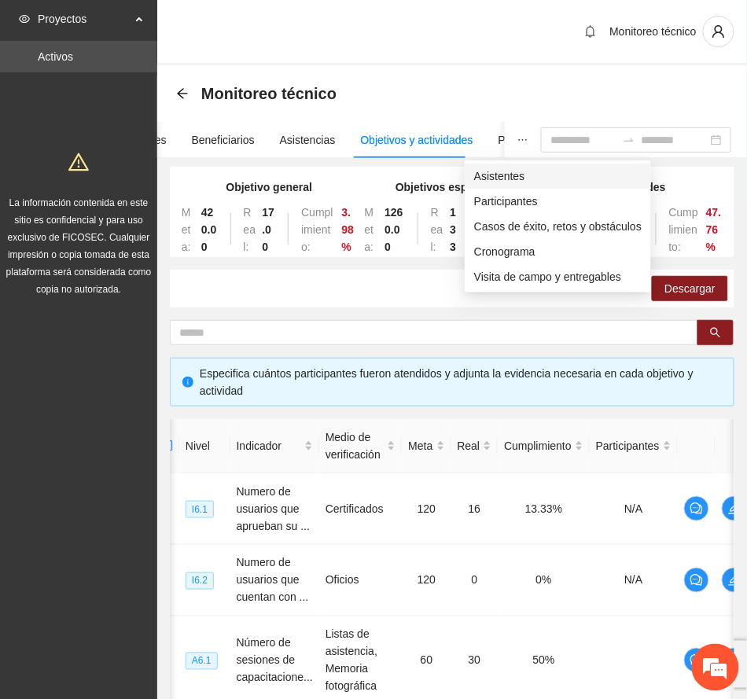
click at [500, 173] on span "Asistentes" at bounding box center [558, 176] width 168 height 17
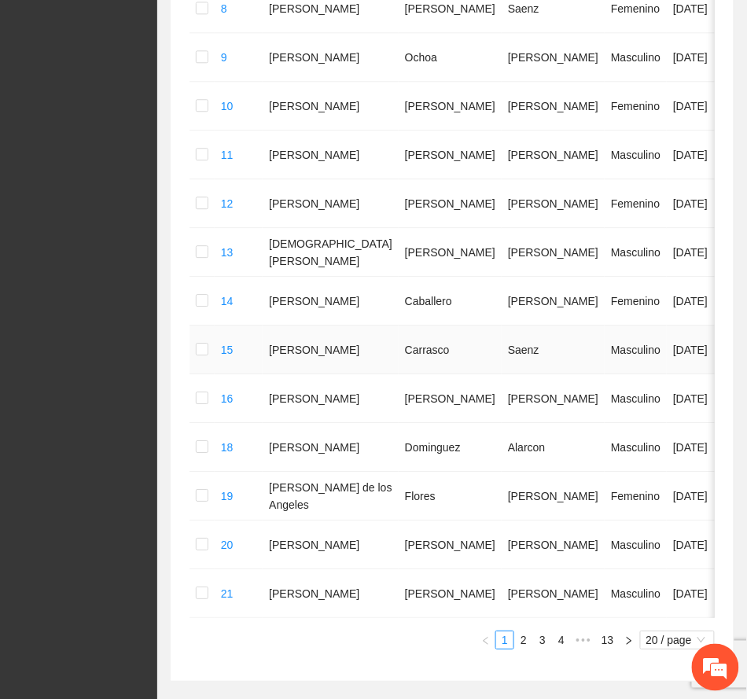
scroll to position [876, 0]
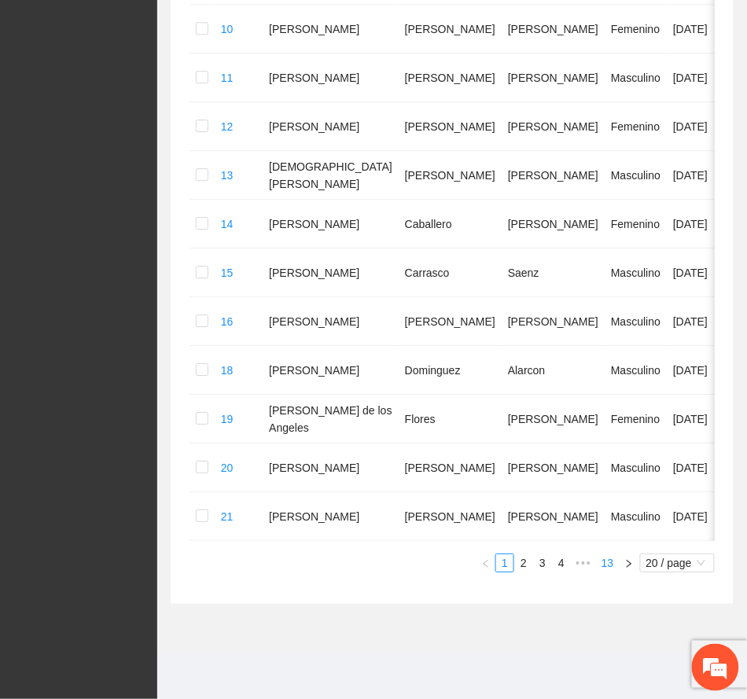
click at [606, 565] on link "13" at bounding box center [608, 563] width 22 height 17
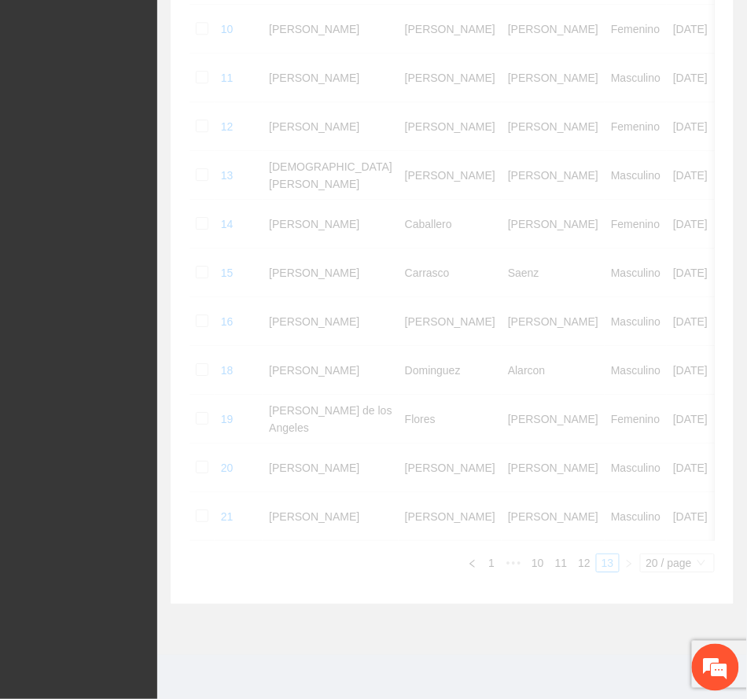
scroll to position [565, 0]
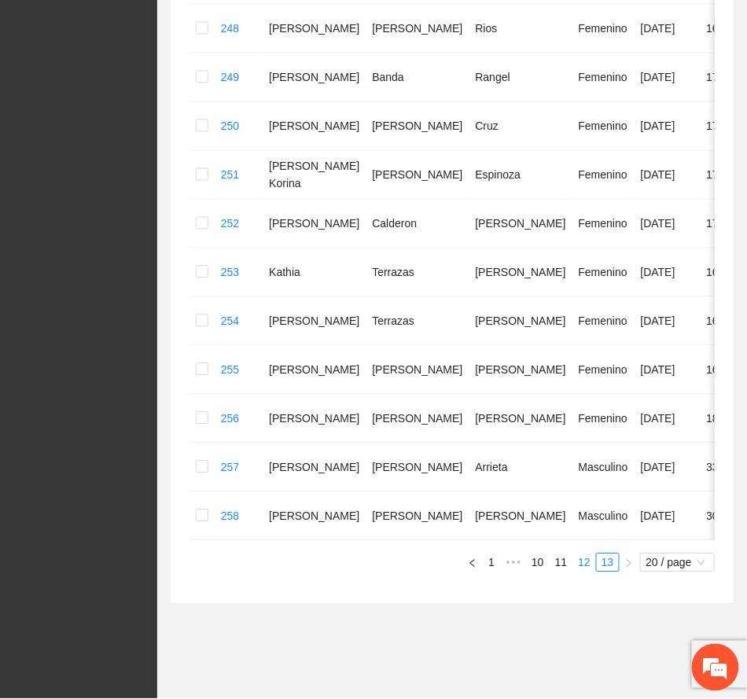
click at [588, 564] on link "12" at bounding box center [584, 563] width 22 height 17
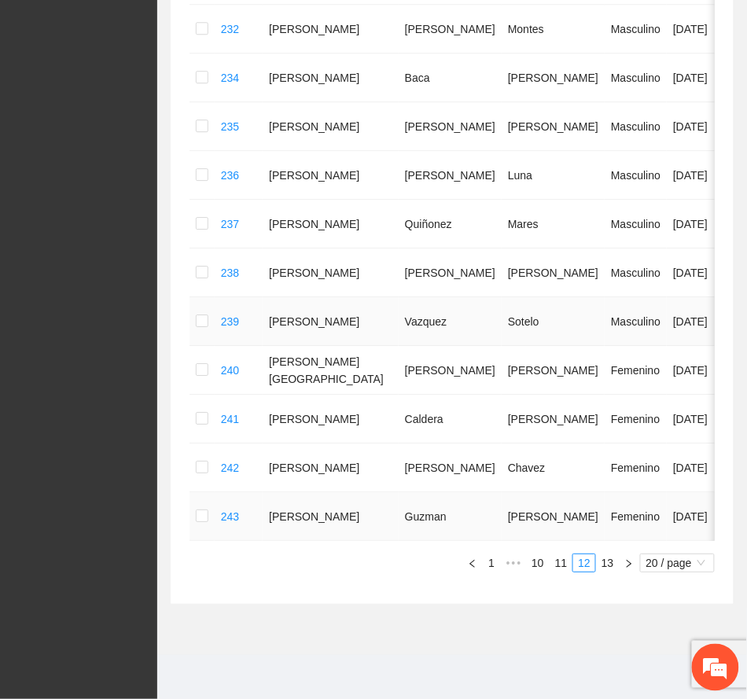
scroll to position [944, 0]
click at [555, 560] on link "11" at bounding box center [562, 563] width 22 height 17
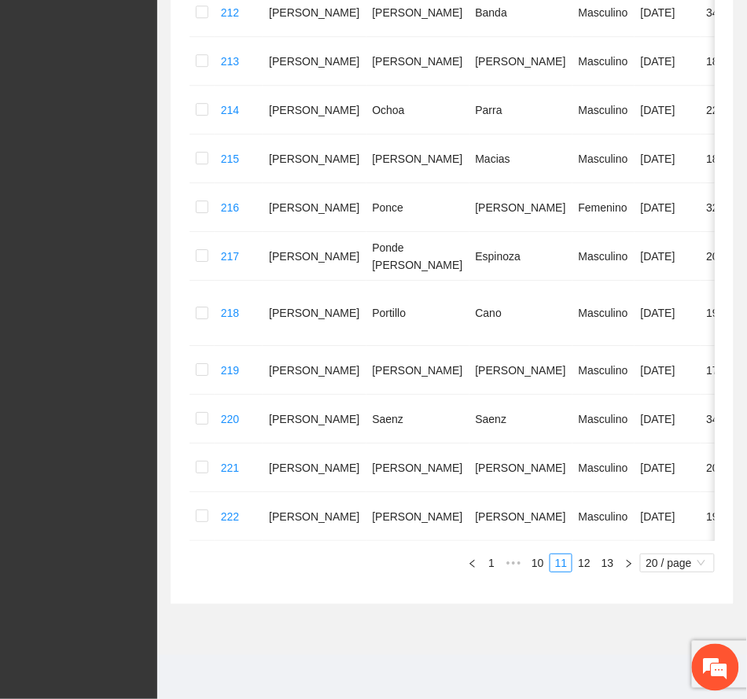
scroll to position [809, 0]
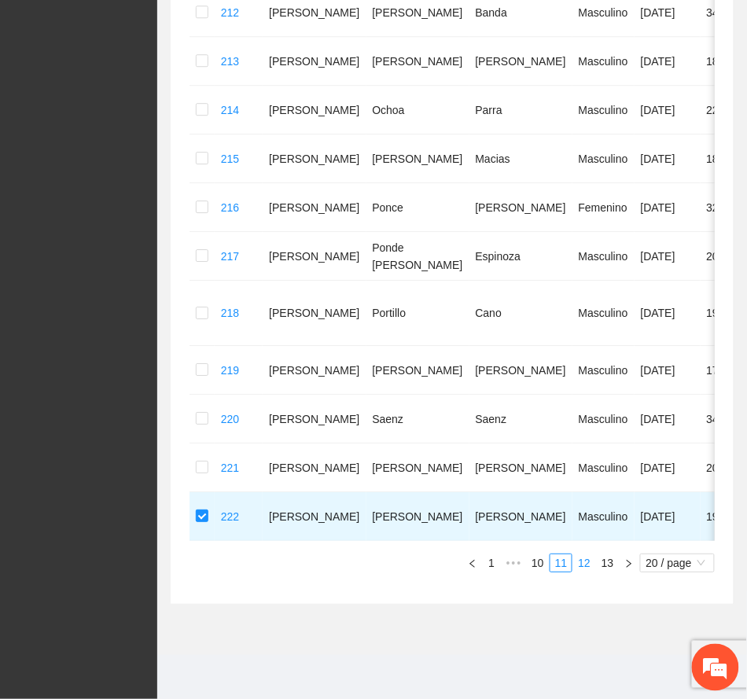
click at [582, 559] on link "12" at bounding box center [584, 563] width 22 height 17
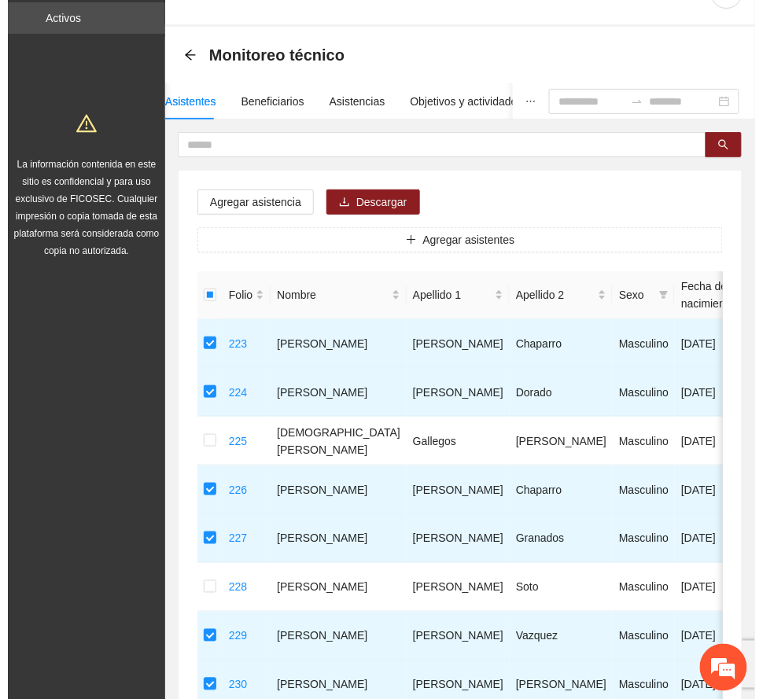
scroll to position [0, 0]
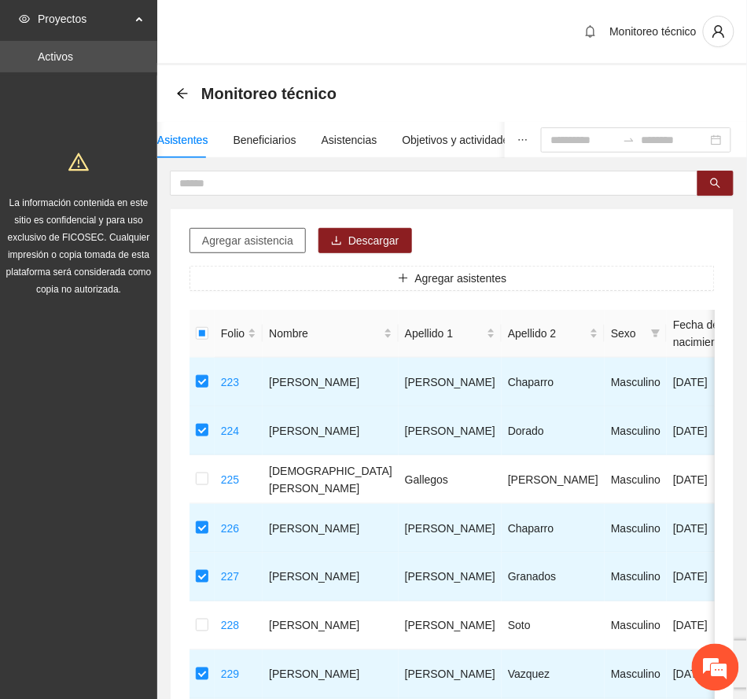
click at [262, 239] on span "Agregar asistencia" at bounding box center [247, 240] width 91 height 17
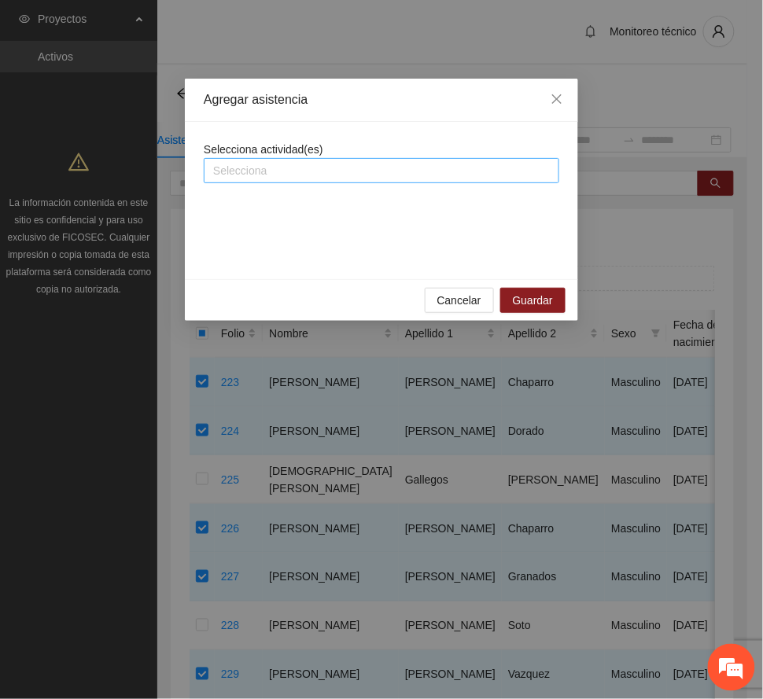
click at [315, 159] on div "Selecciona" at bounding box center [382, 170] width 356 height 25
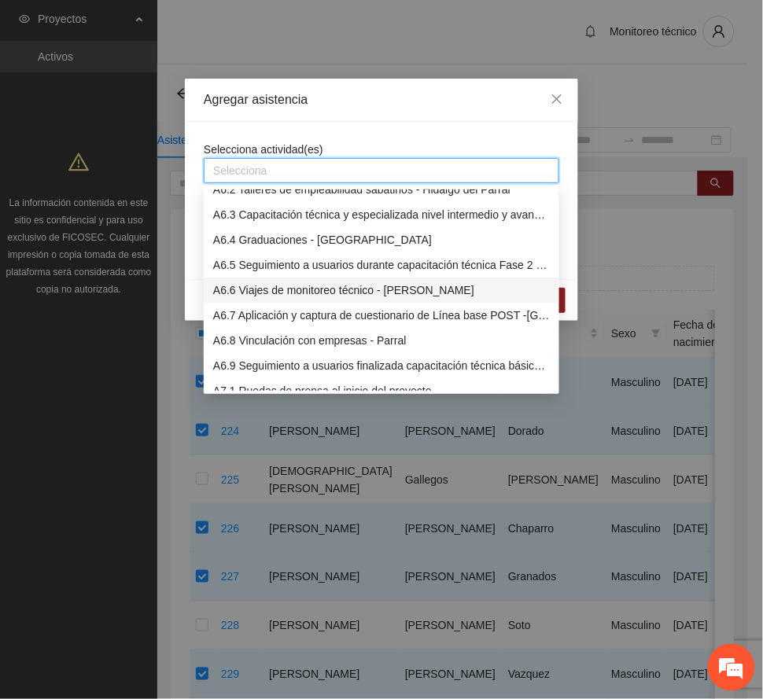
scroll to position [1468, 0]
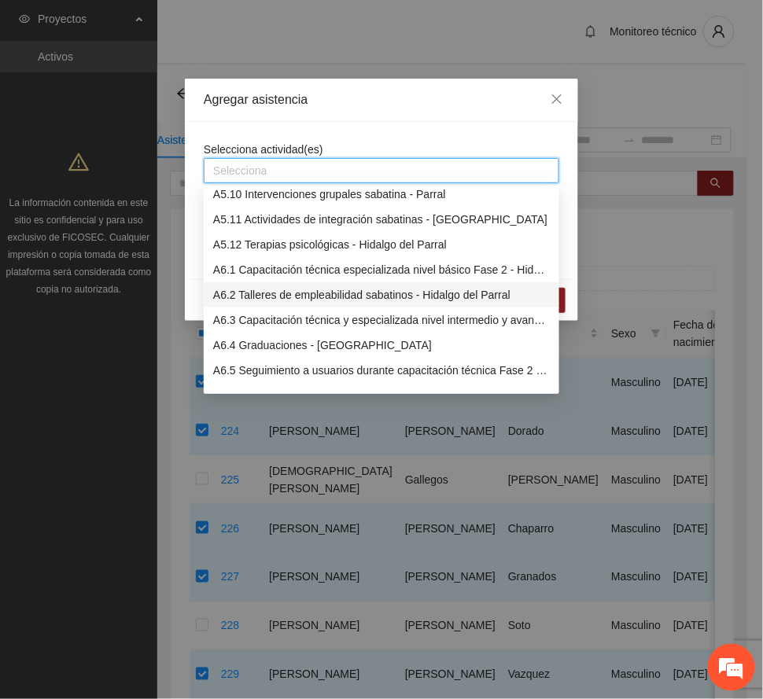
click at [274, 293] on div "A6.2 Talleres de empleabilidad sabatinos - Hidalgo del Parral" at bounding box center [381, 294] width 337 height 17
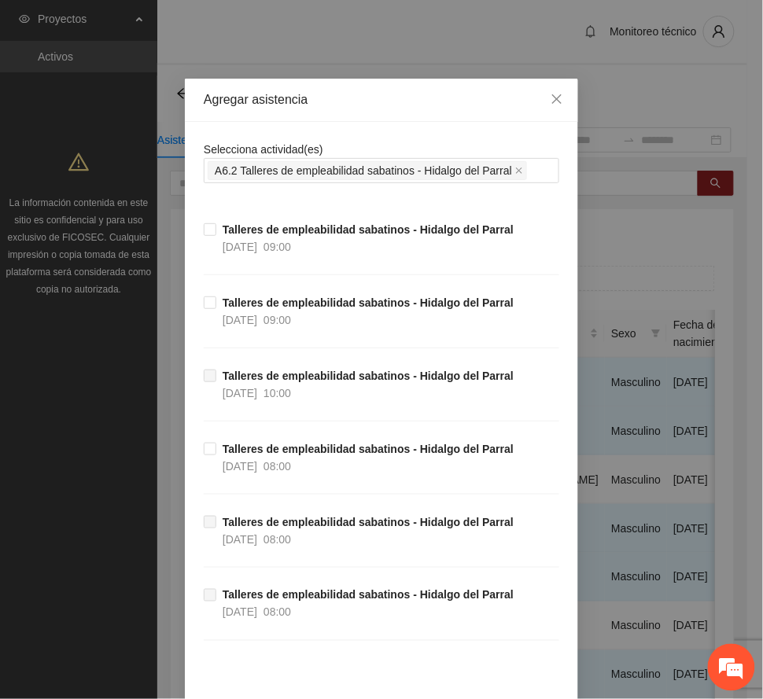
click at [353, 101] on div "Agregar asistencia" at bounding box center [382, 99] width 356 height 17
click at [359, 306] on strong "Talleres de empleabilidad sabatinos - Hidalgo del Parral" at bounding box center [368, 303] width 291 height 13
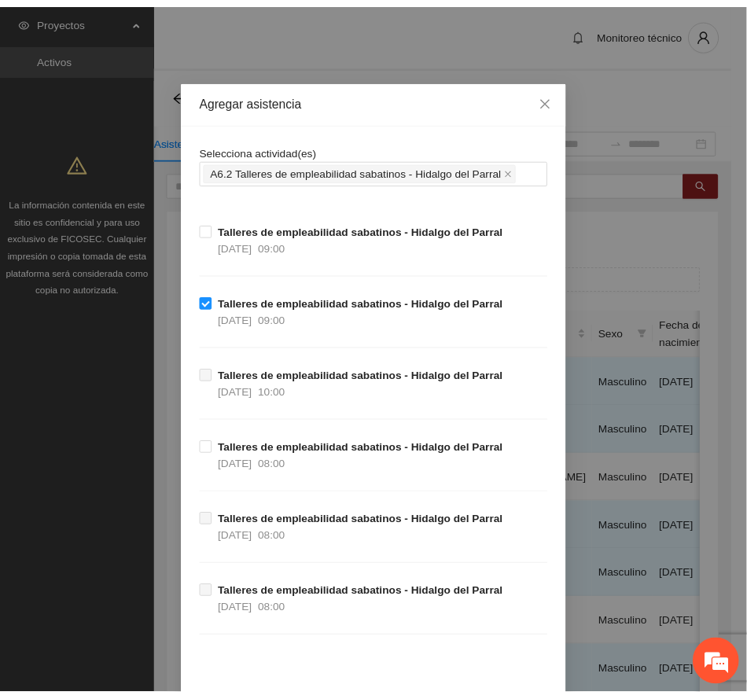
scroll to position [80, 0]
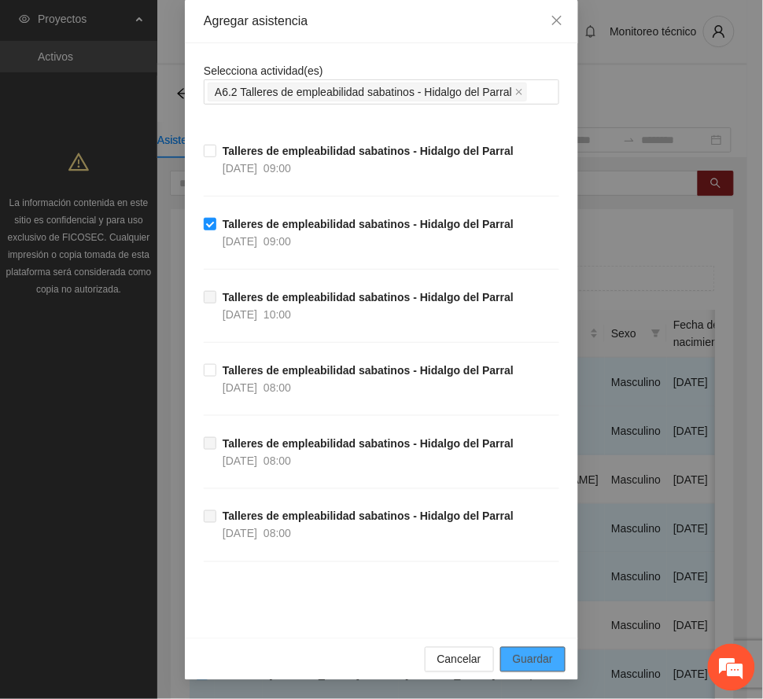
click at [535, 652] on span "Guardar" at bounding box center [533, 659] width 40 height 17
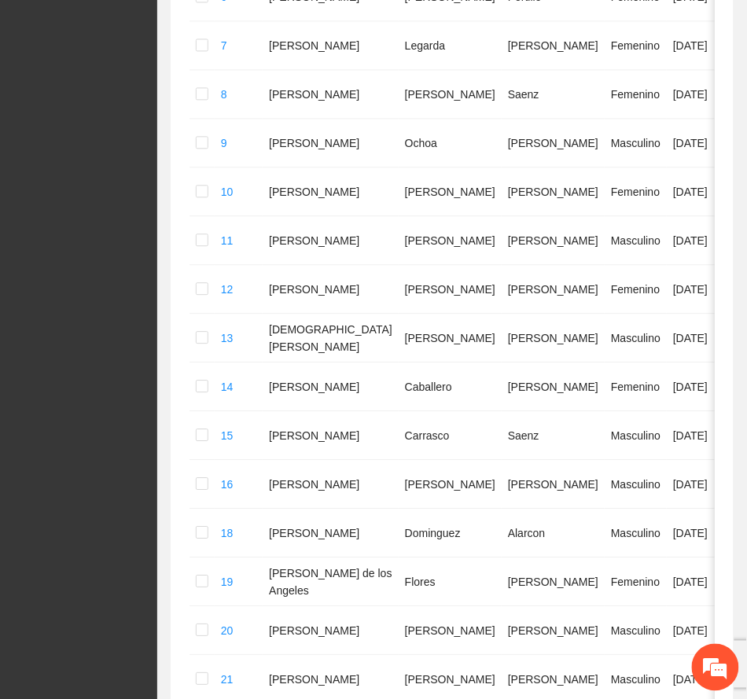
scroll to position [876, 0]
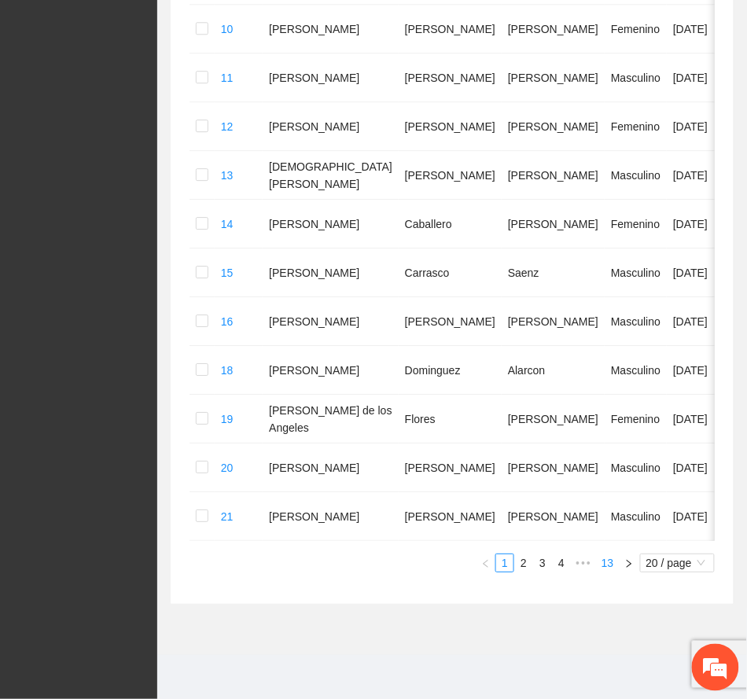
click at [611, 561] on link "13" at bounding box center [608, 563] width 22 height 17
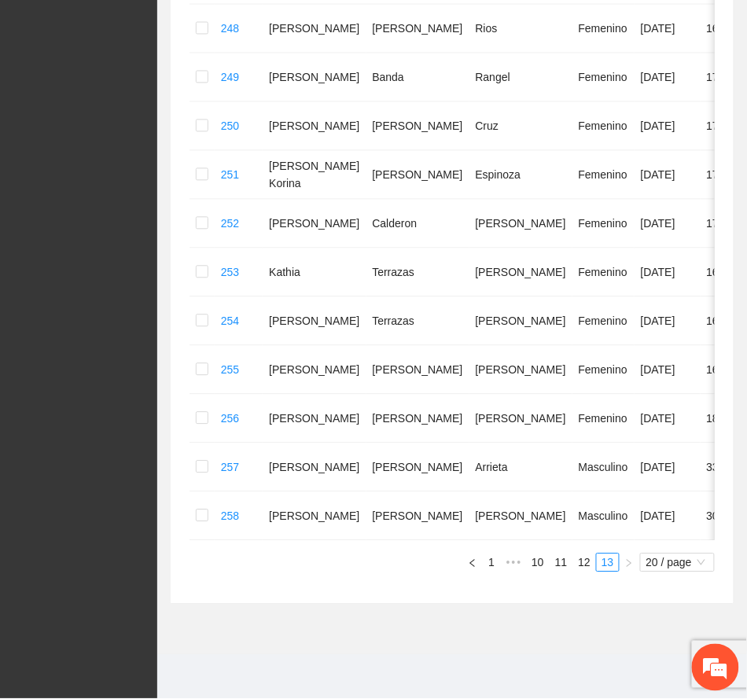
scroll to position [565, 0]
click at [563, 565] on link "11" at bounding box center [562, 563] width 22 height 17
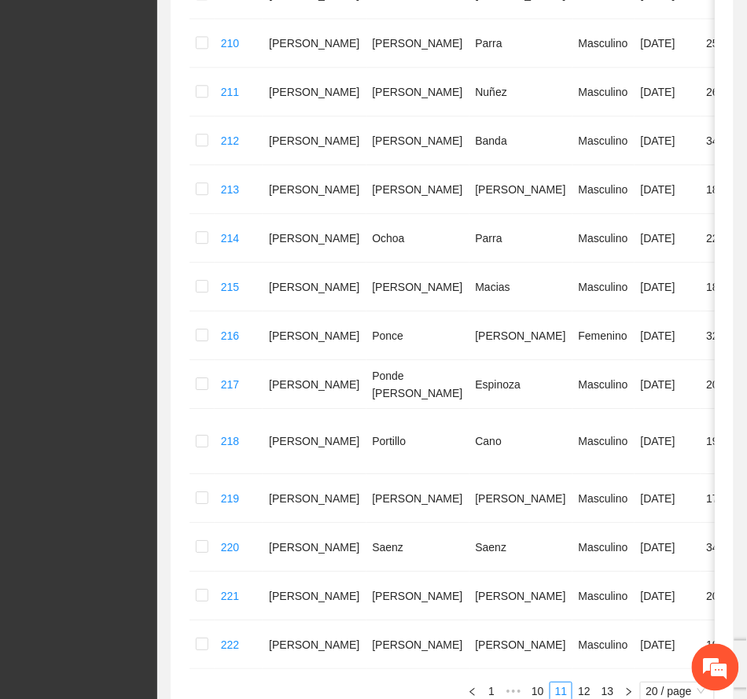
scroll to position [809, 0]
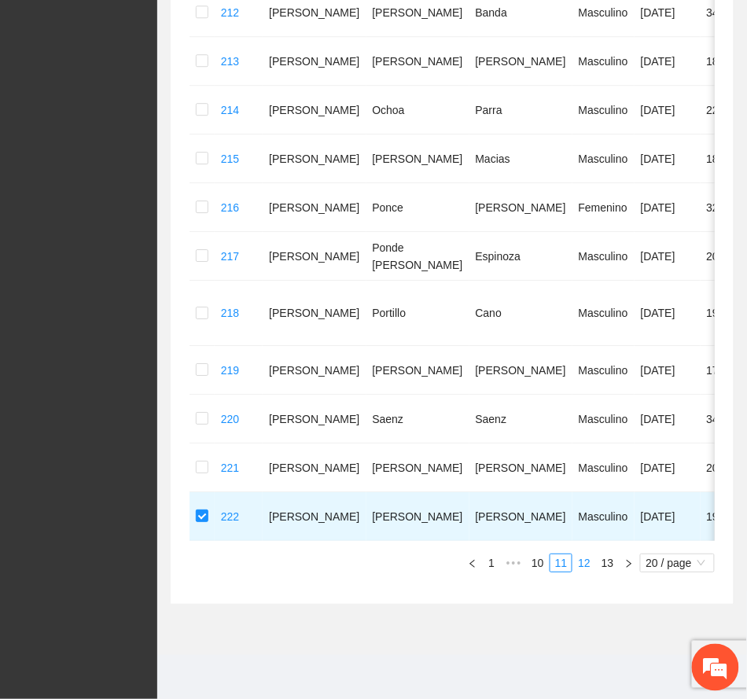
click at [580, 562] on link "12" at bounding box center [584, 563] width 22 height 17
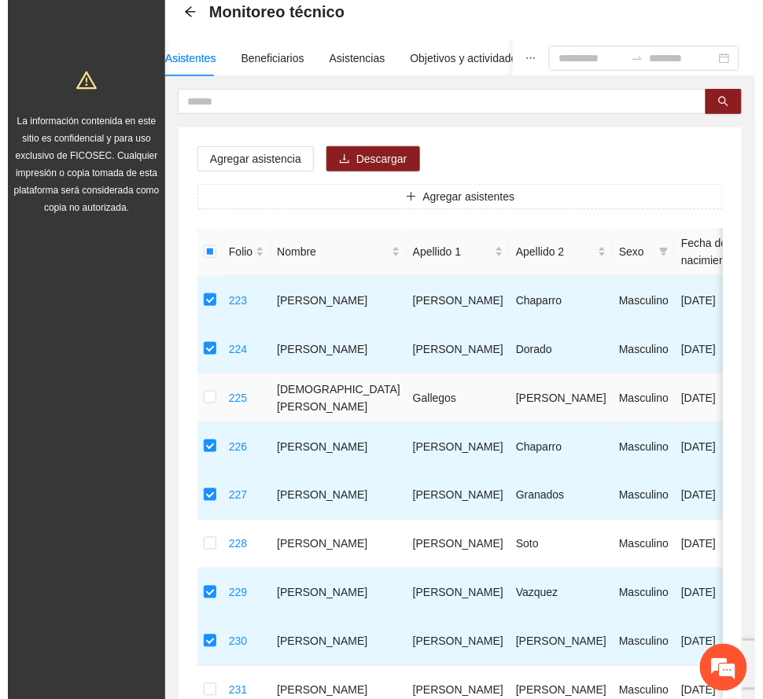
scroll to position [74, 0]
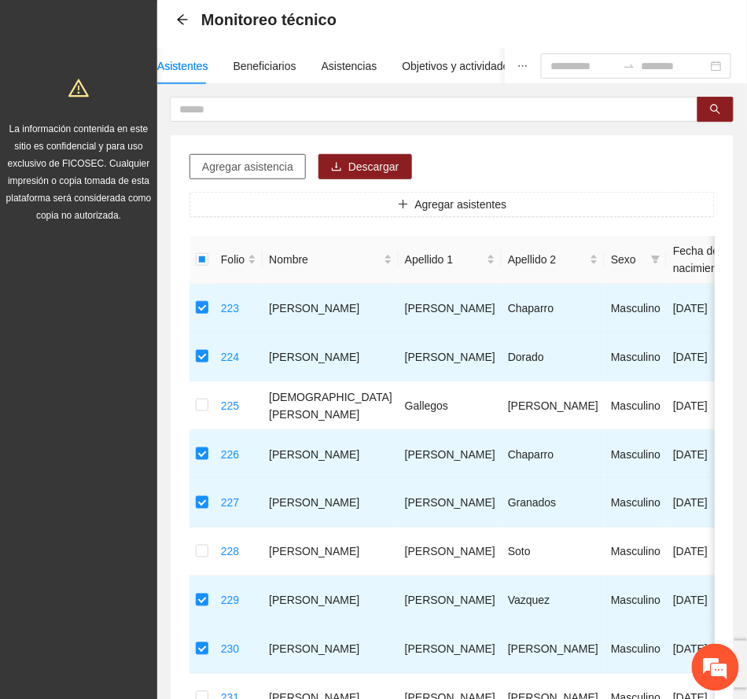
click at [265, 168] on span "Agregar asistencia" at bounding box center [247, 166] width 91 height 17
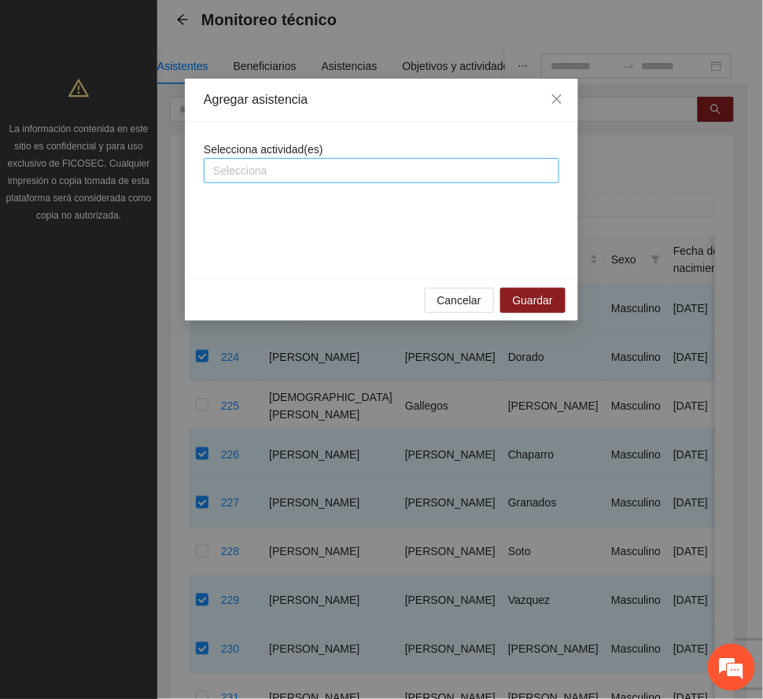
click at [328, 179] on div at bounding box center [382, 170] width 348 height 19
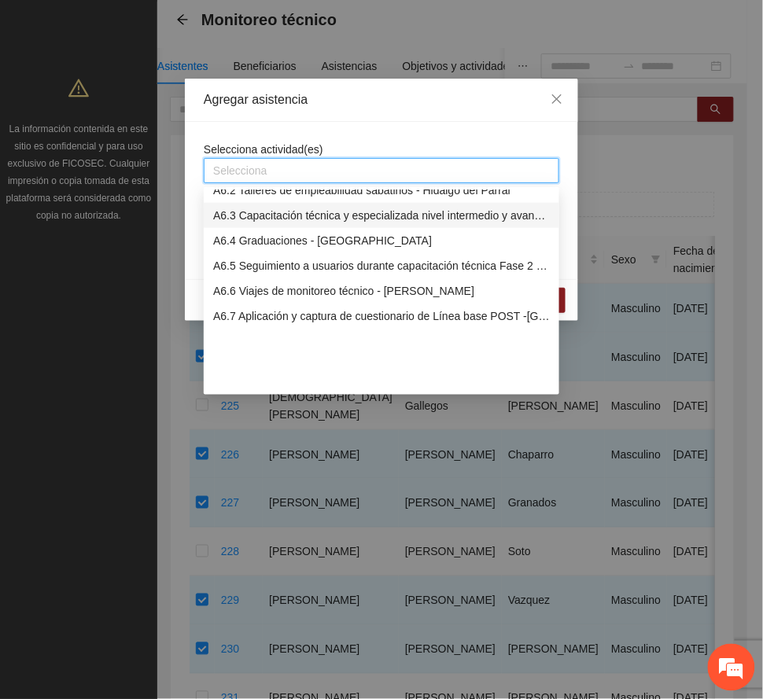
scroll to position [1468, 0]
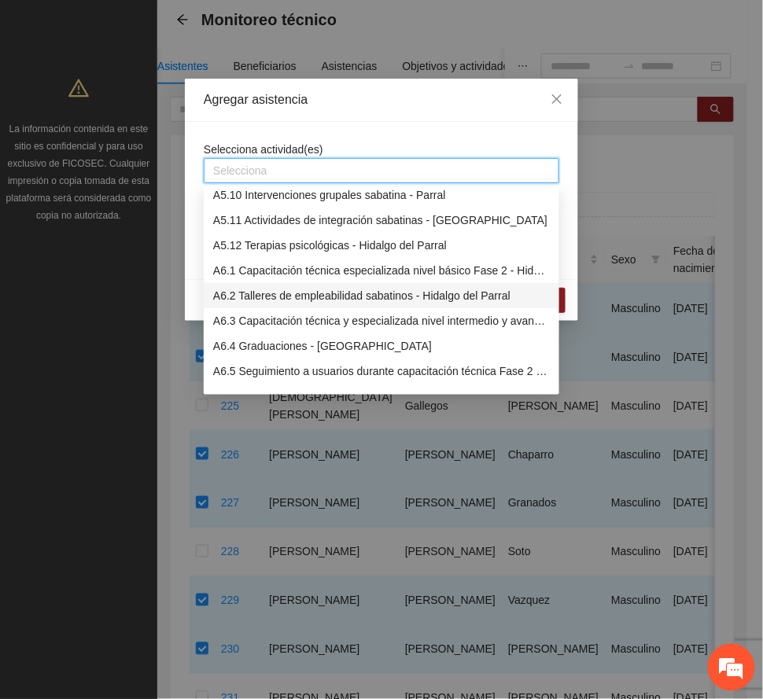
click at [262, 287] on div "A6.2 Talleres de empleabilidad sabatinos - Hidalgo del Parral" at bounding box center [381, 295] width 337 height 17
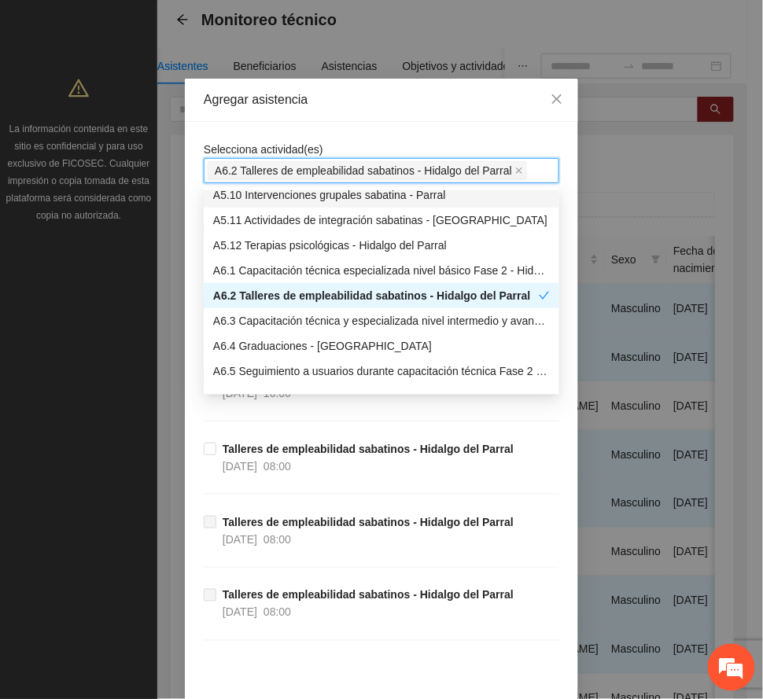
click at [404, 105] on div "Agregar asistencia" at bounding box center [382, 99] width 356 height 17
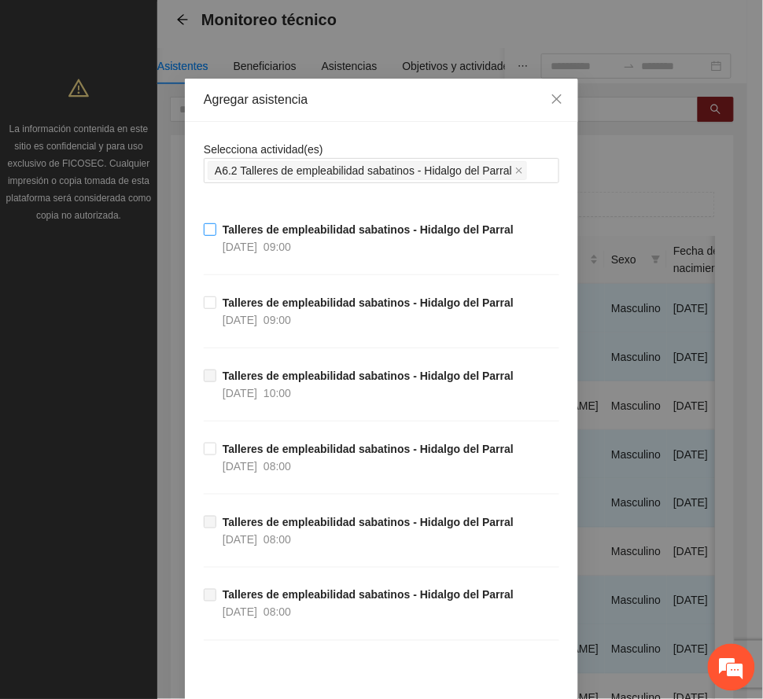
click at [346, 236] on strong "Talleres de empleabilidad sabatinos - Hidalgo del Parral" at bounding box center [368, 229] width 291 height 13
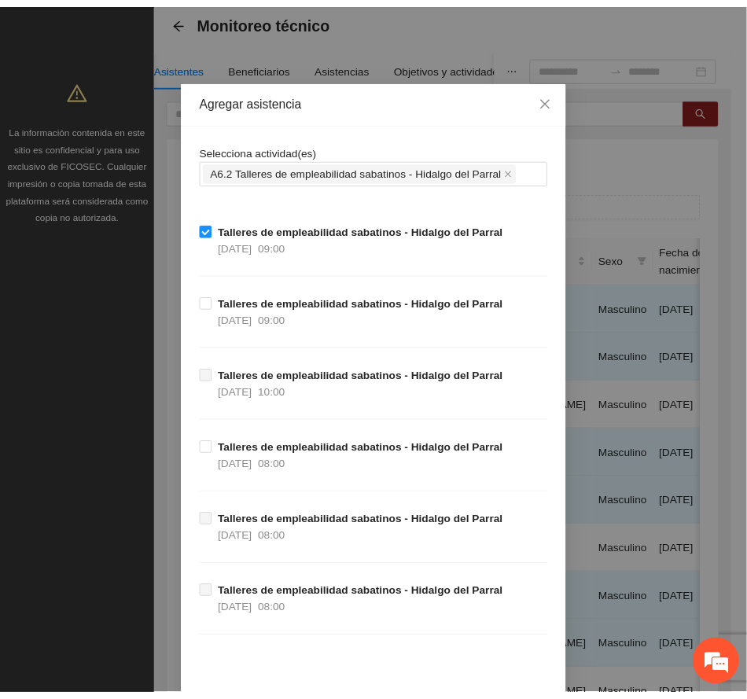
scroll to position [80, 0]
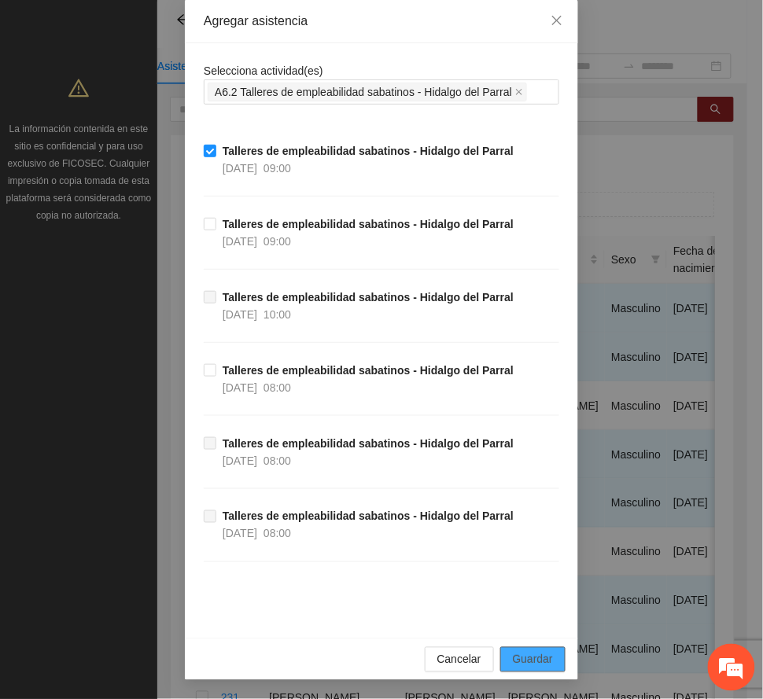
click at [525, 662] on span "Guardar" at bounding box center [533, 659] width 40 height 17
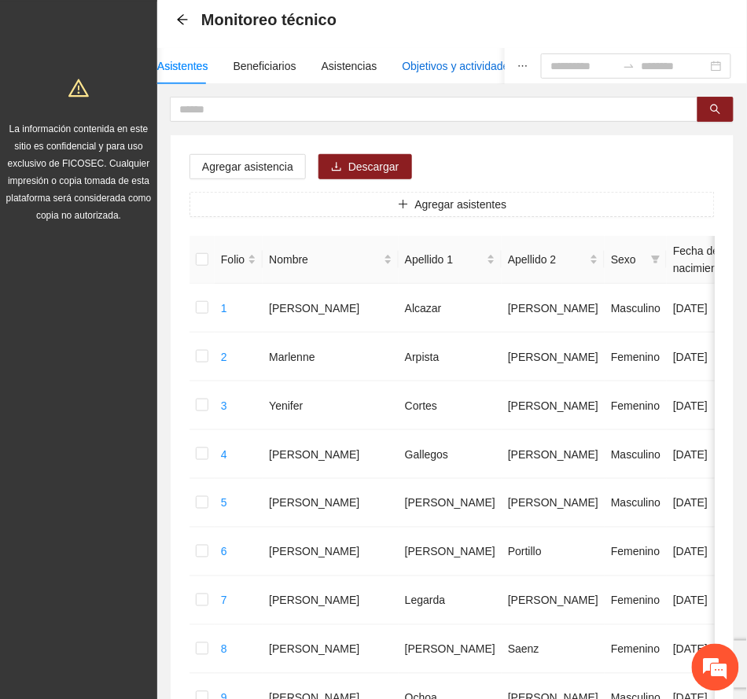
click at [448, 60] on div "Objetivos y actividades" at bounding box center [459, 65] width 112 height 17
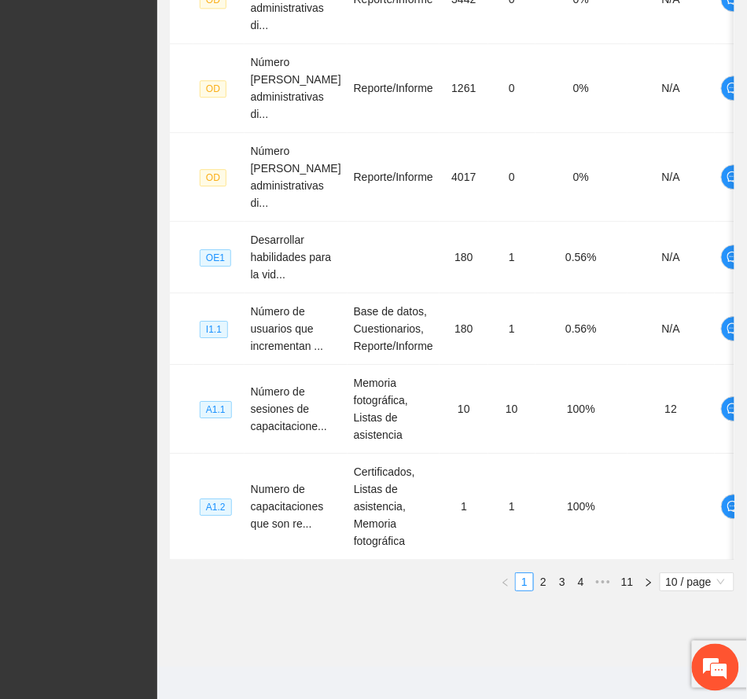
scroll to position [734, 0]
click at [587, 590] on link "4" at bounding box center [581, 581] width 17 height 17
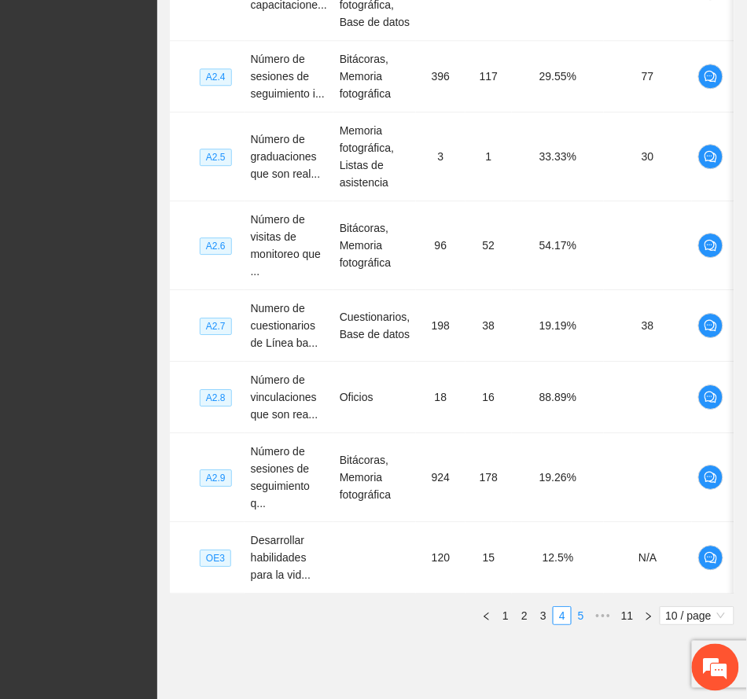
click at [582, 625] on link "5" at bounding box center [581, 615] width 17 height 17
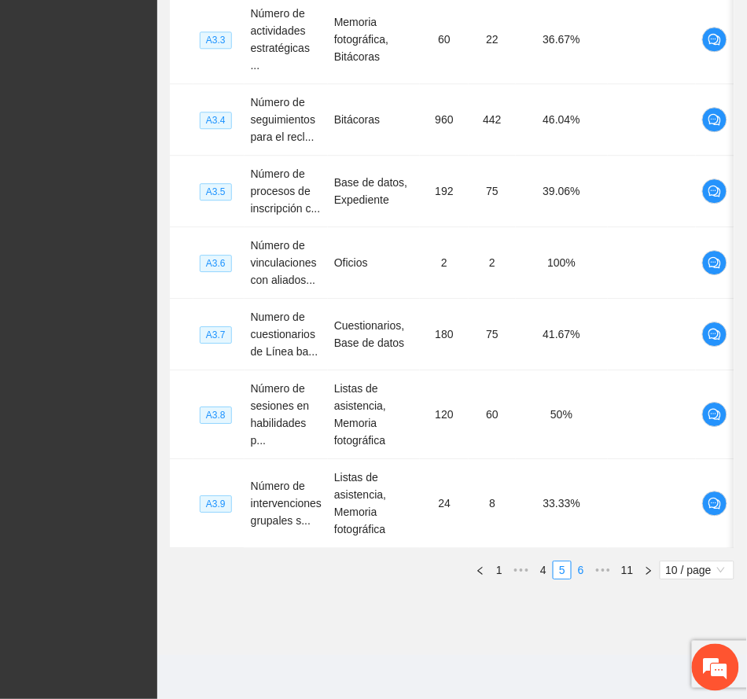
click at [586, 570] on link "6" at bounding box center [581, 570] width 17 height 17
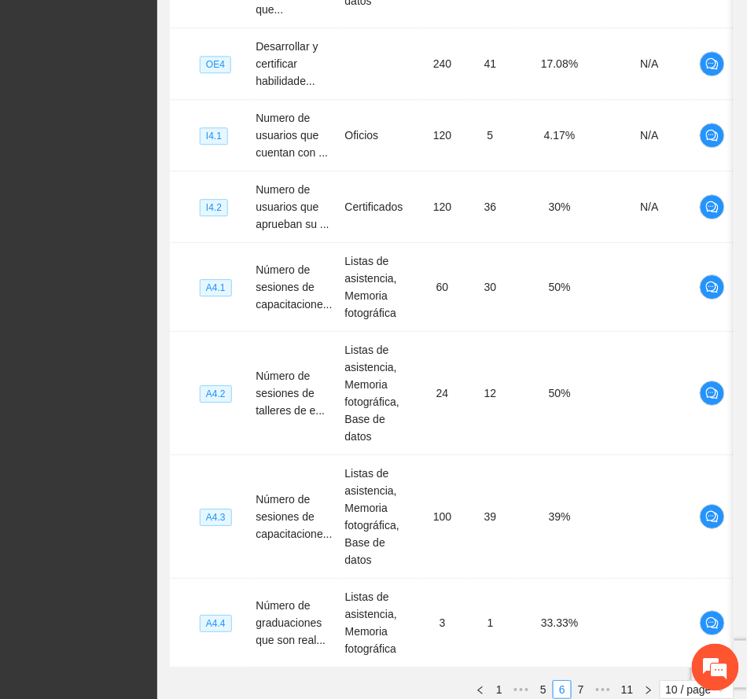
scroll to position [816, 0]
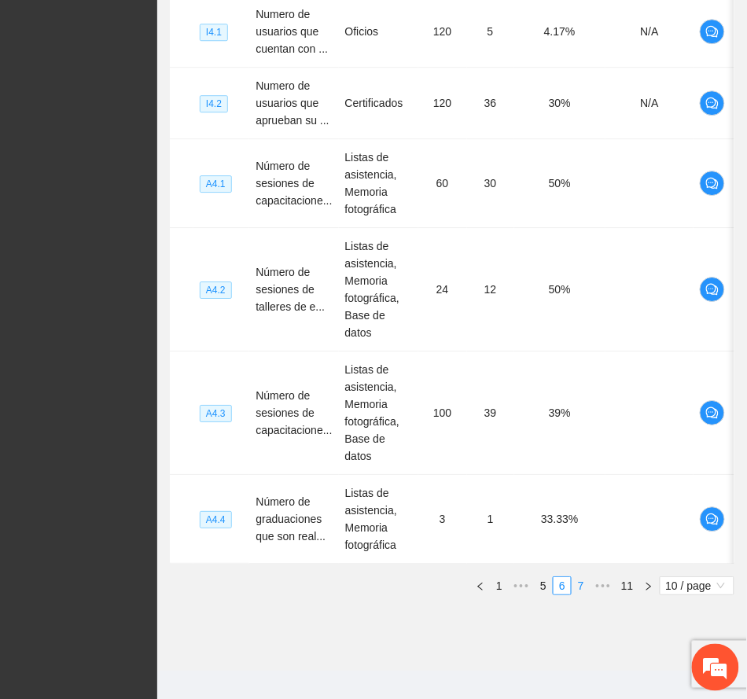
click at [577, 577] on link "7" at bounding box center [581, 585] width 17 height 17
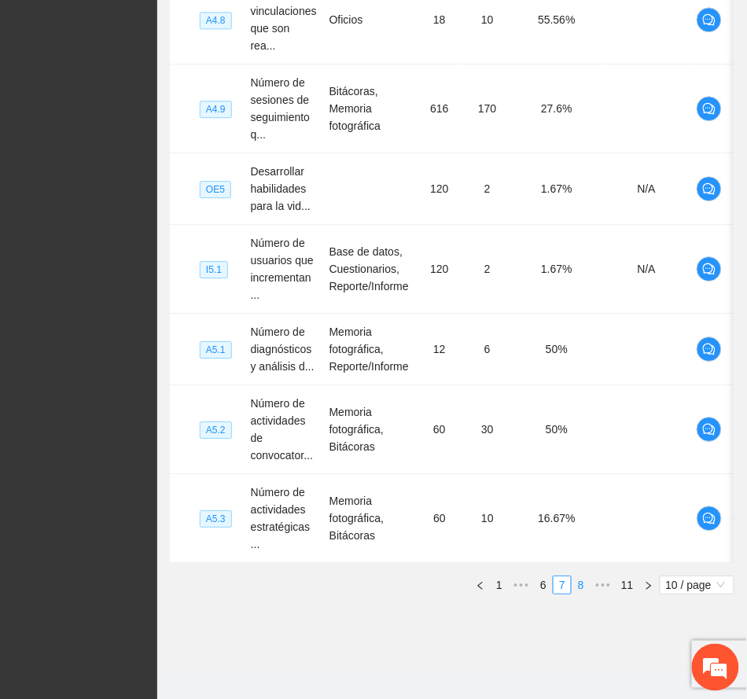
click at [574, 577] on link "8" at bounding box center [581, 585] width 17 height 17
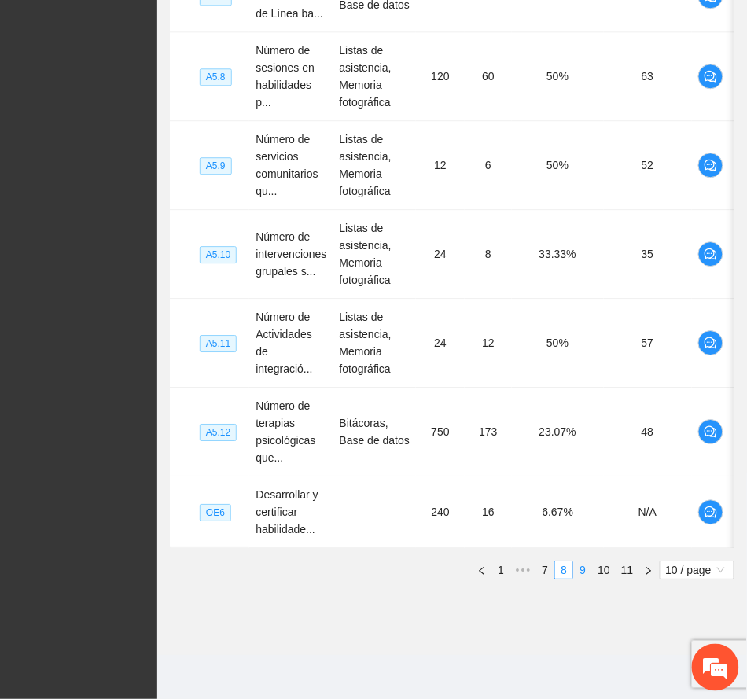
click at [584, 568] on link "9" at bounding box center [582, 570] width 17 height 17
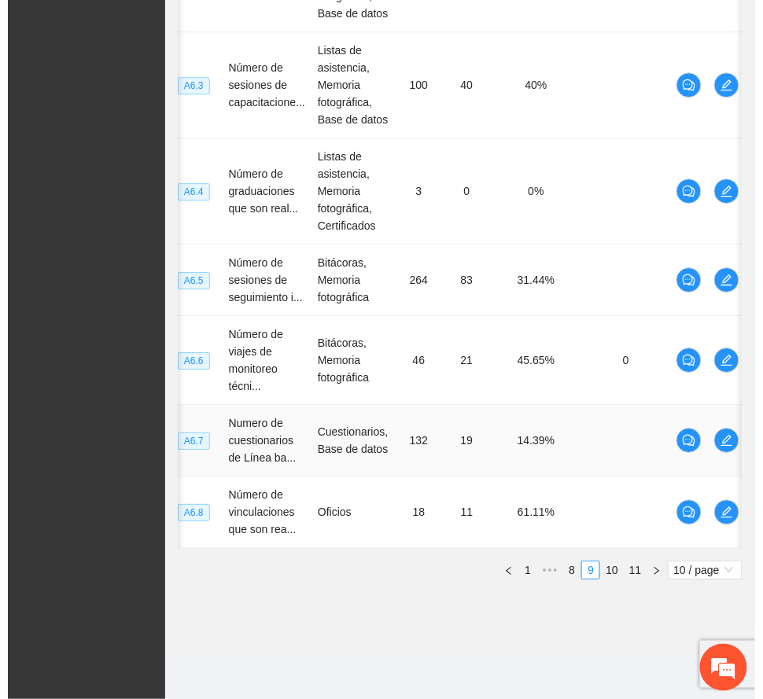
scroll to position [275, 0]
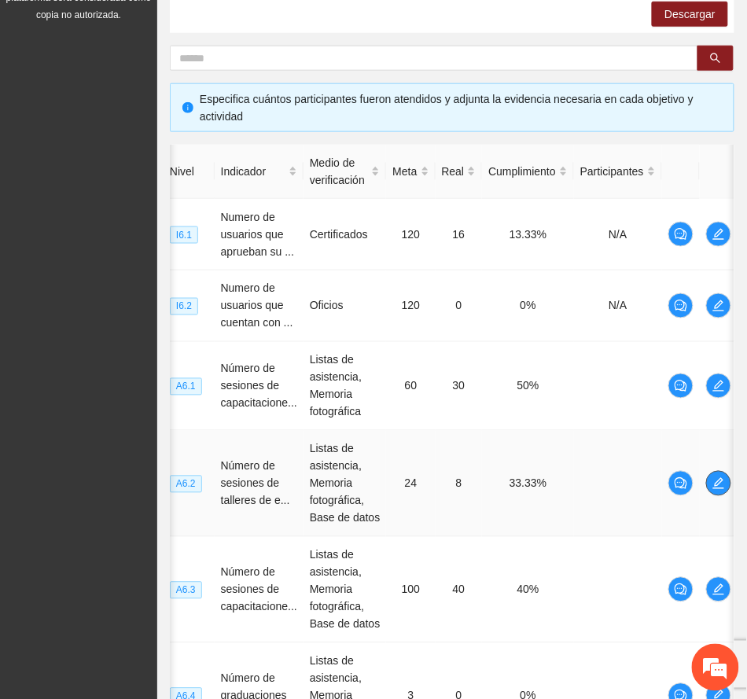
click at [717, 481] on icon "edit" at bounding box center [719, 483] width 13 height 13
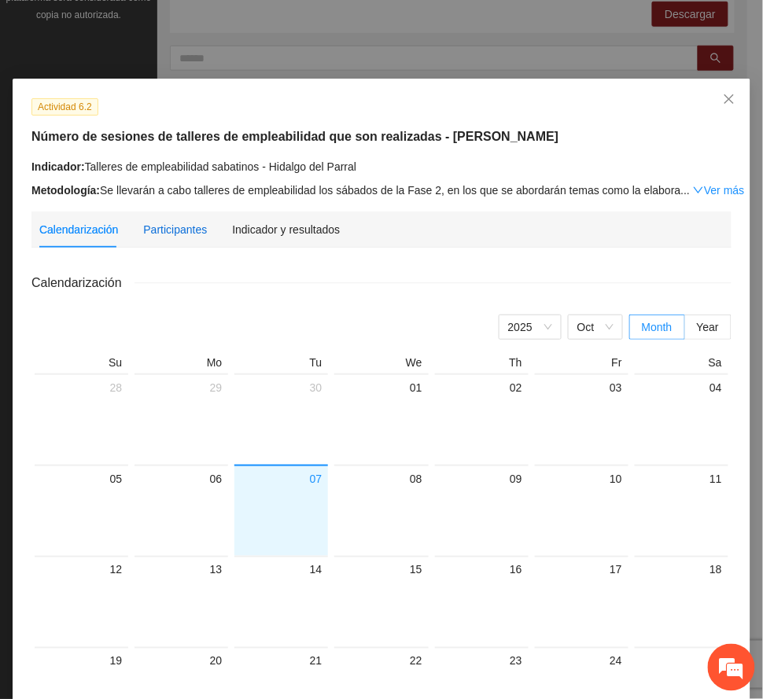
click at [170, 233] on div "Participantes" at bounding box center [175, 229] width 64 height 17
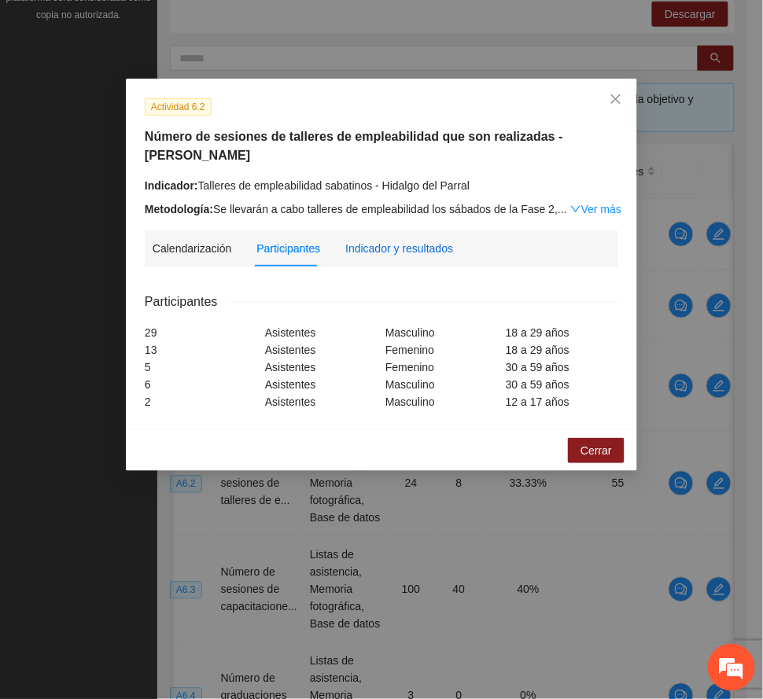
click at [415, 241] on div "Indicador y resultados" at bounding box center [399, 248] width 108 height 17
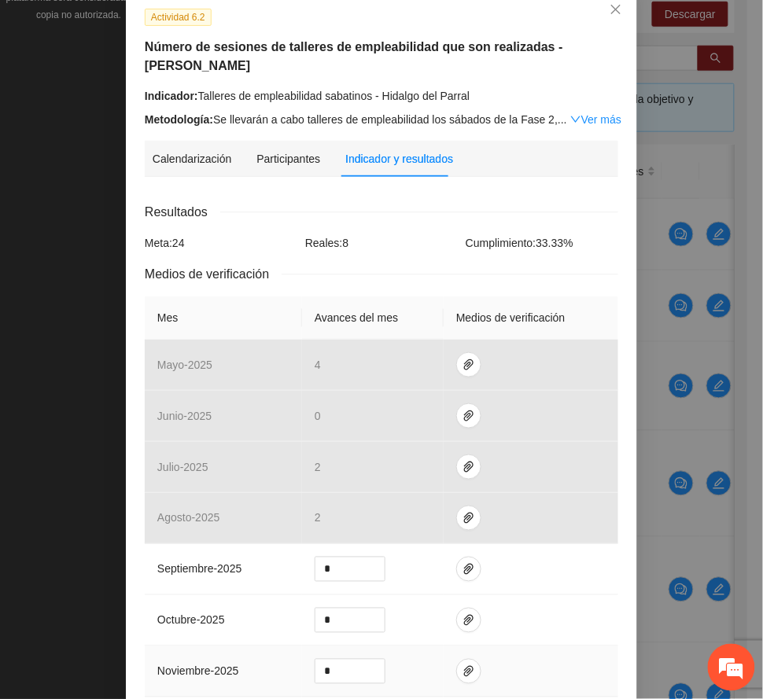
scroll to position [209, 0]
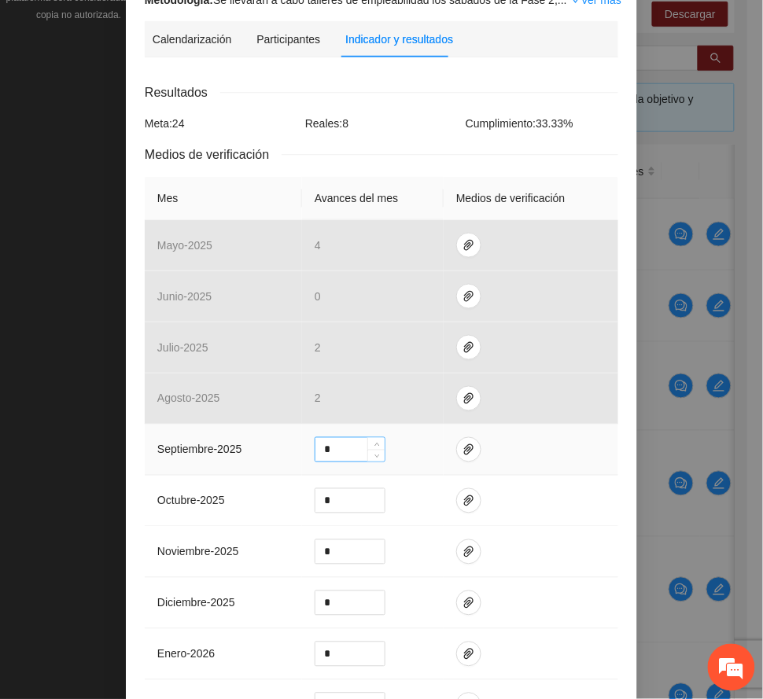
click at [331, 448] on input "*" at bounding box center [349, 450] width 69 height 24
type input "*"
click at [463, 448] on icon "paper-clip" at bounding box center [469, 450] width 13 height 13
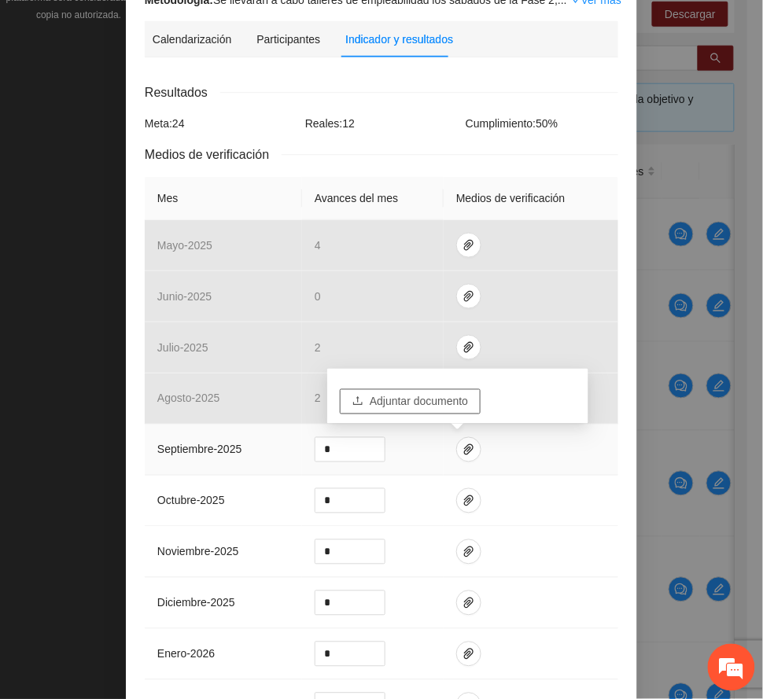
click at [436, 407] on span "Adjuntar documento" at bounding box center [419, 401] width 98 height 17
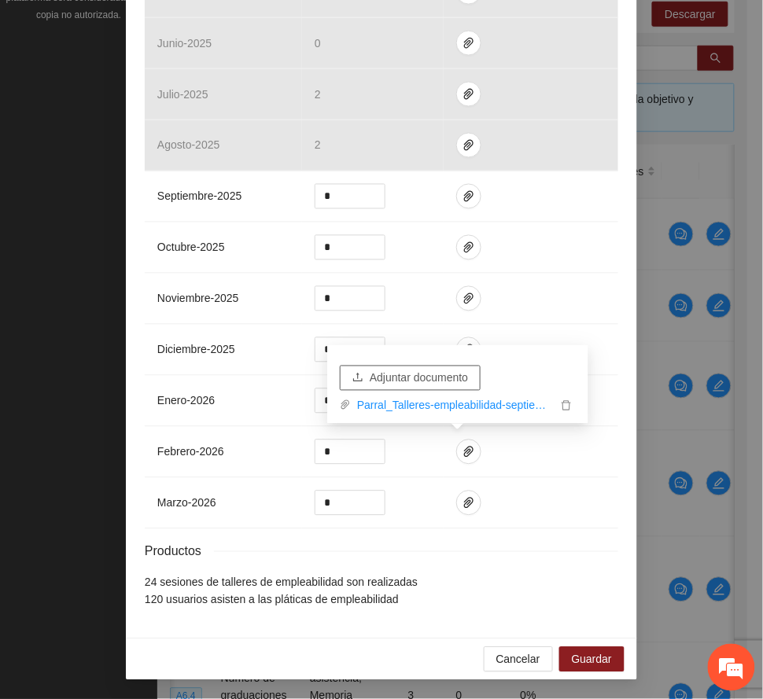
scroll to position [470, 0]
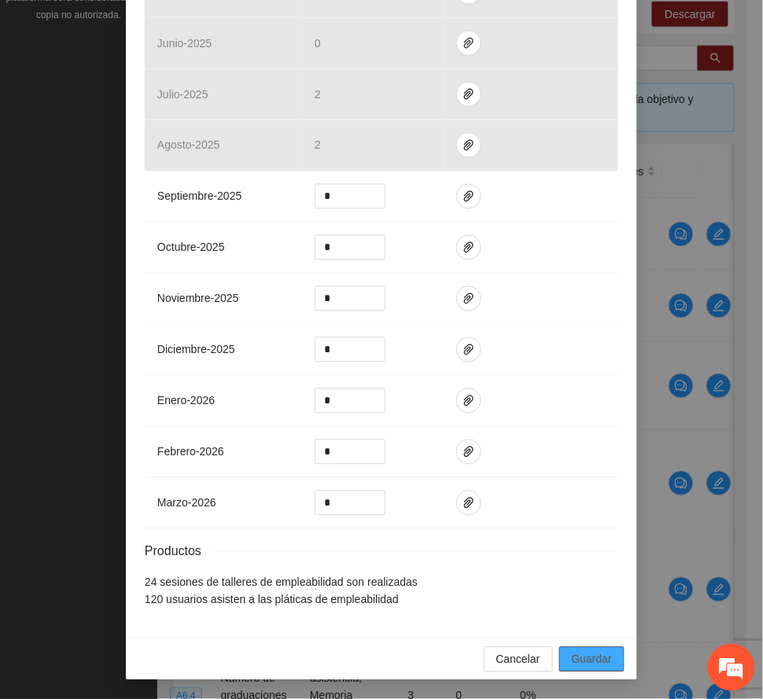
click at [601, 655] on span "Guardar" at bounding box center [592, 659] width 40 height 17
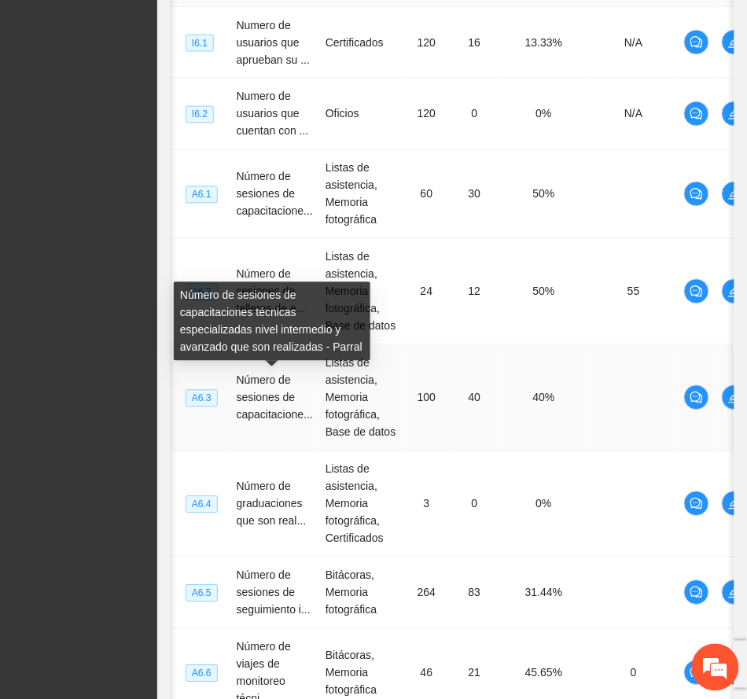
scroll to position [485, 0]
